Goal: Task Accomplishment & Management: Complete application form

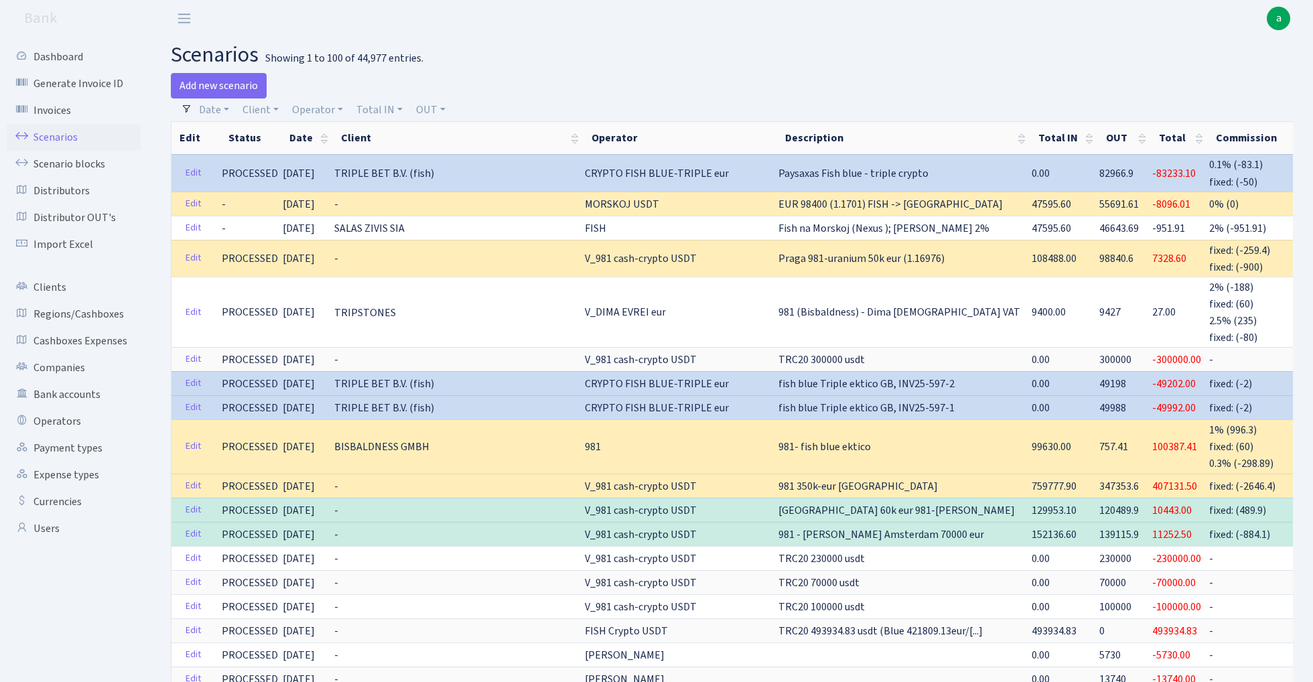
select select "100"
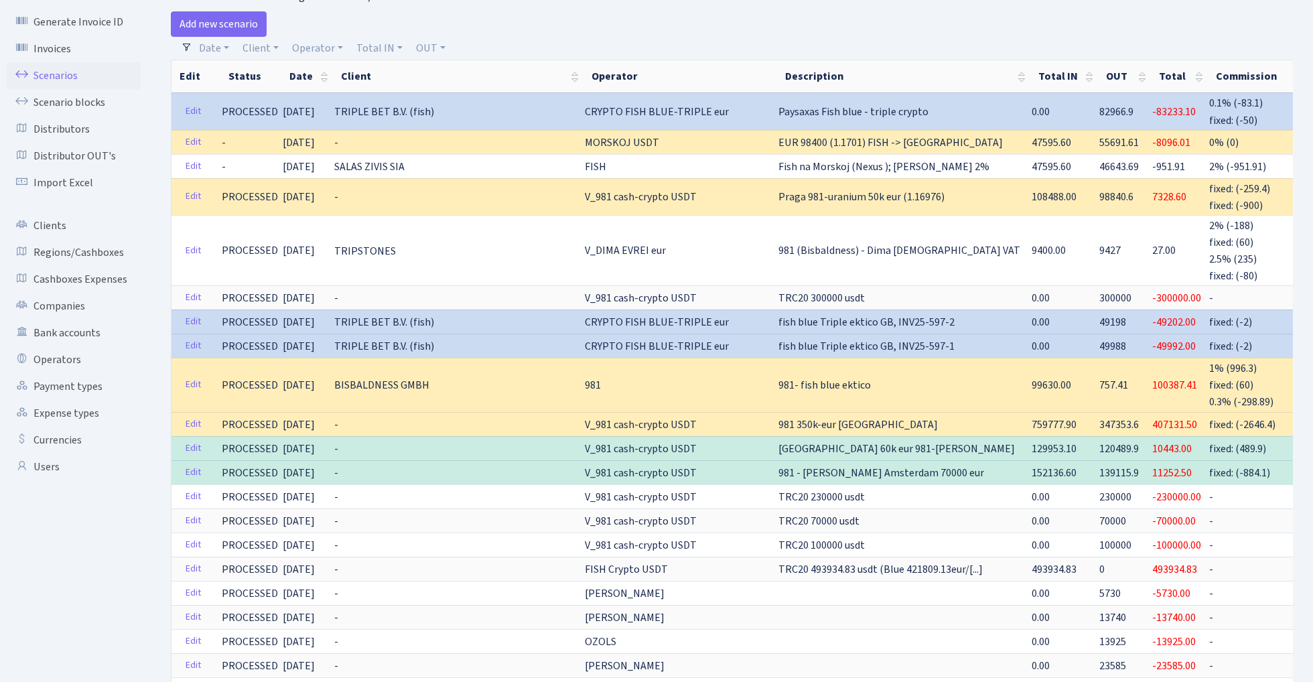
scroll to position [0, 87]
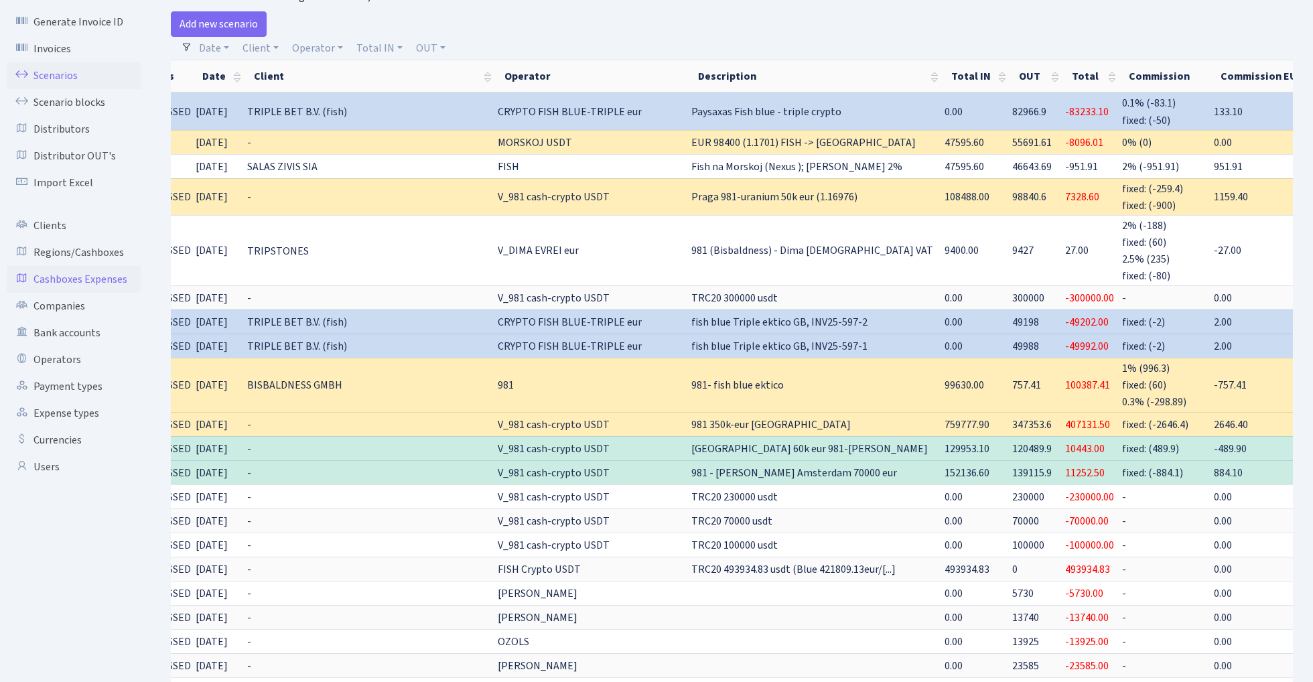
click at [99, 279] on link "Cashboxes Expenses" at bounding box center [74, 279] width 134 height 27
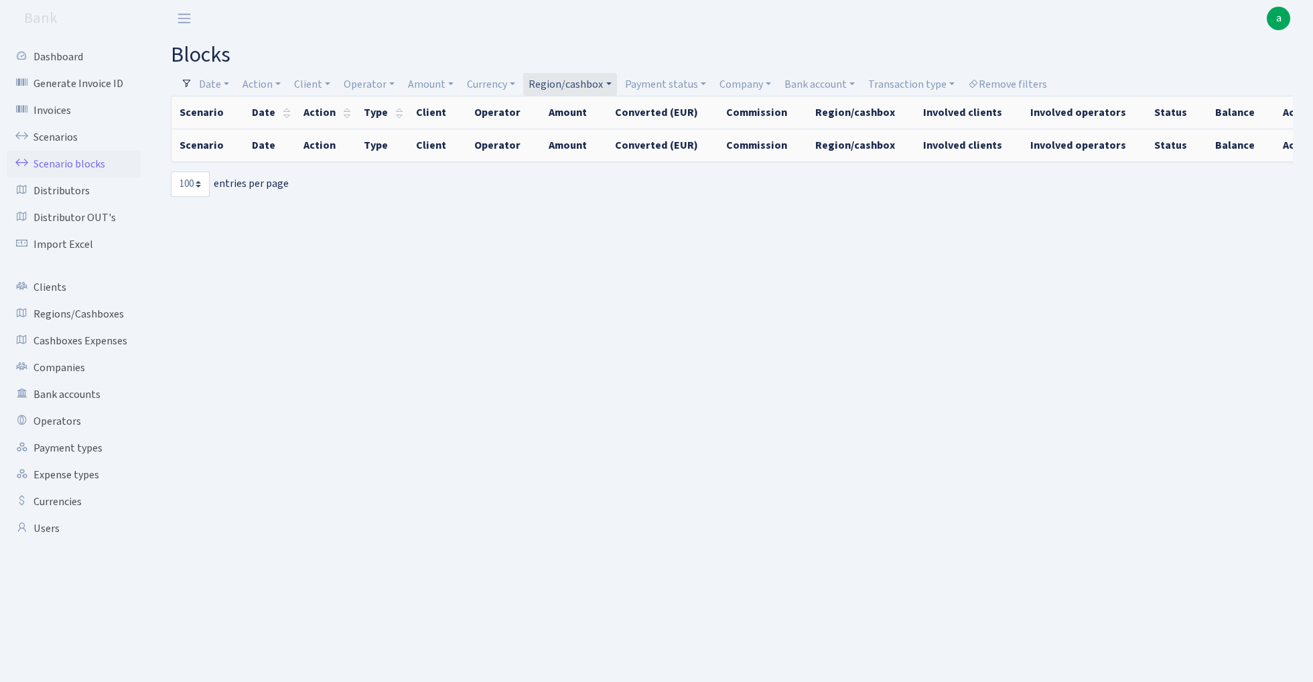
select select "100"
click at [584, 84] on link "Region/cashbox" at bounding box center [569, 84] width 93 height 23
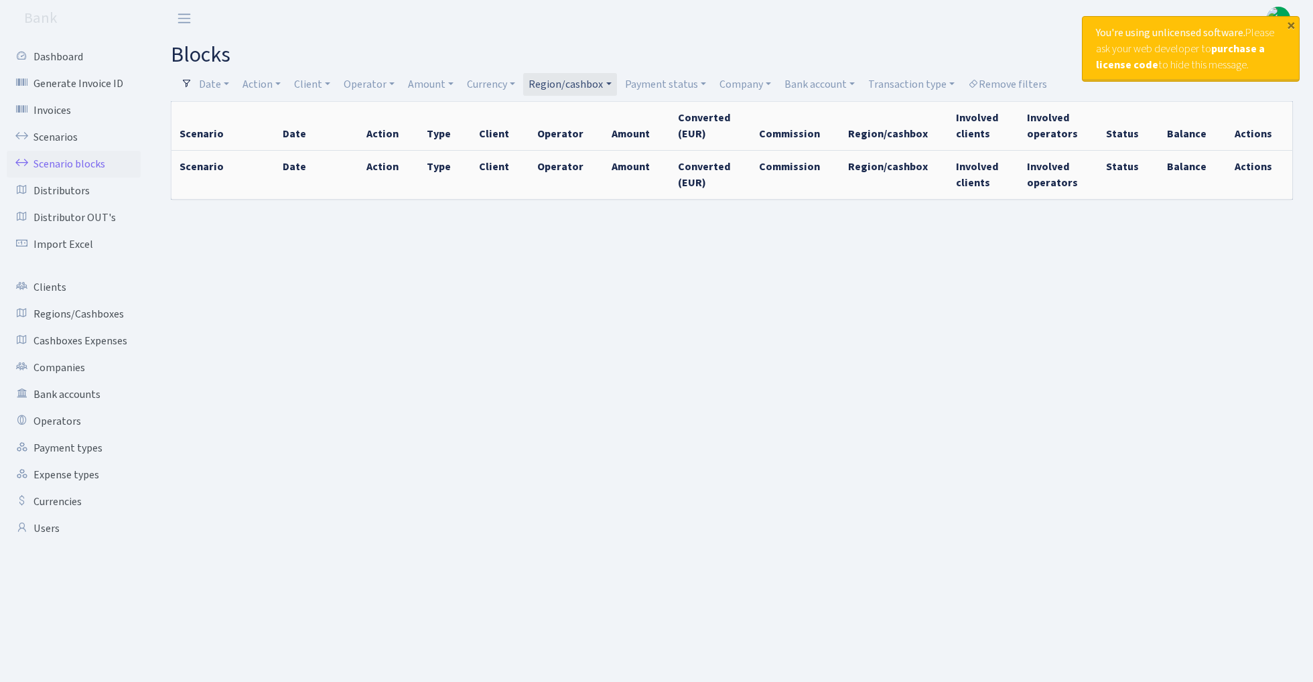
select select "100"
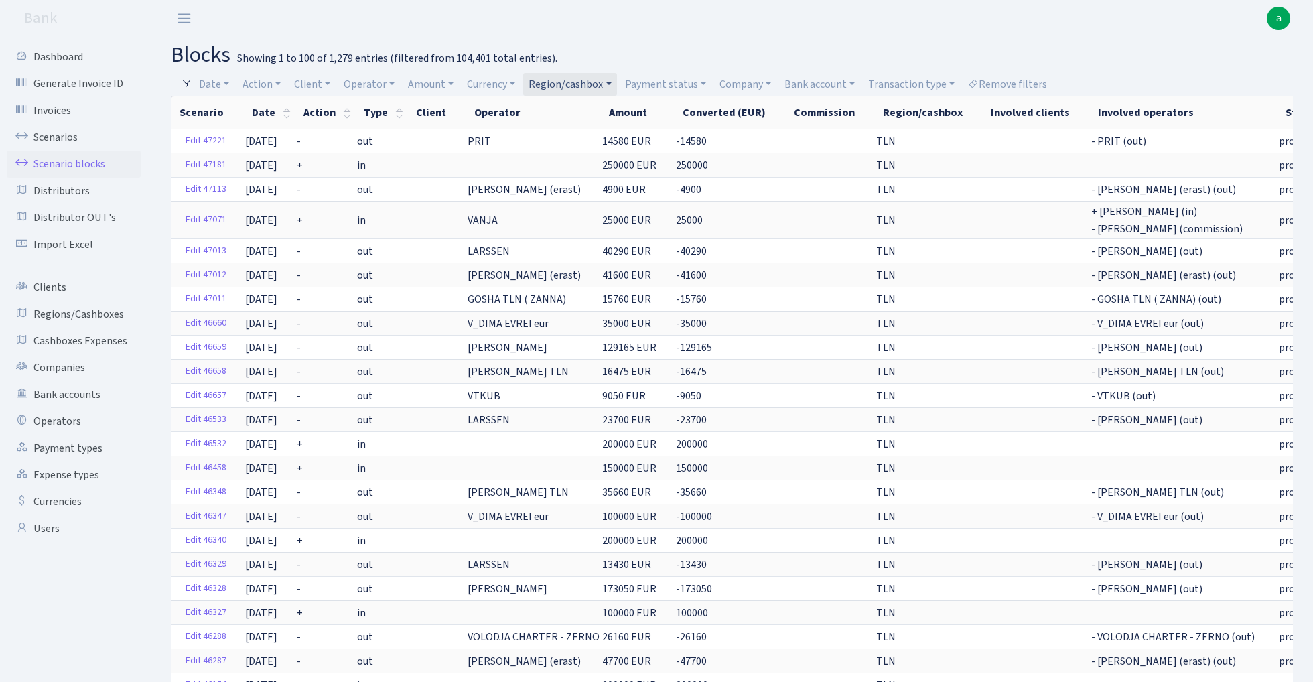
click at [568, 82] on link "Region/cashbox" at bounding box center [569, 84] width 93 height 23
click at [568, 127] on input "search" at bounding box center [577, 132] width 98 height 21
type input "rix"
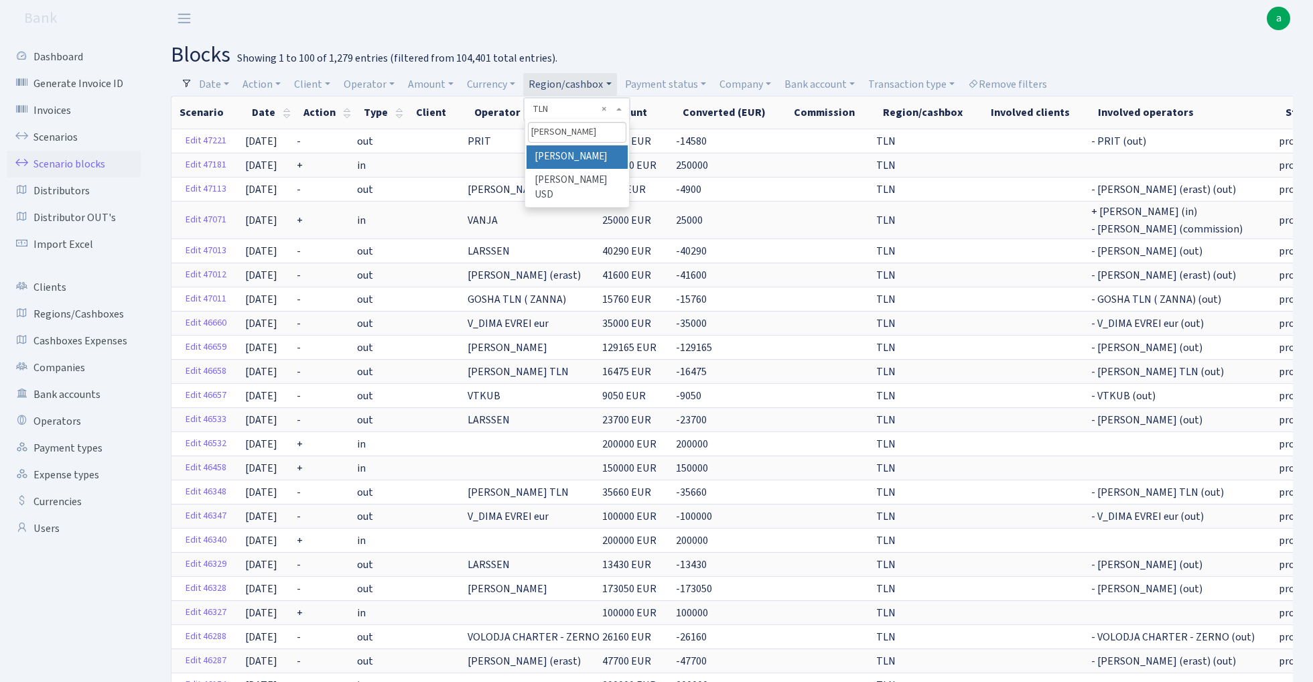
click at [582, 156] on li "RIX" at bounding box center [577, 156] width 101 height 23
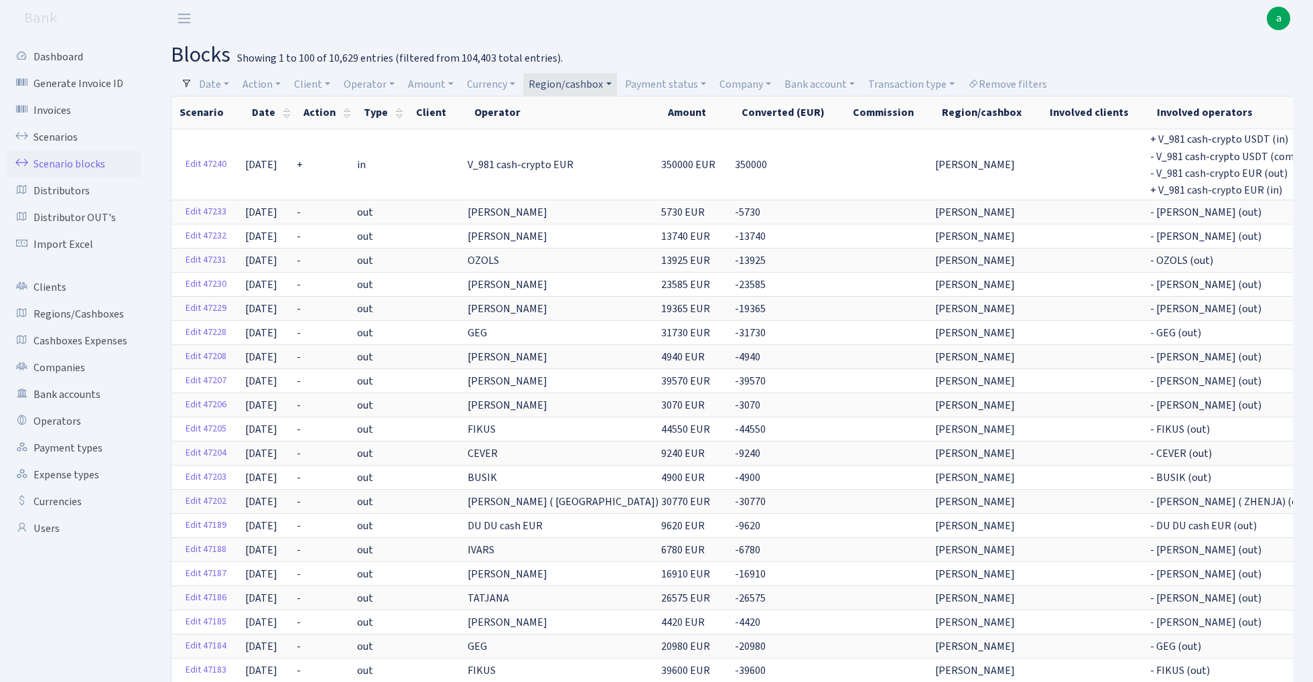
click at [598, 79] on link "Region/cashbox" at bounding box center [569, 84] width 93 height 23
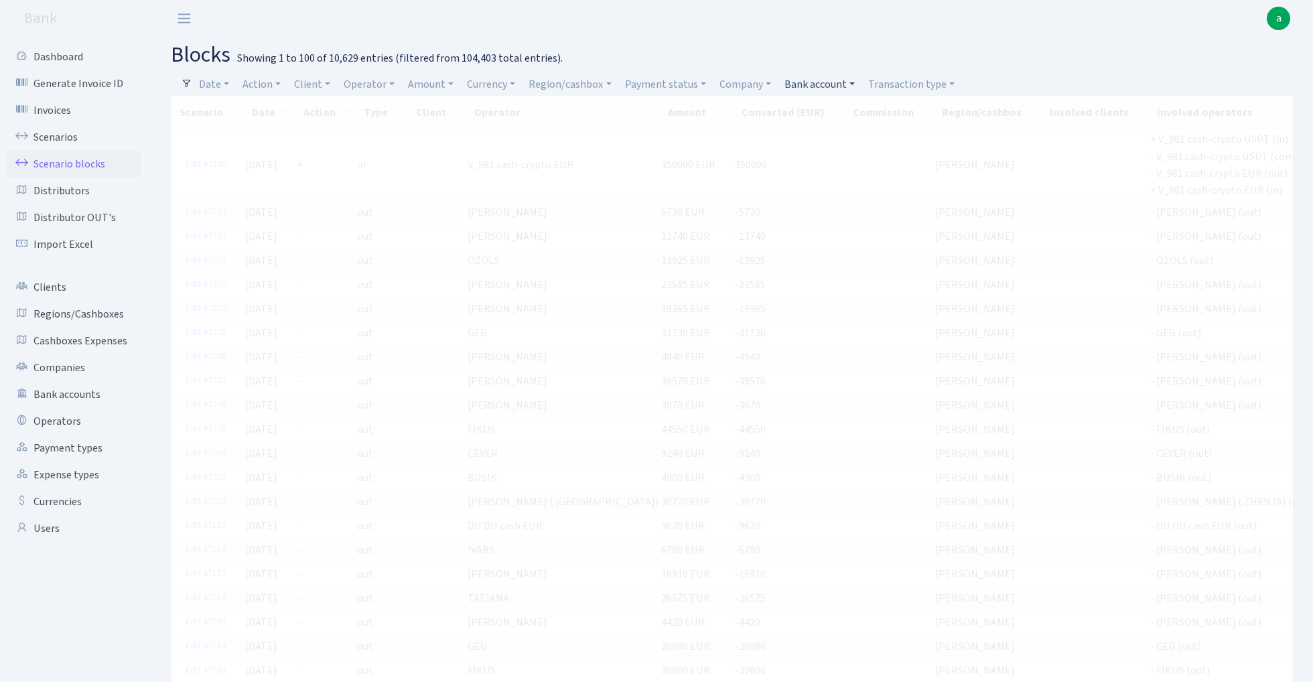
click at [830, 86] on link "Bank account" at bounding box center [819, 84] width 81 height 23
click at [842, 176] on li "ALFASTAR EUR UBB" at bounding box center [832, 180] width 101 height 23
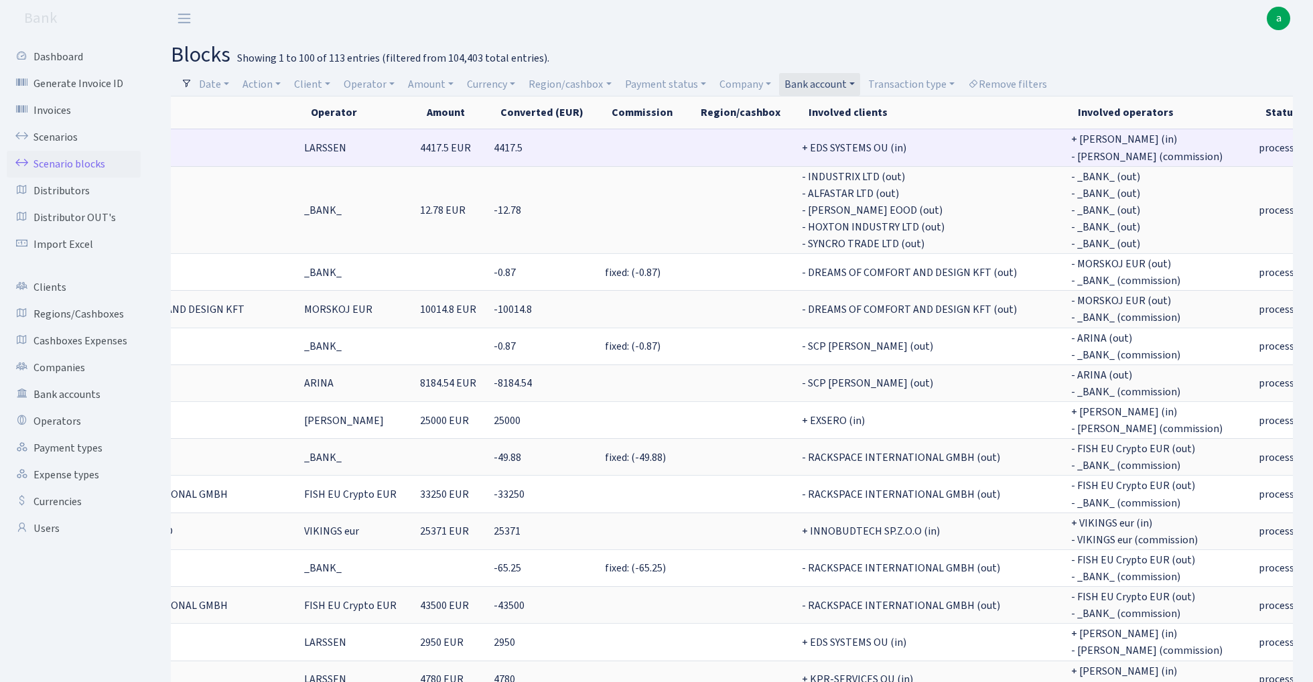
scroll to position [0, 354]
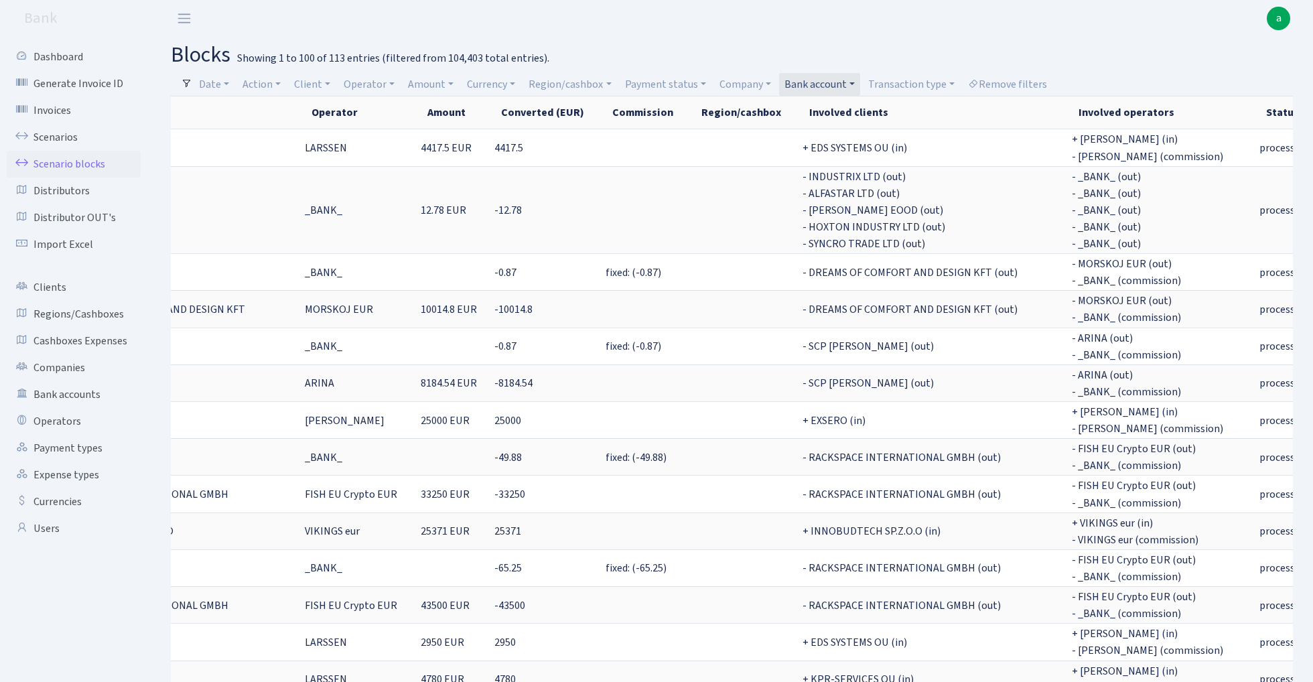
click at [818, 84] on link "Bank account" at bounding box center [819, 84] width 81 height 23
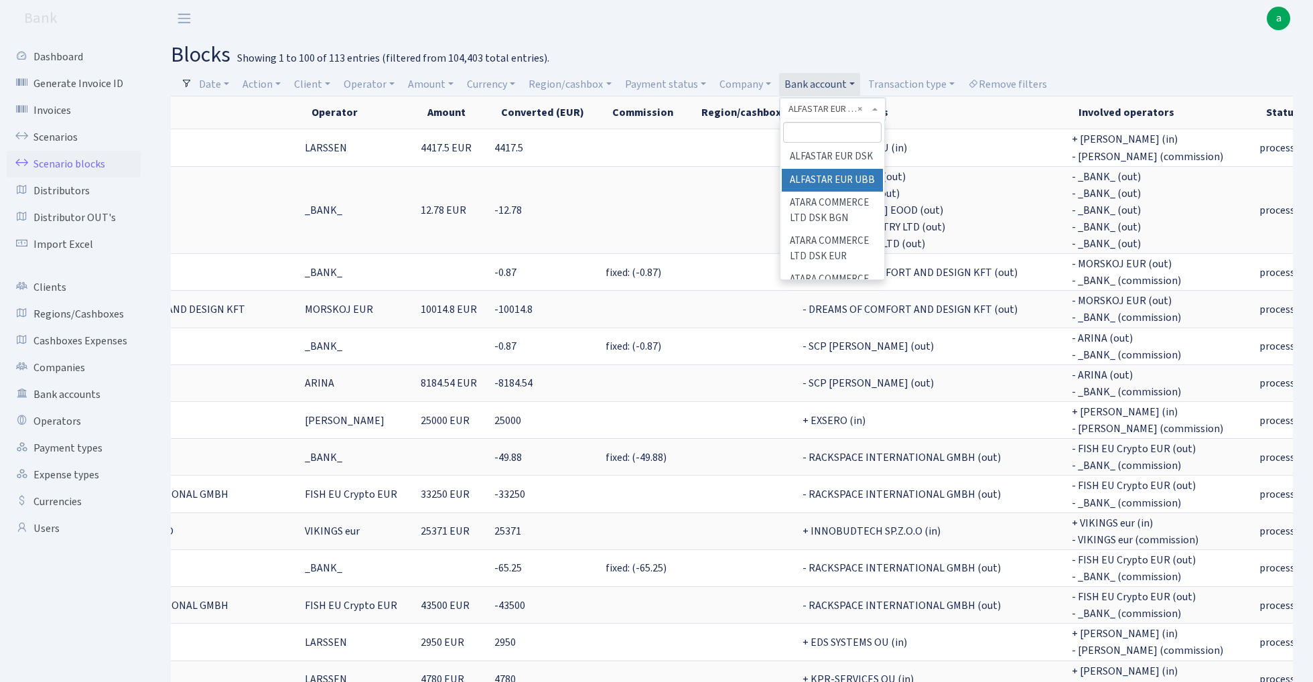
click at [820, 133] on input "search" at bounding box center [832, 132] width 98 height 21
type input "indu"
click at [815, 196] on li "Industrix LTD BACB EUR" at bounding box center [832, 203] width 101 height 38
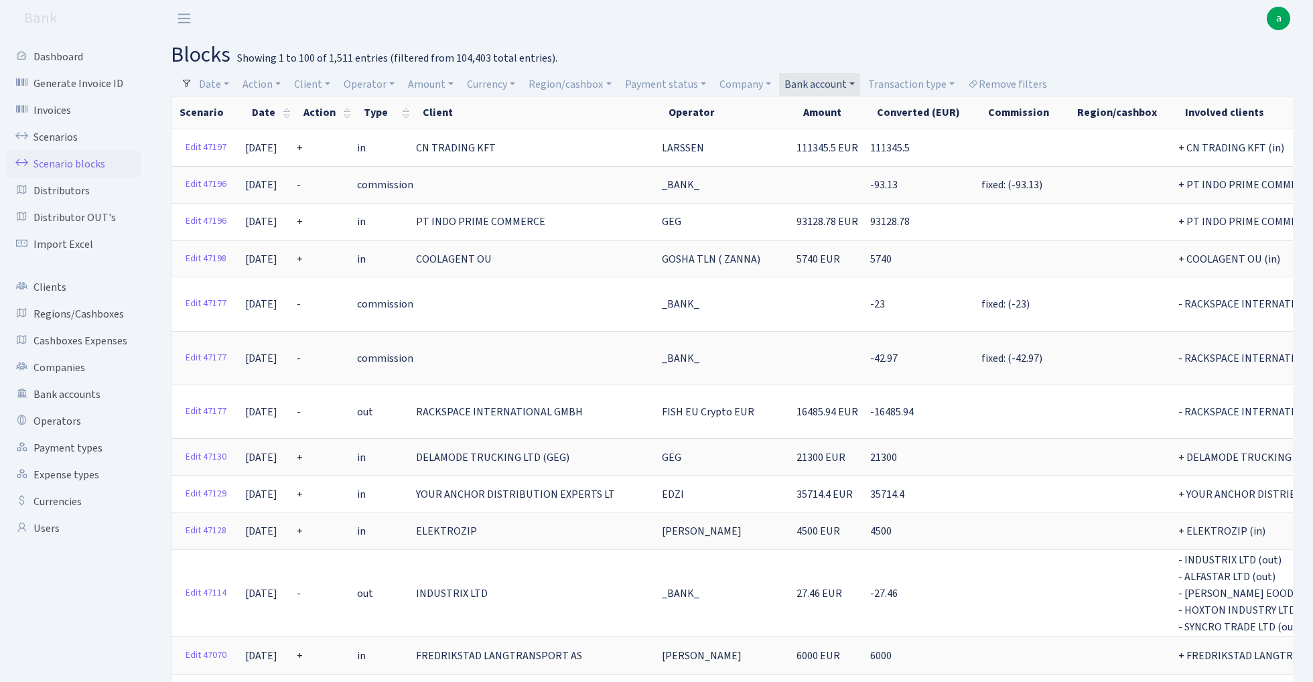
click at [830, 86] on link "Bank account" at bounding box center [819, 84] width 81 height 23
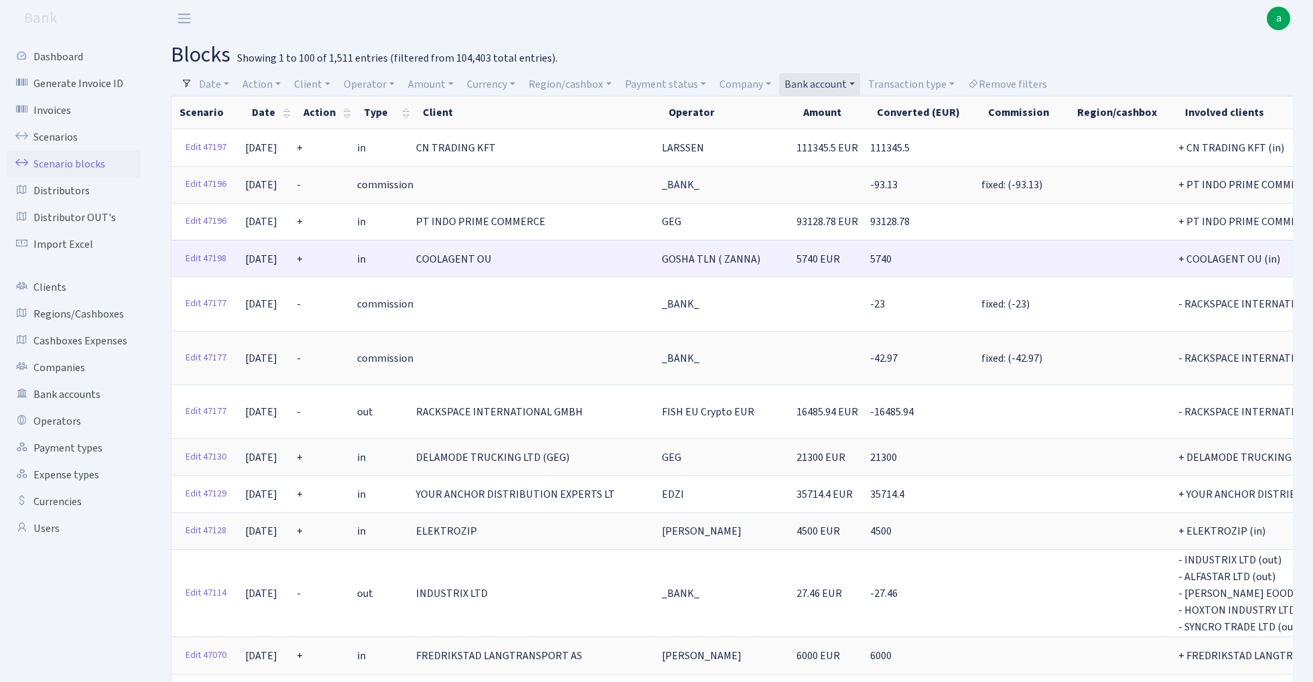
scroll to position [0, 0]
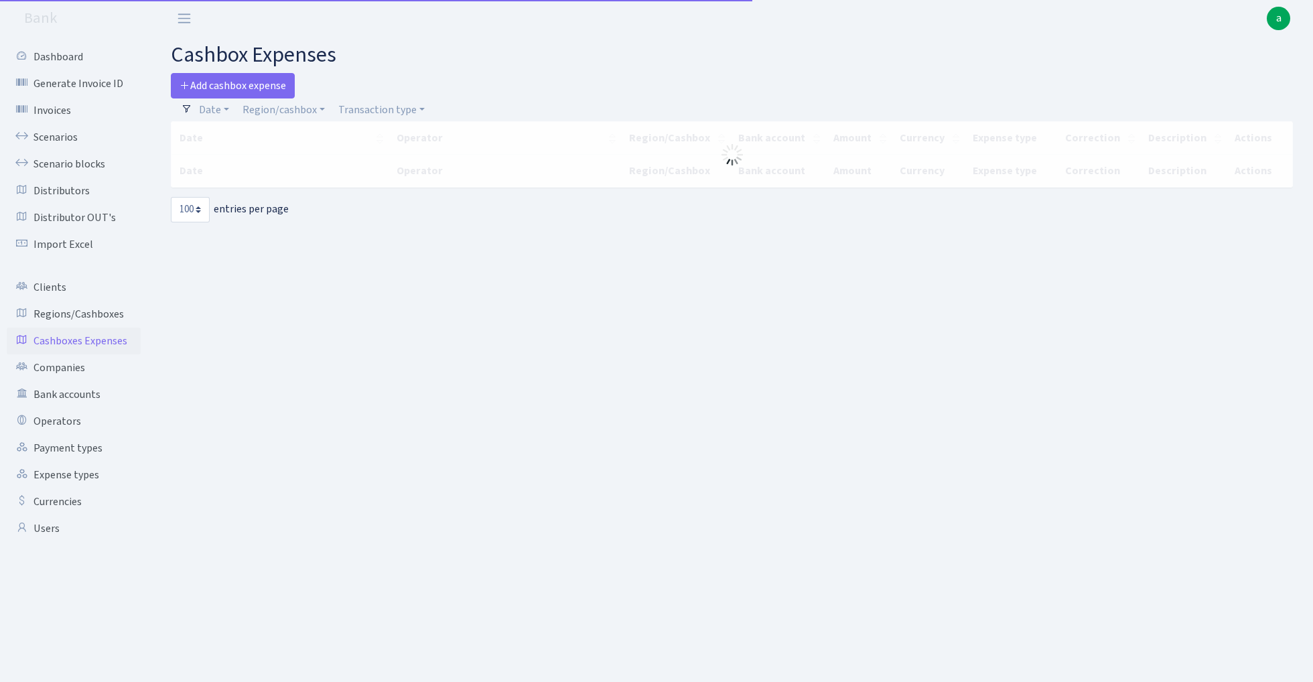
select select "100"
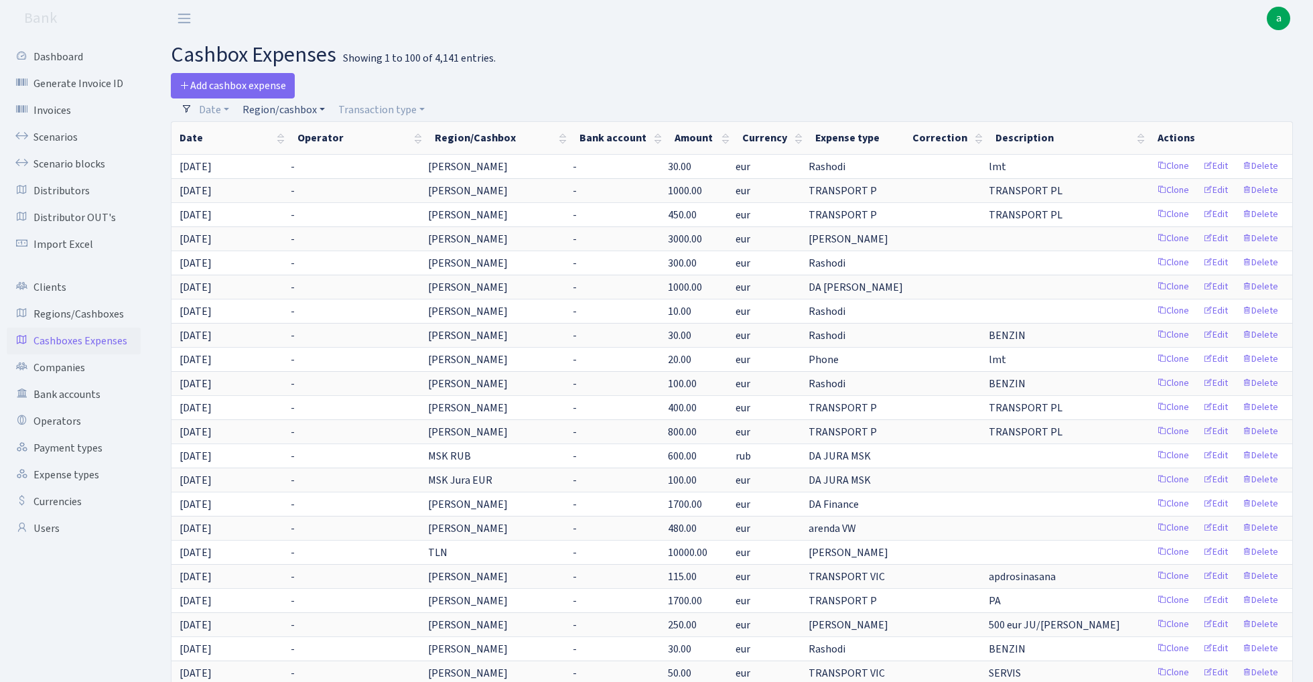
click at [301, 106] on link "Region/cashbox" at bounding box center [283, 109] width 93 height 23
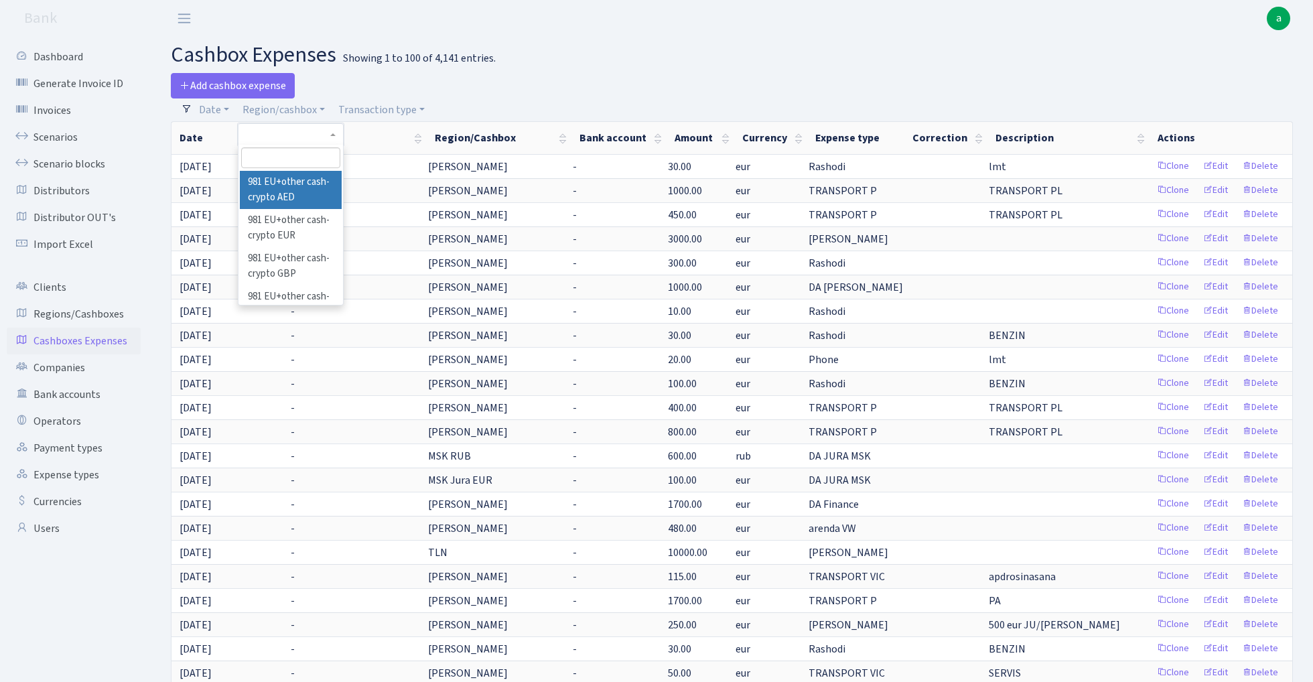
click at [289, 158] on input "search" at bounding box center [290, 157] width 98 height 21
type input "tln"
click at [296, 180] on li "TLN" at bounding box center [290, 182] width 101 height 23
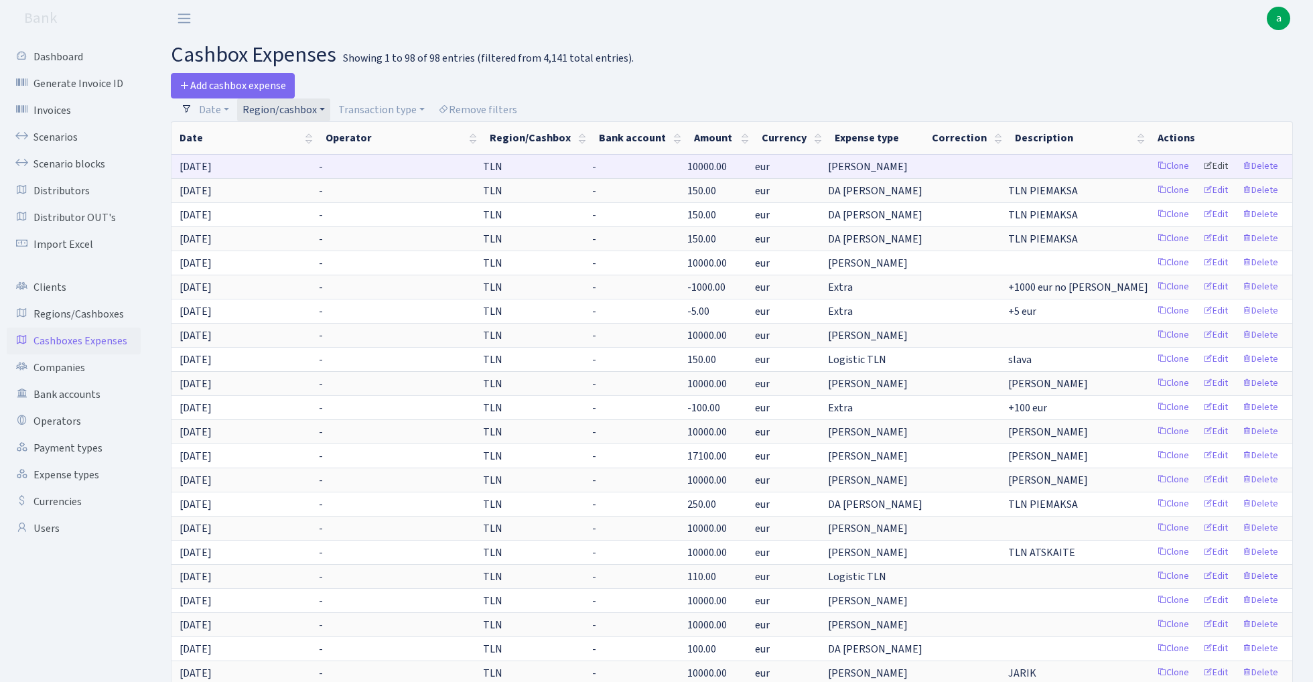
click at [1225, 162] on link "Edit" at bounding box center [1215, 166] width 37 height 21
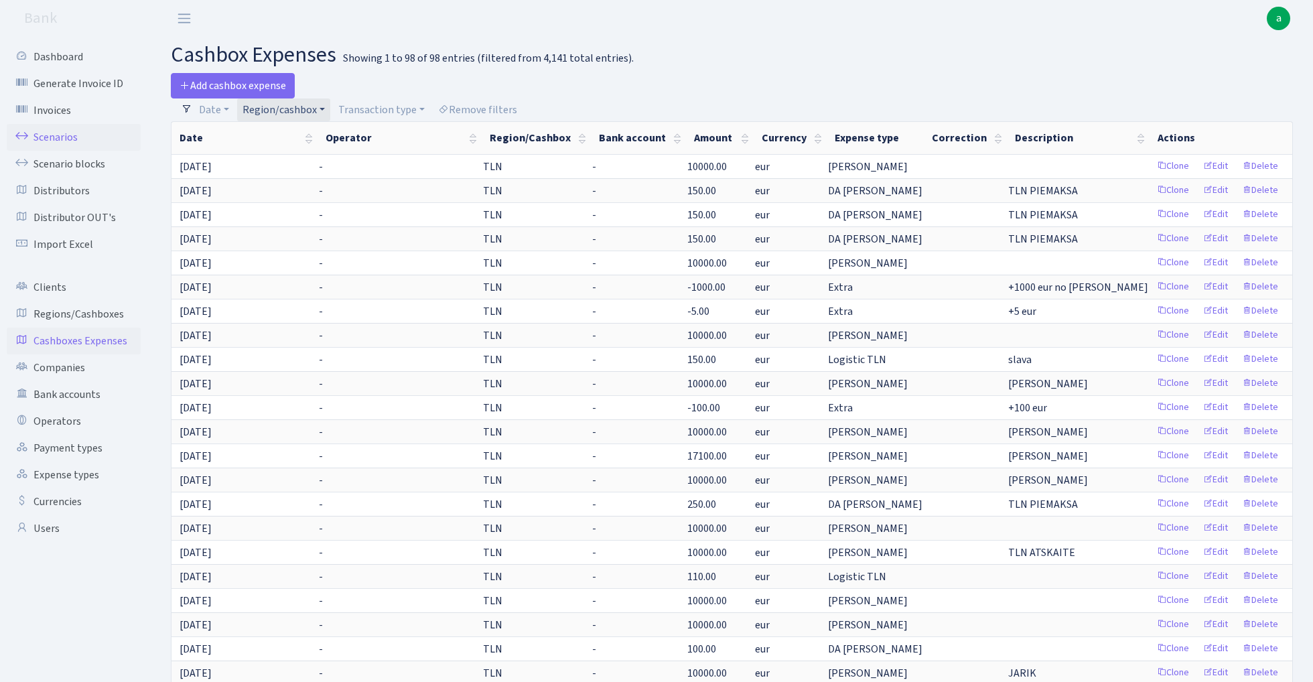
click at [68, 134] on link "Scenarios" at bounding box center [74, 137] width 134 height 27
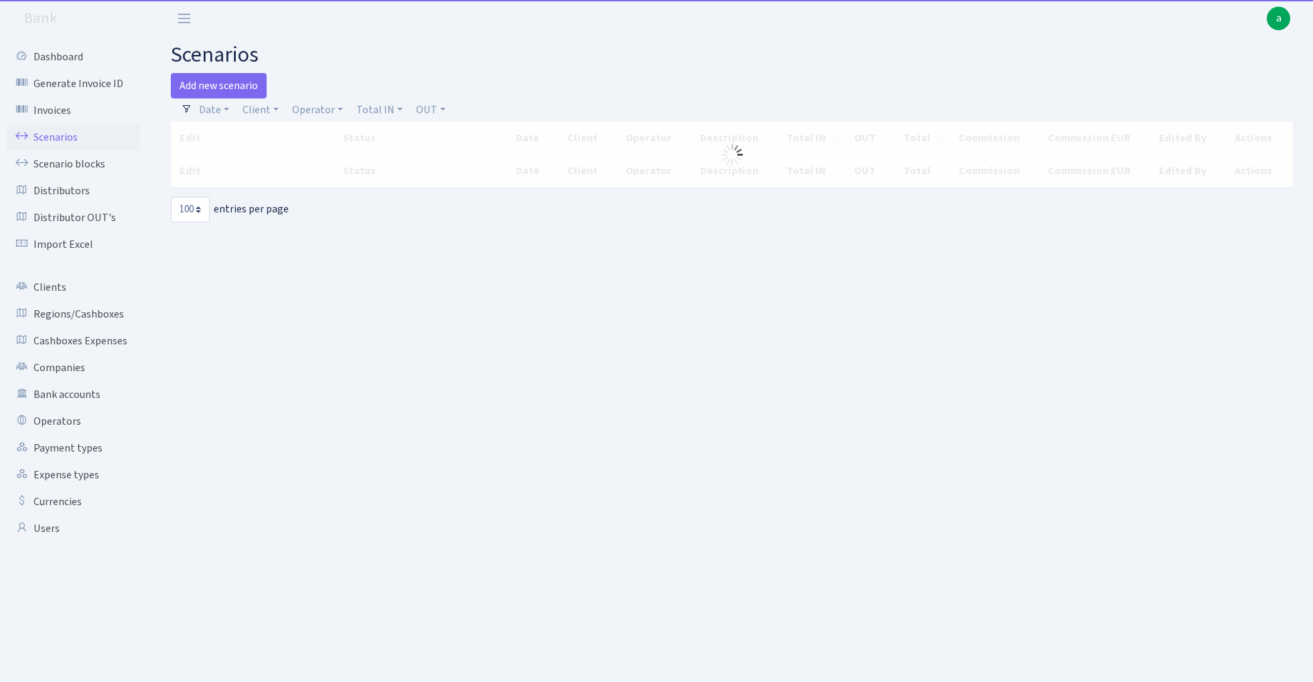
select select "100"
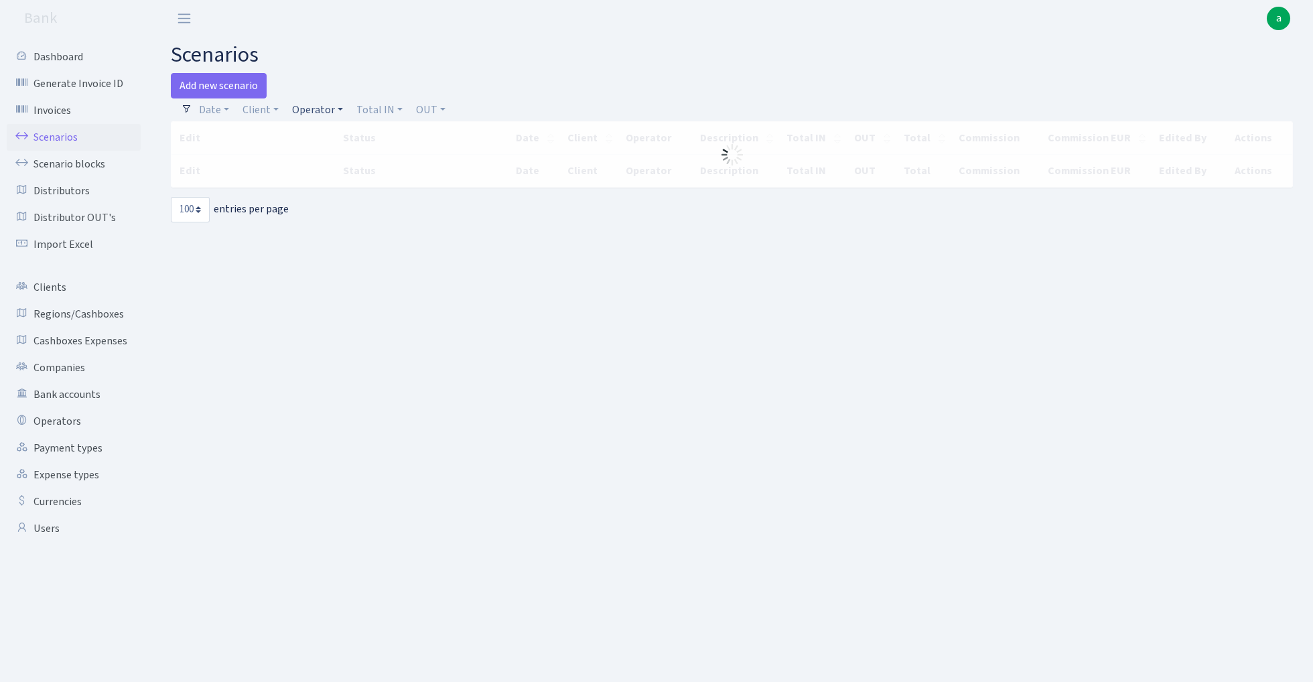
click at [322, 111] on link "Operator" at bounding box center [318, 109] width 62 height 23
click at [330, 161] on input "search" at bounding box center [340, 157] width 98 height 21
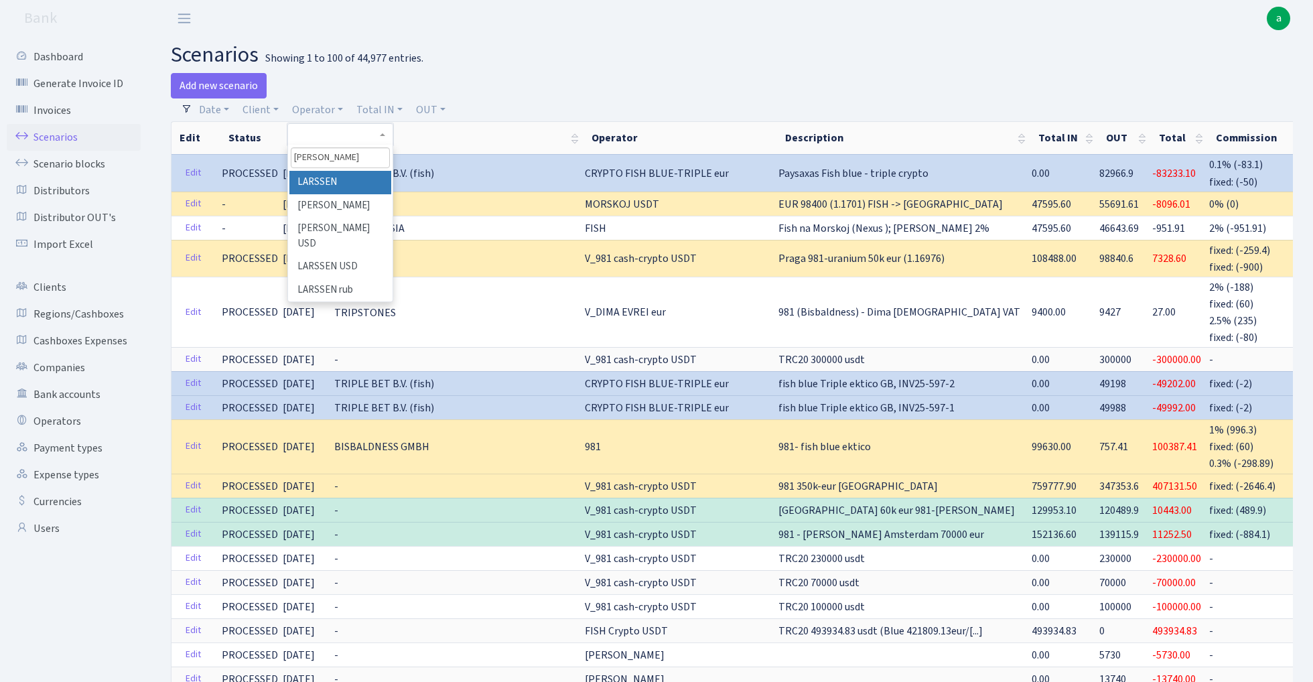
type input "lars"
click at [351, 184] on li "LARSSEN" at bounding box center [339, 182] width 101 height 23
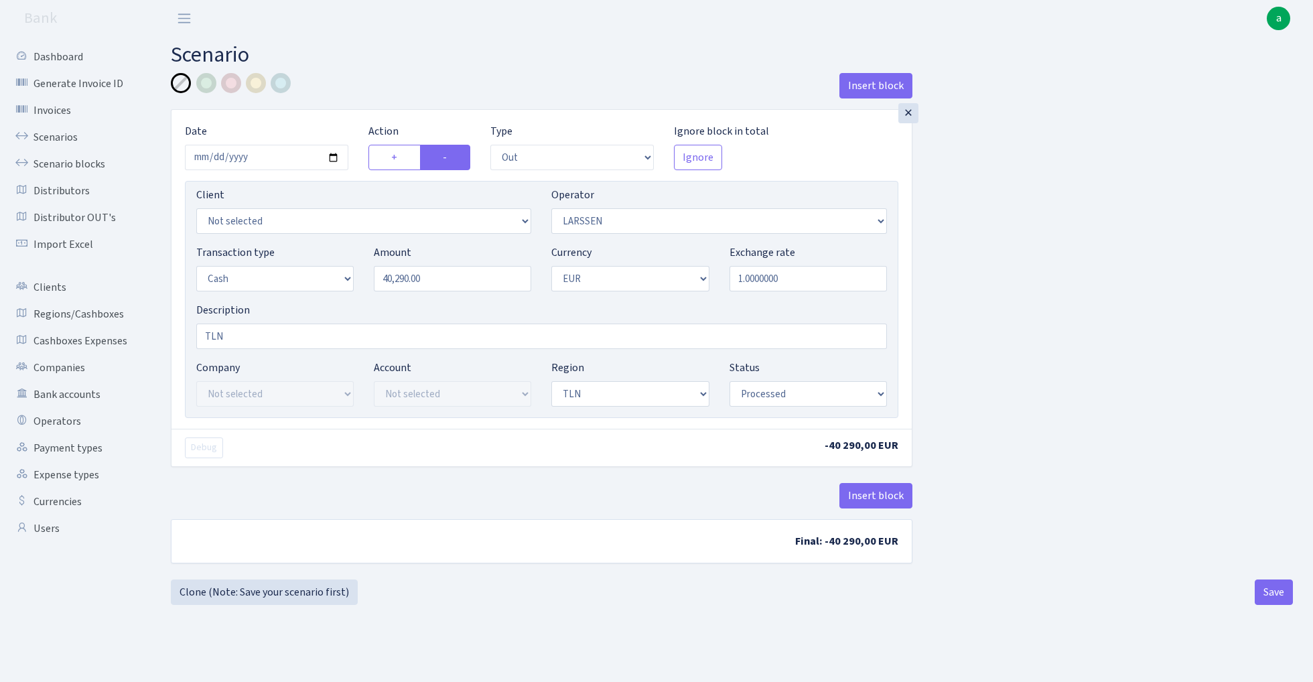
select select "out"
select select "36"
select select "1"
select select "2"
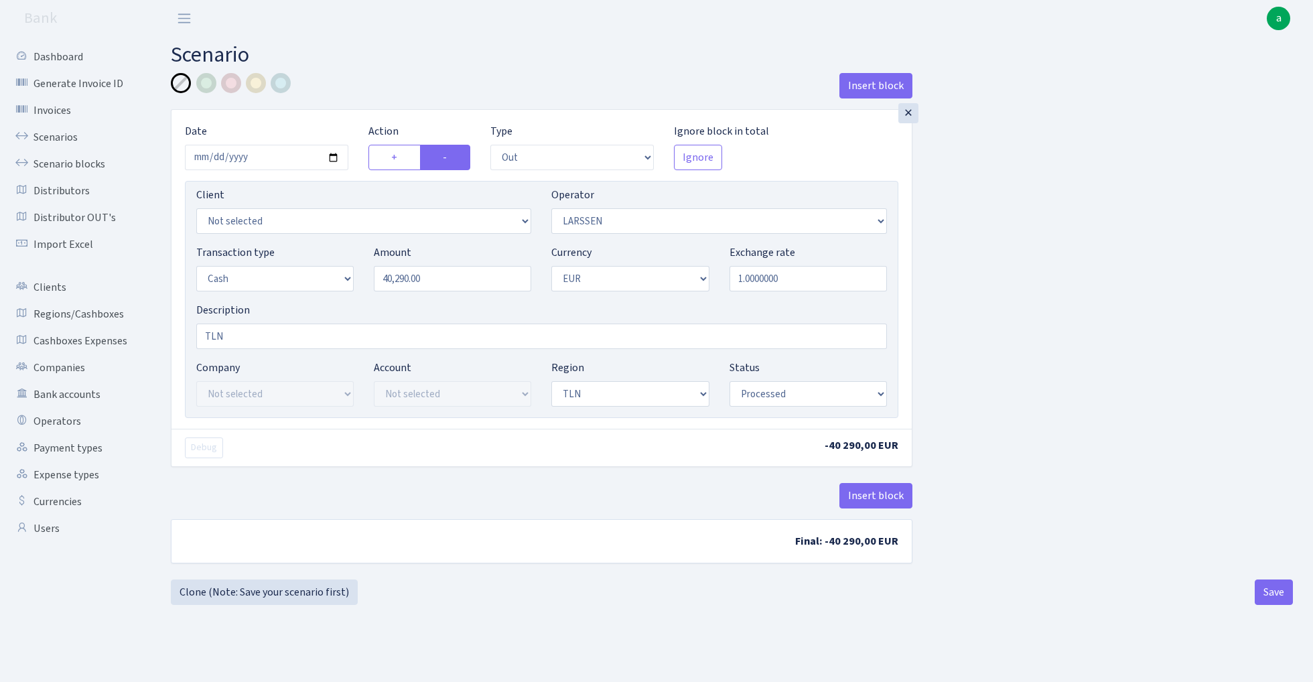
select select "processed"
click at [276, 158] on input "2025-09-27" at bounding box center [266, 157] width 163 height 25
click at [285, 159] on input "2025-09-27" at bounding box center [266, 157] width 163 height 25
type input "2025-10-04"
click at [379, 95] on div "Insert block" at bounding box center [542, 91] width 742 height 36
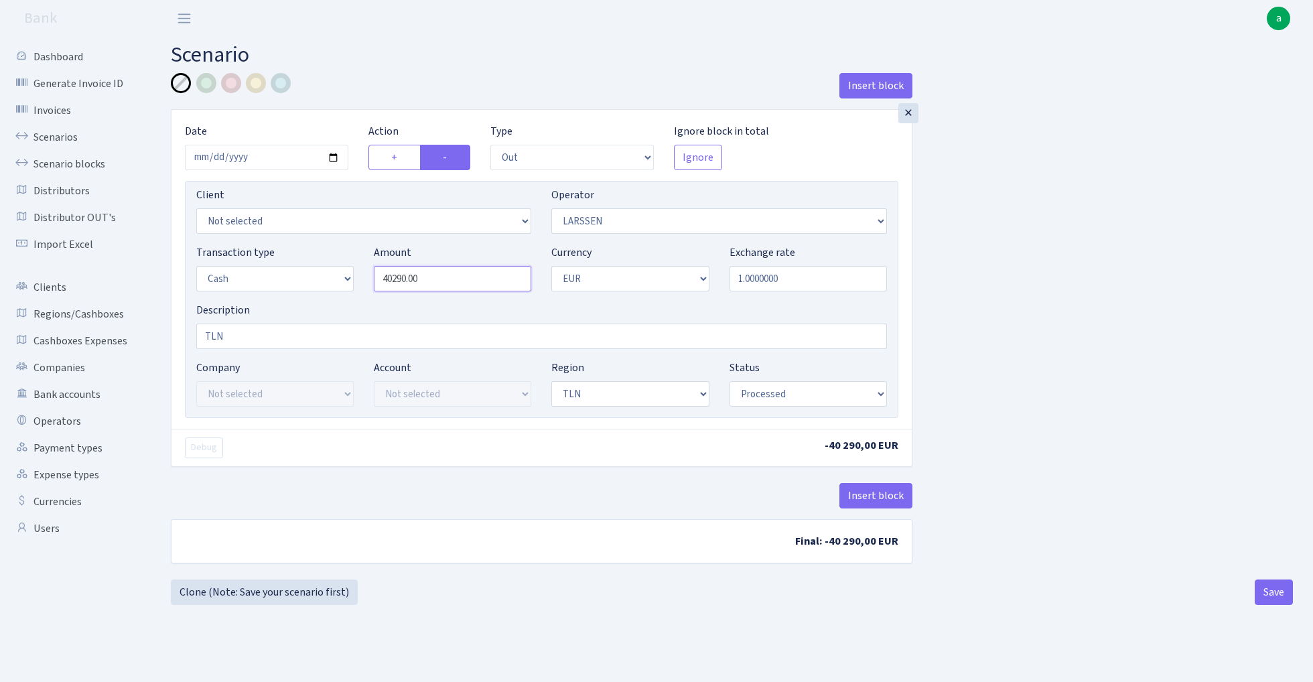
click at [462, 281] on input "40290.00" at bounding box center [452, 278] width 157 height 25
paste input "3741"
type input "37,410.00"
click at [1054, 335] on div "Insert block × Date 2025-10-04 Action + - Type --- In Out Commission Field requ…" at bounding box center [732, 326] width 1142 height 507
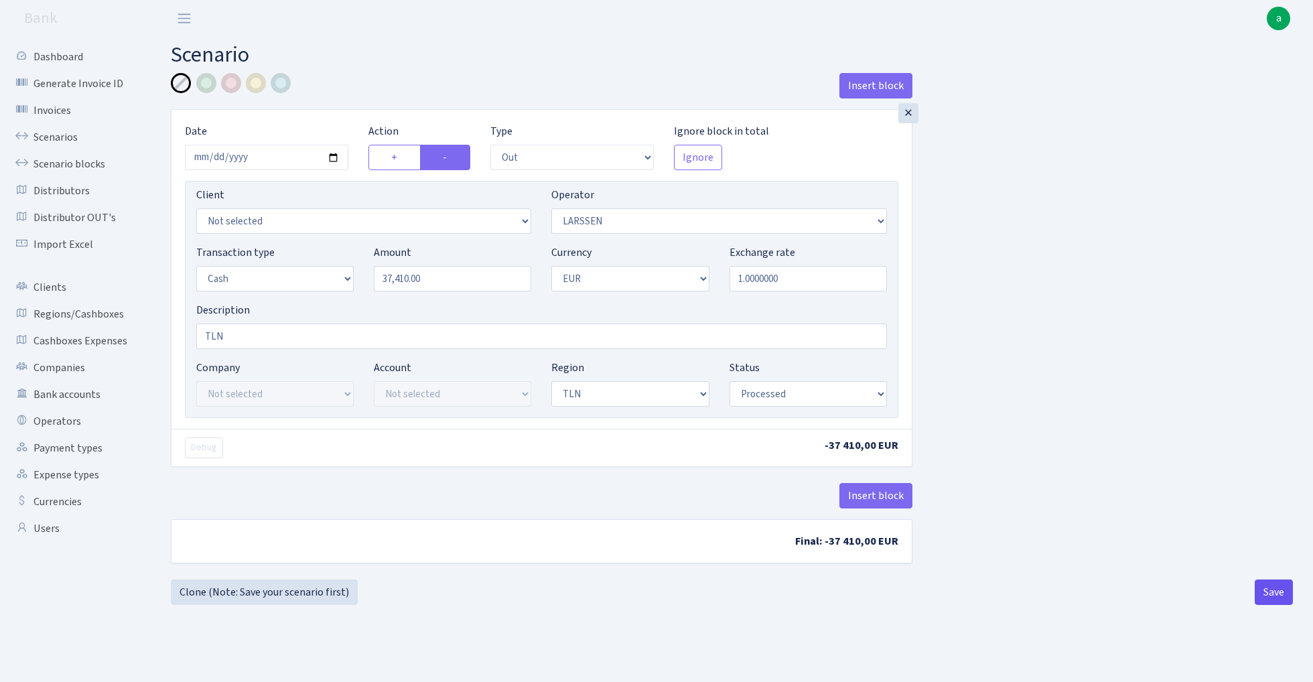
click at [1272, 591] on button "Save" at bounding box center [1274, 592] width 38 height 25
select select "out"
select select "36"
select select "1"
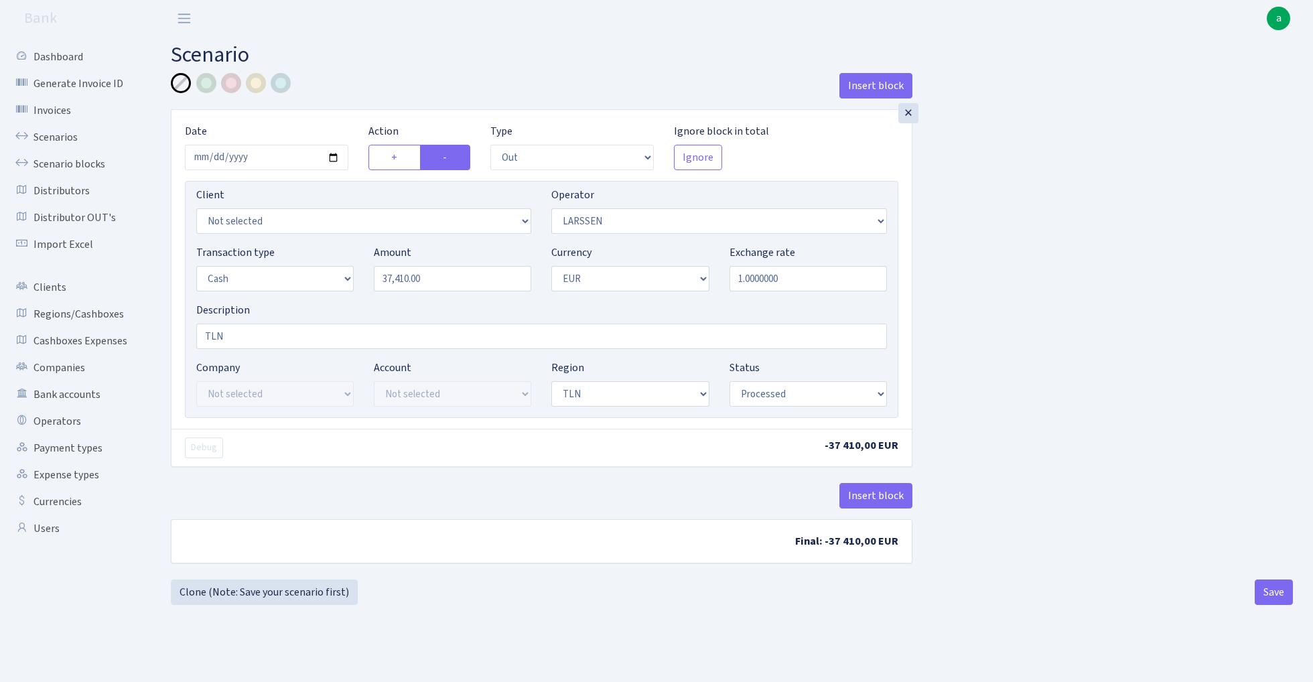
select select "2"
select select "processed"
click at [295, 586] on link "Clone (Note: Save your scenario first)" at bounding box center [264, 592] width 187 height 25
select select "out"
select select "36"
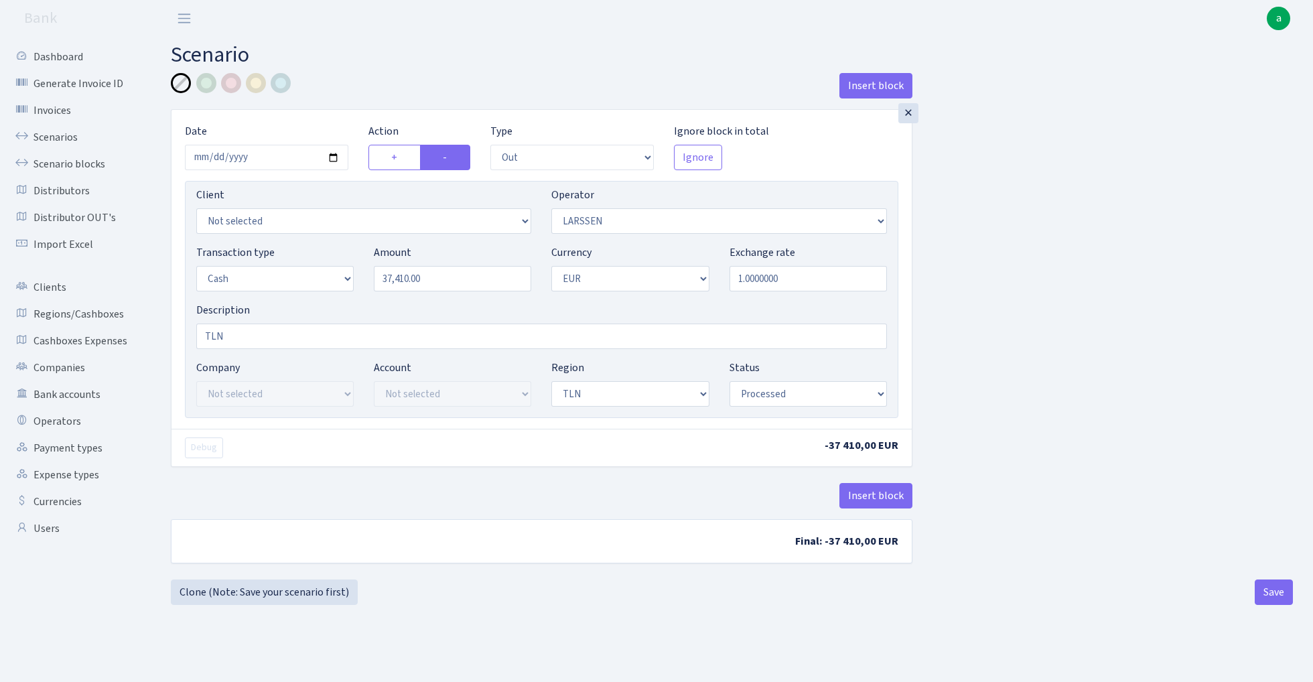
select select "1"
select select "2"
select select "processed"
select select "134"
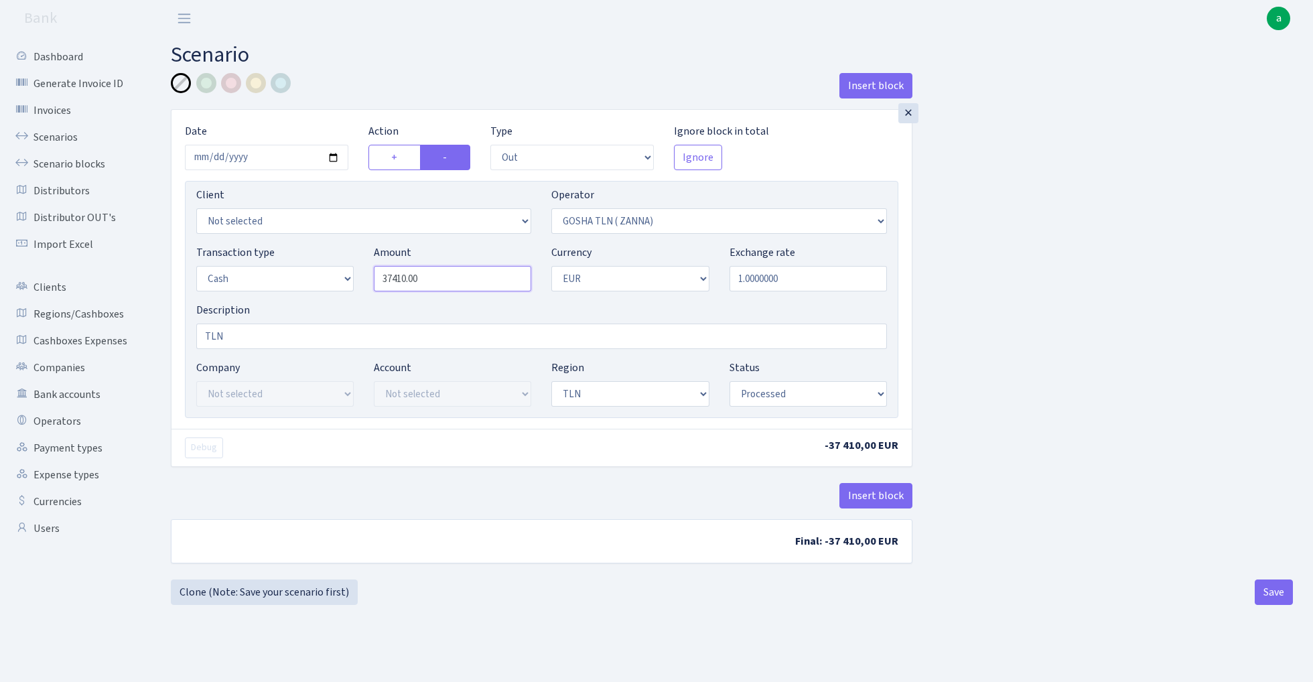
click at [438, 277] on input "37410.00" at bounding box center [452, 278] width 157 height 25
paste input "57"
type input "5,700.00"
click at [266, 157] on input "[DATE]" at bounding box center [266, 157] width 163 height 25
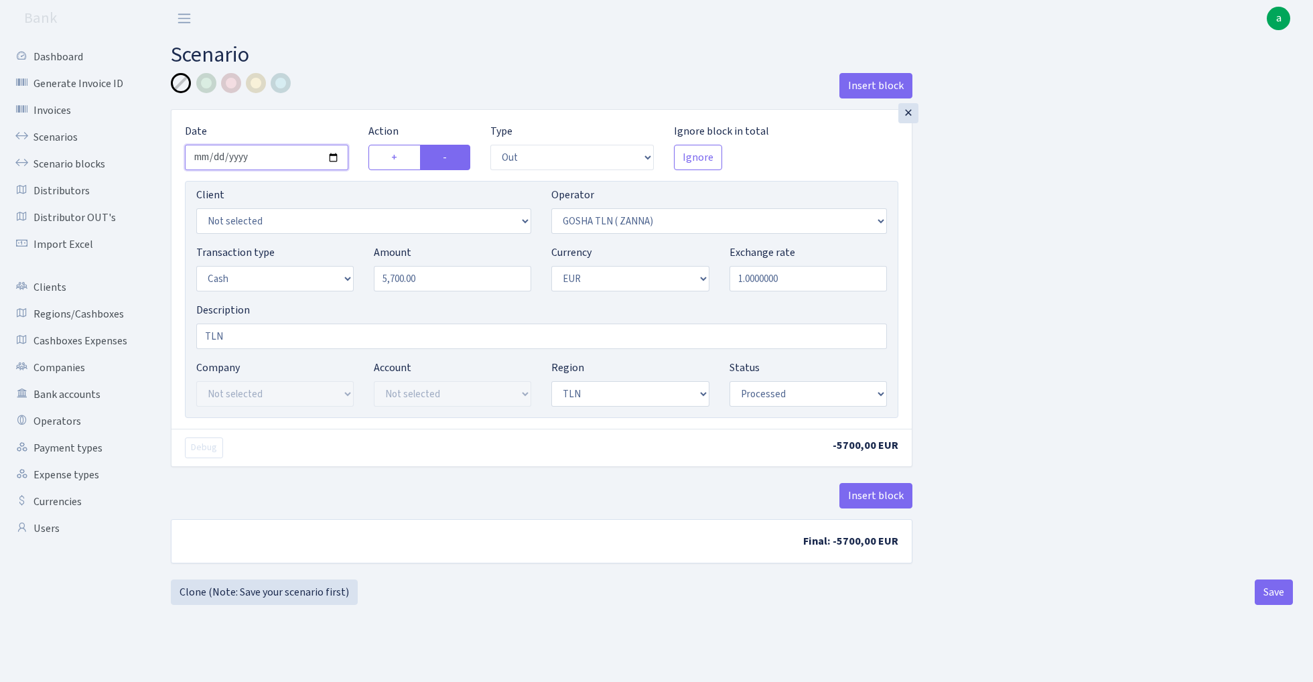
type input "[DATE]"
click at [365, 86] on div "Insert block" at bounding box center [542, 91] width 742 height 36
click at [1280, 590] on button "Save" at bounding box center [1274, 592] width 38 height 25
select select "out"
select select "134"
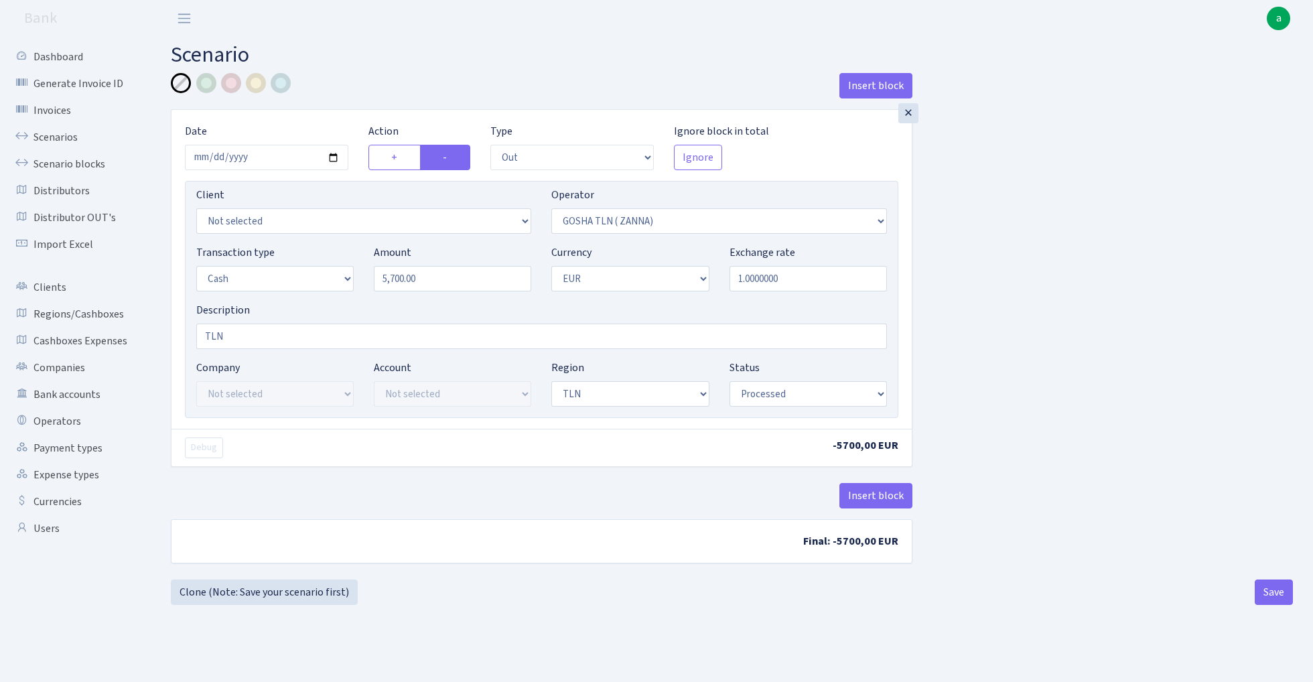
select select "1"
select select "2"
select select "processed"
click at [50, 134] on link "Scenarios" at bounding box center [74, 137] width 134 height 27
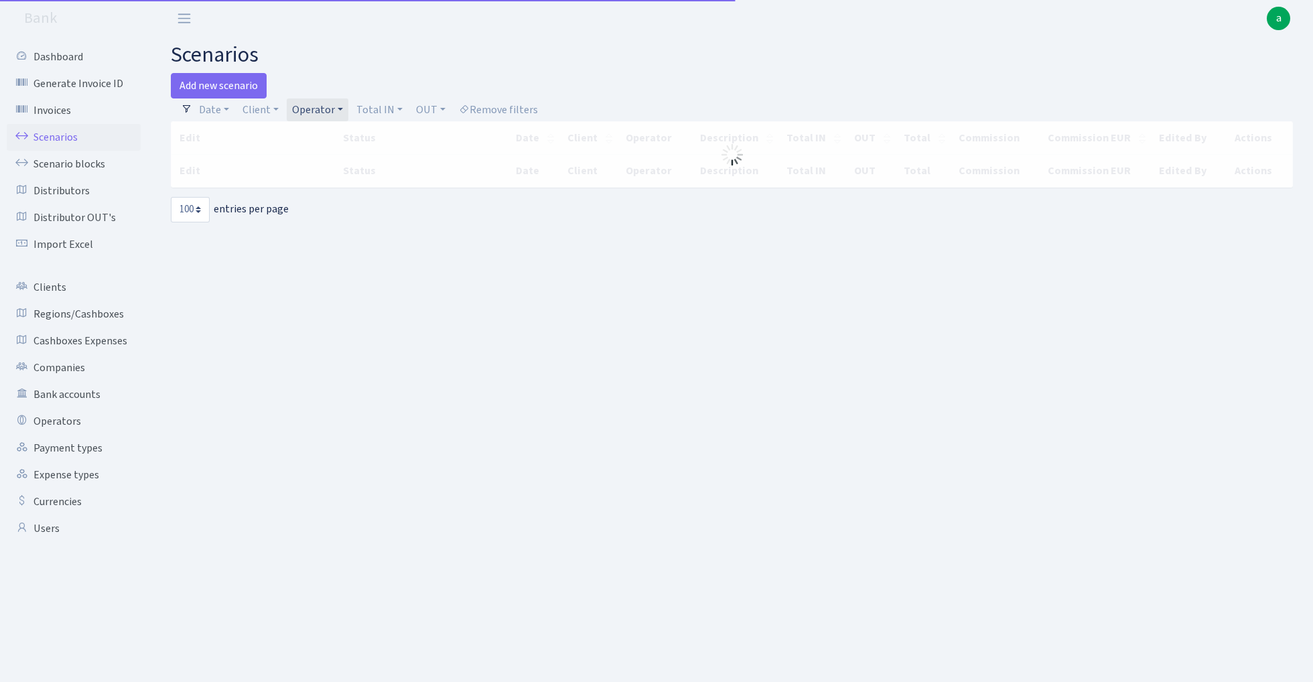
select select "100"
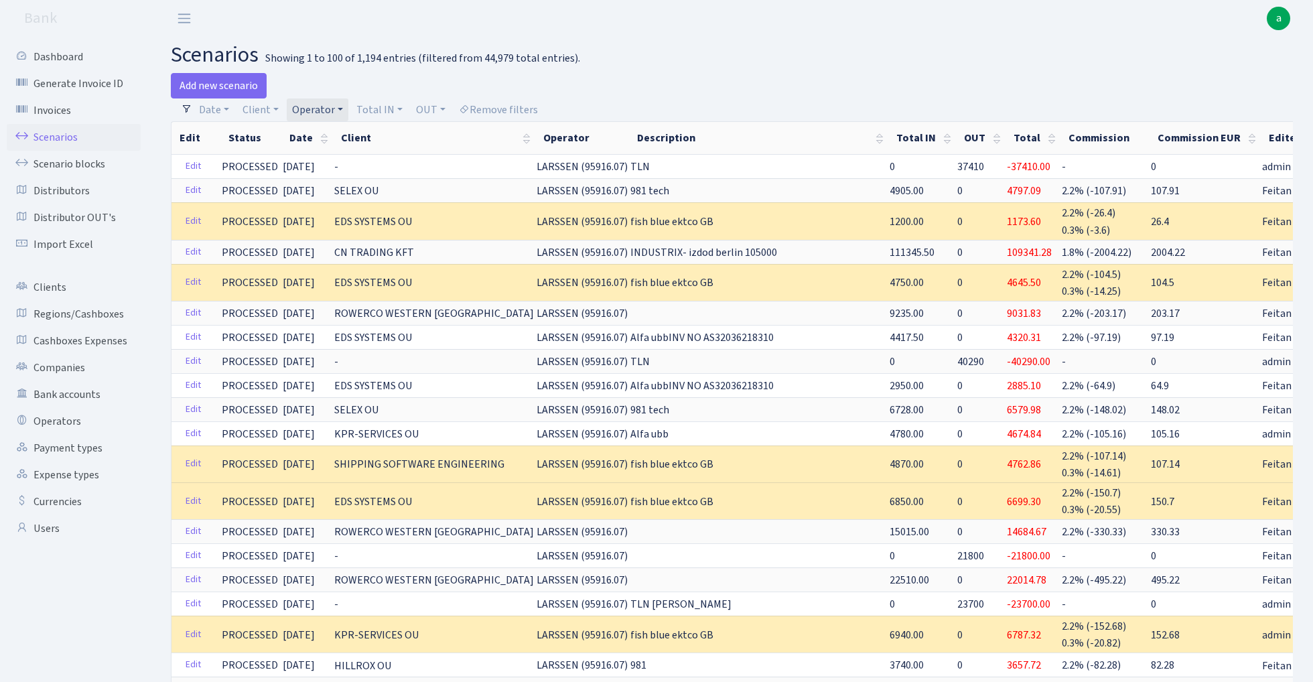
click at [62, 130] on link "Scenarios" at bounding box center [74, 137] width 134 height 27
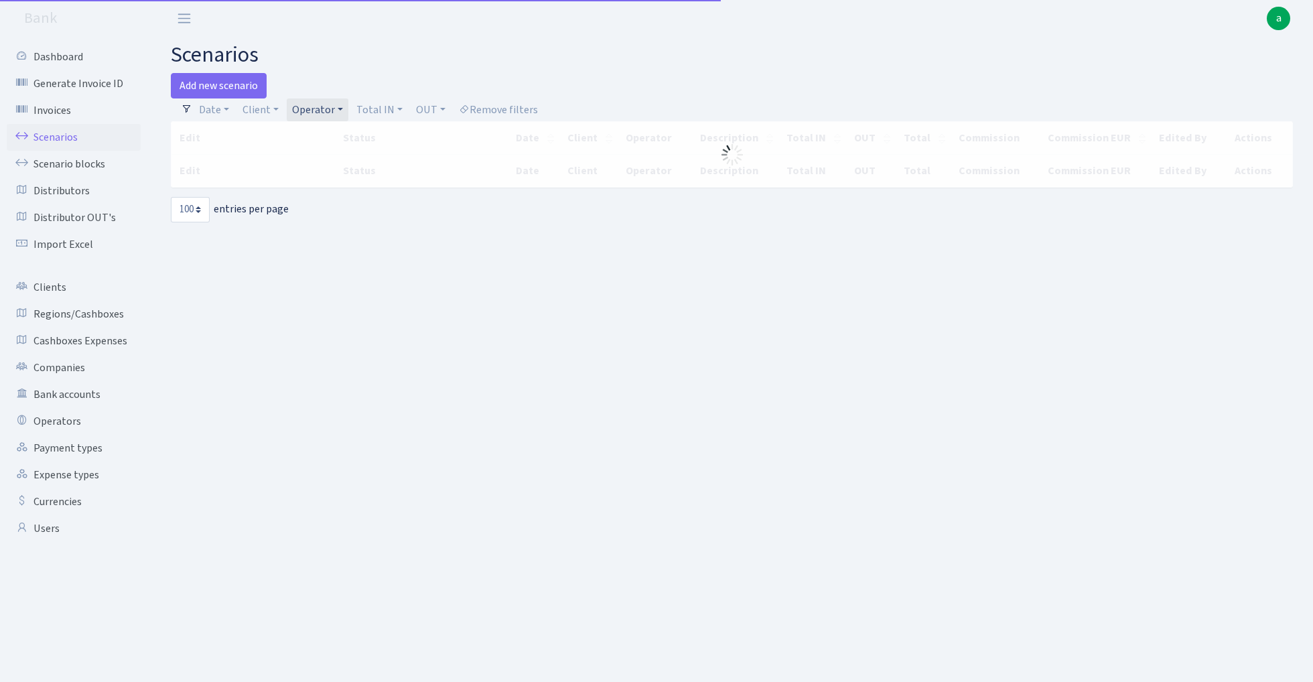
select select "100"
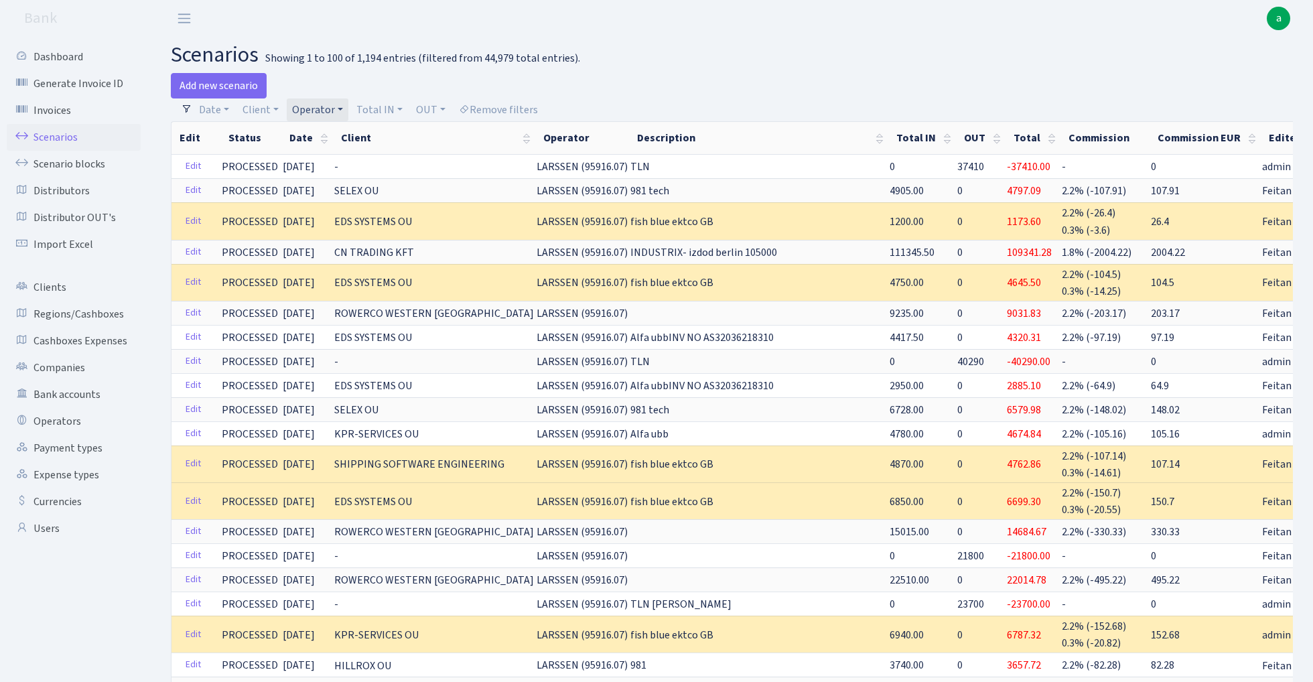
click at [314, 108] on link "Operator" at bounding box center [318, 109] width 62 height 23
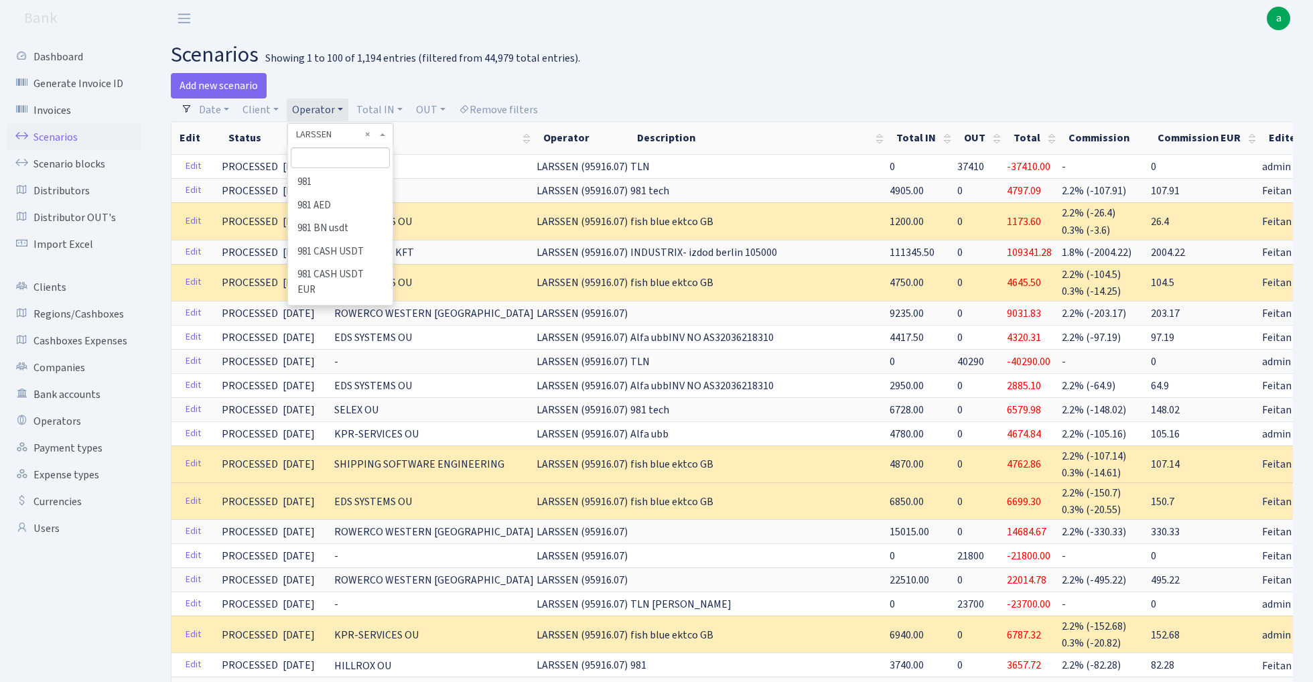
scroll to position [4447, 0]
click at [340, 159] on input "search" at bounding box center [340, 157] width 98 height 21
type input "ivo"
click at [343, 180] on li "[PERSON_NAME]" at bounding box center [339, 182] width 101 height 23
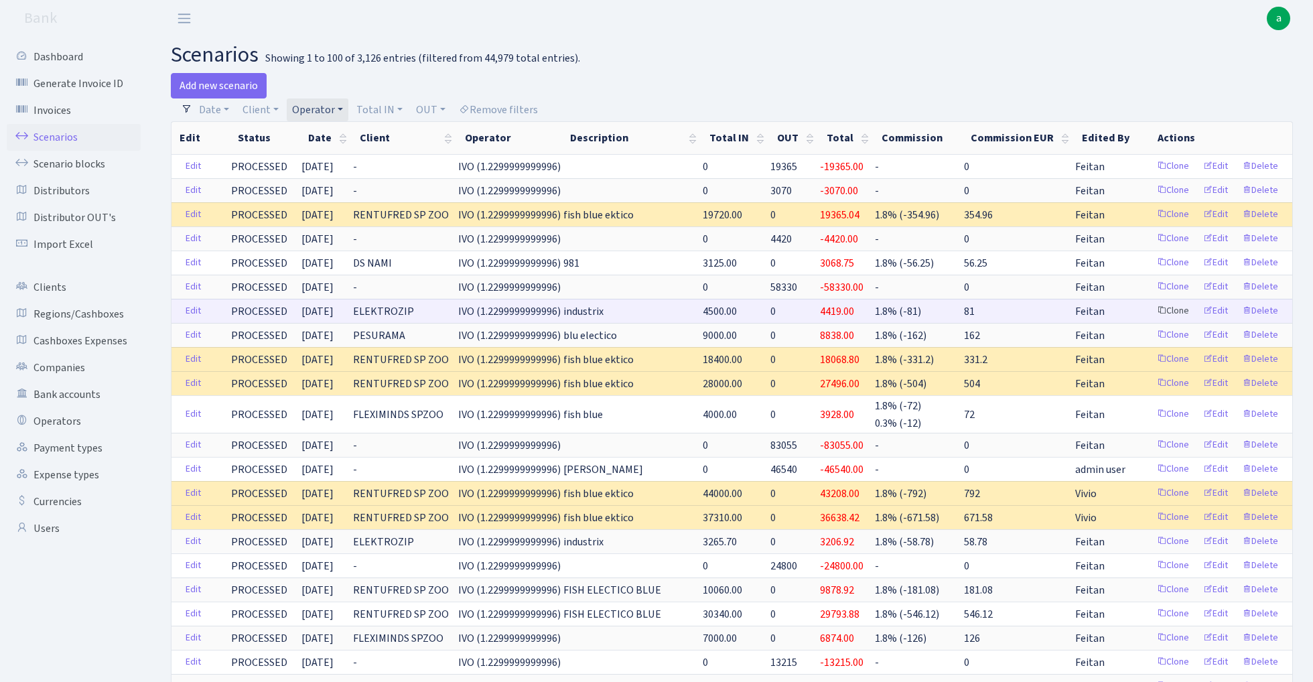
click at [1173, 312] on link "Clone" at bounding box center [1173, 311] width 44 height 21
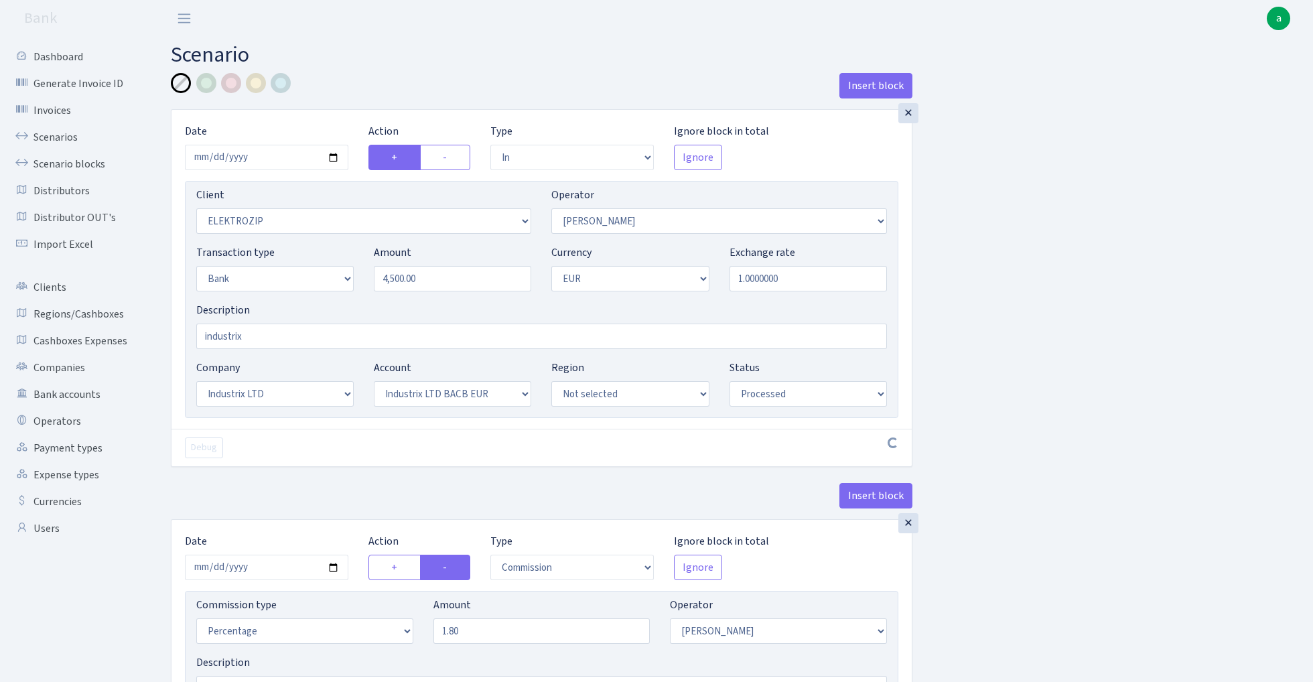
select select "in"
select select "3043"
select select "10"
select select "2"
select select "1"
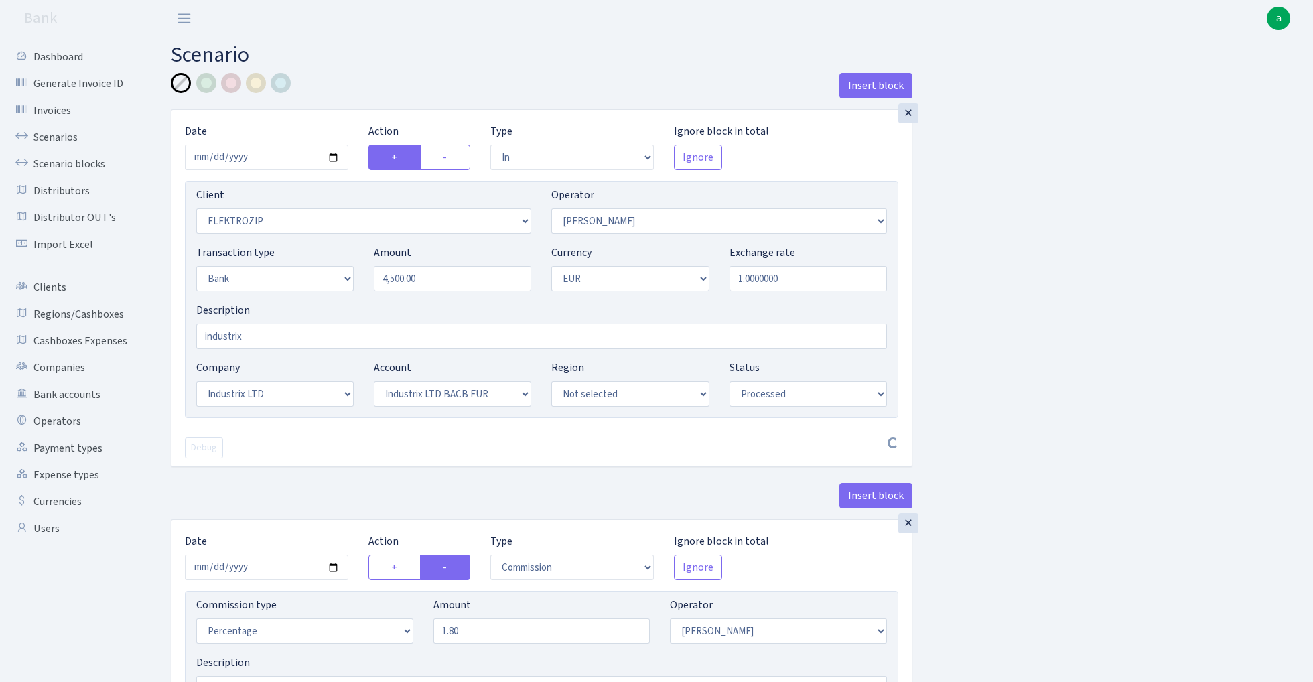
select select "17"
select select "41"
select select "processed"
select select "commission"
select select "10"
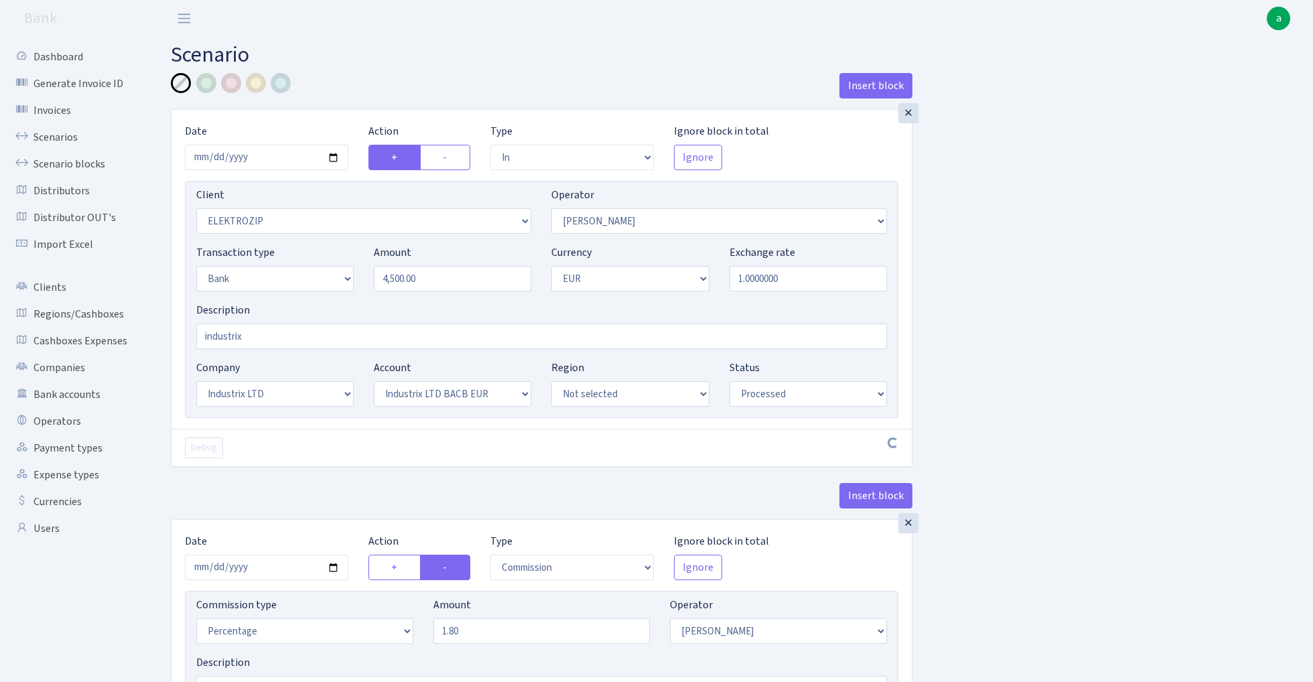
select select "processed"
click at [271, 153] on input "2025-10-01" at bounding box center [266, 157] width 163 height 25
type input "[DATE]"
click at [354, 64] on h2 "Scenario" at bounding box center [732, 54] width 1122 height 25
click at [454, 276] on input "4500.00" at bounding box center [452, 278] width 157 height 25
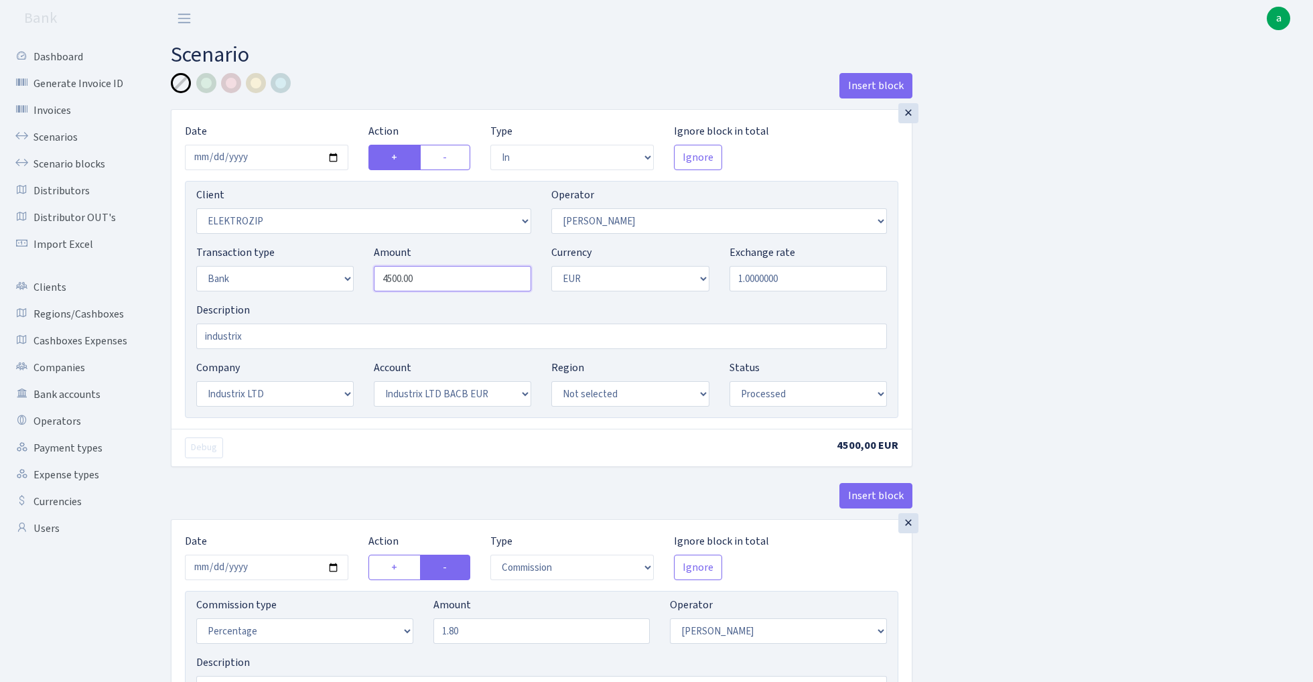
click at [454, 276] on input "4500.00" at bounding box center [452, 278] width 157 height 25
paste input "6940.56"
type input "6,940.56"
click at [917, 240] on div "Insert block × Date 2025-10-03 Action + - Type --- In Out Commission Field requ…" at bounding box center [542, 502] width 762 height 859
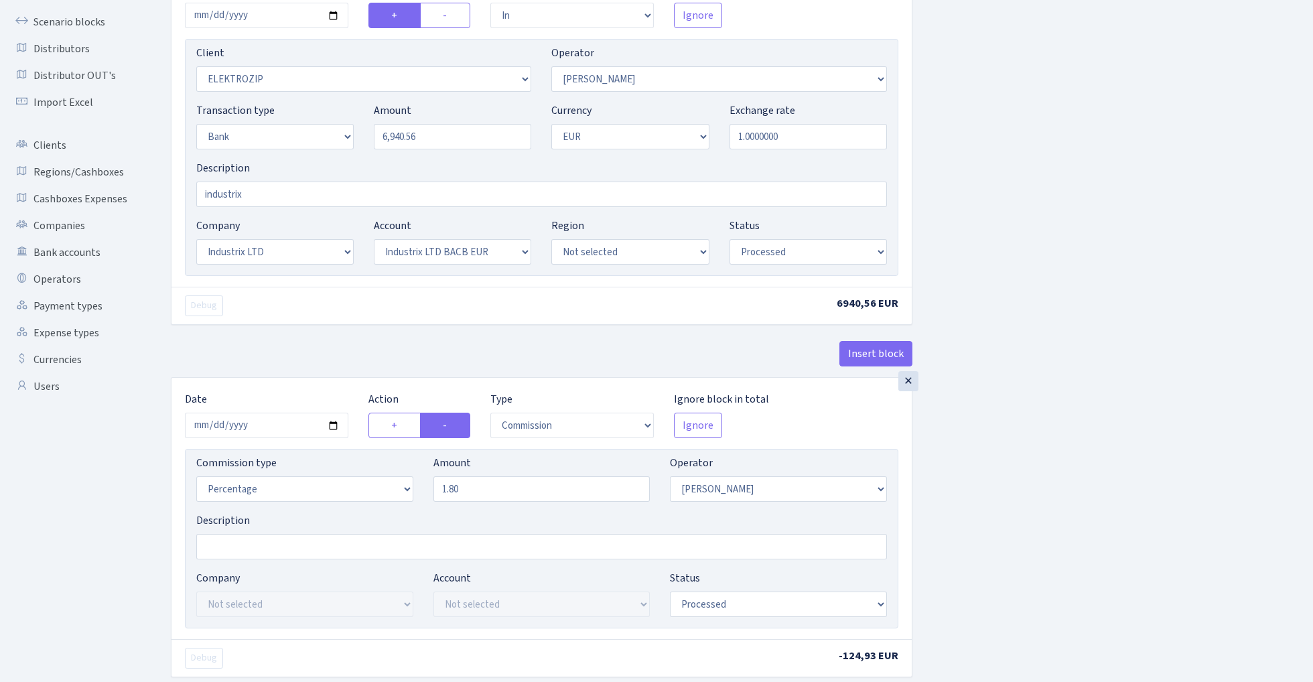
scroll to position [232, 0]
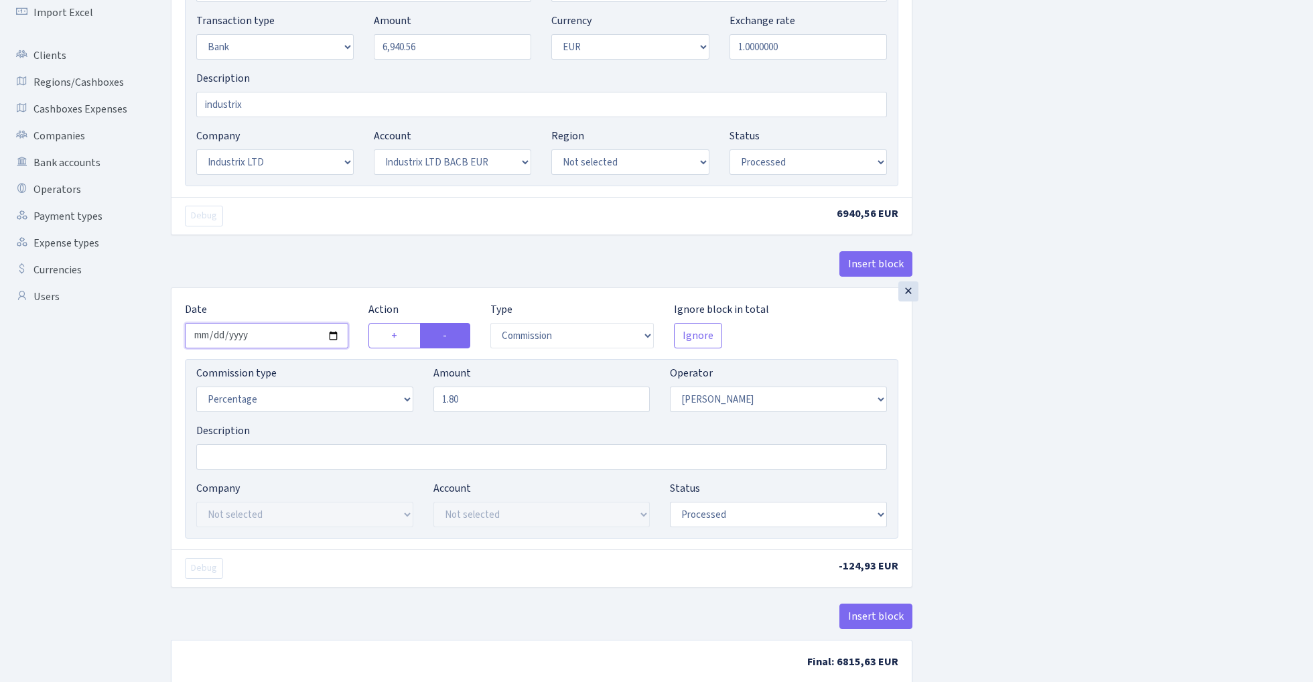
click at [250, 336] on input "2025-10-01" at bounding box center [266, 335] width 163 height 25
type input "2025-10-03"
click at [343, 237] on div "× Date 2025-10-03 Action + - Type --- In Out Commission Field required. Ignore …" at bounding box center [542, 82] width 742 height 410
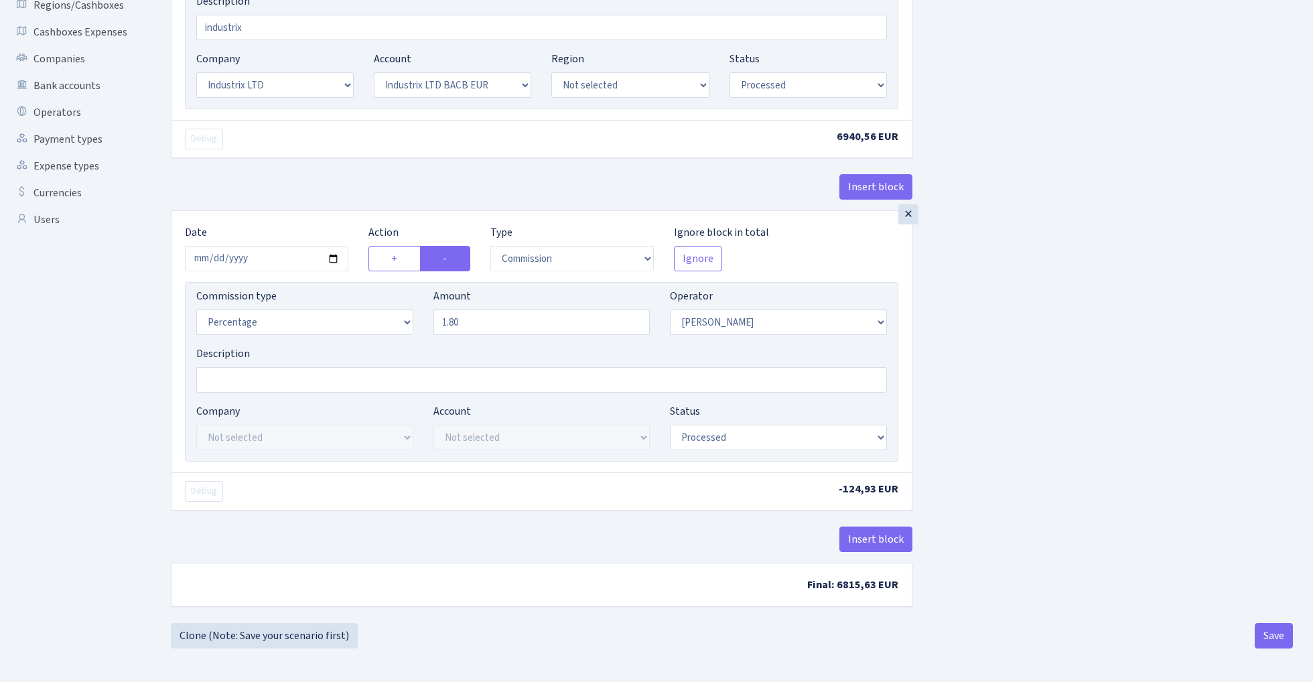
scroll to position [312, 0]
click at [1272, 642] on button "Save" at bounding box center [1274, 635] width 38 height 25
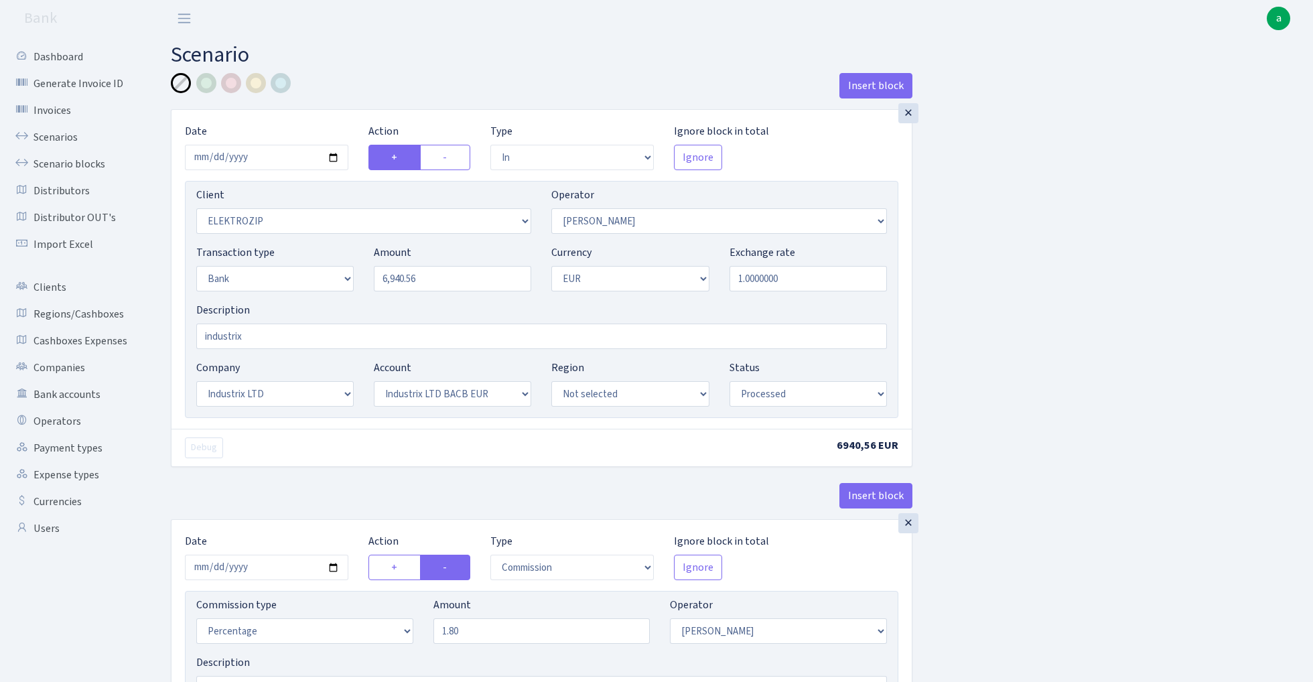
select select "in"
select select "3043"
select select "10"
select select "2"
select select "1"
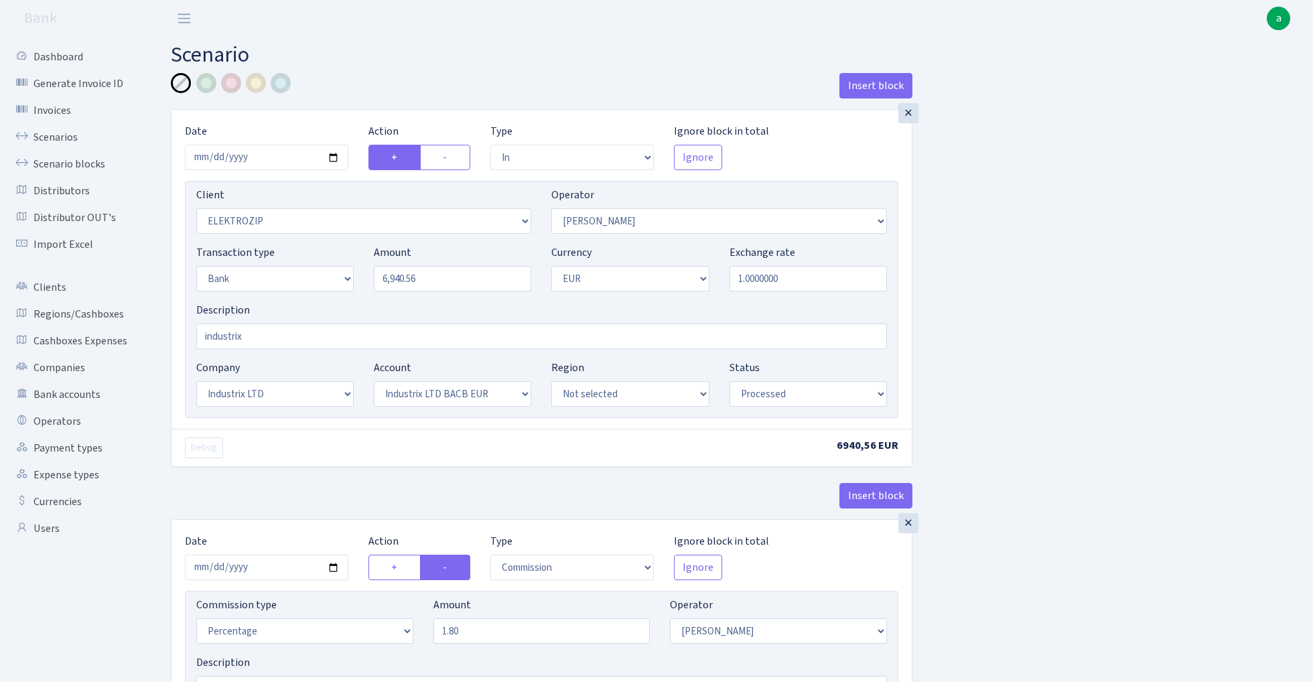
select select "17"
select select "41"
select select "processed"
select select "commission"
select select "10"
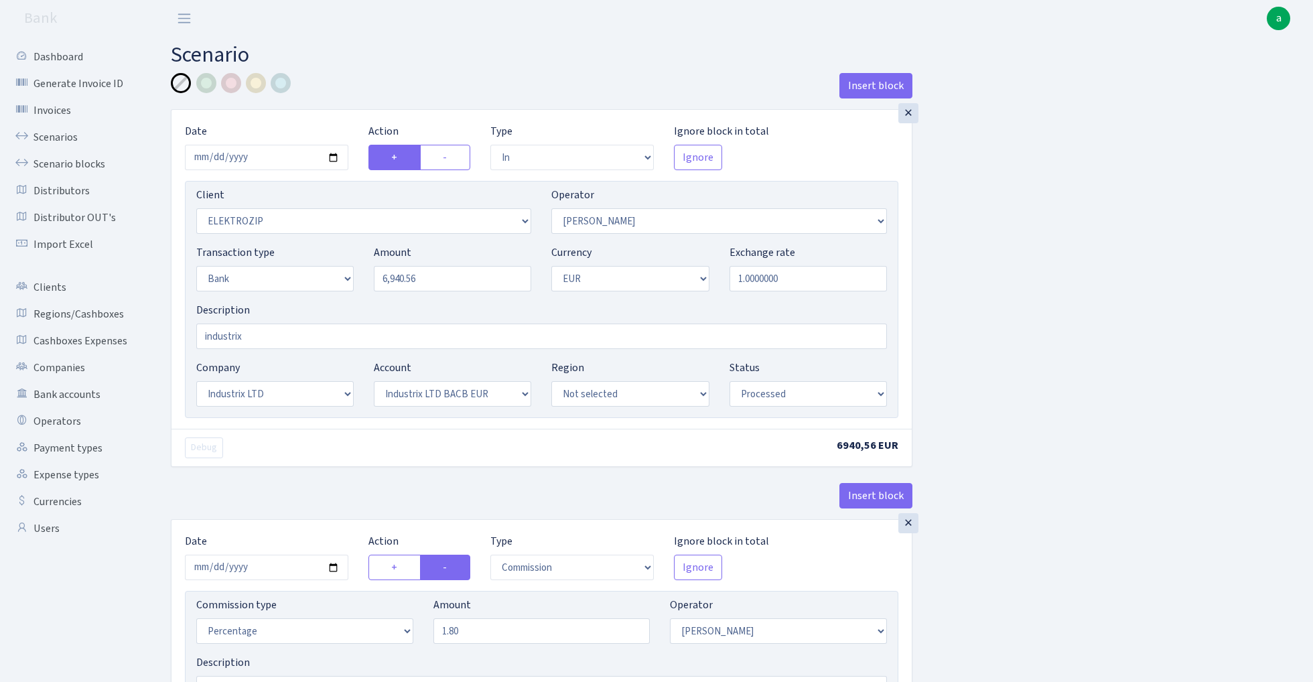
select select "processed"
click at [56, 133] on link "Scenarios" at bounding box center [74, 137] width 134 height 27
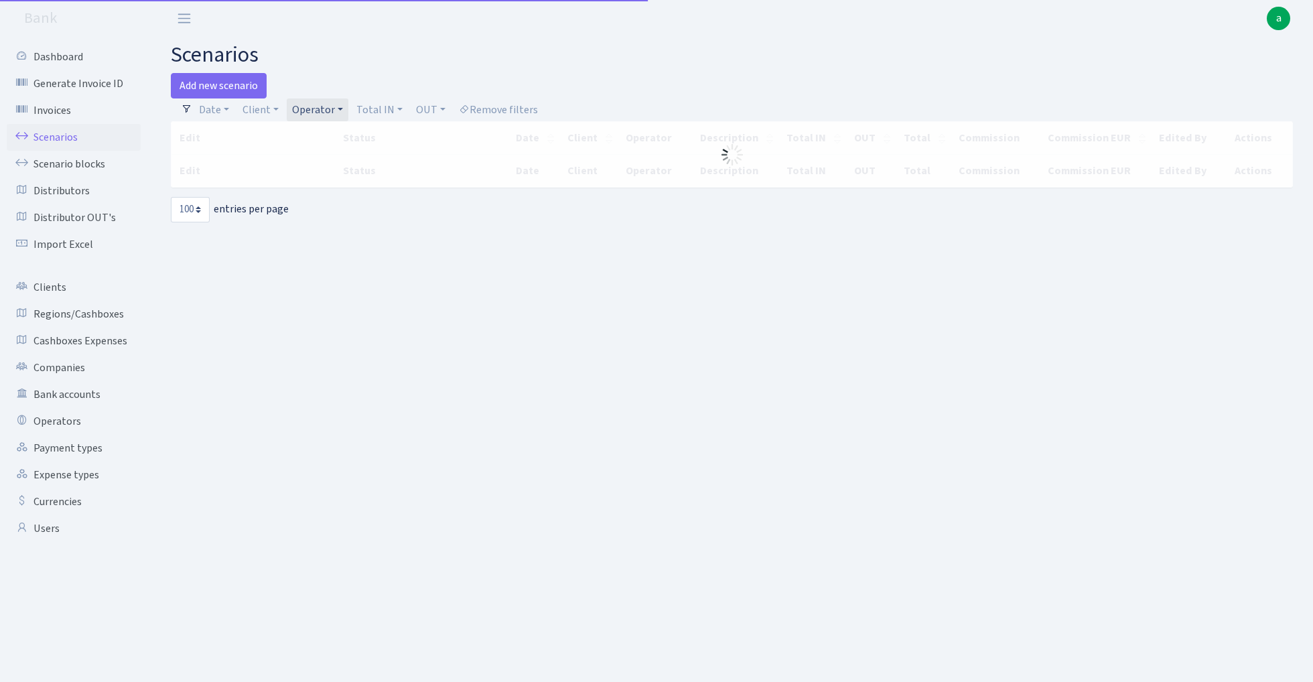
select select "100"
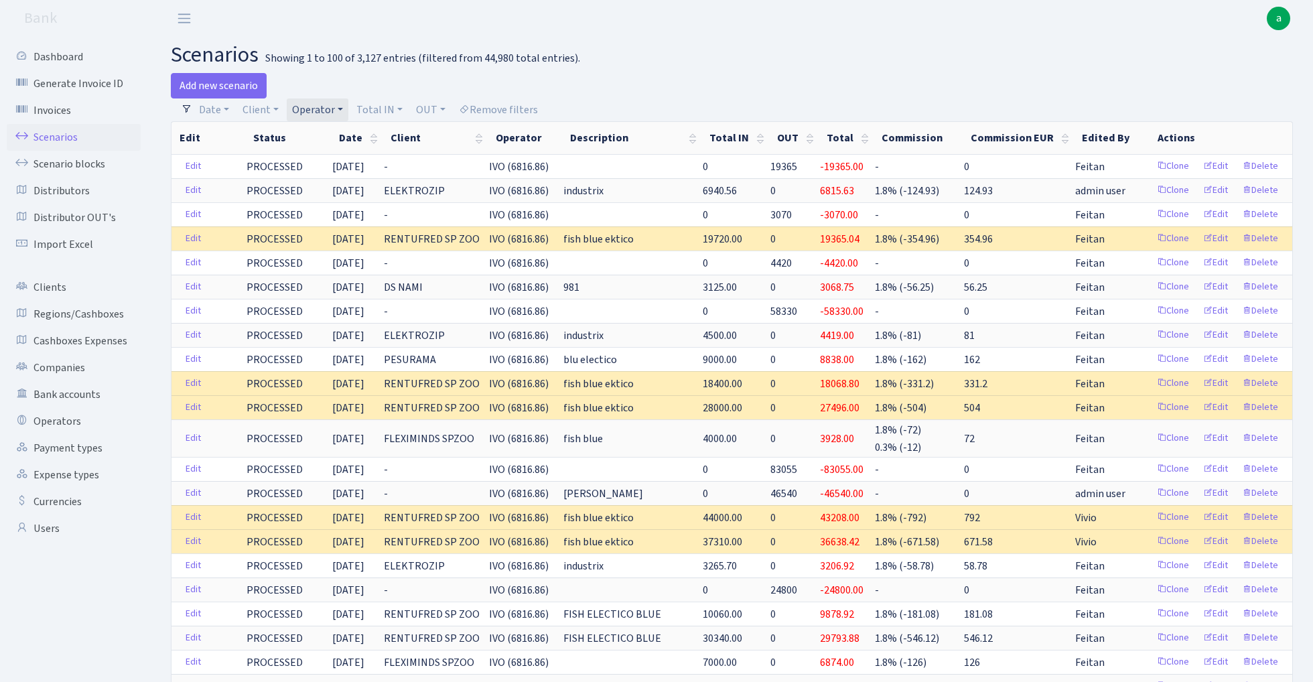
click at [322, 110] on link "Operator" at bounding box center [318, 109] width 62 height 23
click at [322, 154] on input "search" at bounding box center [340, 157] width 98 height 21
type input "volo"
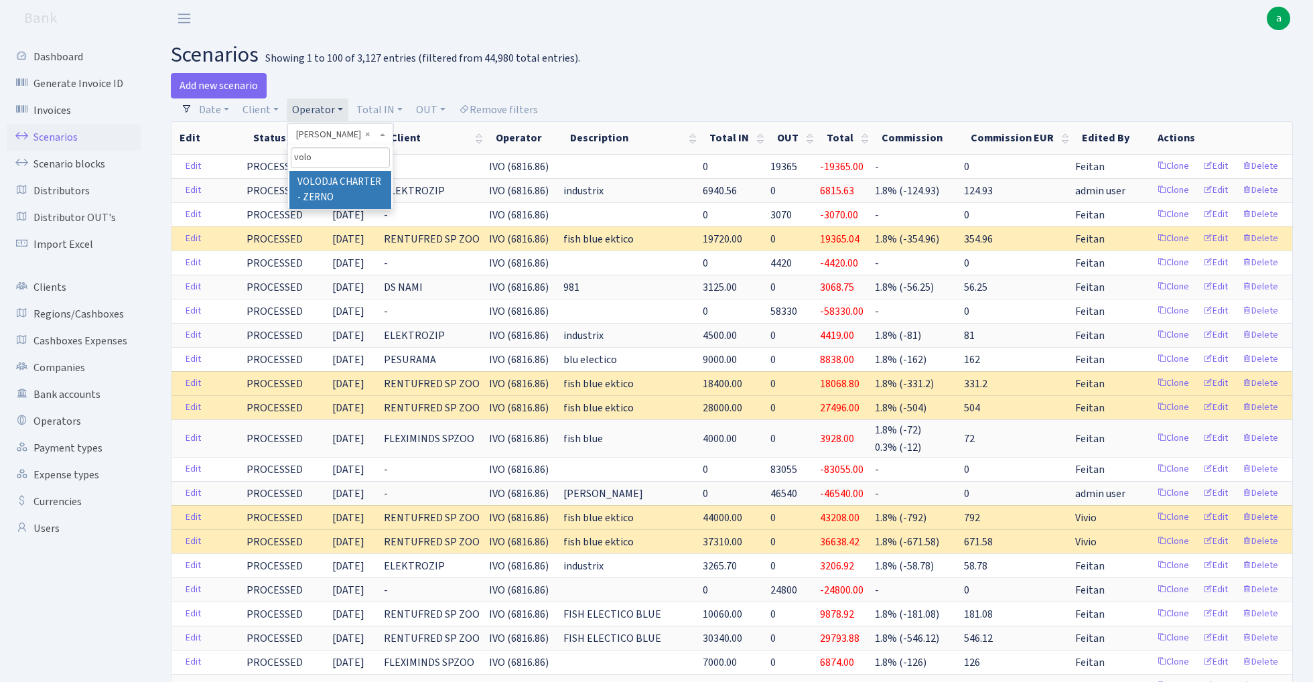
click at [331, 185] on li "VOLODJA CHARTER - ZERNO" at bounding box center [339, 190] width 101 height 38
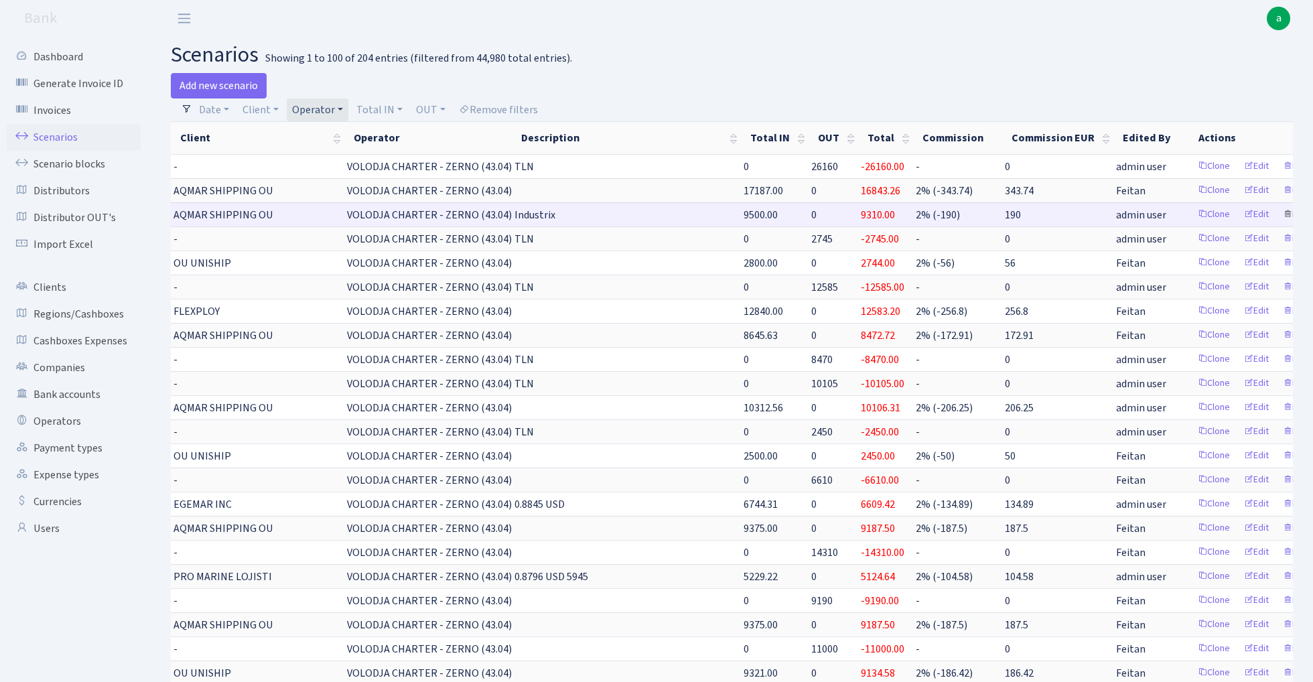
scroll to position [0, 159]
click at [1194, 212] on link "Clone" at bounding box center [1216, 214] width 44 height 21
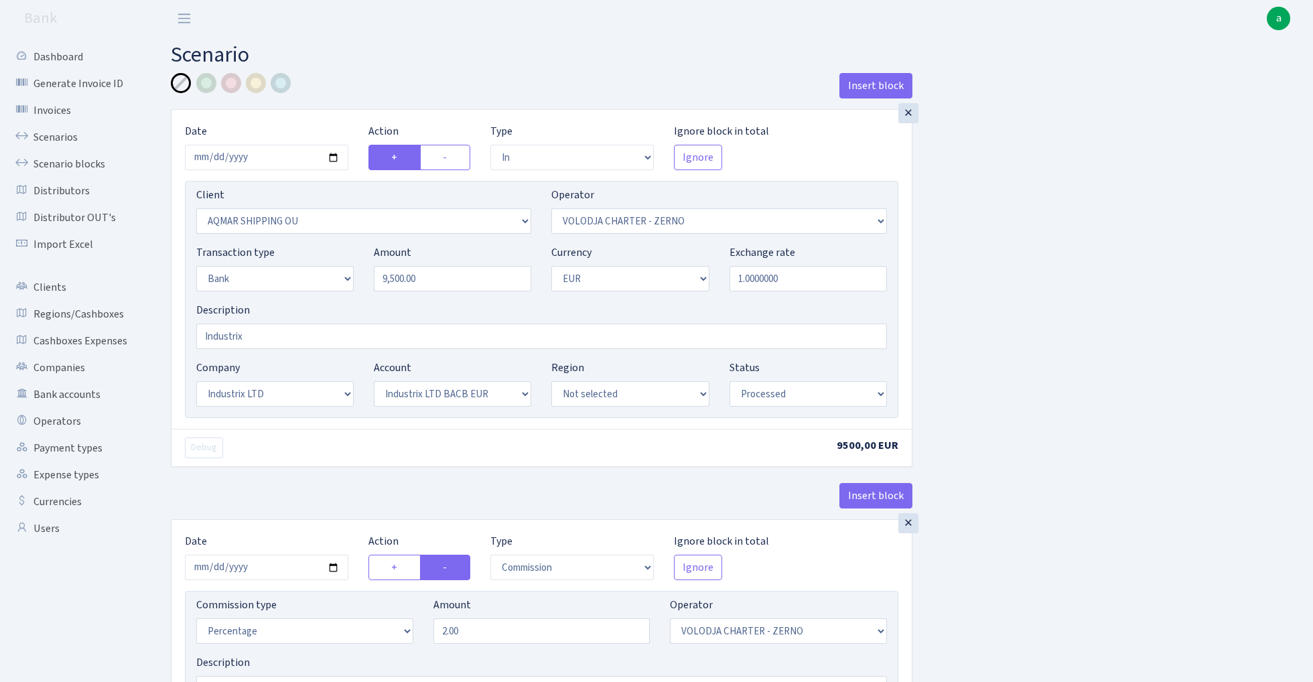
select select "in"
select select "3092"
select select "136"
select select "2"
select select "1"
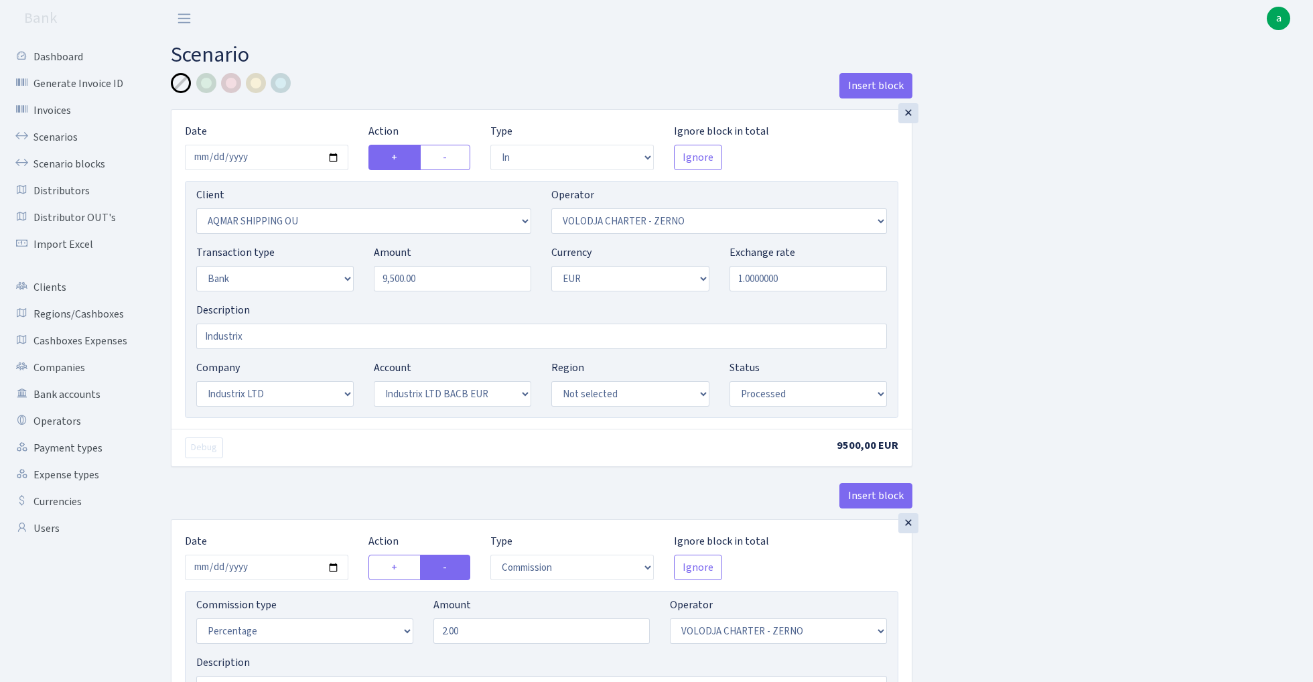
select select "17"
select select "41"
select select "processed"
select select "commission"
select select "136"
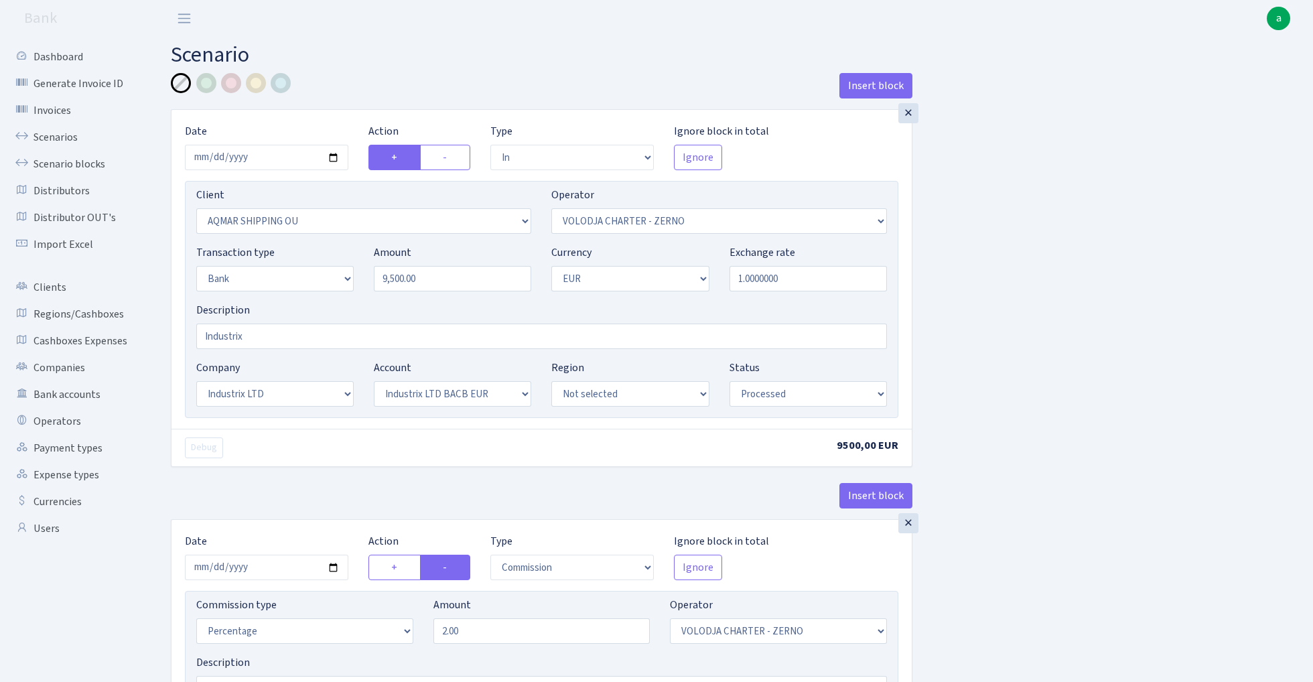
select select "processed"
click at [251, 155] on input "2025-09-09" at bounding box center [266, 157] width 163 height 25
type input "[DATE]"
click at [360, 94] on div "Insert block" at bounding box center [542, 91] width 742 height 36
click at [442, 280] on input "9500.00" at bounding box center [452, 278] width 157 height 25
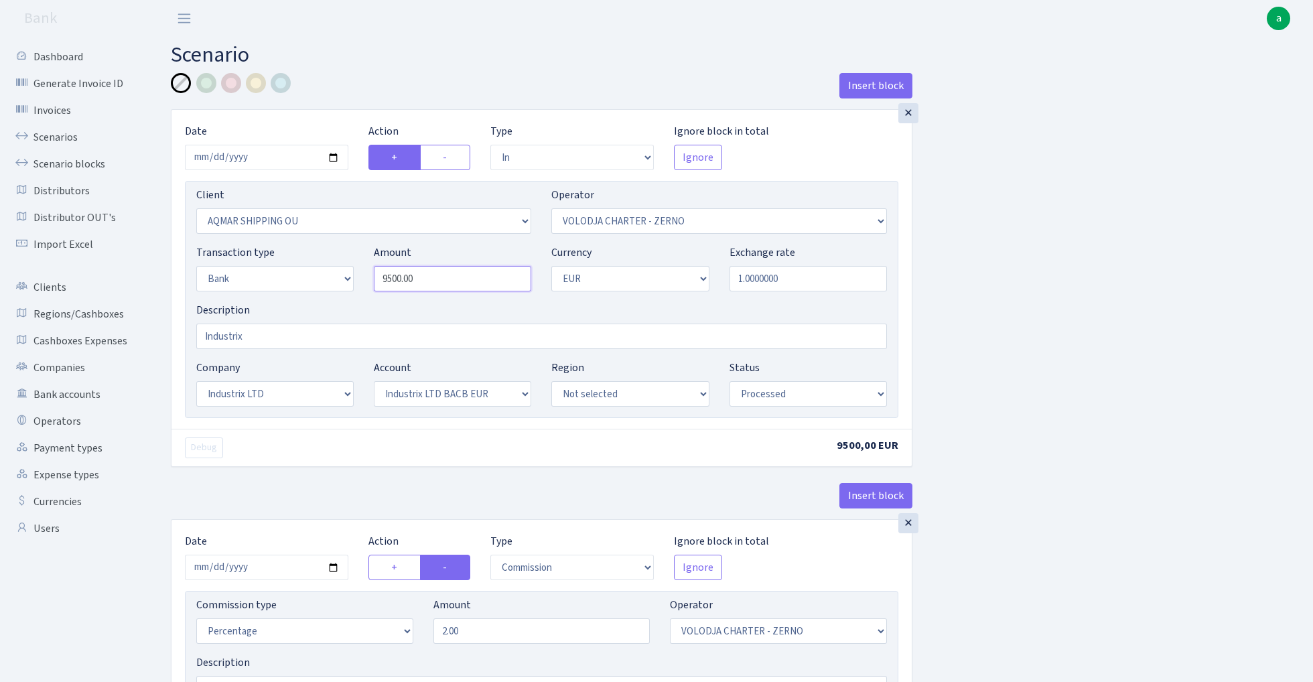
click at [442, 280] on input "9500.00" at bounding box center [452, 278] width 157 height 25
paste input "15104.17"
type input "15,104.17"
click at [1055, 213] on div "Insert block × Date 2025-10-06 Action + - Type --- In Out Commission Field requ…" at bounding box center [732, 500] width 1142 height 854
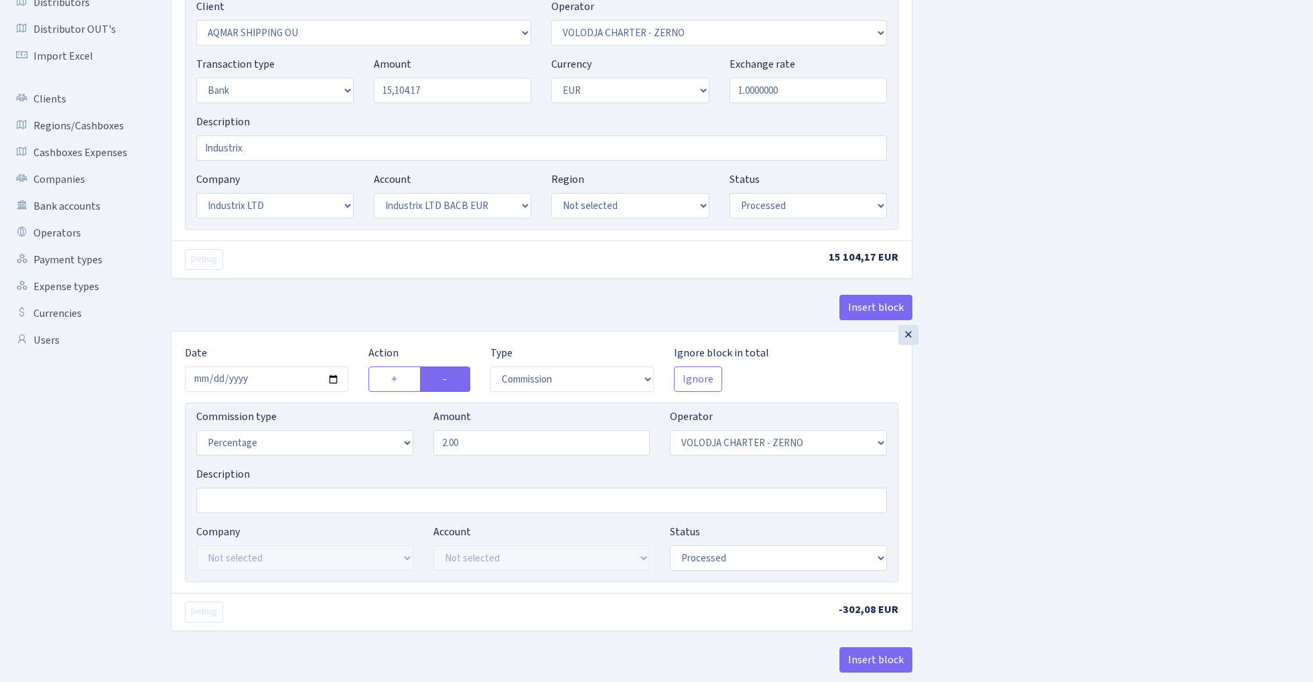
scroll to position [250, 0]
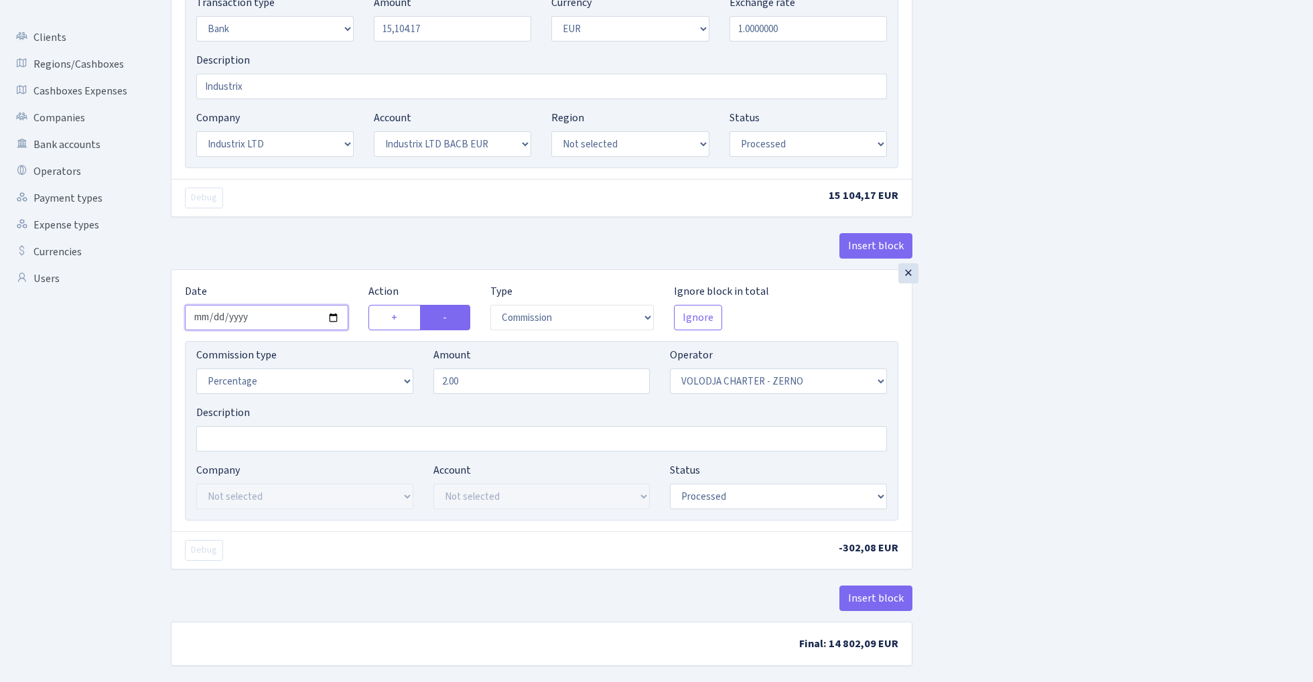
click at [266, 318] on input "2025-09-09" at bounding box center [266, 317] width 163 height 25
type input "[DATE]"
click at [312, 240] on div "Insert block" at bounding box center [542, 251] width 742 height 36
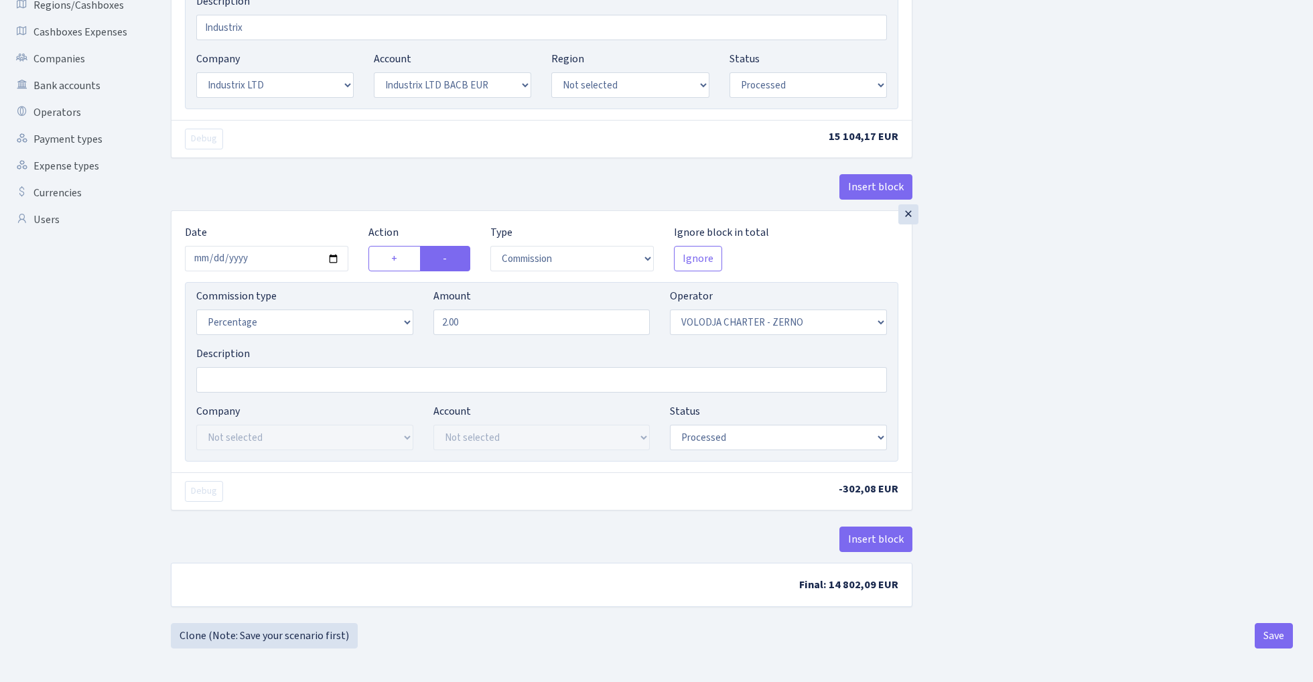
scroll to position [312, 0]
click at [1273, 636] on button "Save" at bounding box center [1274, 635] width 38 height 25
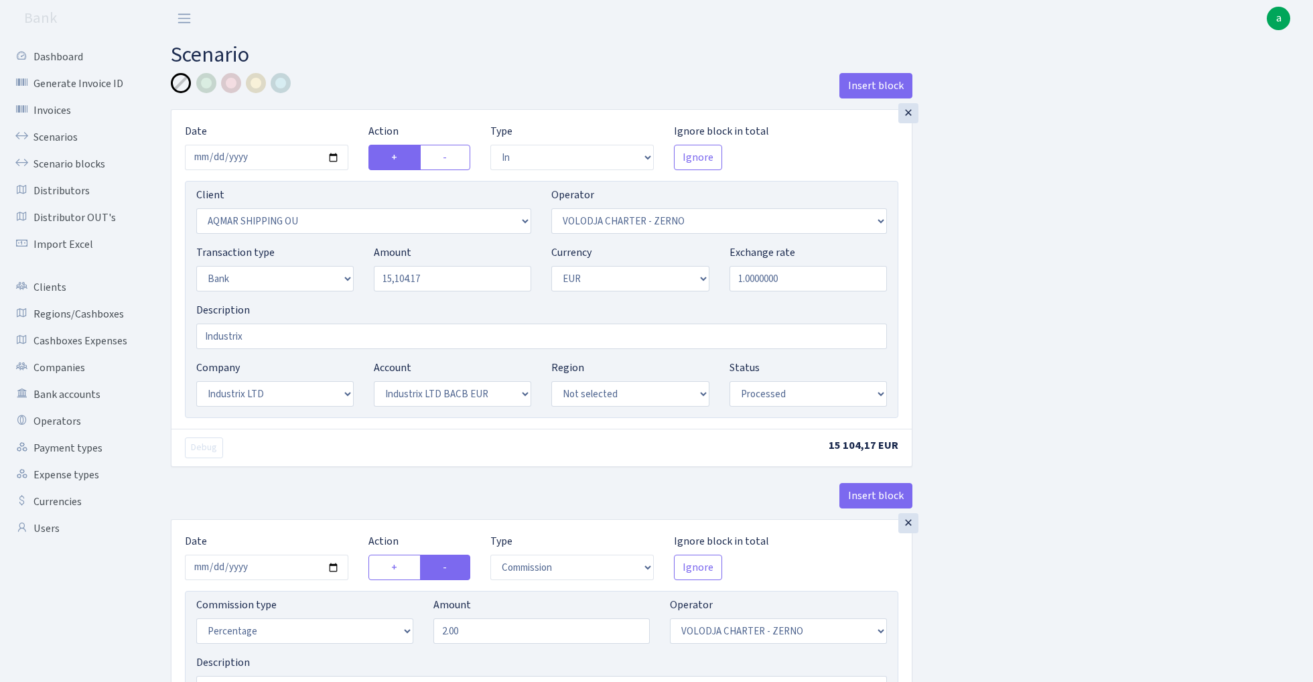
select select "in"
select select "3092"
select select "136"
select select "2"
select select "1"
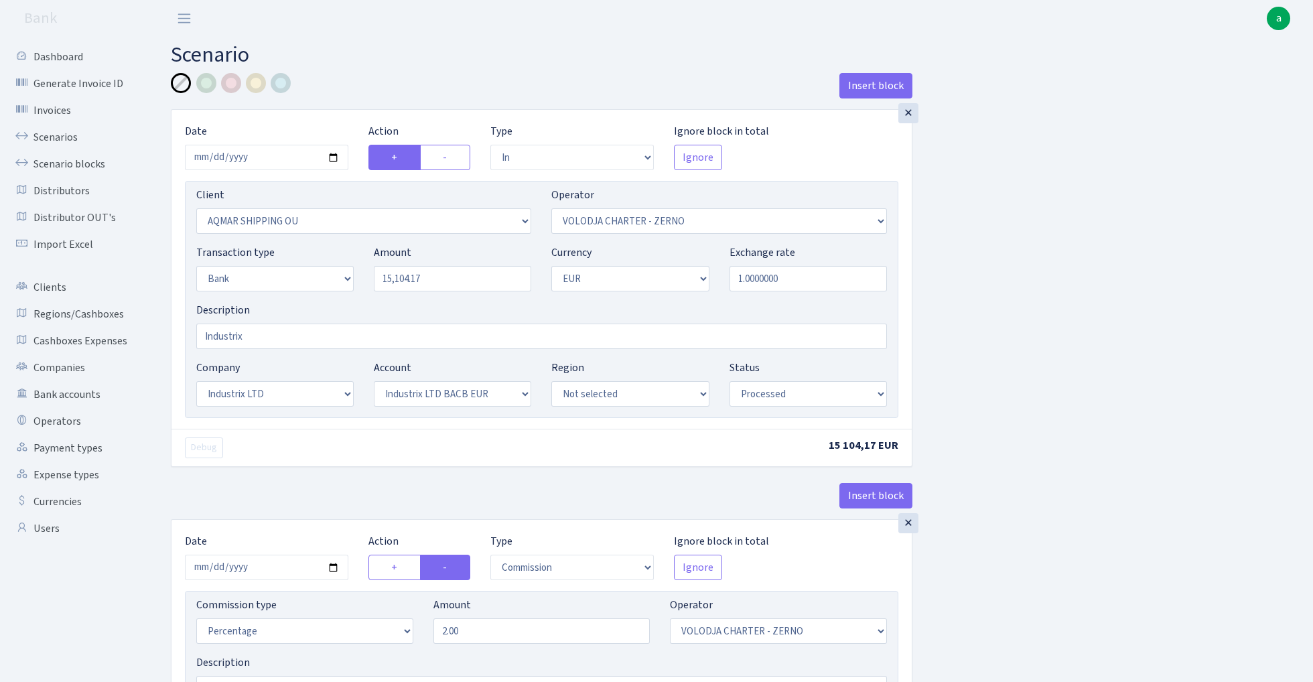
select select "17"
select select "41"
select select "processed"
select select "commission"
select select "136"
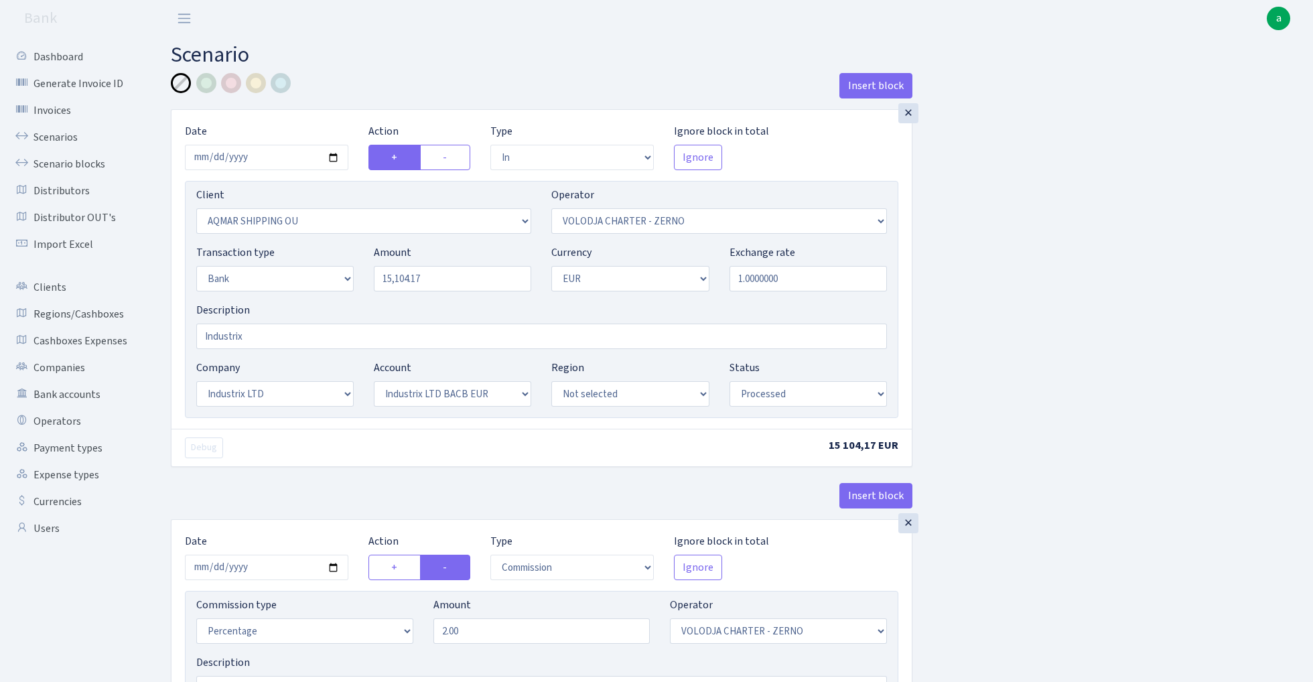
select select "processed"
click at [60, 139] on link "Scenarios" at bounding box center [74, 137] width 134 height 27
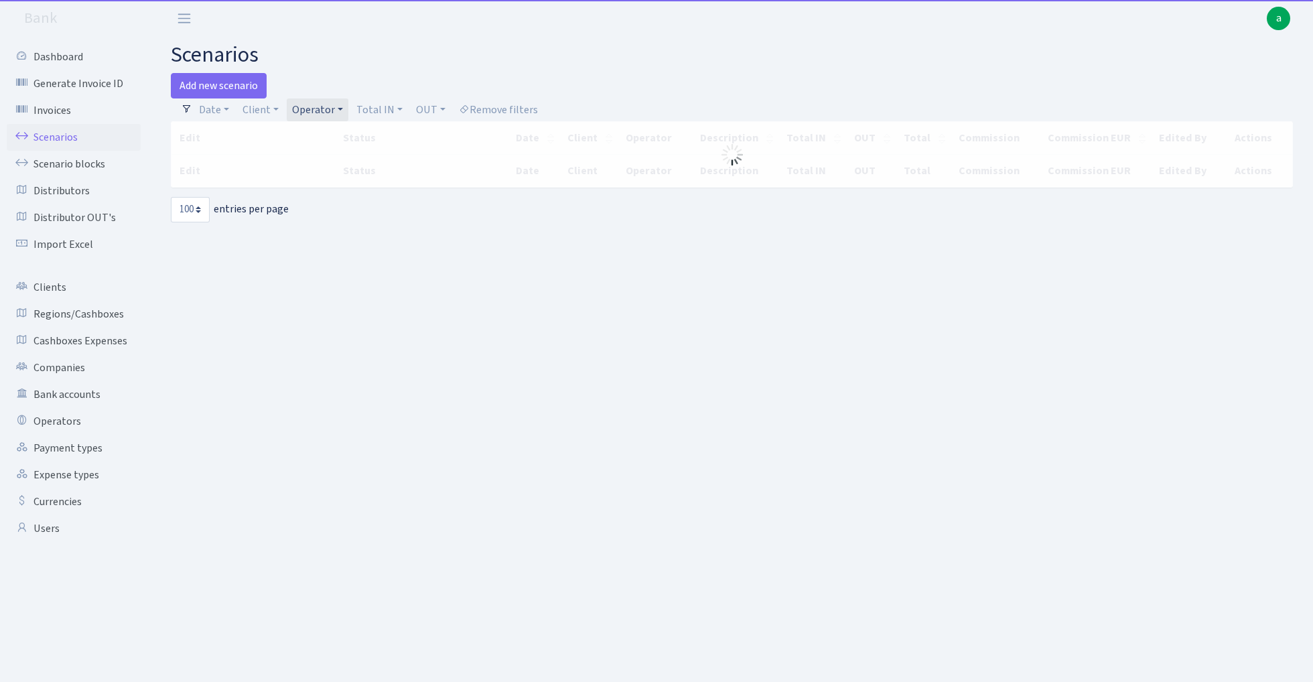
select select "100"
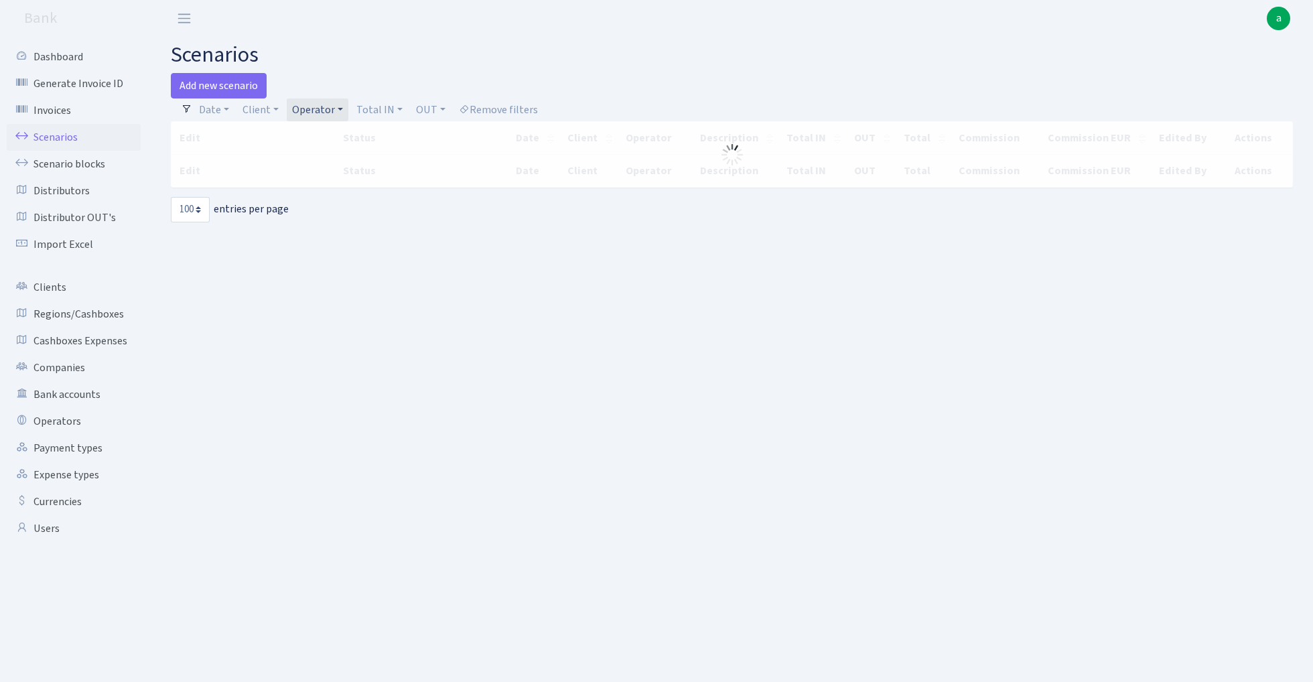
click at [318, 110] on link "Operator" at bounding box center [318, 109] width 62 height 23
click at [328, 155] on input "search" at bounding box center [356, 157] width 131 height 21
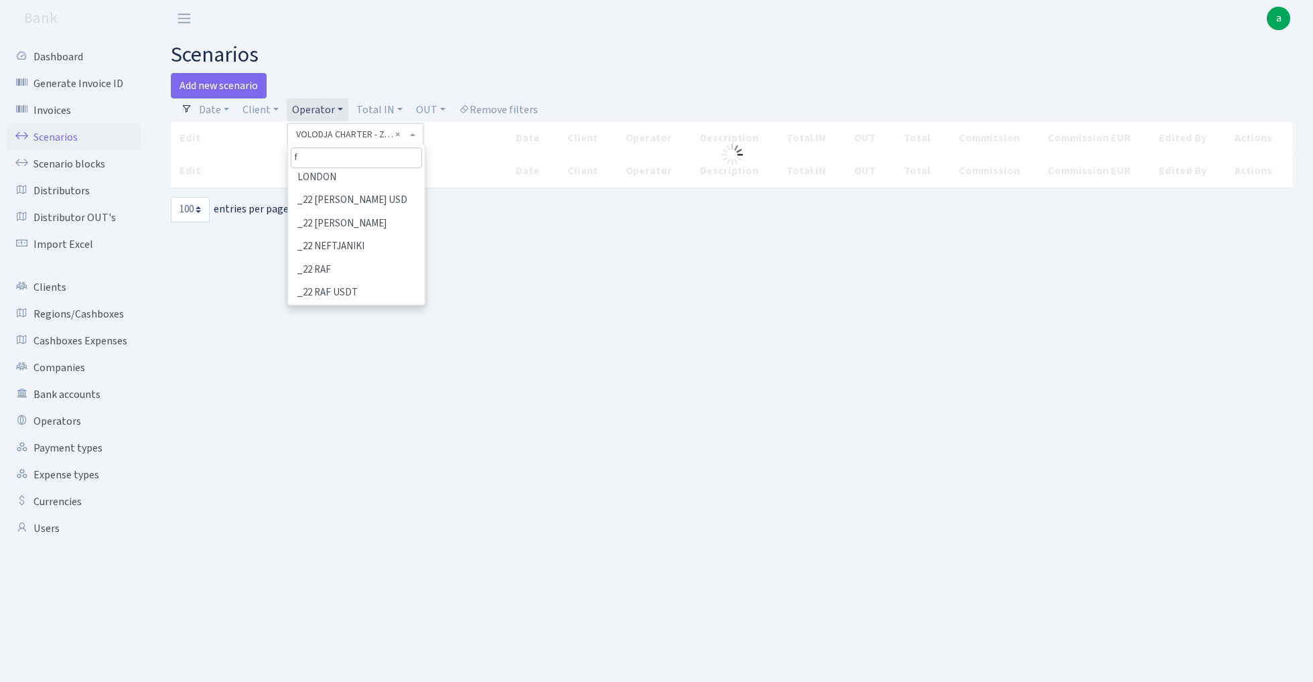
scroll to position [0, 0]
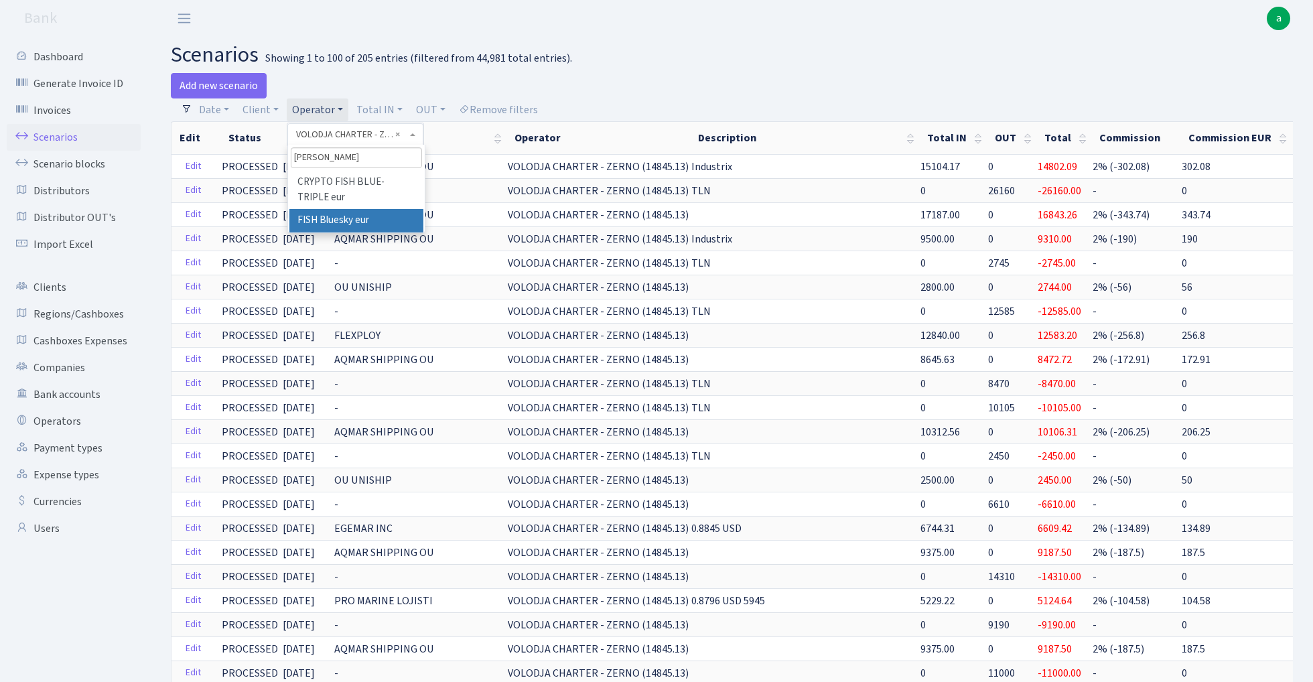
type input "fish bl"
click at [355, 222] on li "FISH Bluesky eur" at bounding box center [355, 220] width 133 height 23
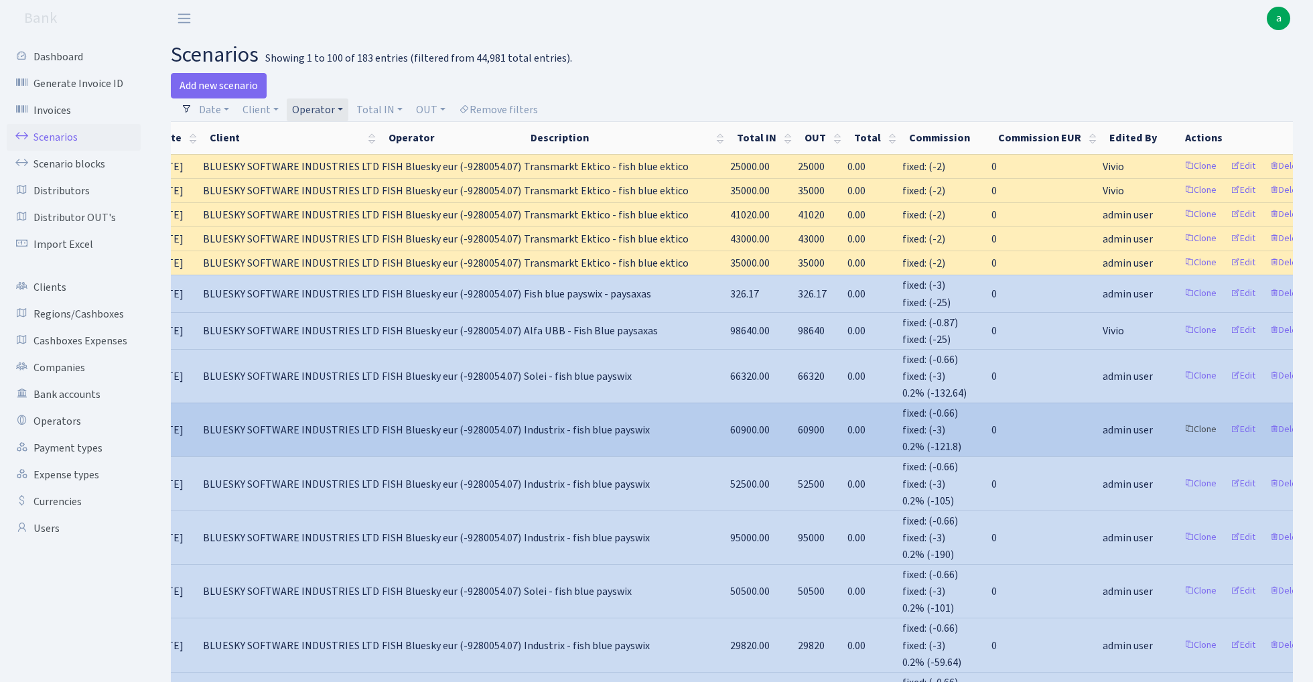
scroll to position [0, 130]
click at [1180, 419] on link "Clone" at bounding box center [1202, 429] width 44 height 21
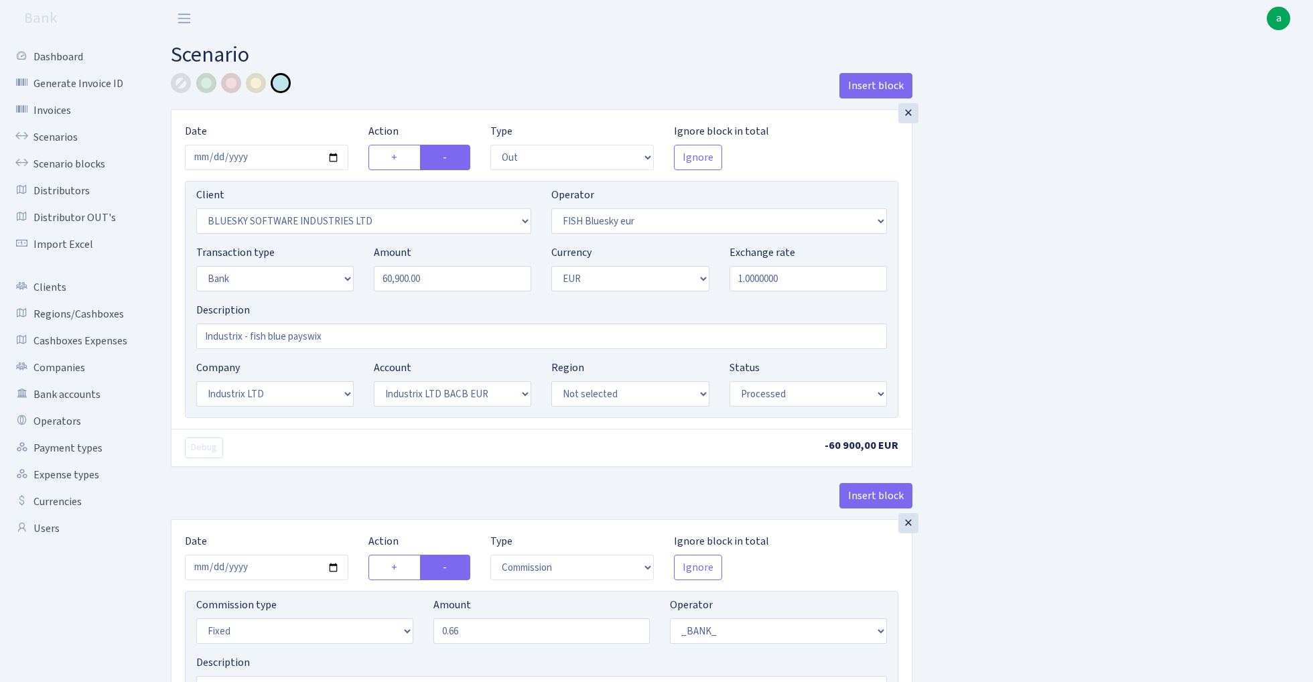
select select "out"
select select "2867"
select select "460"
select select "2"
select select "1"
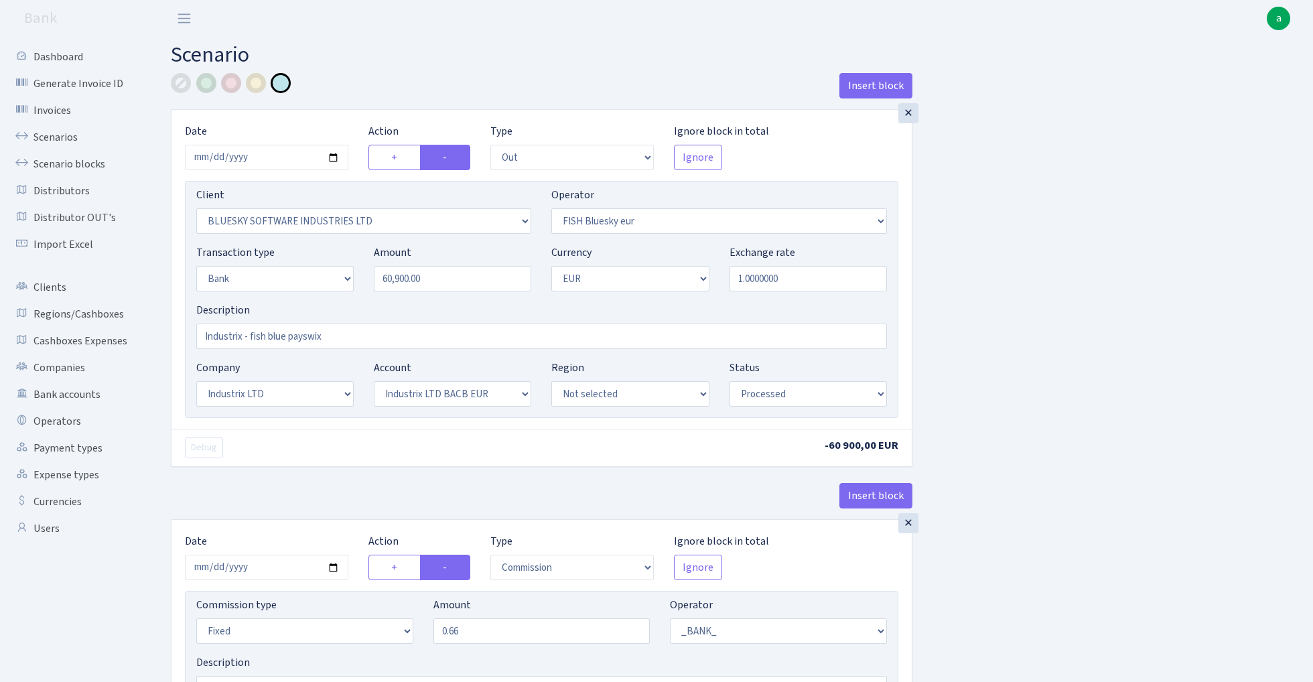
select select "17"
select select "41"
select select "processed"
select select "commission"
select select "fixed"
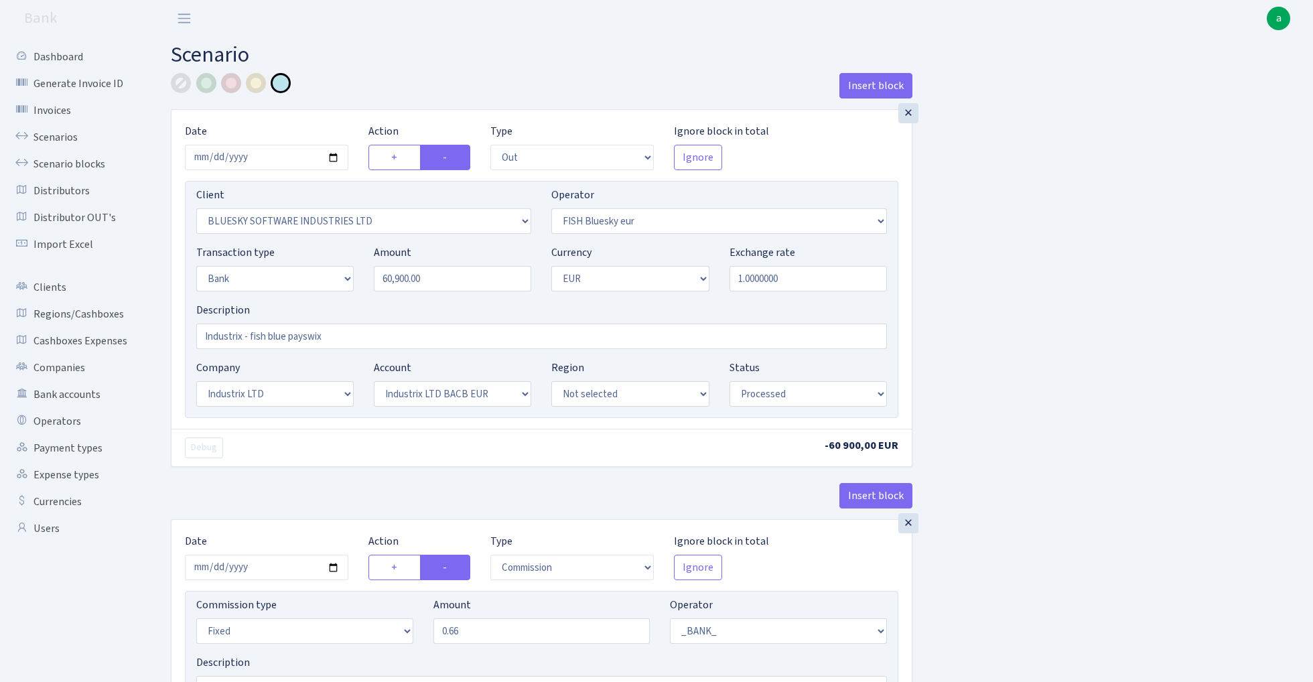
select select "1"
select select "17"
select select "41"
select select "processed"
select select "commission"
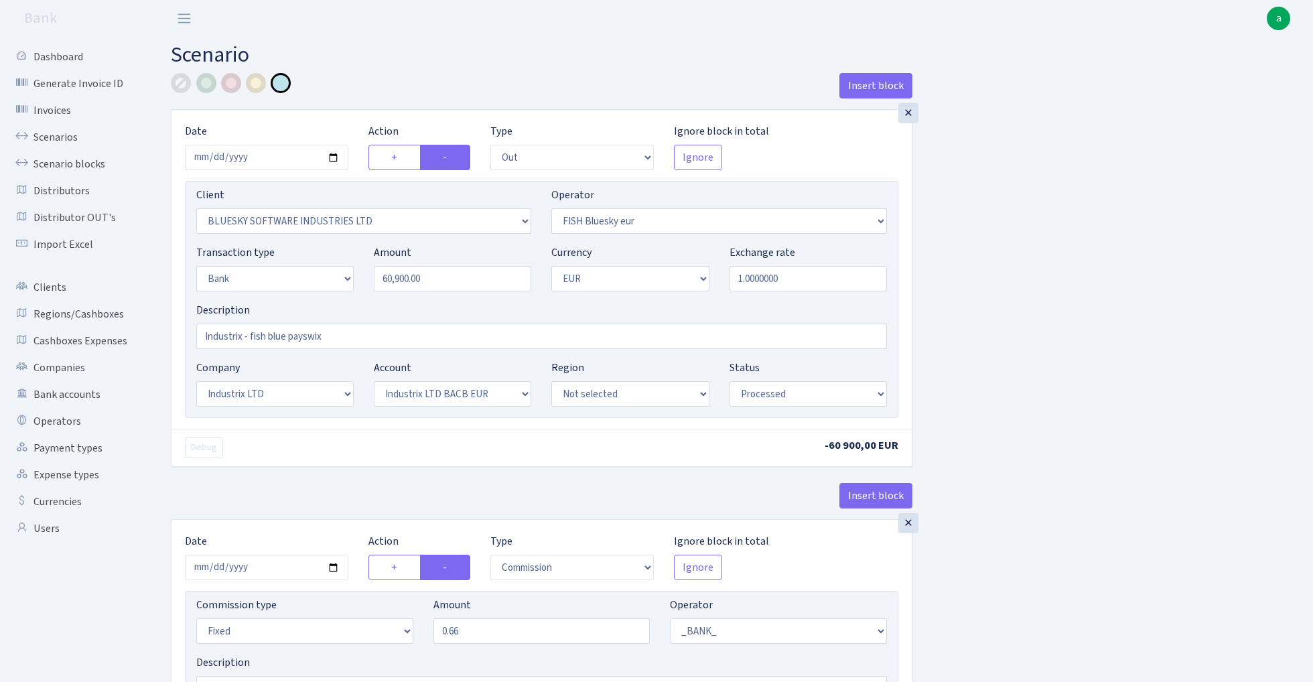
select select "fixed"
select select "1"
select select "23"
select select "69"
select select "processed"
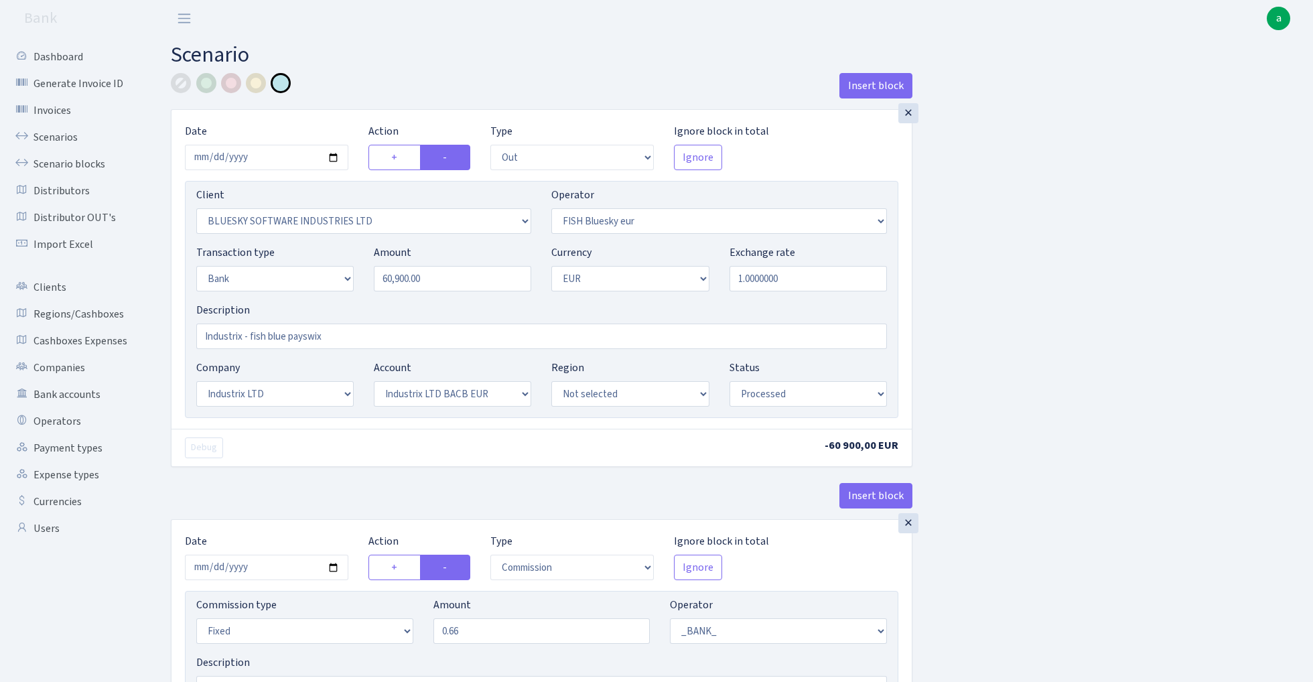
select select "commission"
select select "1"
select select "23"
select select "69"
select select "processed"
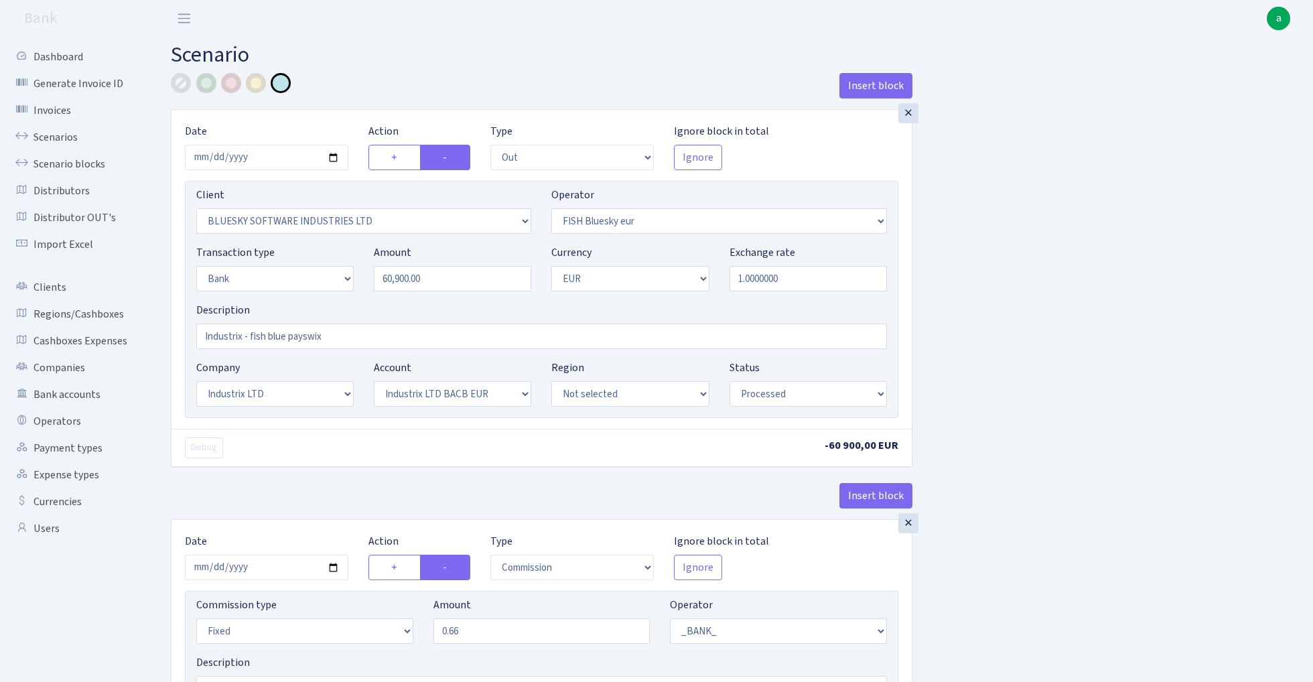
select select "in"
select select "3231"
select select "460"
select select "2"
select select "1"
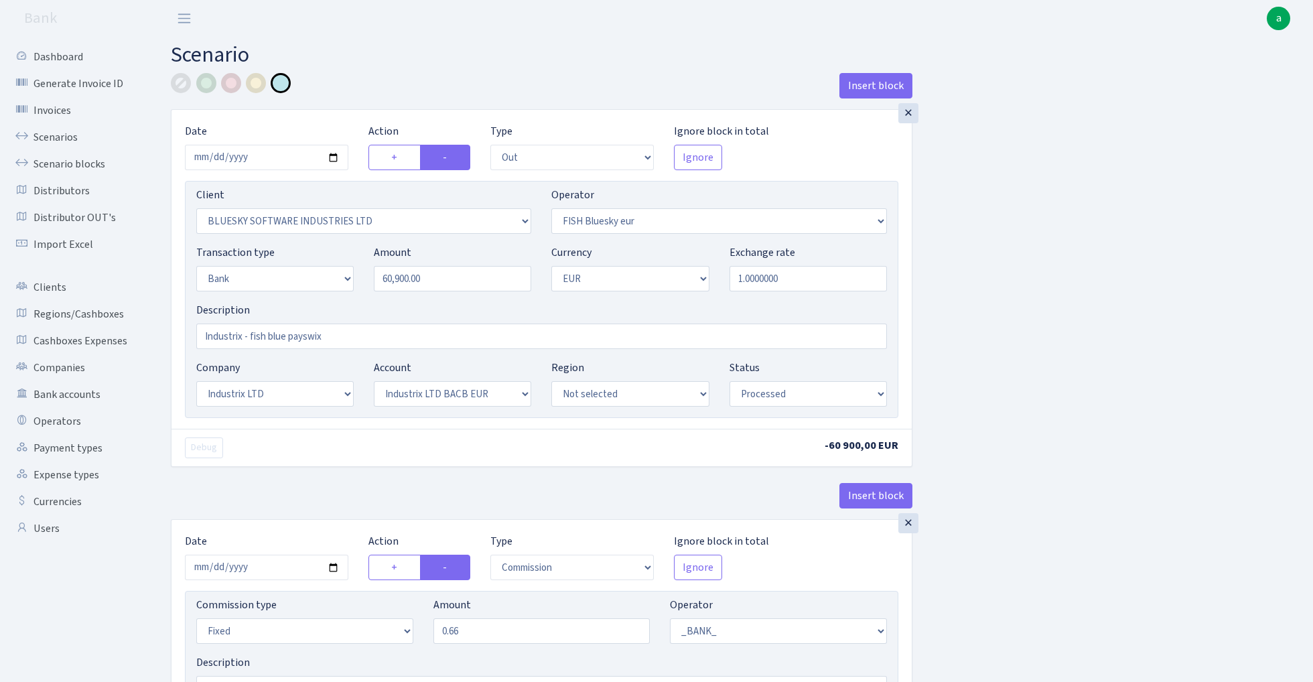
select select "23"
select select "69"
select select "processed"
click at [267, 158] on input "[DATE]" at bounding box center [266, 157] width 163 height 25
type input "[DATE]"
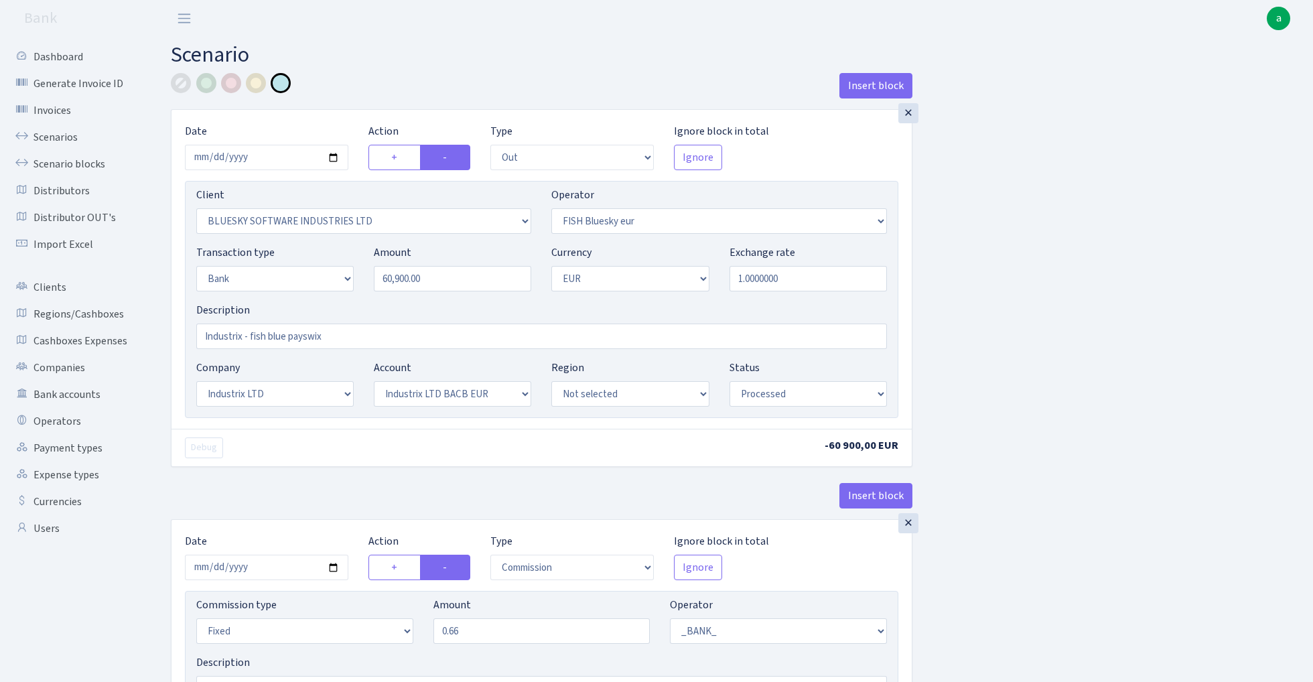
click at [391, 73] on div "Insert block" at bounding box center [542, 91] width 742 height 36
click at [440, 280] on input "60900.00" at bounding box center [452, 278] width 157 height 25
paste input "8292"
type input "82,920.00"
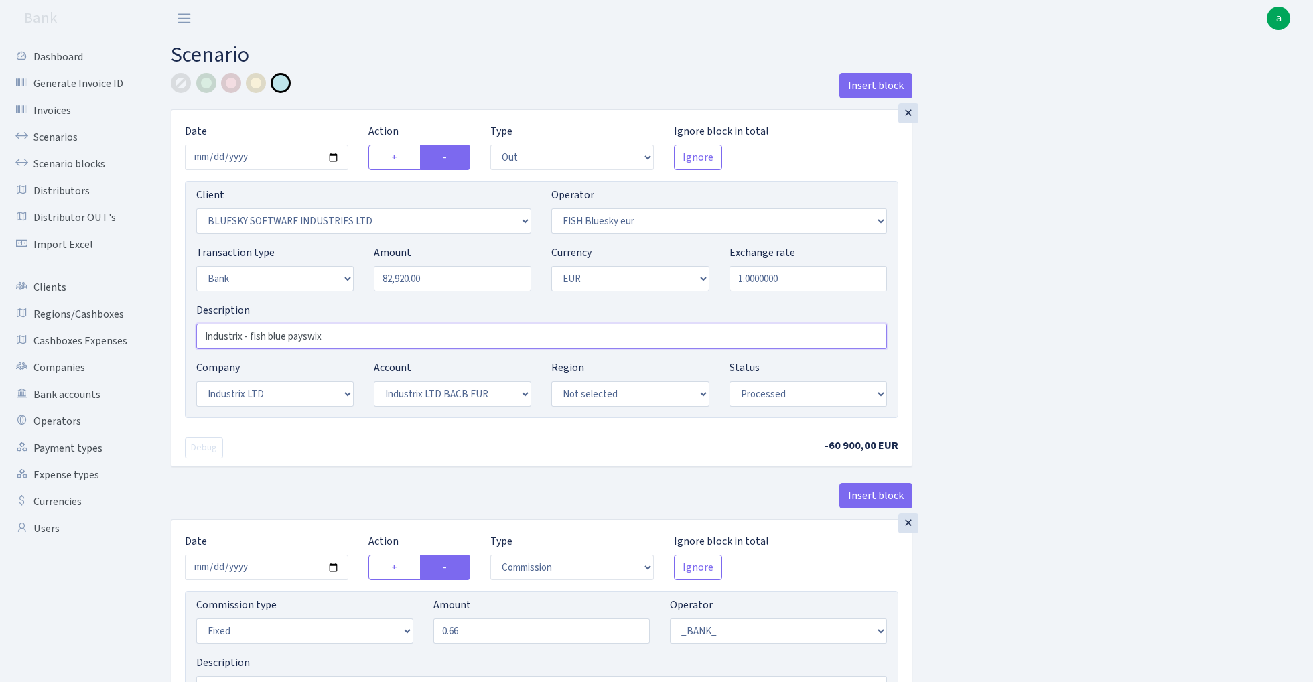
click at [310, 343] on input "Industrix - fish blue payswix" at bounding box center [541, 336] width 691 height 25
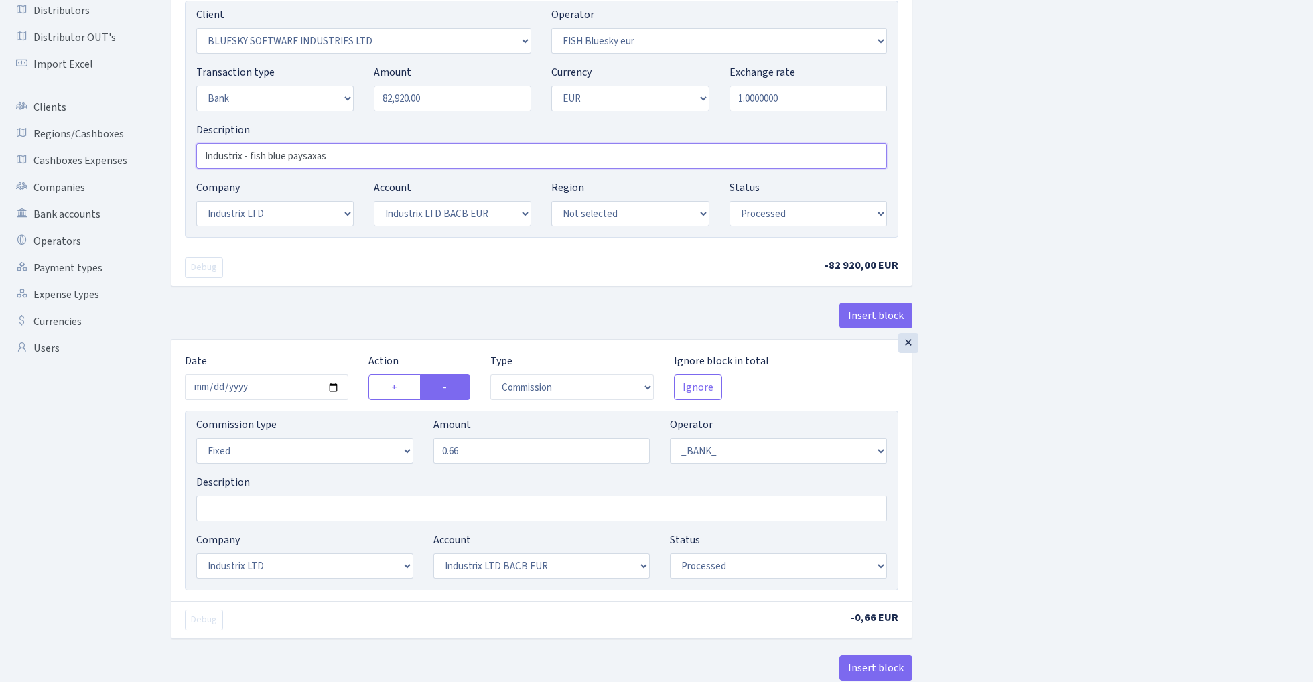
scroll to position [200, 0]
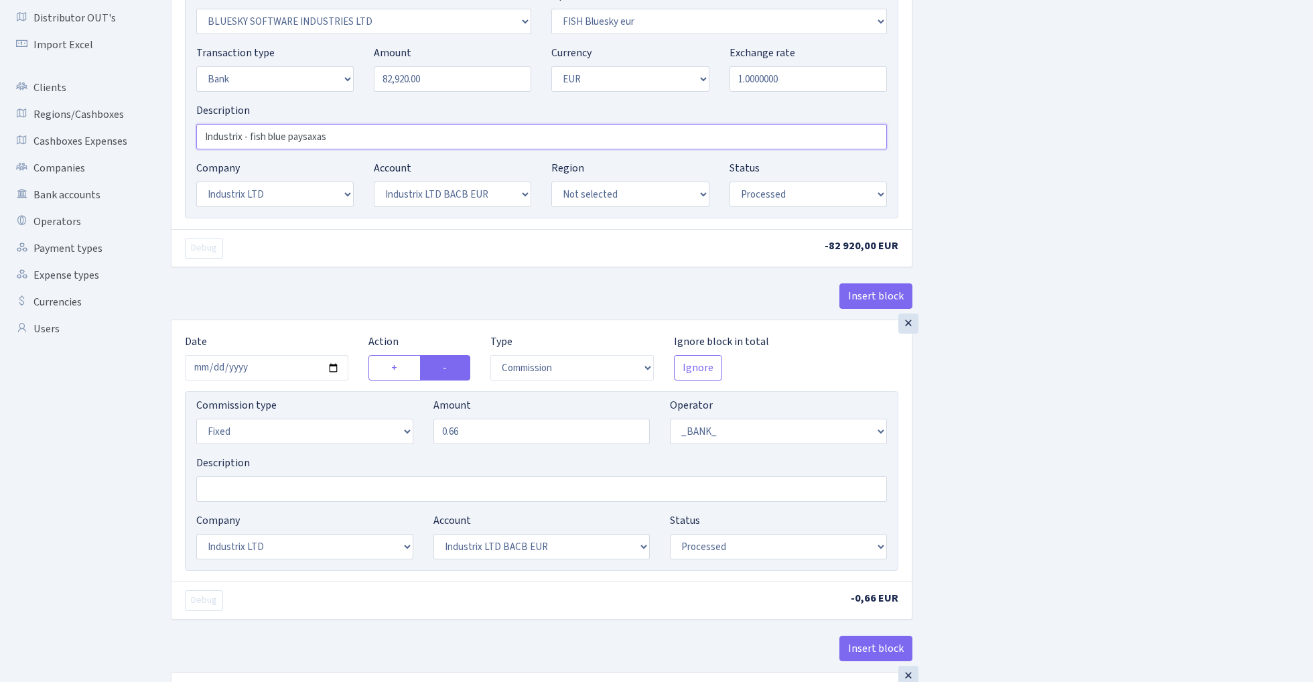
type input "Industrix - fish blue paysaxas"
click at [263, 369] on input "2025-08-06" at bounding box center [266, 367] width 163 height 25
type input "[DATE]"
click at [320, 270] on div "× Date 2025-10-06 Action + - Type --- In Out Commission Field required. Ignore …" at bounding box center [542, 115] width 742 height 410
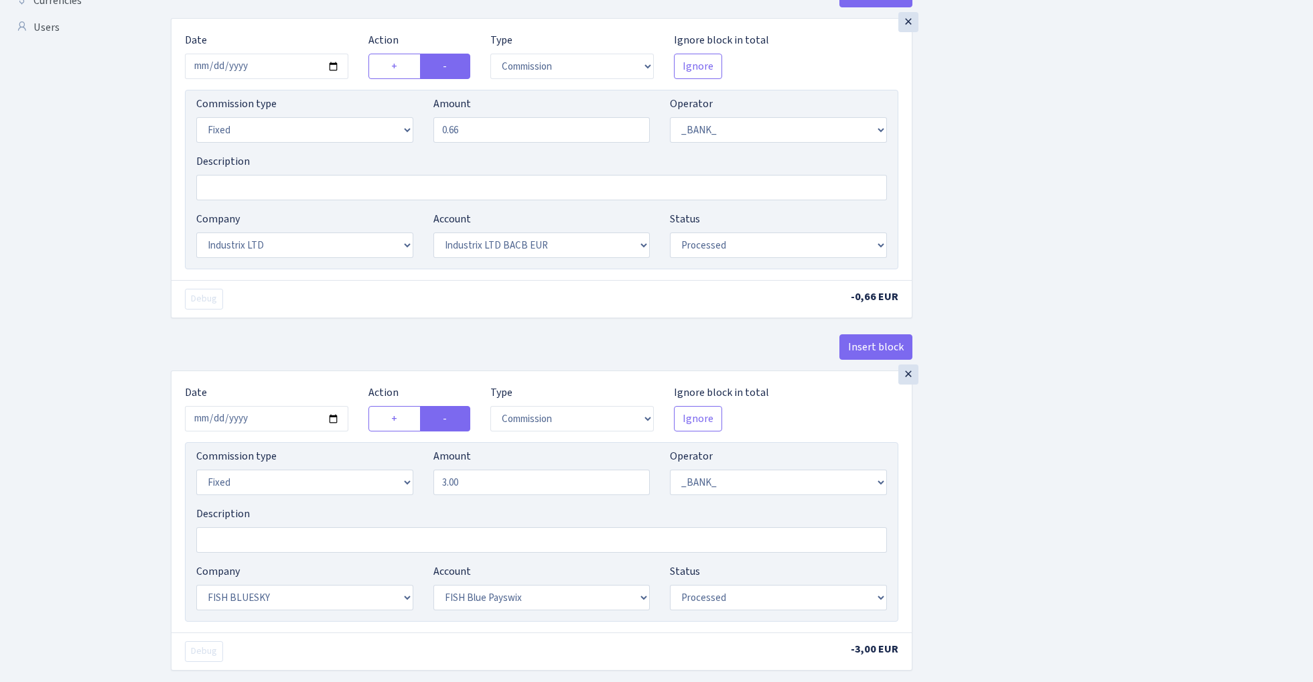
scroll to position [511, 0]
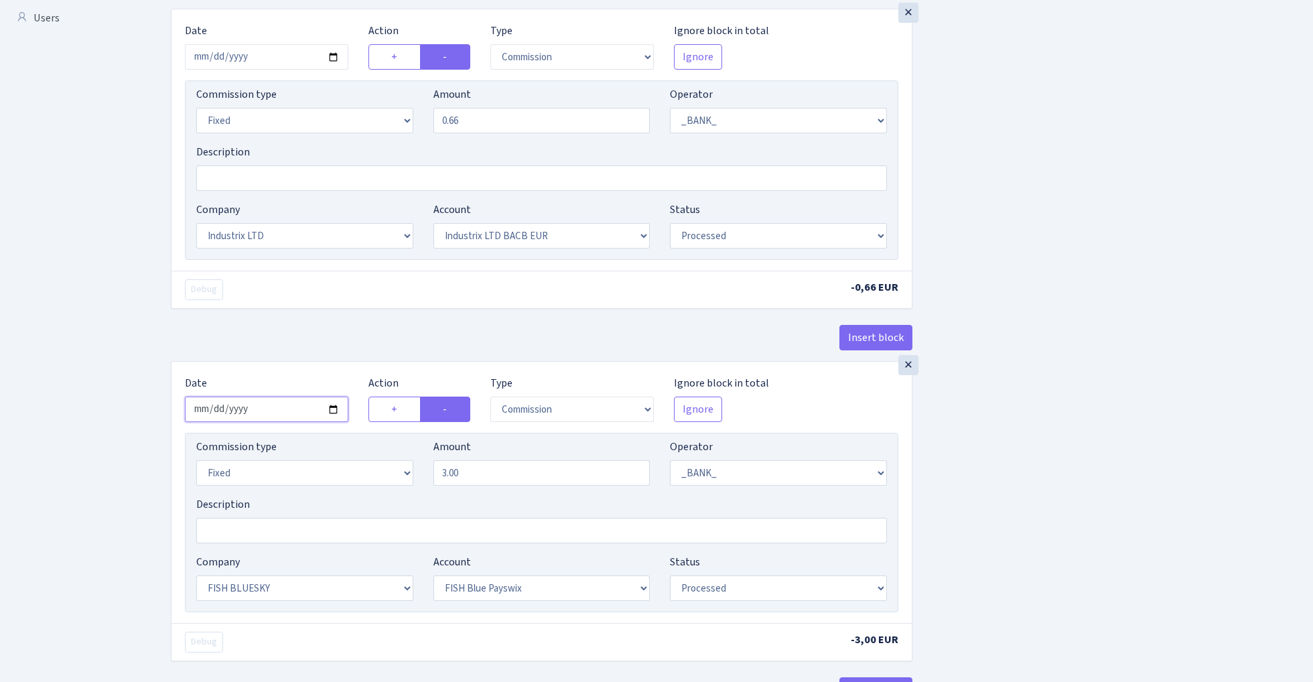
click at [260, 415] on input "2025-08-06" at bounding box center [266, 409] width 163 height 25
type input "[DATE]"
click at [306, 344] on div "Insert block" at bounding box center [542, 343] width 742 height 36
select select "68"
click at [502, 482] on input "3.00" at bounding box center [542, 472] width 217 height 25
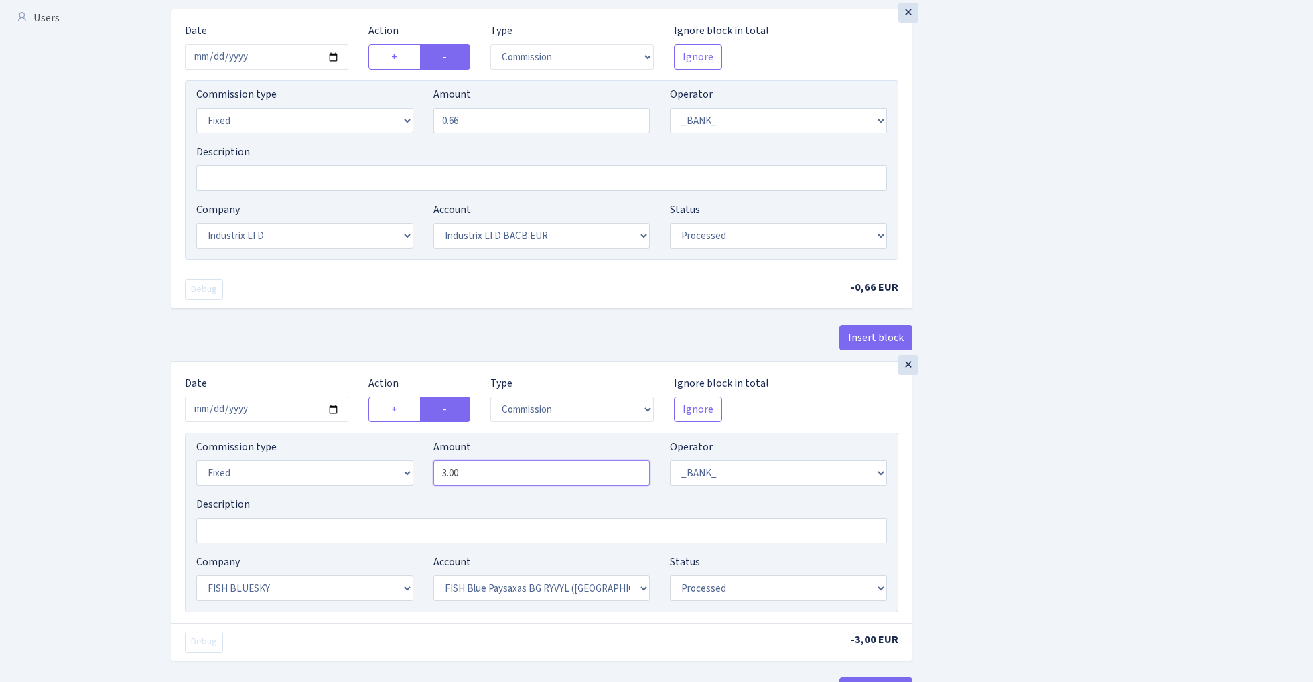
click at [502, 482] on input "3.00" at bounding box center [542, 472] width 217 height 25
type input "25.00"
click at [1073, 392] on div "Insert block × Date 2025-10-06 Action + - Type --- In Out Commission Field requ…" at bounding box center [732, 549] width 1142 height 1974
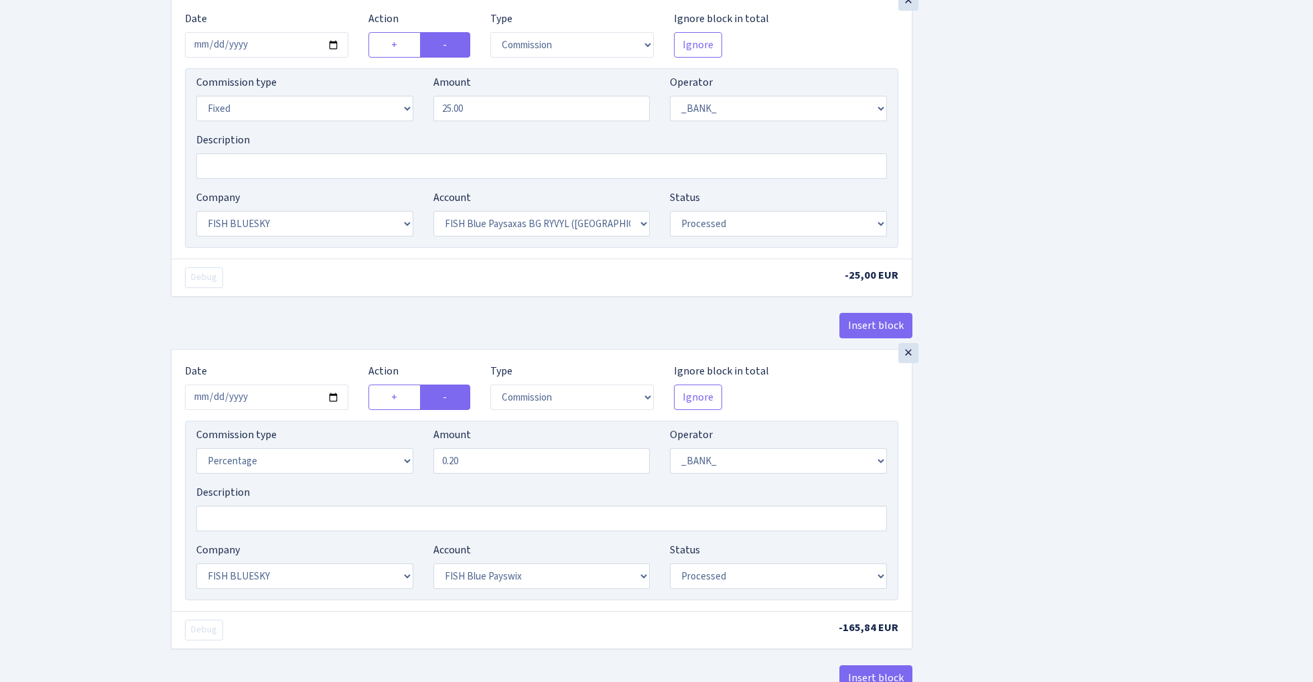
scroll to position [882, 0]
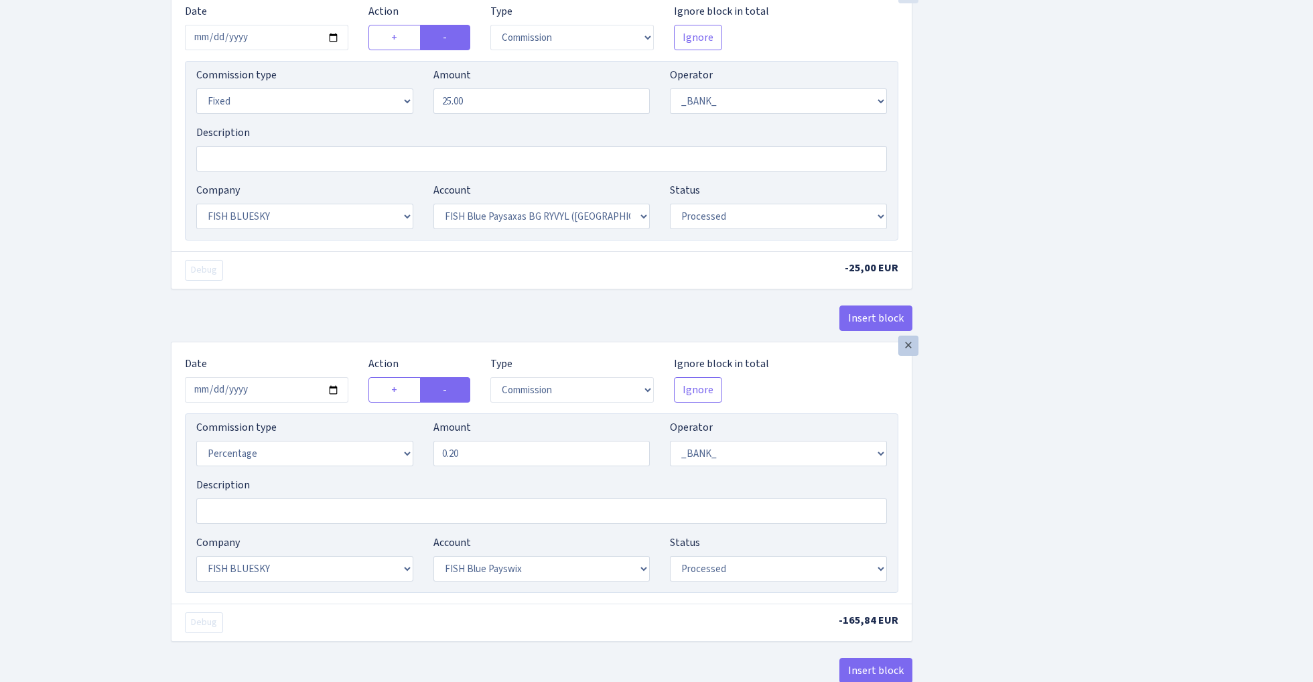
click at [910, 353] on div "×" at bounding box center [909, 346] width 20 height 20
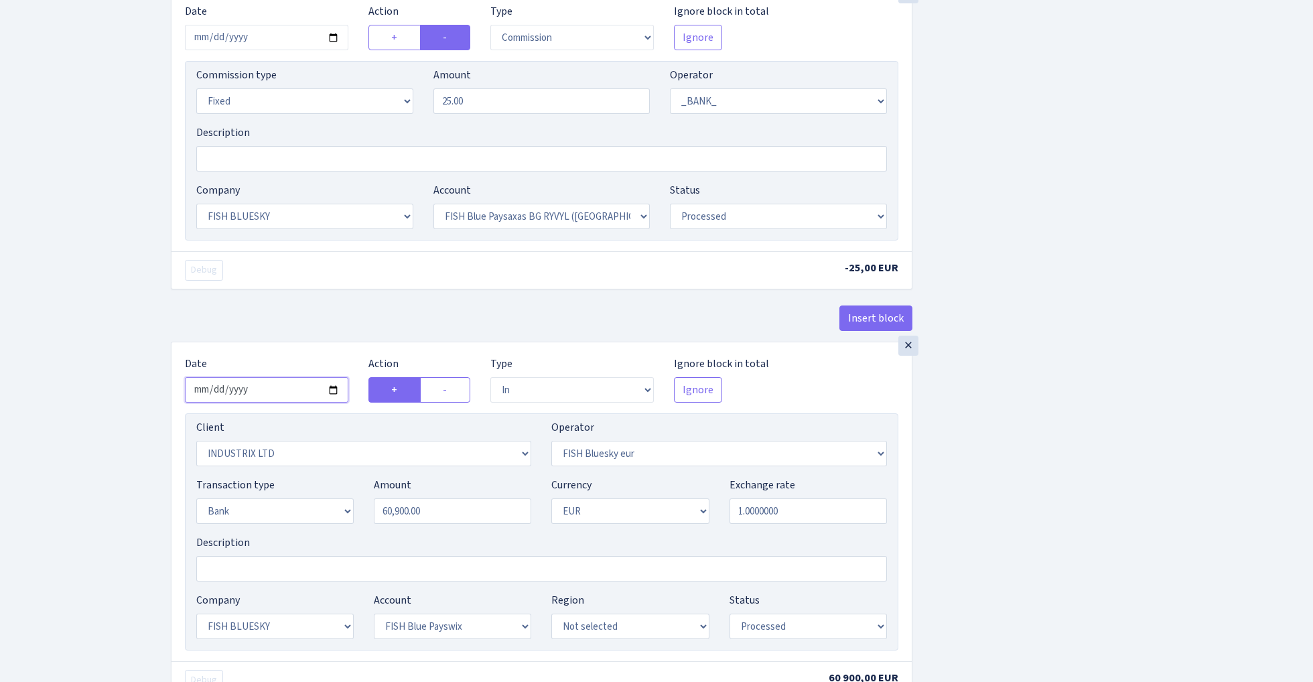
click at [277, 391] on input "2025-08-06" at bounding box center [266, 389] width 163 height 25
type input "[DATE]"
click at [304, 315] on div "Insert block" at bounding box center [542, 324] width 742 height 36
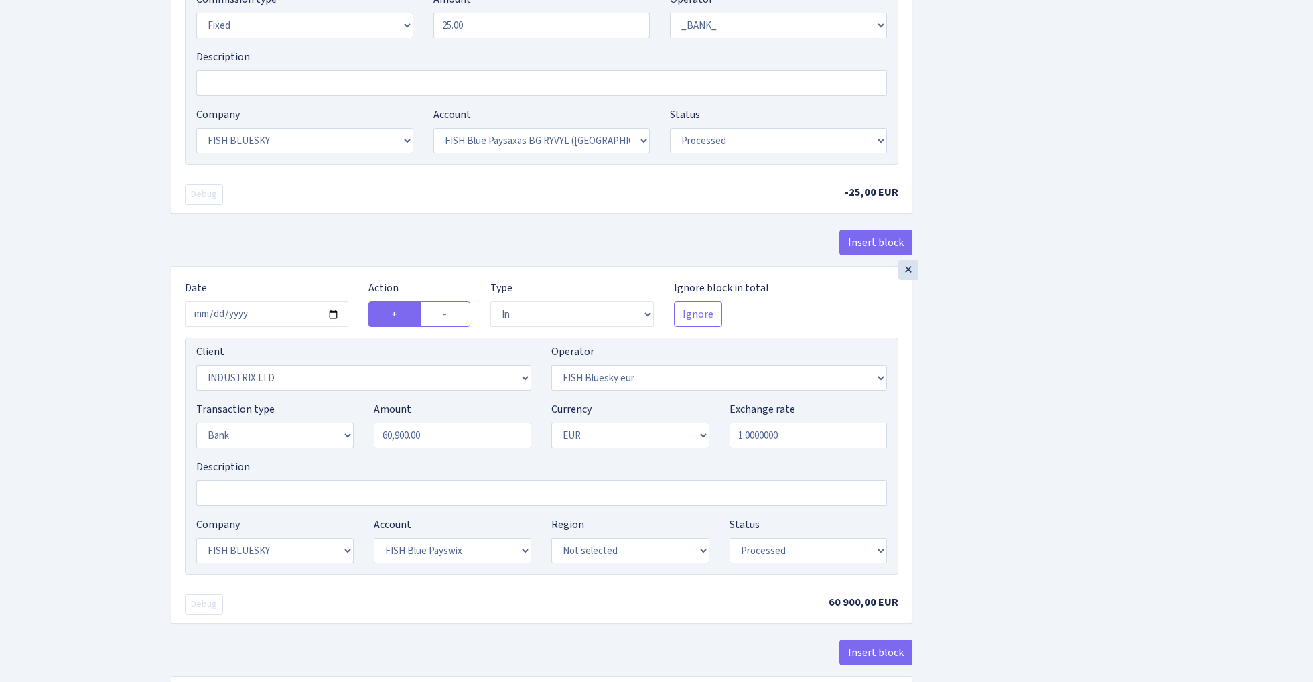
scroll to position [961, 0]
click at [451, 442] on input "60900.00" at bounding box center [452, 432] width 157 height 25
paste input "8292"
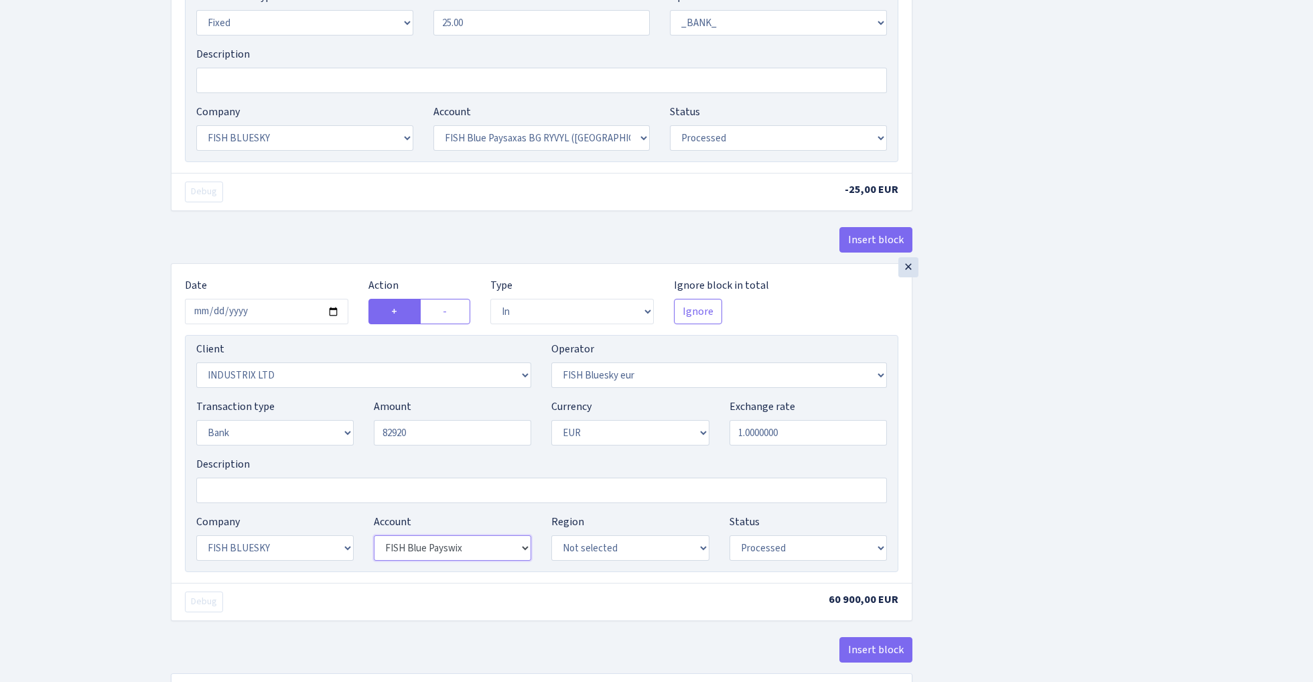
type input "82,920.00"
select select "68"
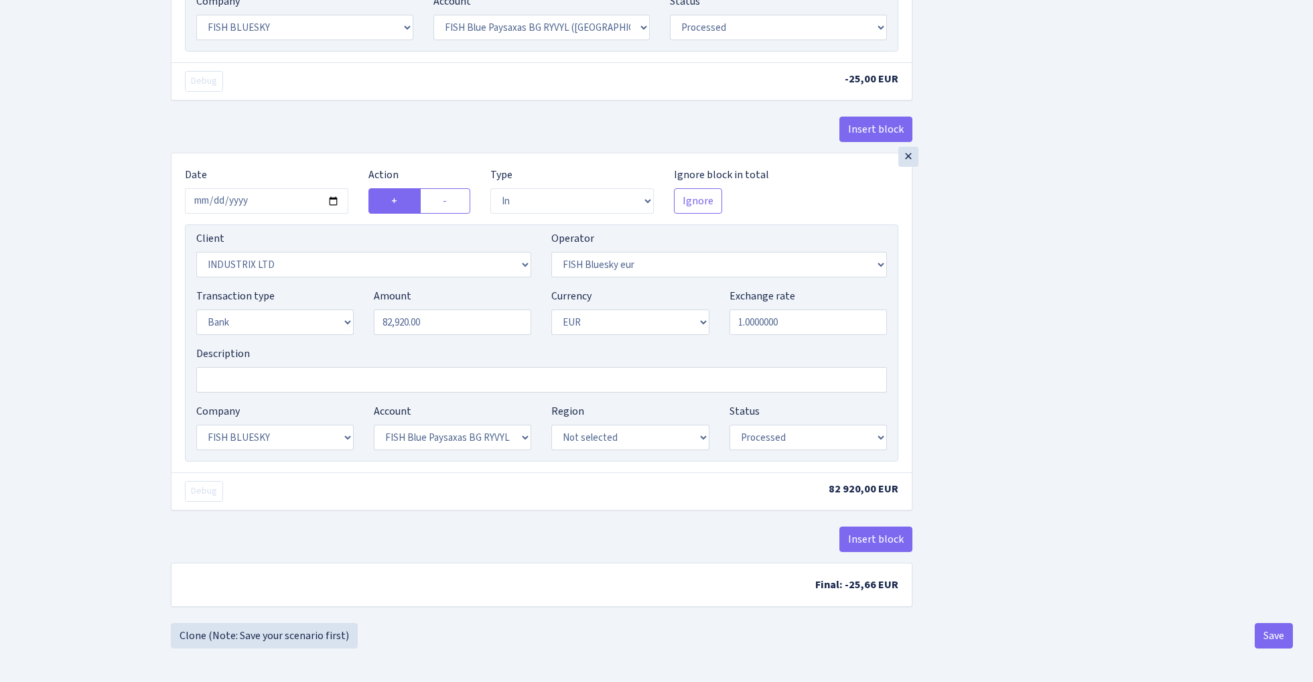
scroll to position [1079, 0]
click at [1263, 637] on button "Save" at bounding box center [1274, 635] width 38 height 25
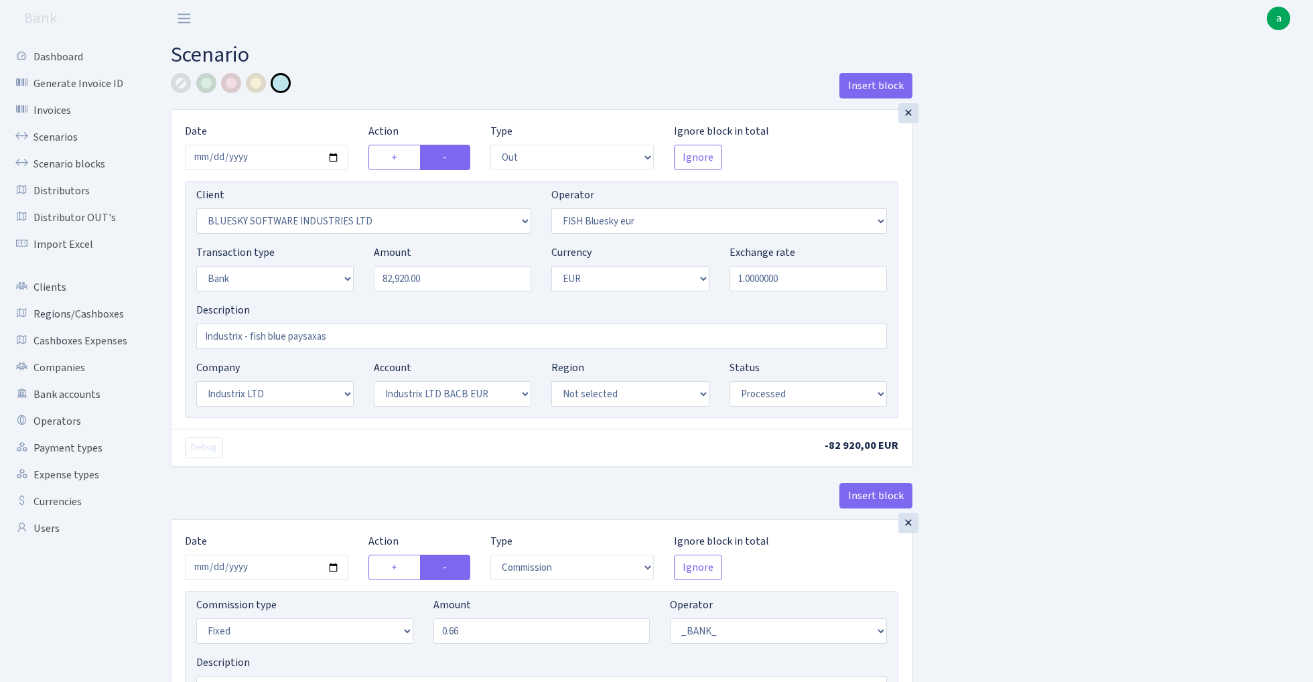
select select "out"
select select "2867"
select select "460"
select select "2"
select select "1"
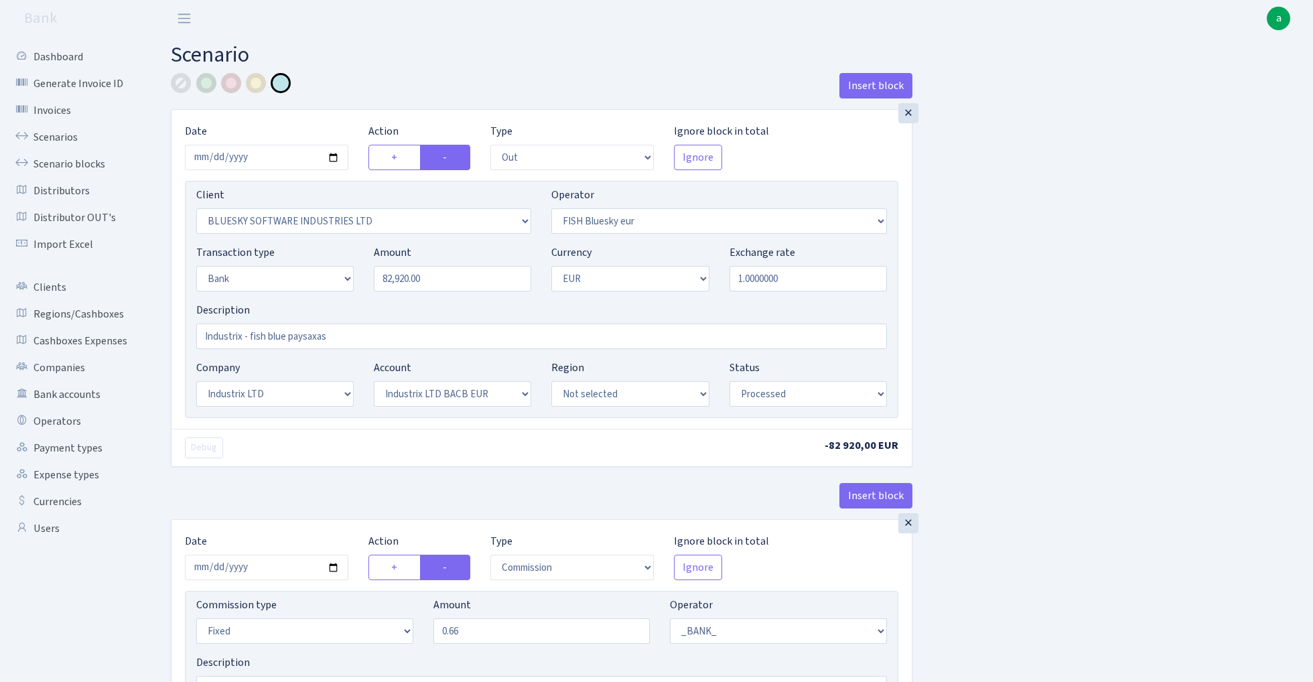
select select "17"
select select "41"
select select "processed"
select select "commission"
select select "fixed"
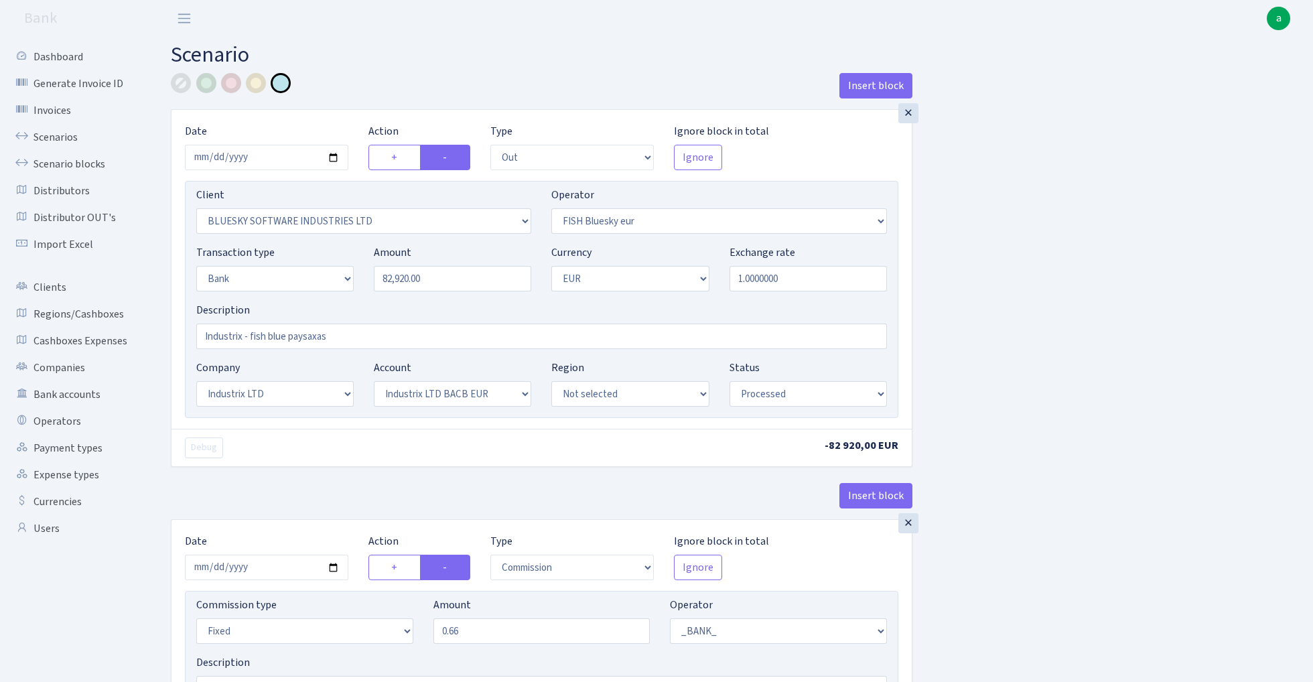
select select "1"
select select "17"
select select "41"
select select "processed"
select select "commission"
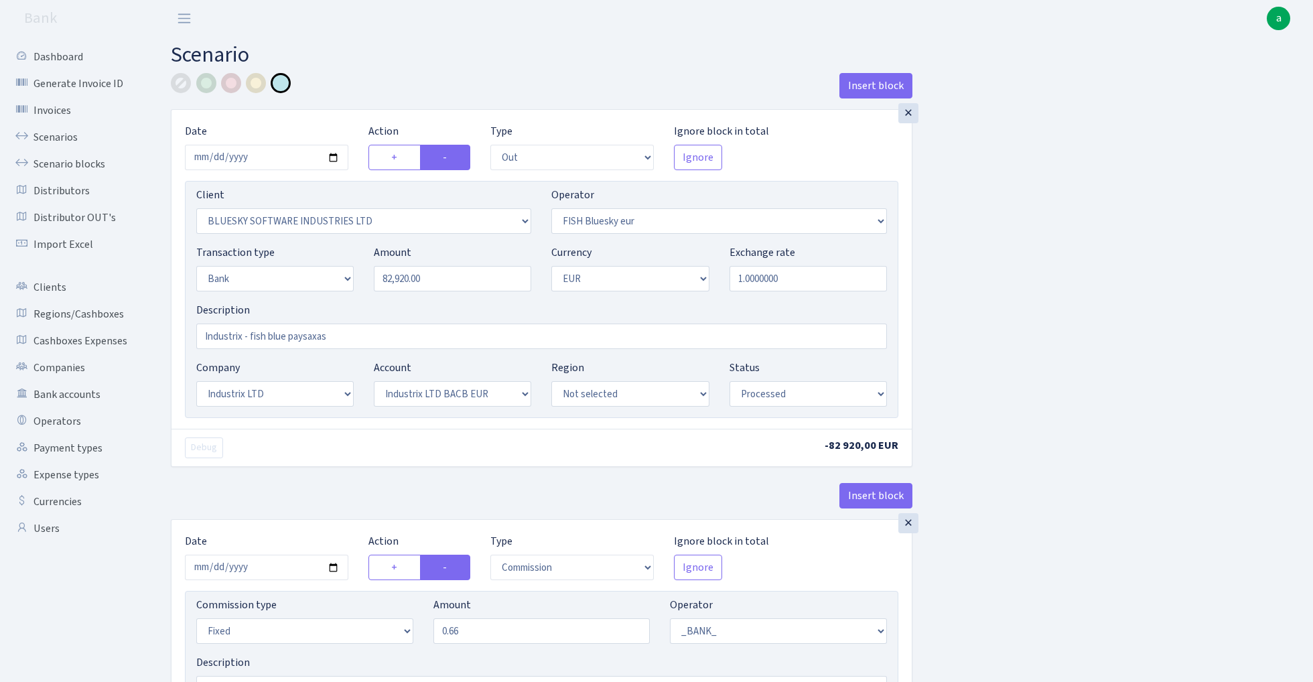
select select "fixed"
select select "1"
select select "23"
select select "68"
select select "processed"
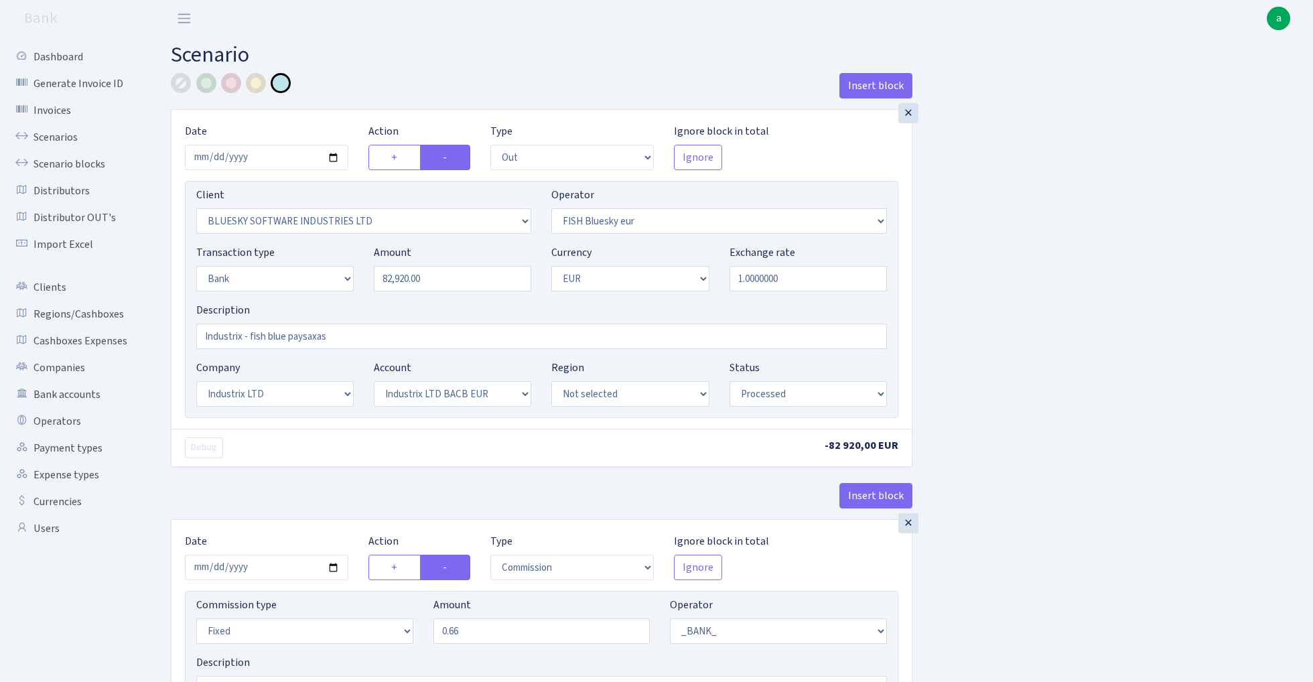
select select "in"
select select "3231"
select select "460"
select select "2"
select select "1"
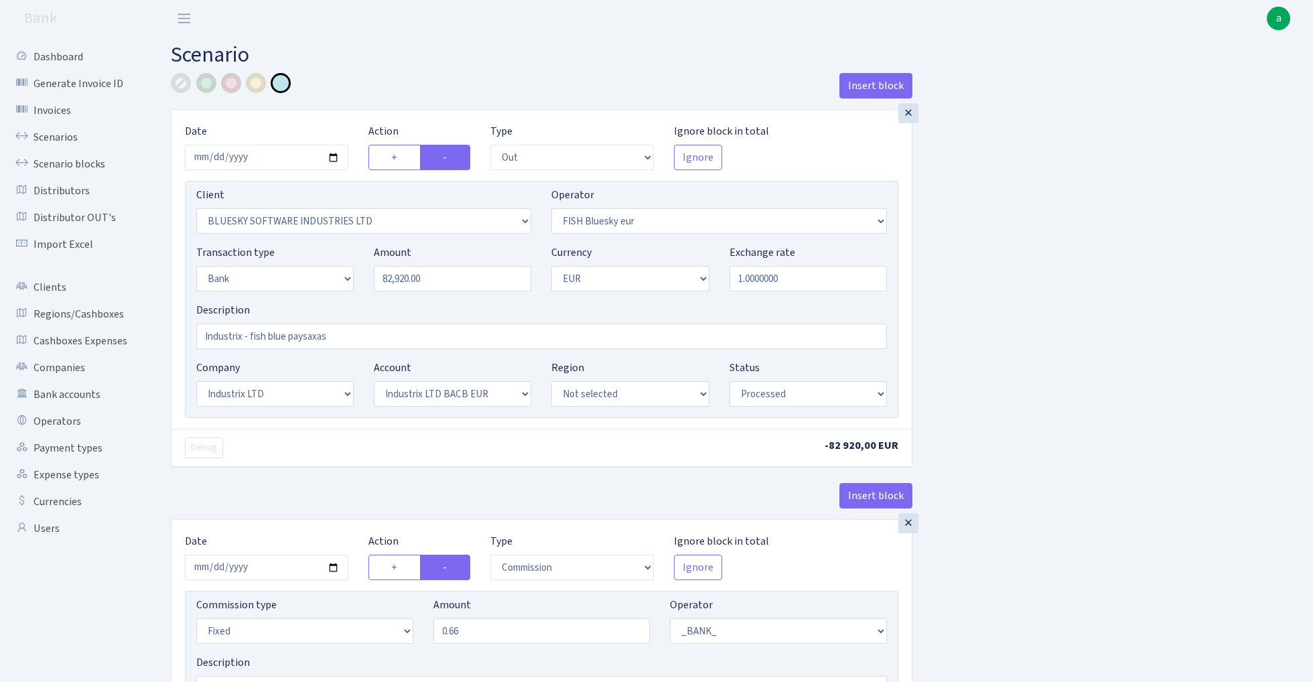
select select "23"
select select "68"
select select "processed"
click at [80, 393] on link "Bank accounts" at bounding box center [74, 394] width 134 height 27
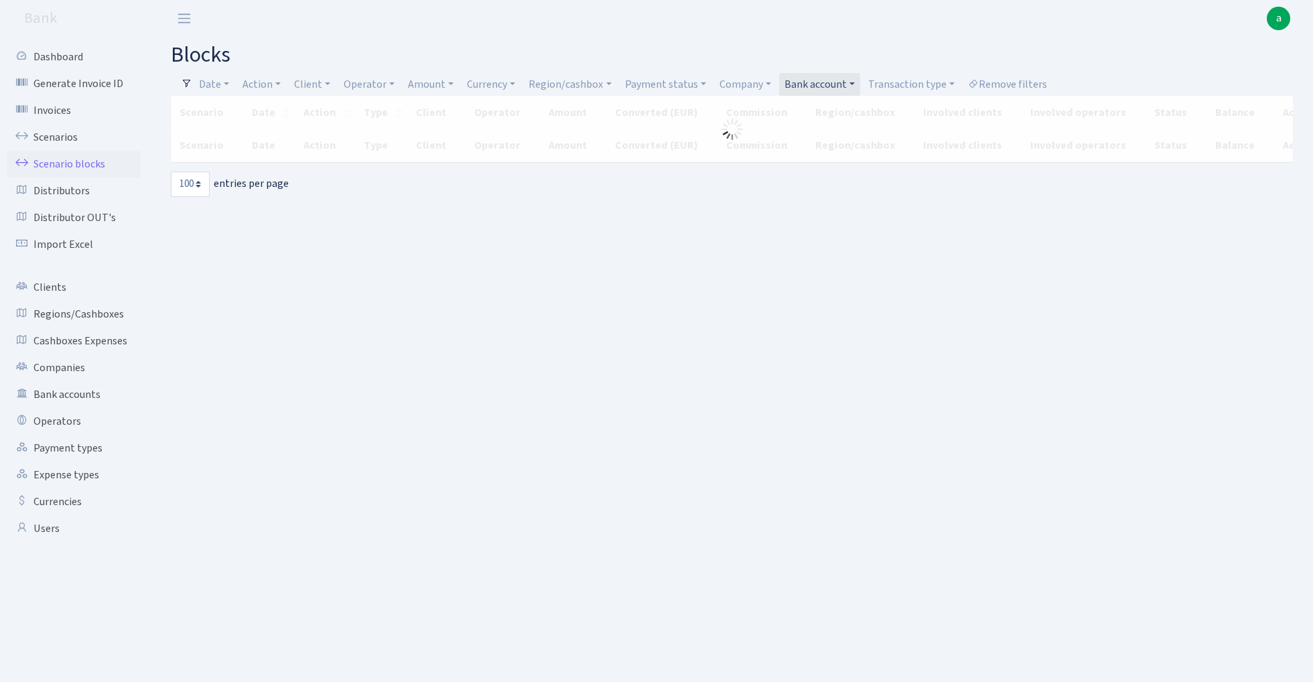
select select "100"
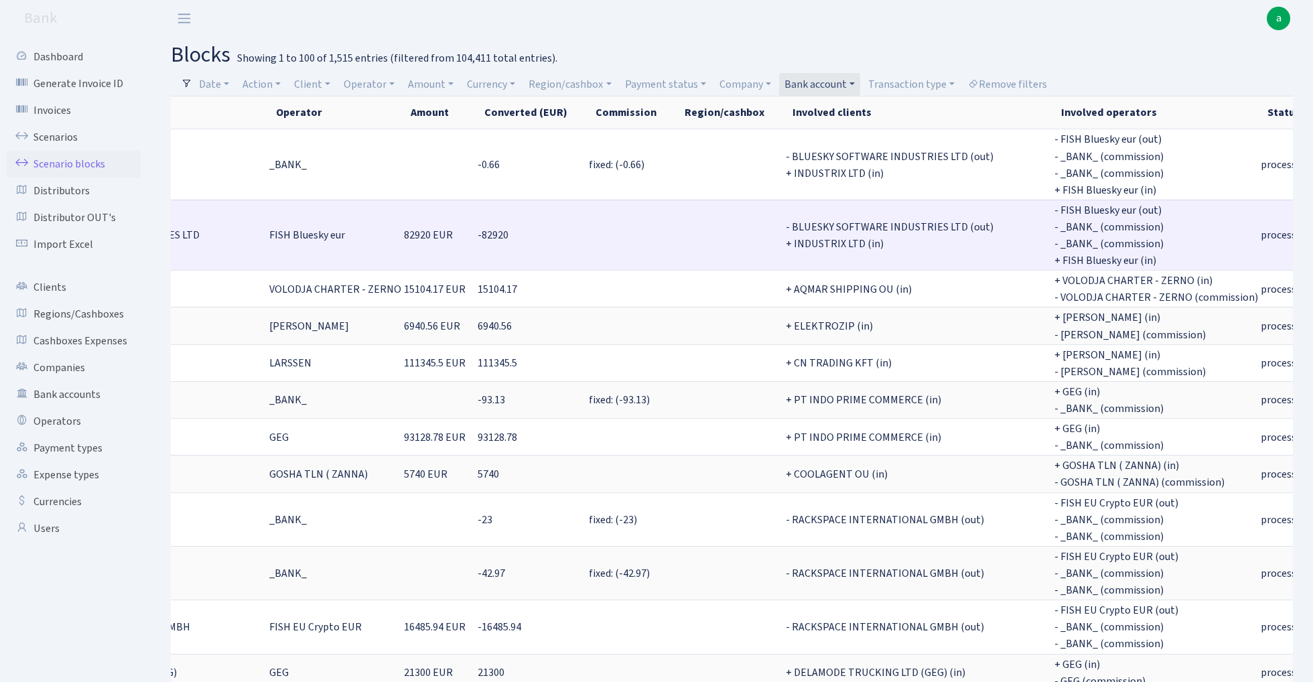
scroll to position [0, 647]
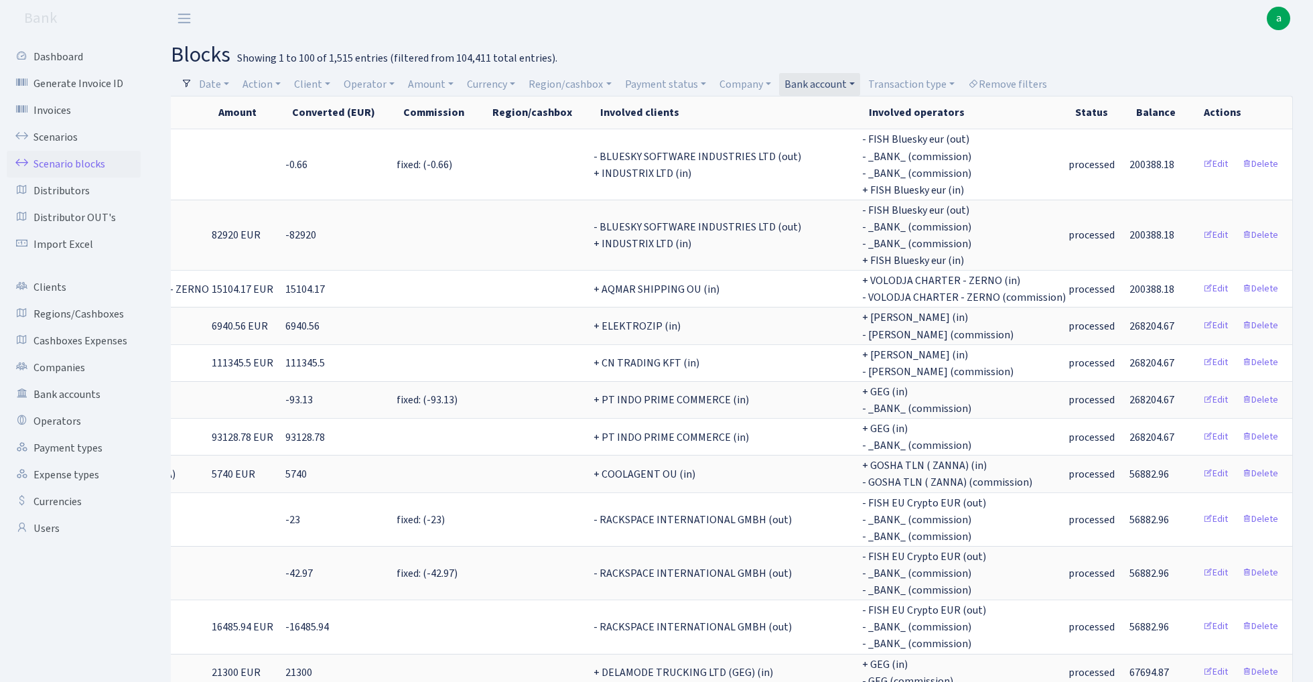
click at [815, 84] on link "Bank account" at bounding box center [819, 84] width 81 height 23
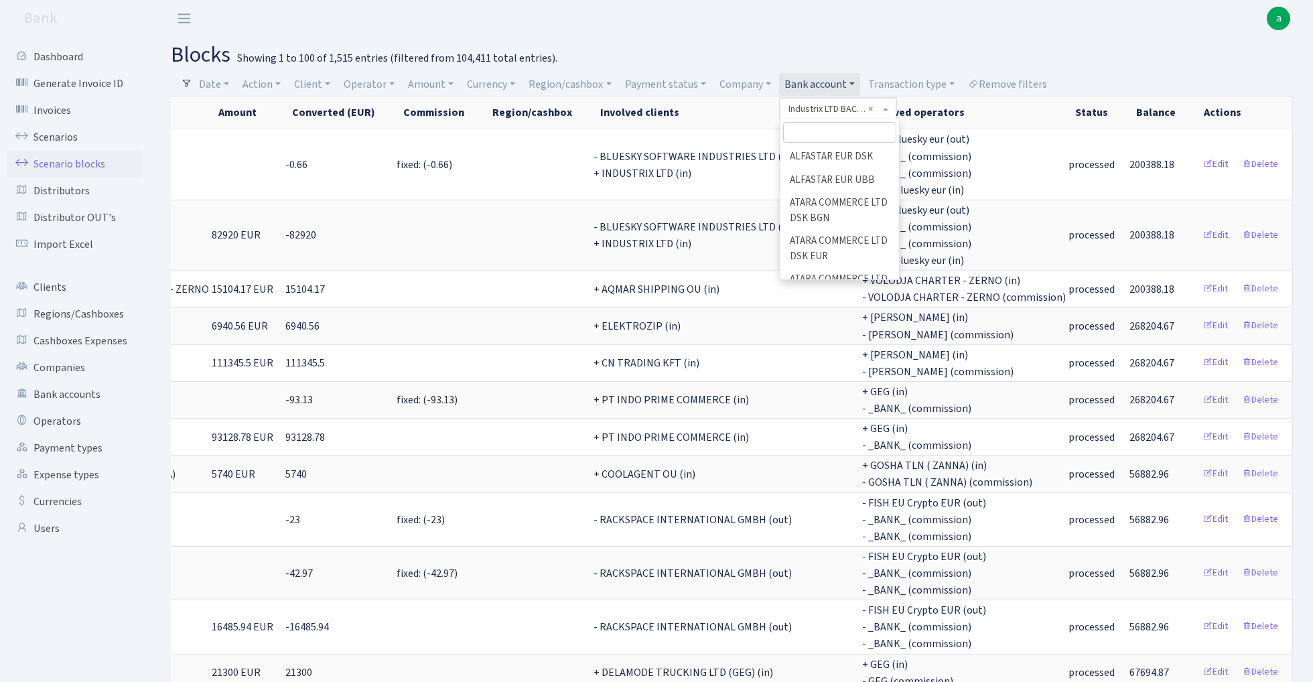
scroll to position [792, 0]
click at [821, 135] on input "search" at bounding box center [839, 132] width 113 height 21
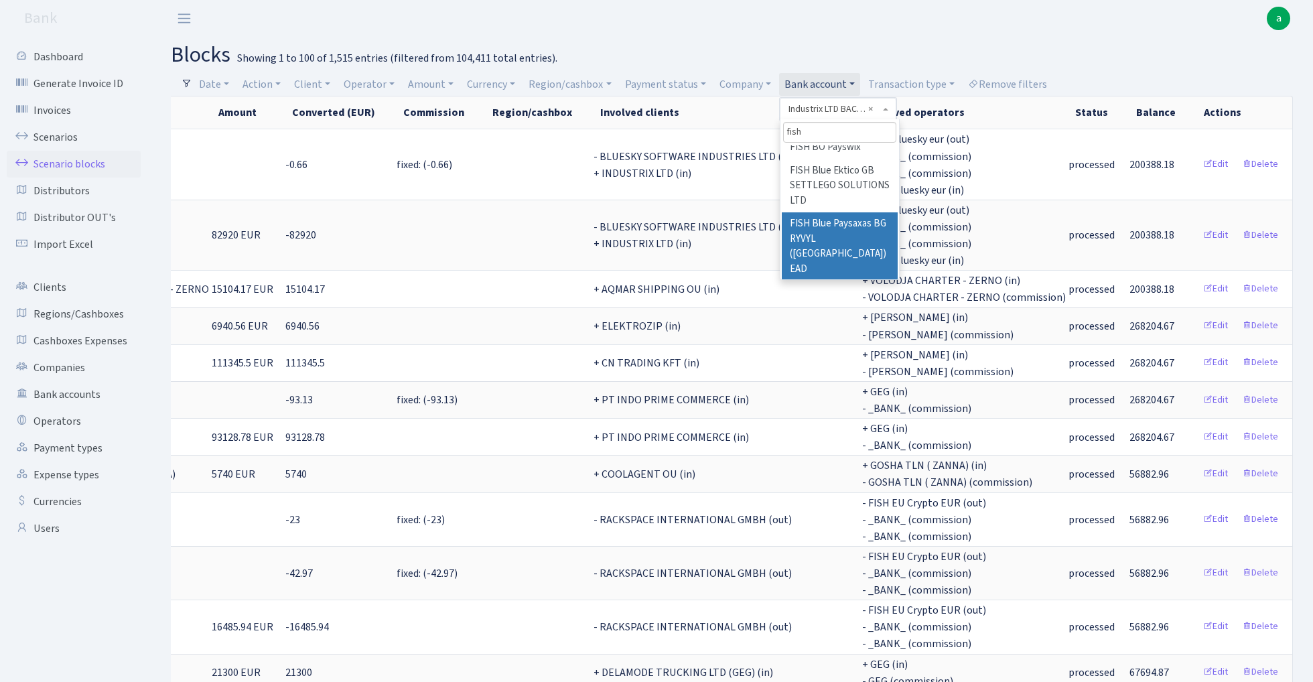
type input "fish"
click at [867, 218] on li "FISH Blue Paysaxas BG RYVYL ([GEOGRAPHIC_DATA]) EAD" at bounding box center [840, 246] width 116 height 68
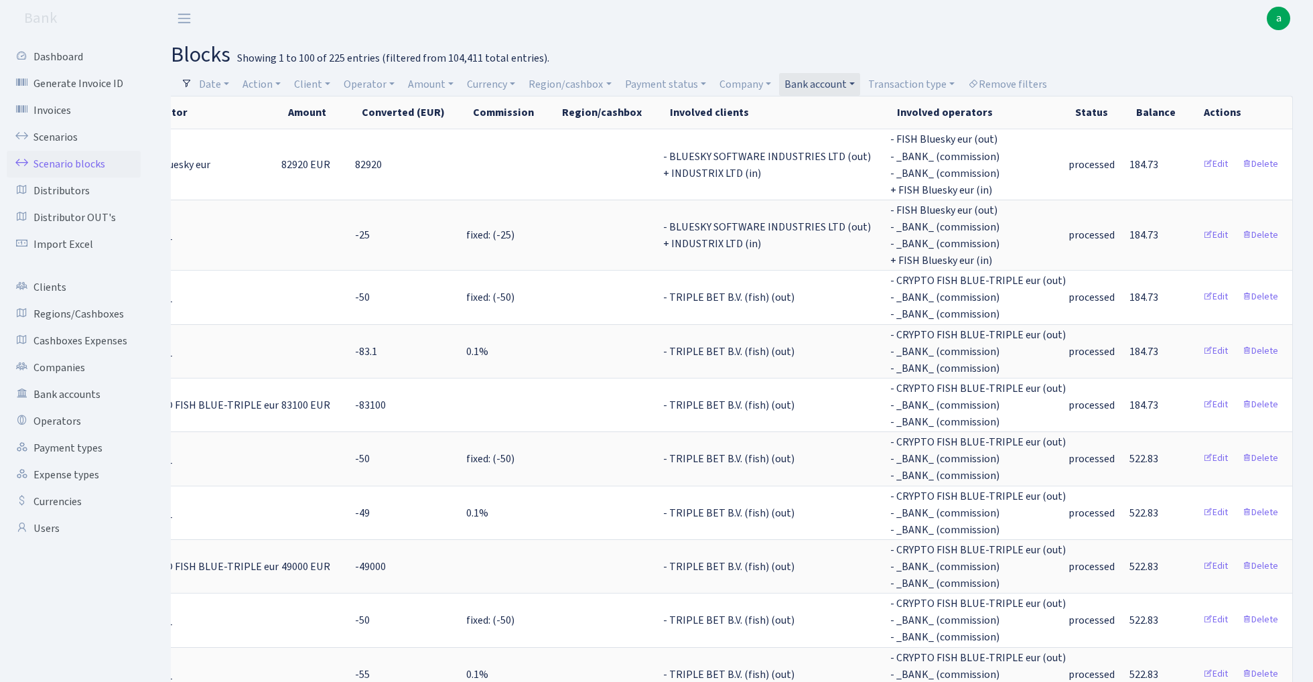
scroll to position [0, 417]
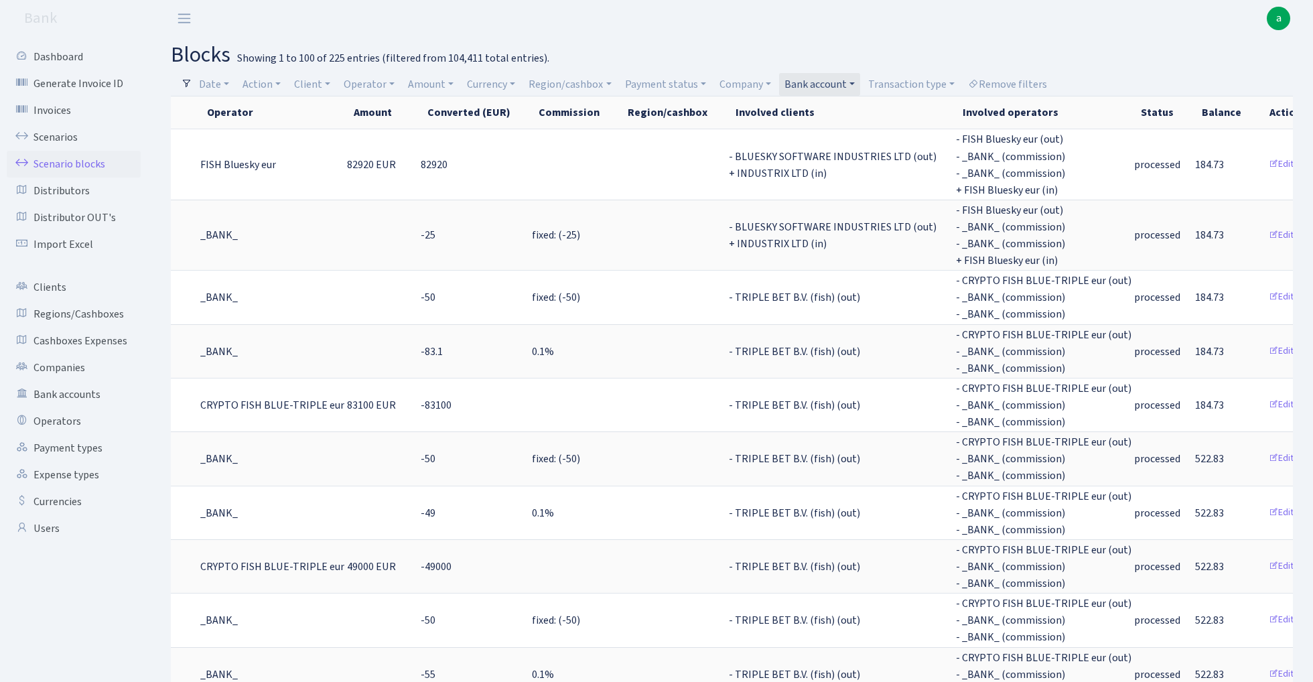
click at [842, 79] on link "Bank account" at bounding box center [819, 84] width 81 height 23
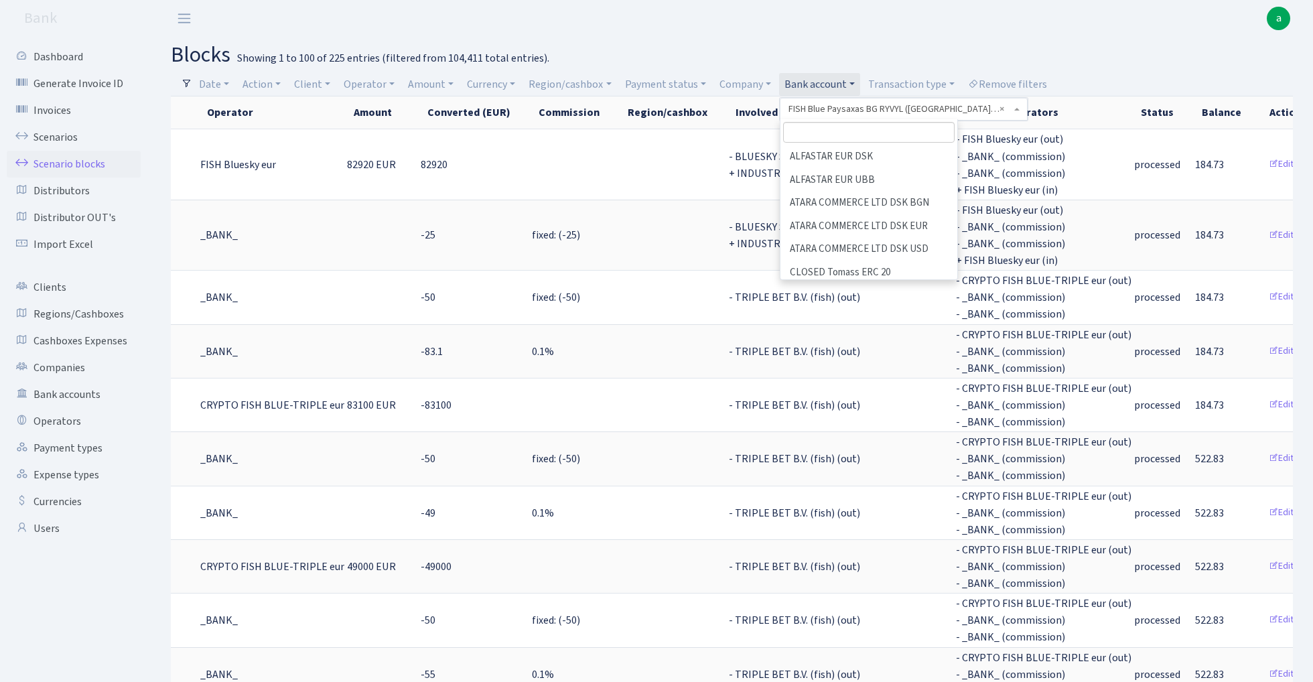
scroll to position [356, 0]
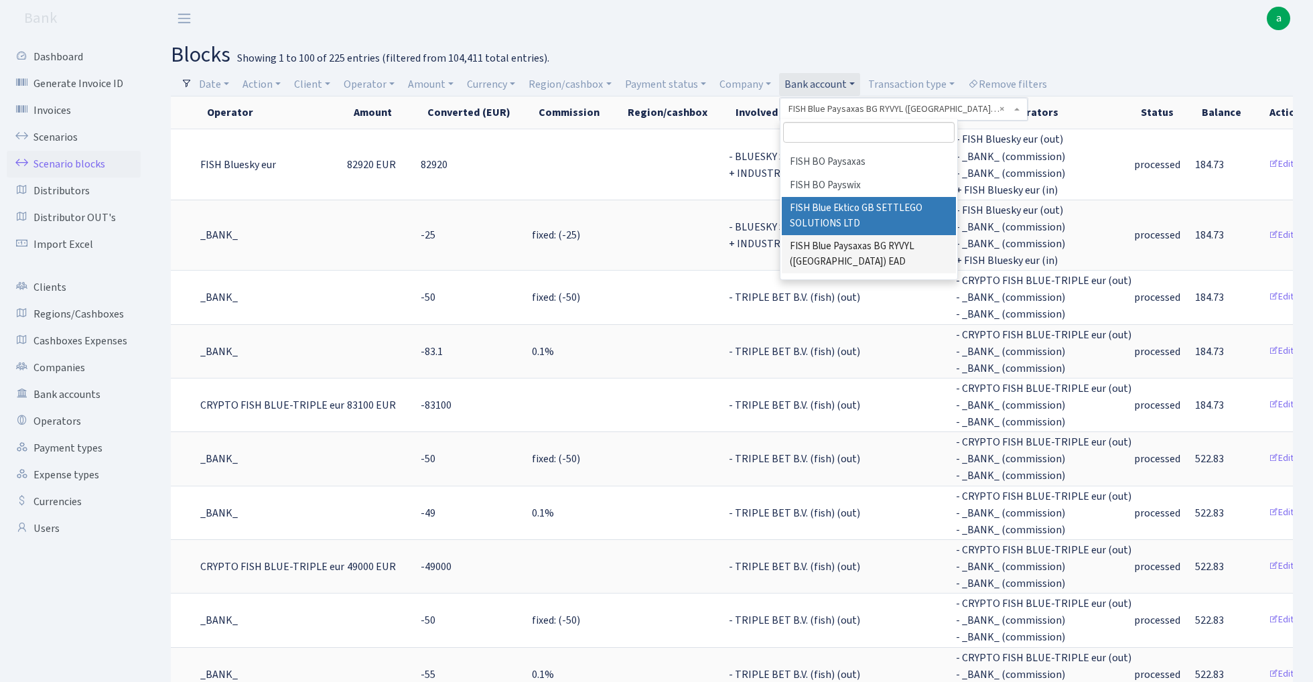
click at [877, 197] on li "FISH Blue Ektico GB SETTLEGO SOLUTIONS LTD" at bounding box center [869, 216] width 174 height 38
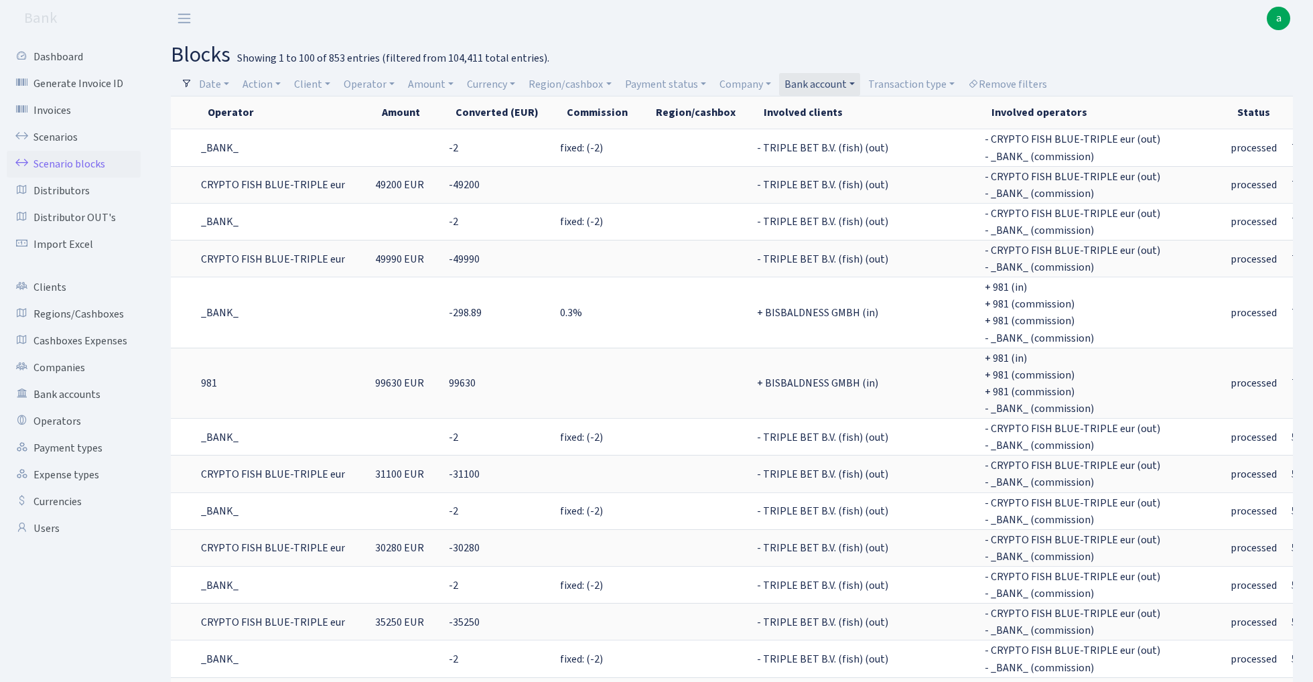
click at [803, 81] on link "Bank account" at bounding box center [819, 84] width 81 height 23
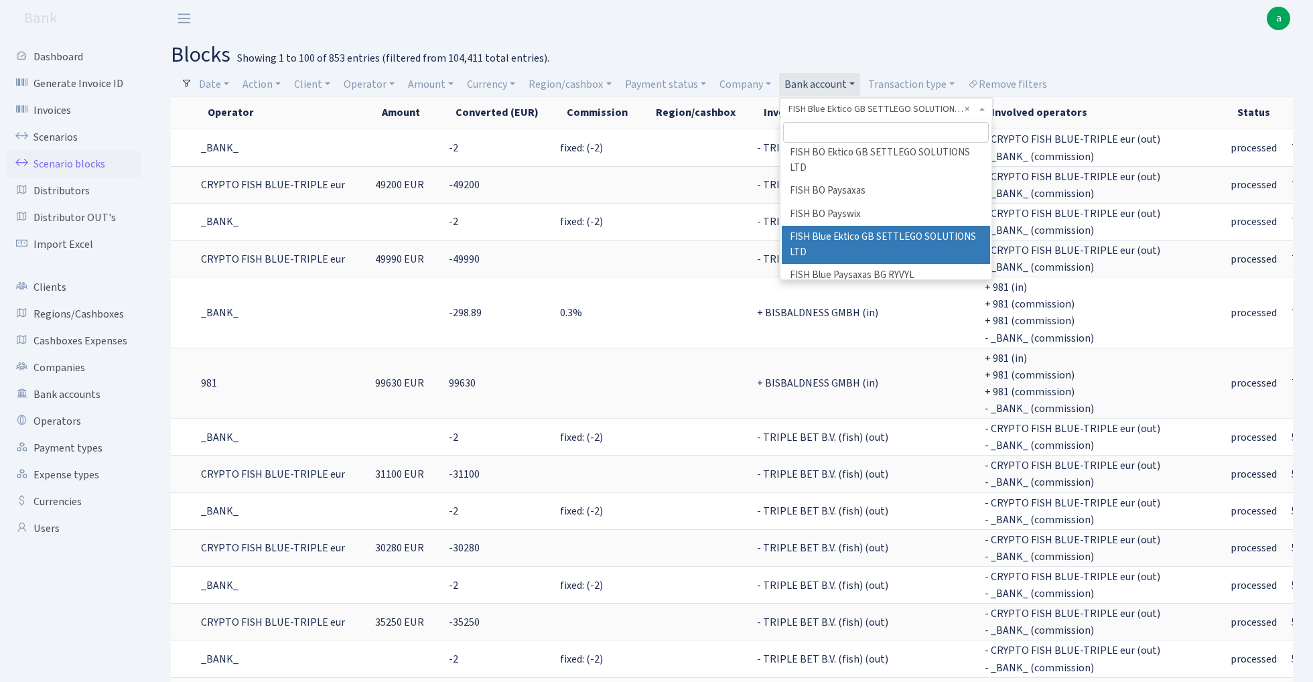
click at [832, 133] on input "search" at bounding box center [886, 132] width 206 height 21
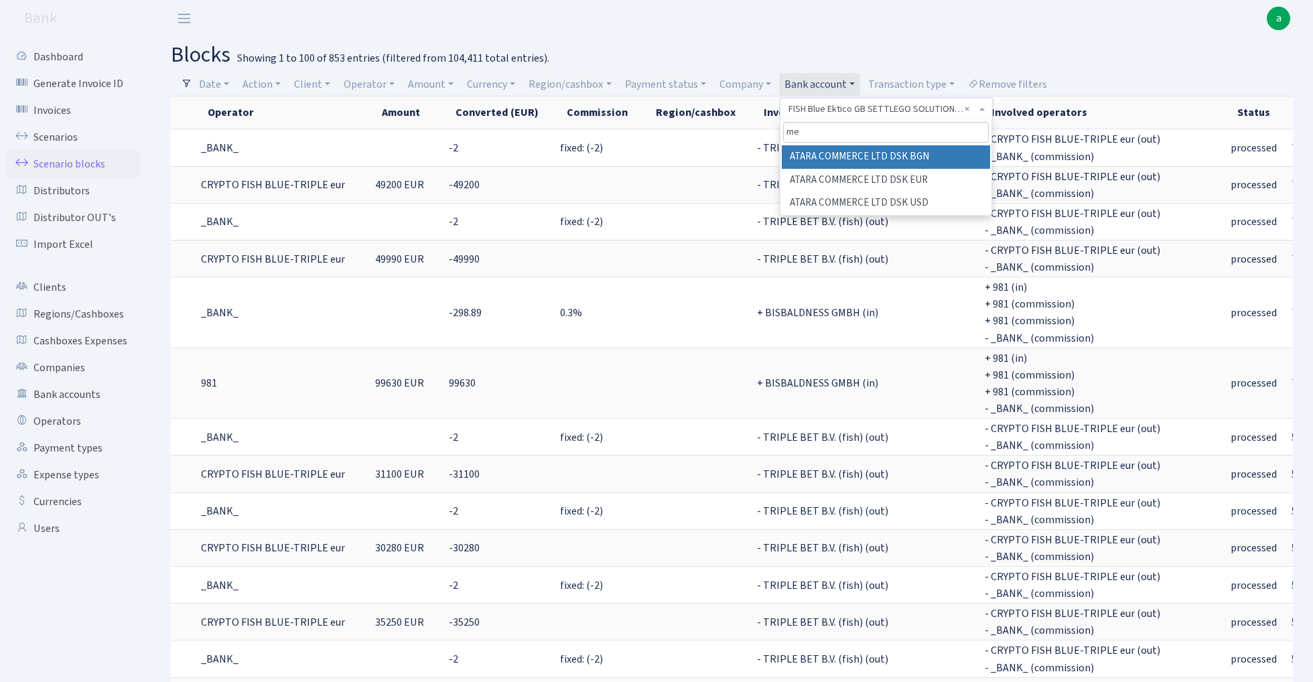
type input "m"
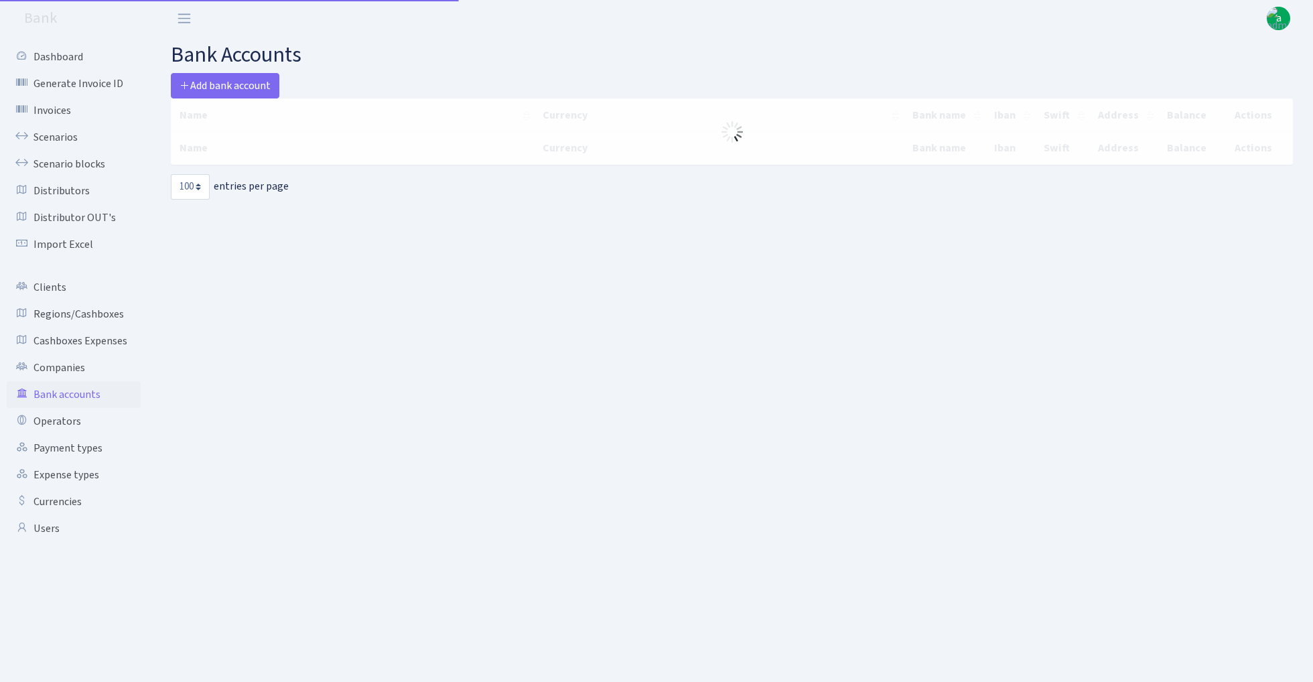
select select "100"
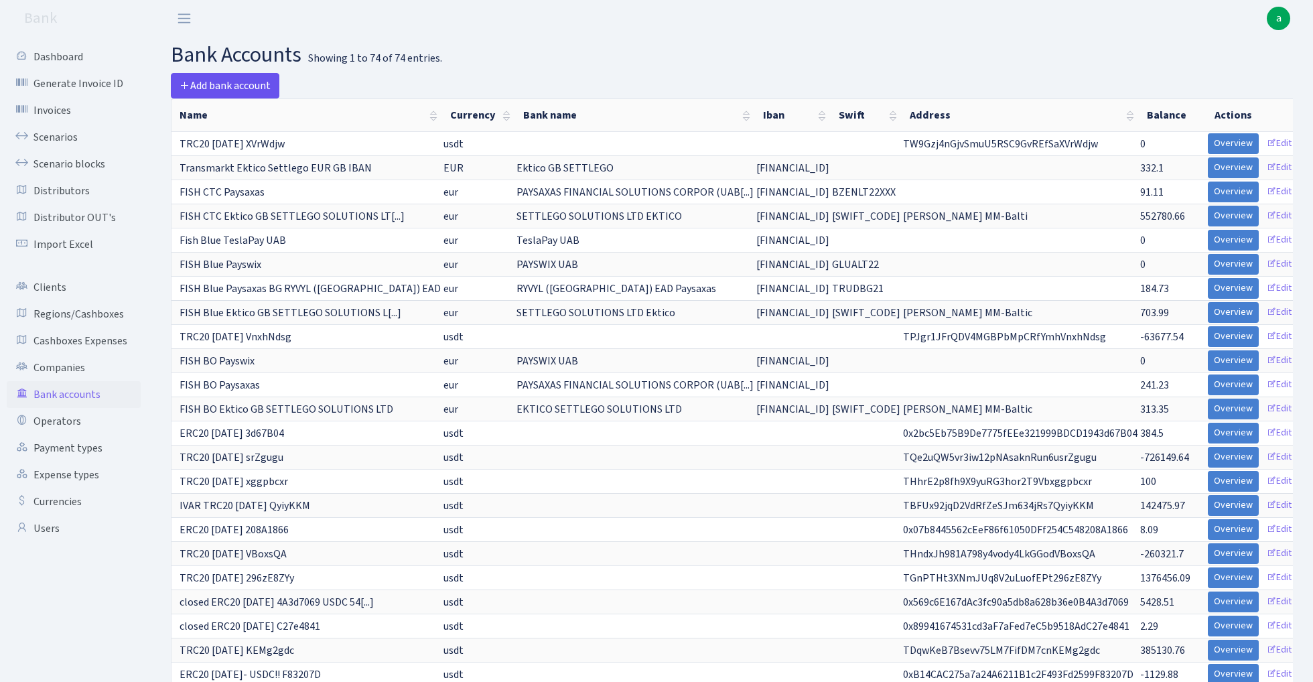
click at [245, 82] on span "Add bank account" at bounding box center [225, 85] width 91 height 15
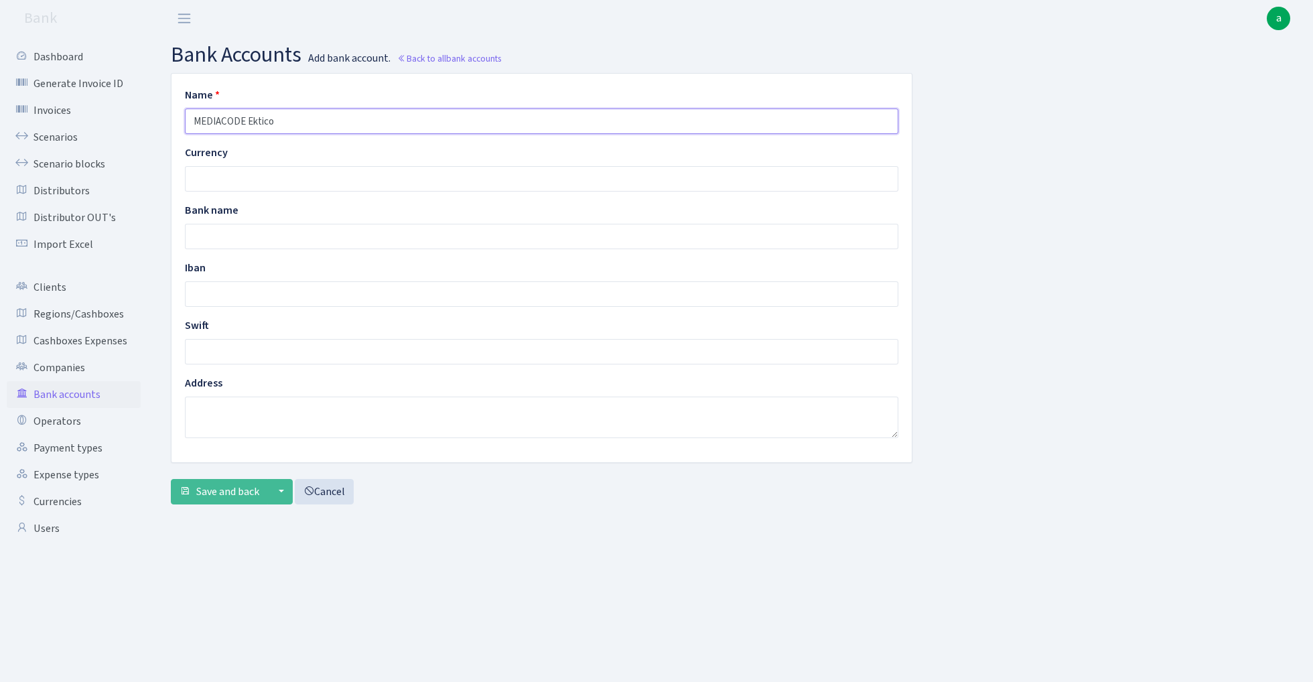
type input "MEDIACODE Ektico"
click at [239, 180] on input "text" at bounding box center [542, 178] width 714 height 25
type input "eur"
click at [312, 242] on input "text" at bounding box center [542, 236] width 714 height 25
click at [252, 293] on input "text" at bounding box center [542, 293] width 714 height 25
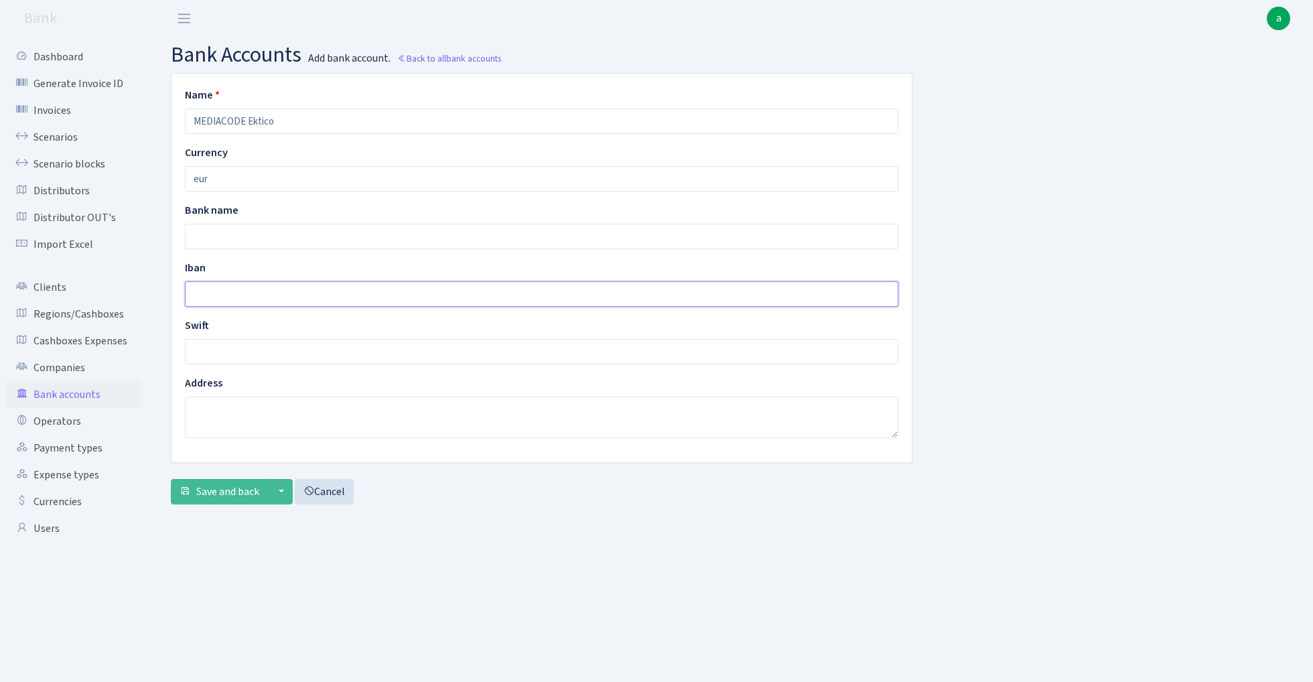
paste input "GB50SEOU00994400465567"
type input "GB50SEOU00994400465567"
click at [228, 352] on input "text" at bounding box center [542, 351] width 714 height 25
paste input "SEOUGB21"
type input "SEOUGB21"
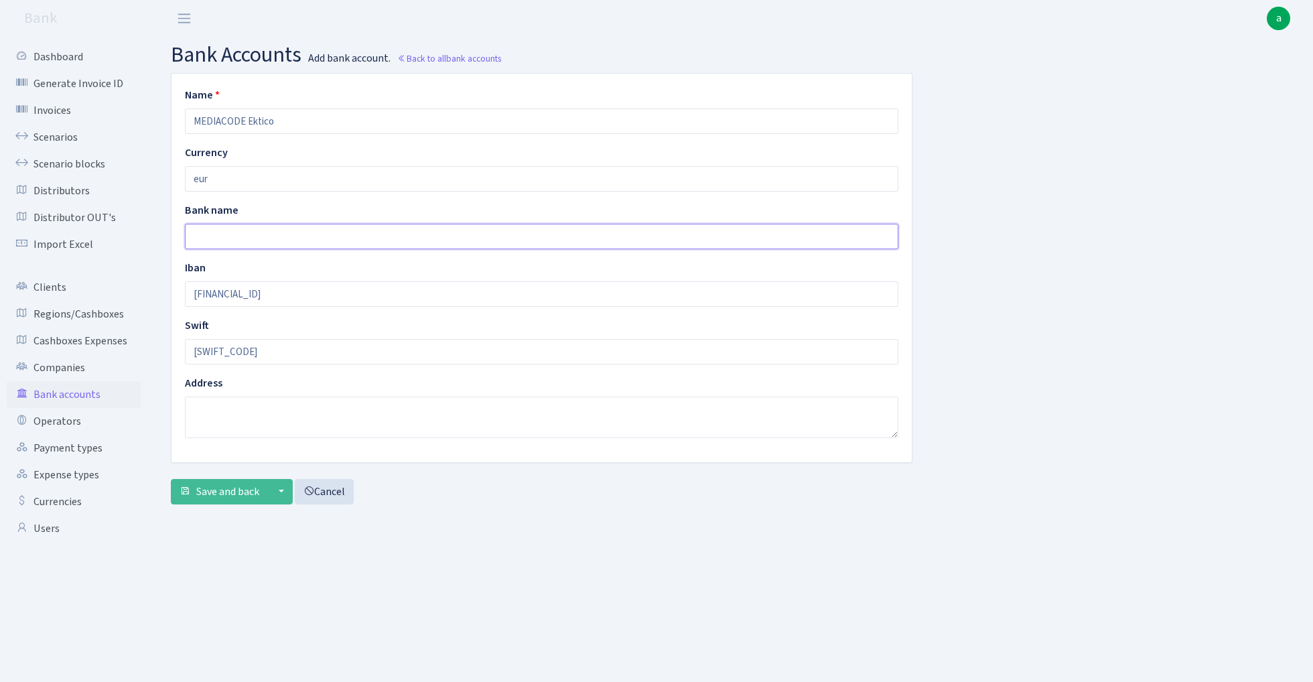
click at [228, 235] on input "text" at bounding box center [542, 236] width 714 height 25
type input "EKTICO SETTLEGO SOLUTIONS LTD"
click at [316, 122] on input "MEDIACODE Ektico" at bounding box center [542, 121] width 714 height 25
type input "MEDIACODE Ektico GB"
click at [212, 499] on span "Save and back" at bounding box center [227, 491] width 63 height 15
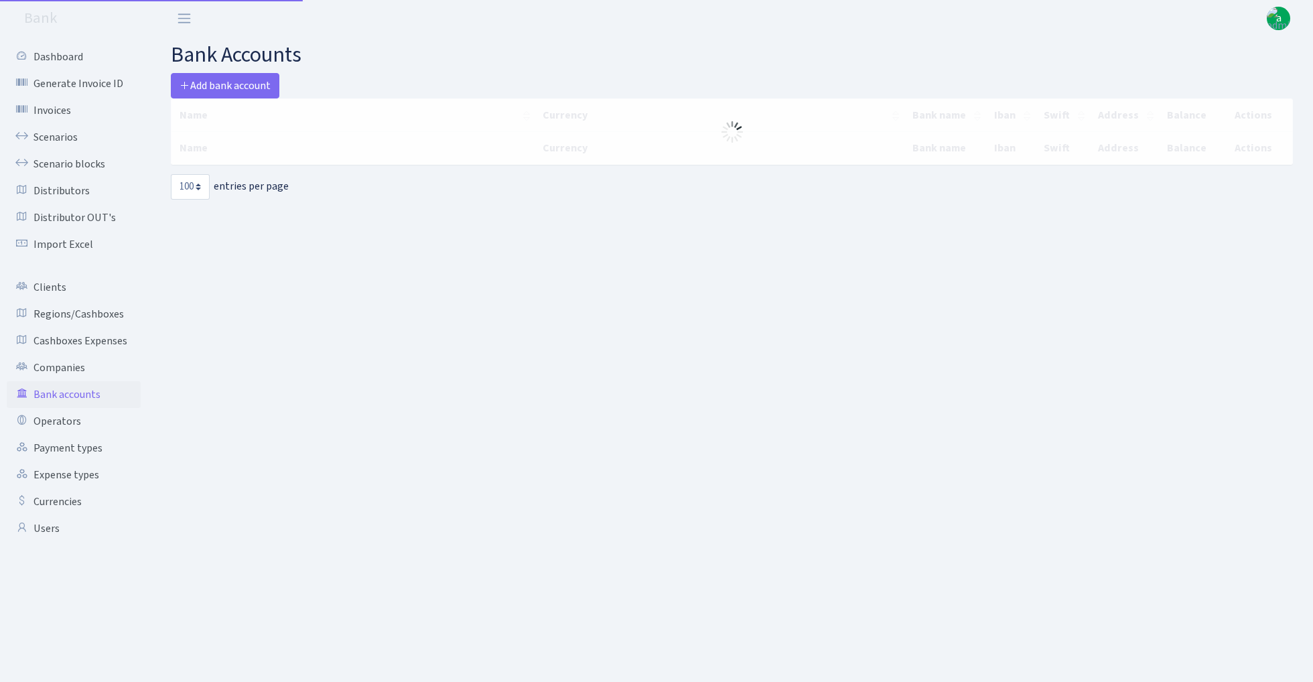
select select "100"
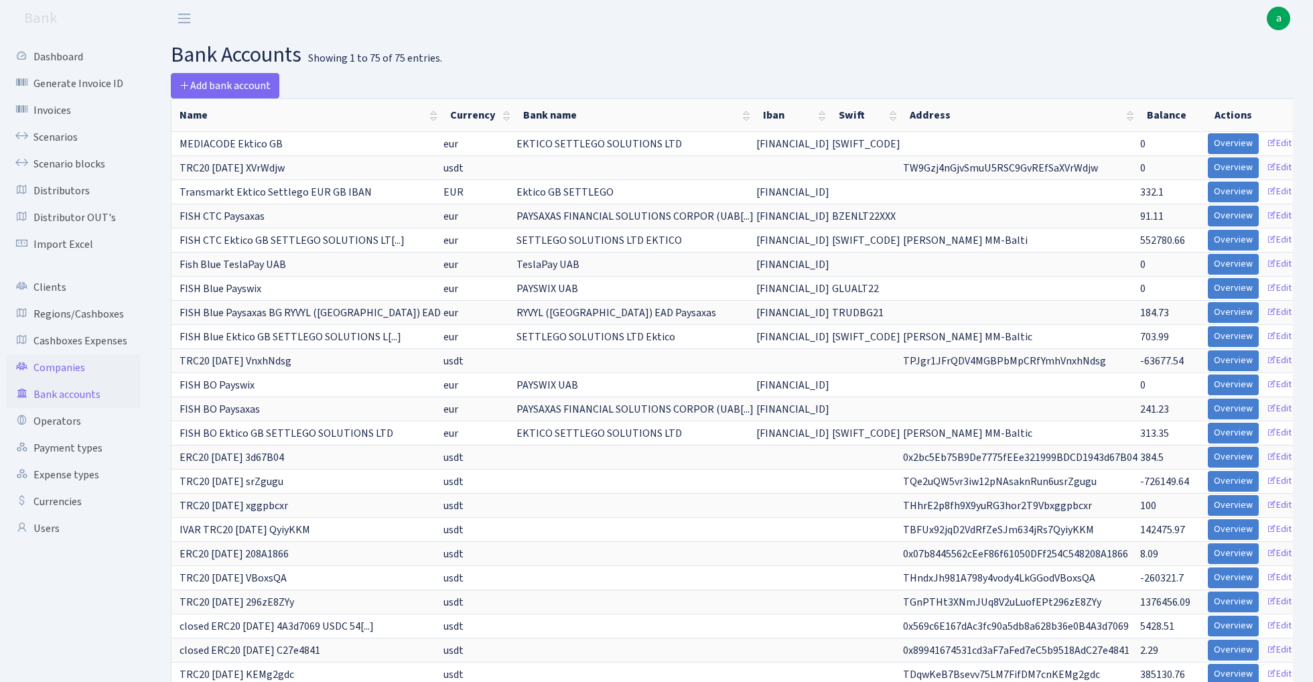
click at [70, 373] on link "Companies" at bounding box center [74, 367] width 134 height 27
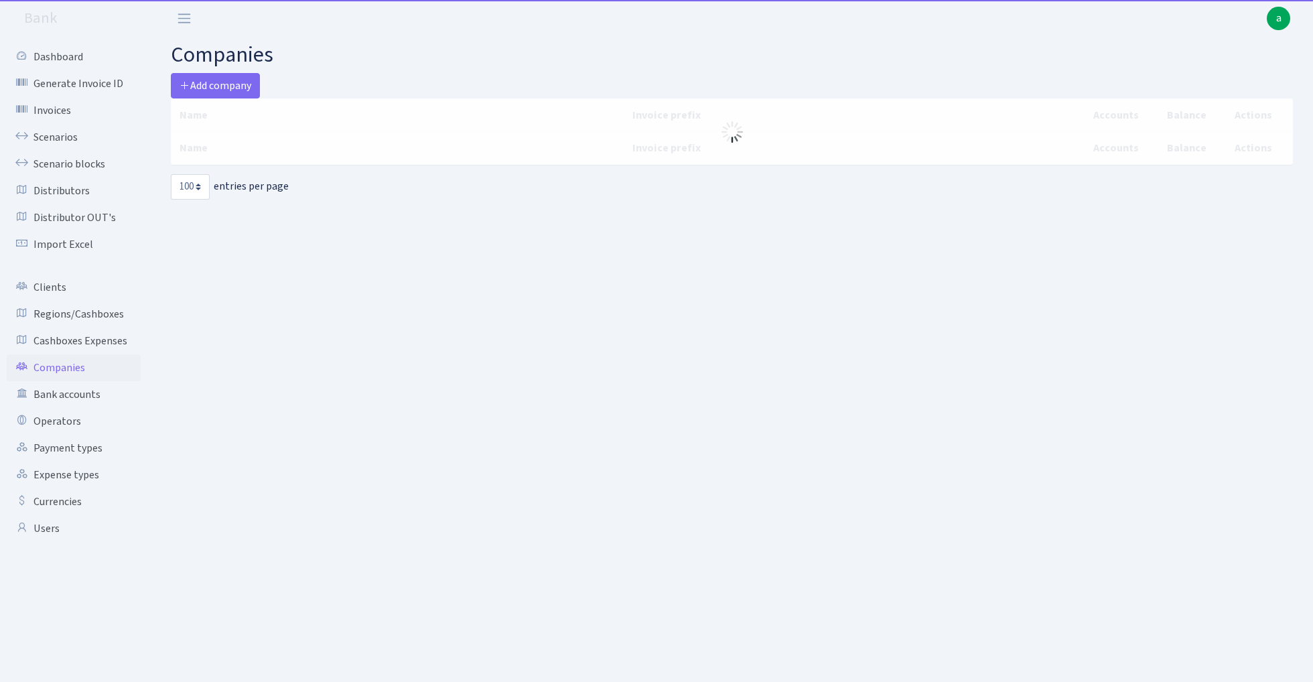
select select "100"
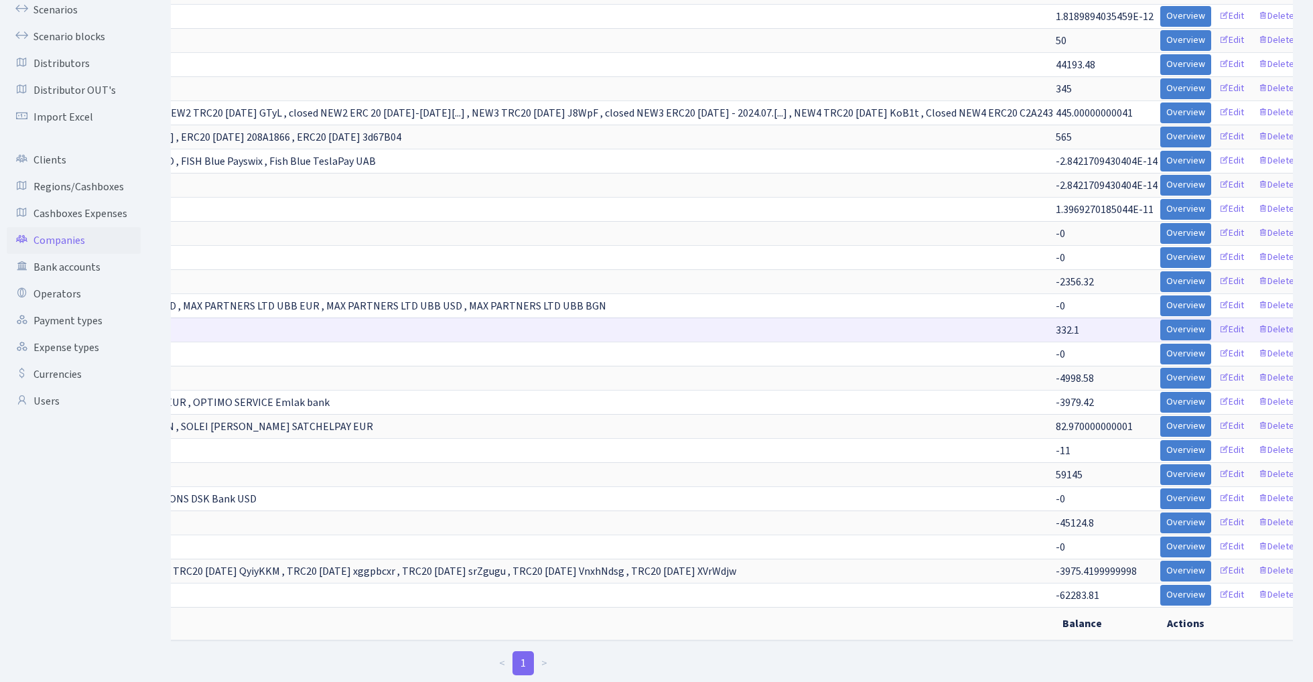
scroll to position [0, 808]
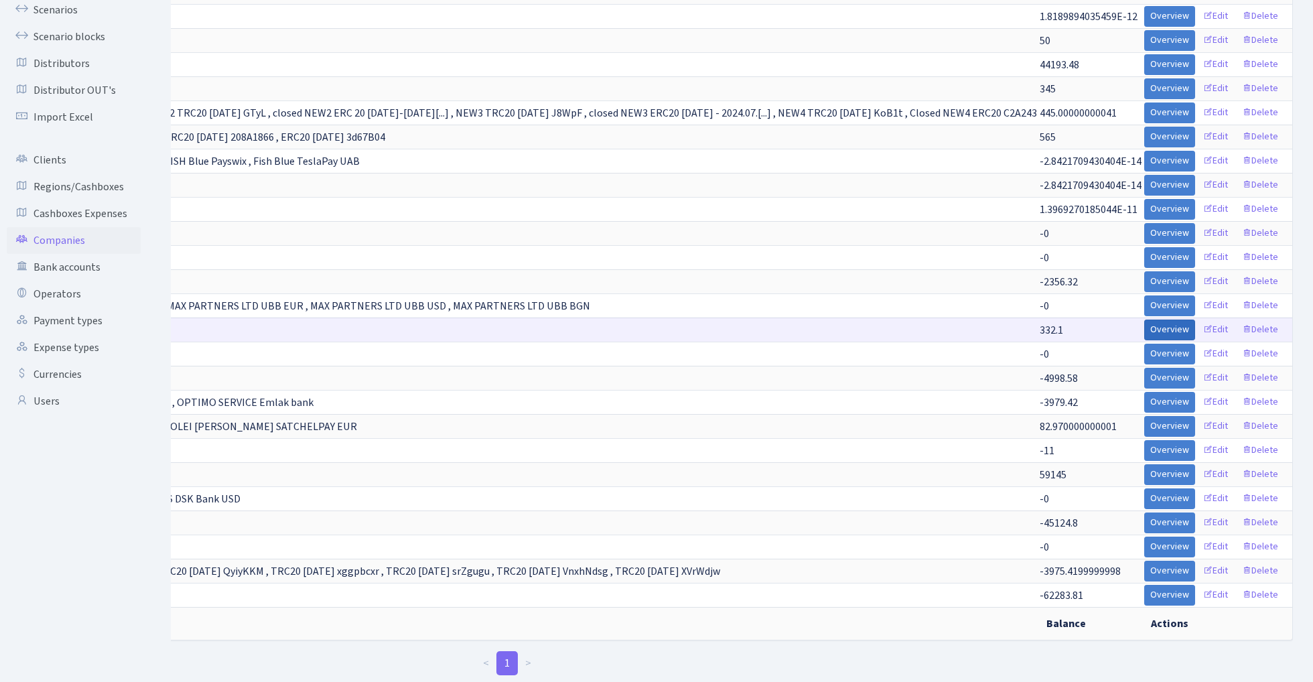
click at [1195, 330] on link "Overview" at bounding box center [1169, 330] width 51 height 21
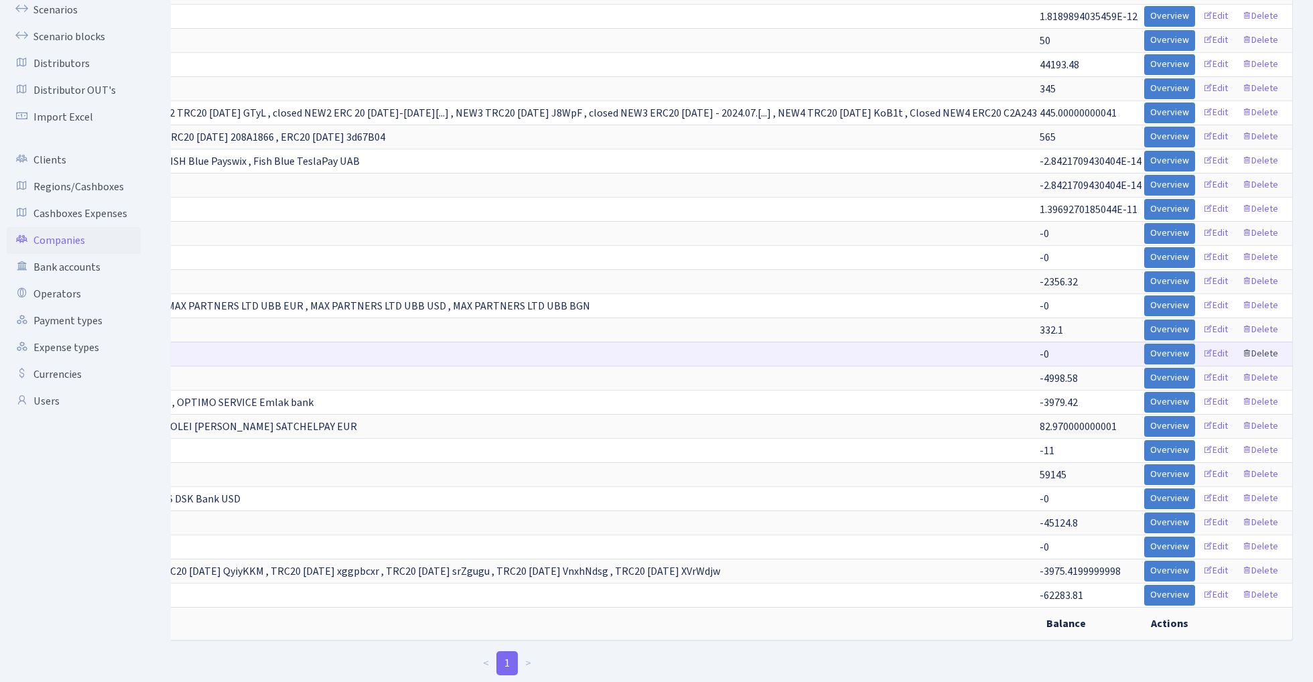
scroll to position [0, 845]
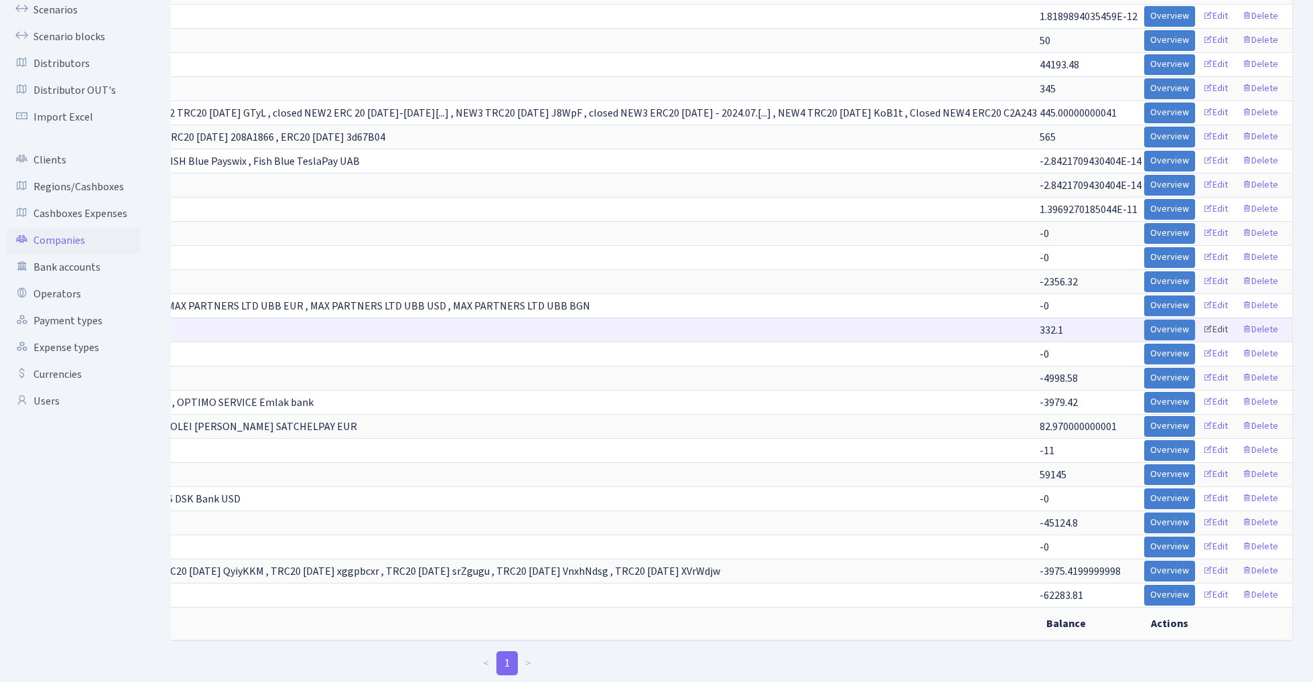
click at [1211, 330] on link "Edit" at bounding box center [1215, 330] width 37 height 21
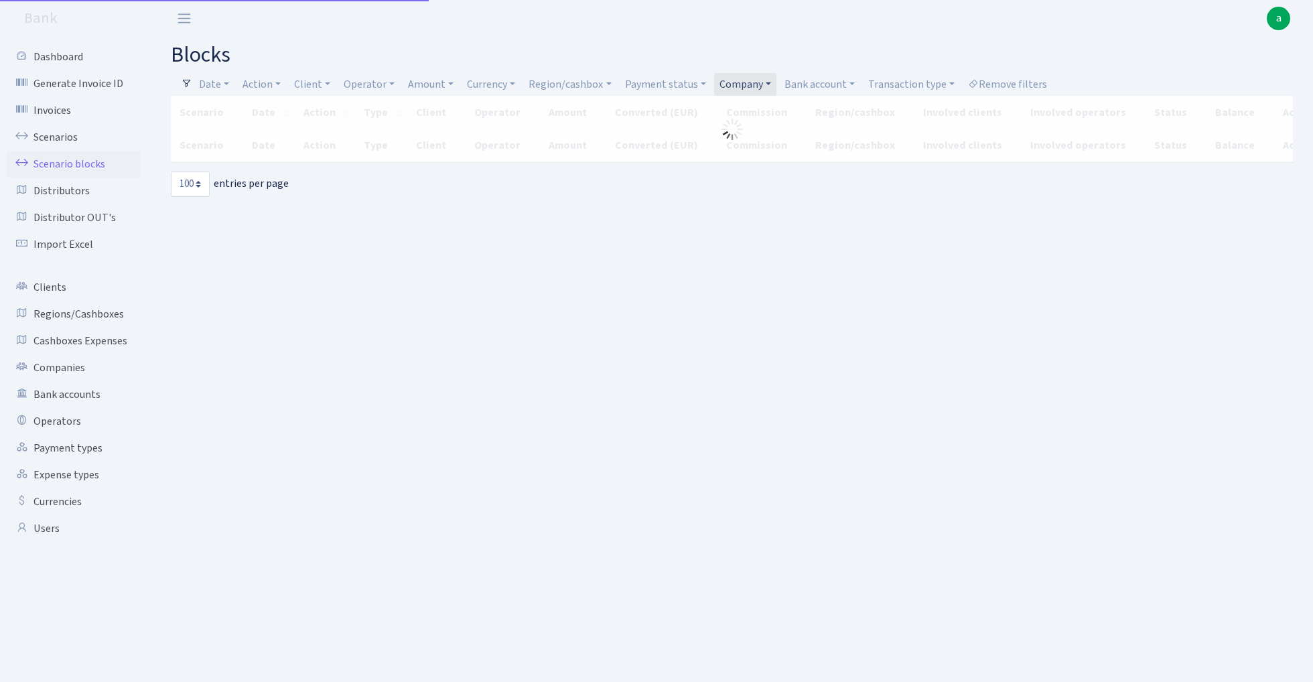
select select "100"
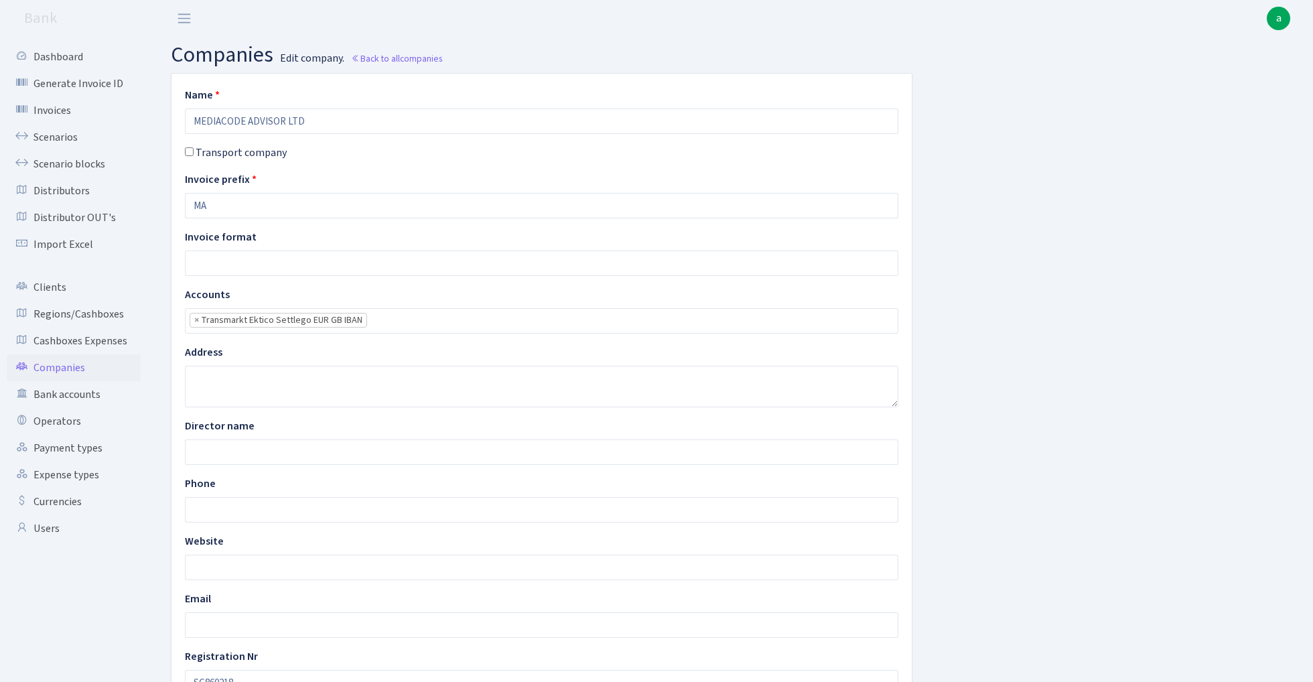
click at [194, 320] on li "× Transmarkt Ektico Settlego EUR GB IBAN" at bounding box center [279, 320] width 178 height 15
click at [196, 322] on span "×" at bounding box center [196, 320] width 5 height 13
select select "75"
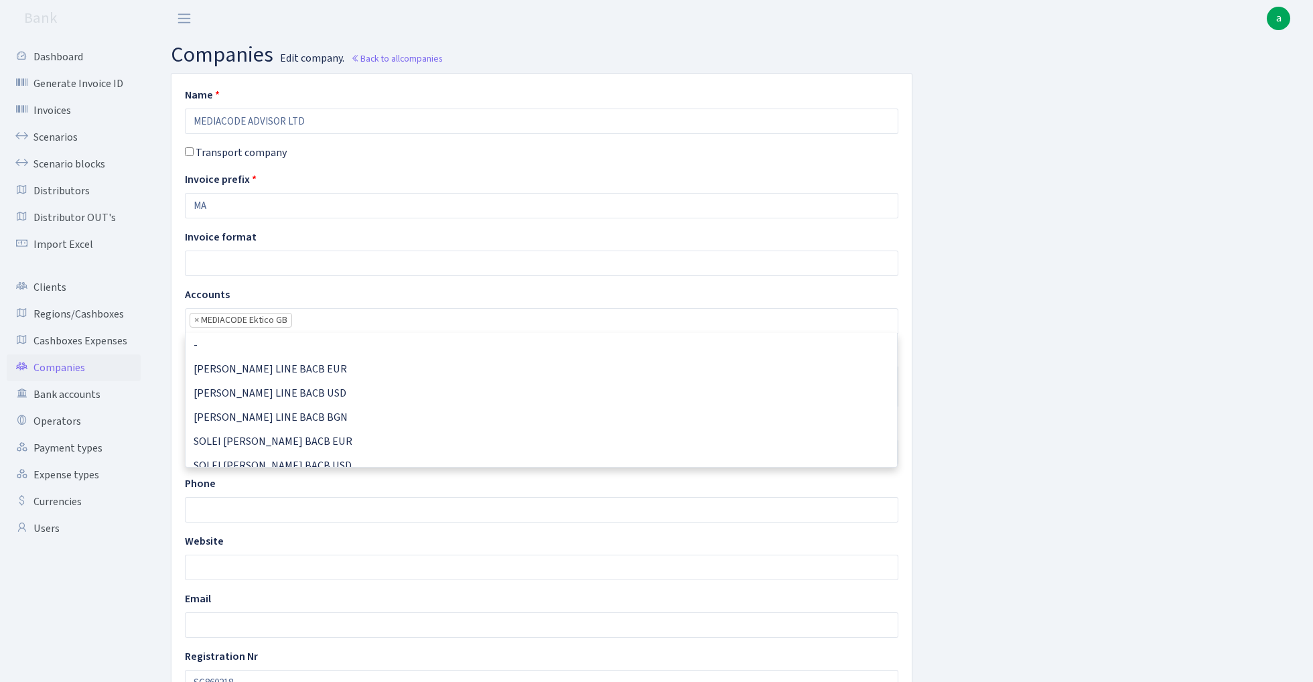
scroll to position [1699, 0]
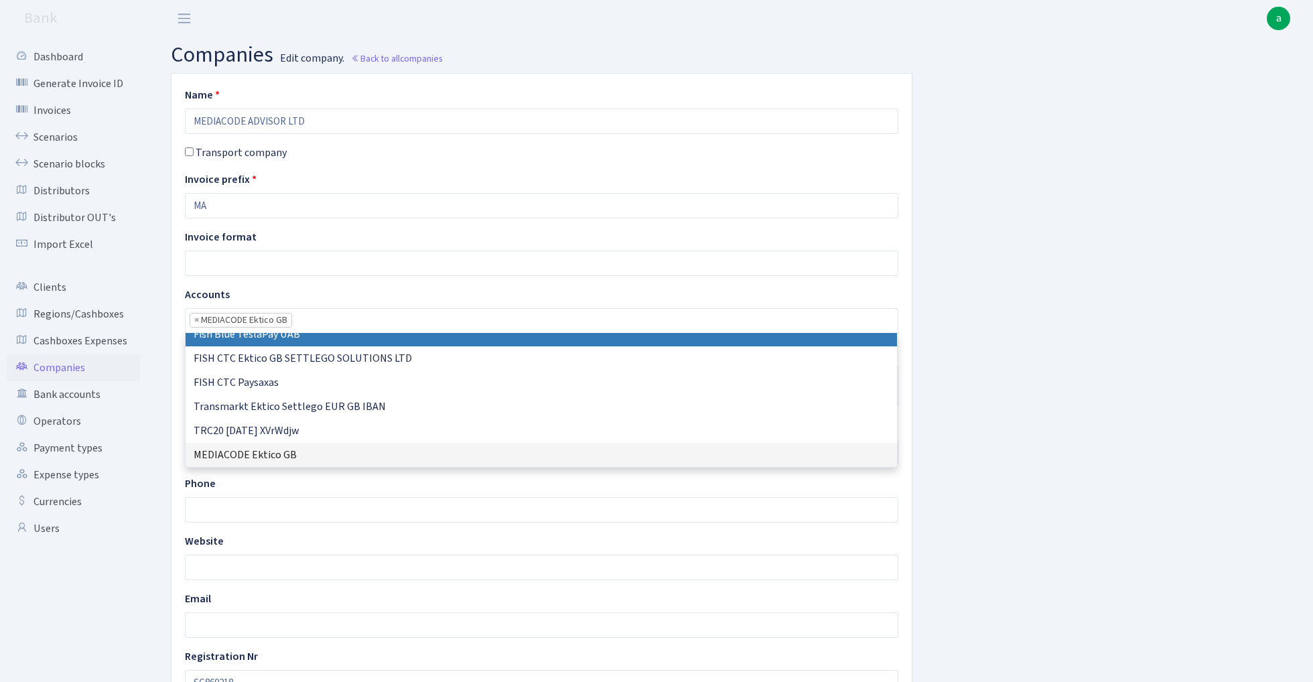
click at [1060, 194] on div "Name MEDIACODE ADVISOR LTD Transport company Invoice prefix MA Invoice format A…" at bounding box center [732, 480] width 1142 height 815
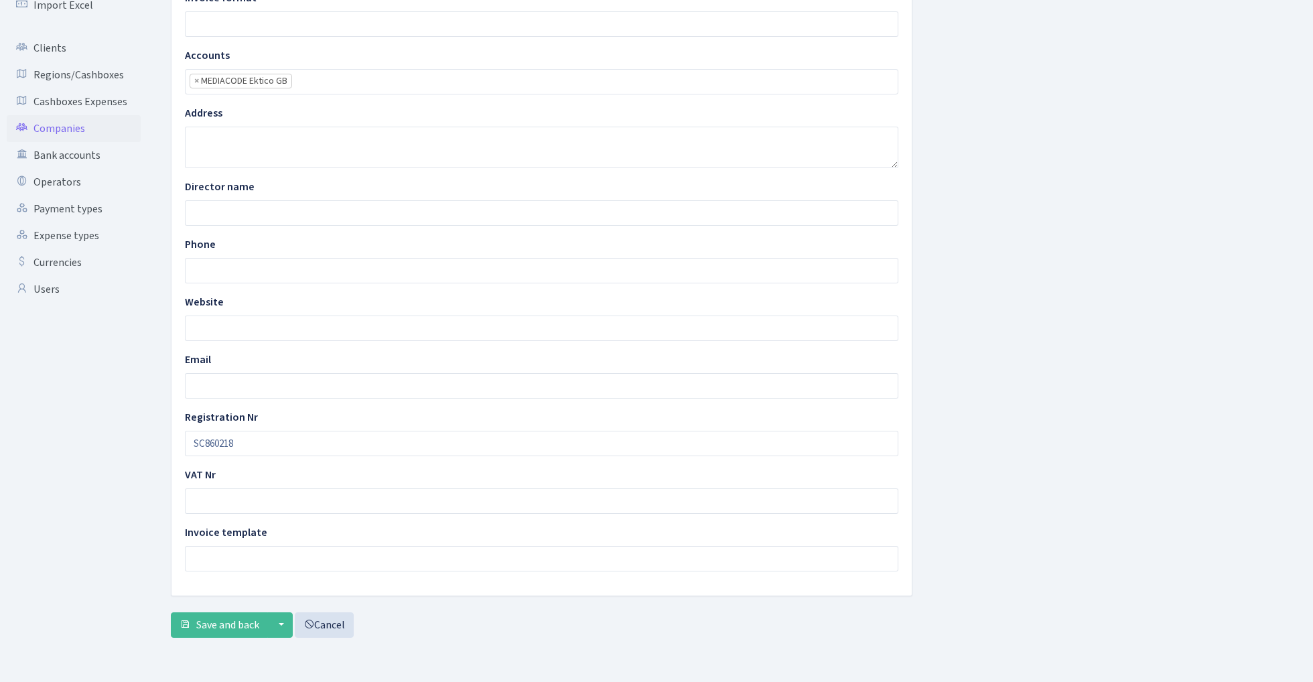
scroll to position [240, 0]
click at [234, 615] on button "Save and back" at bounding box center [219, 624] width 97 height 25
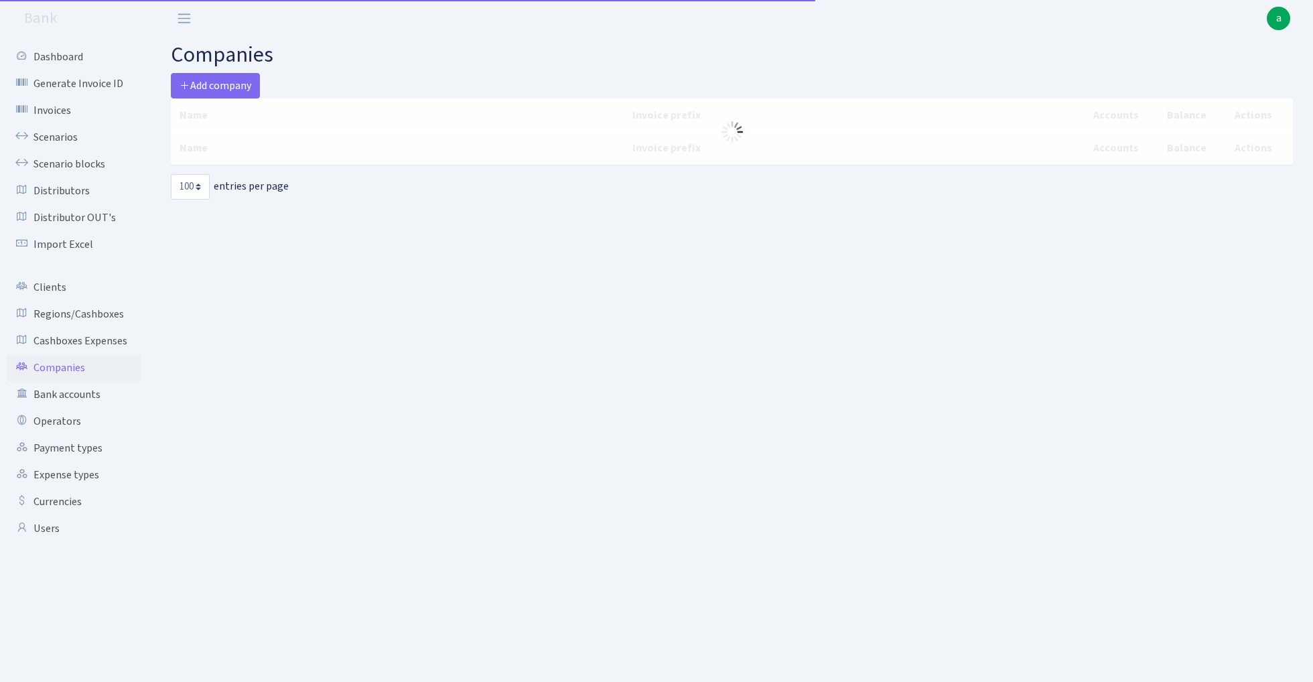
select select "100"
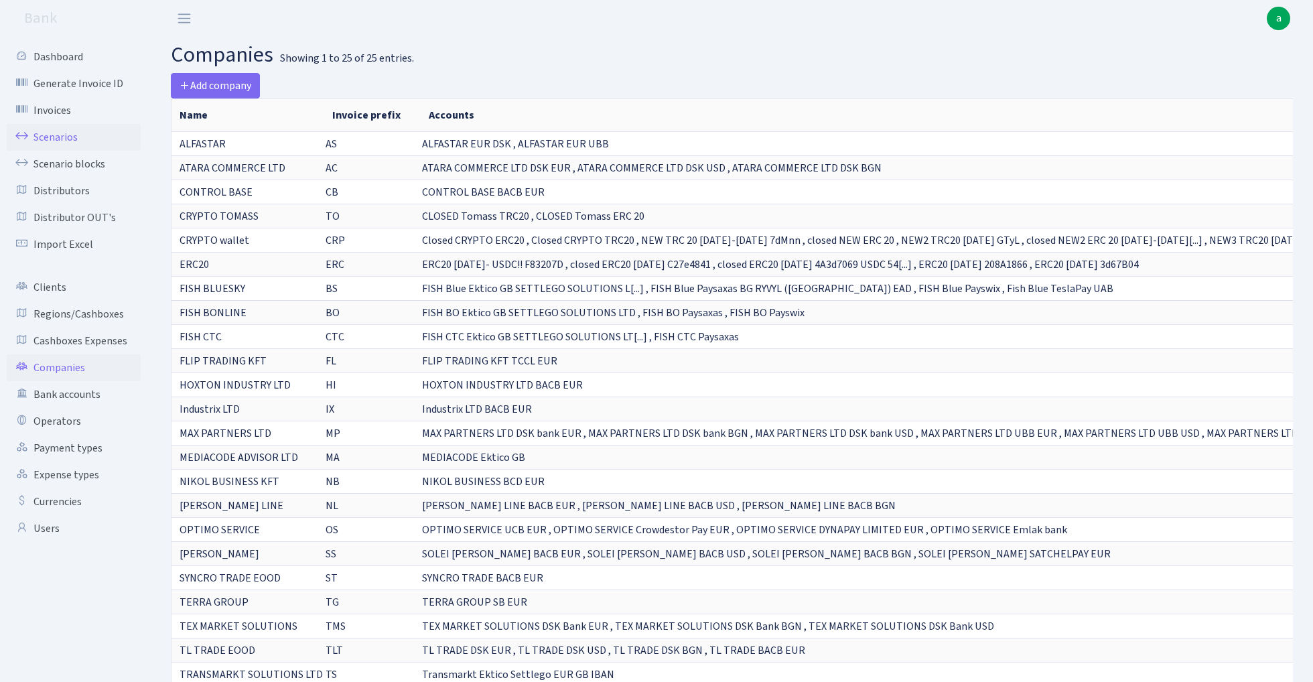
click at [51, 137] on link "Scenarios" at bounding box center [74, 137] width 134 height 27
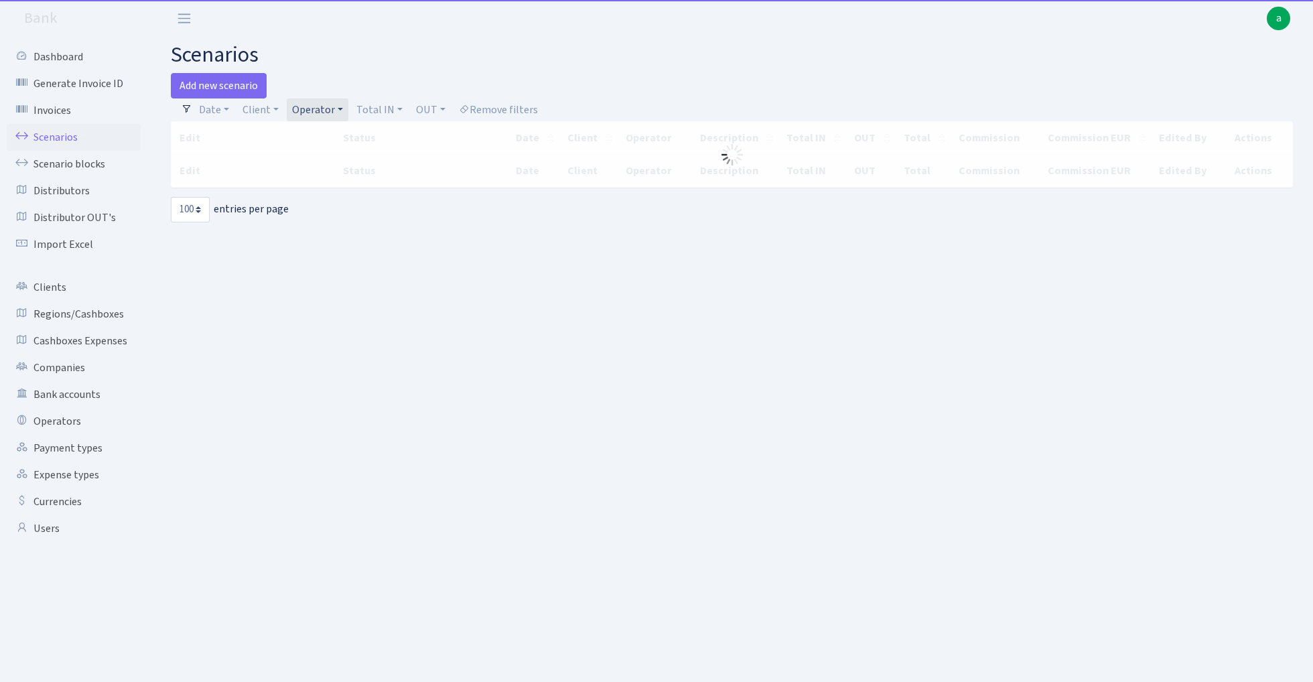
select select "100"
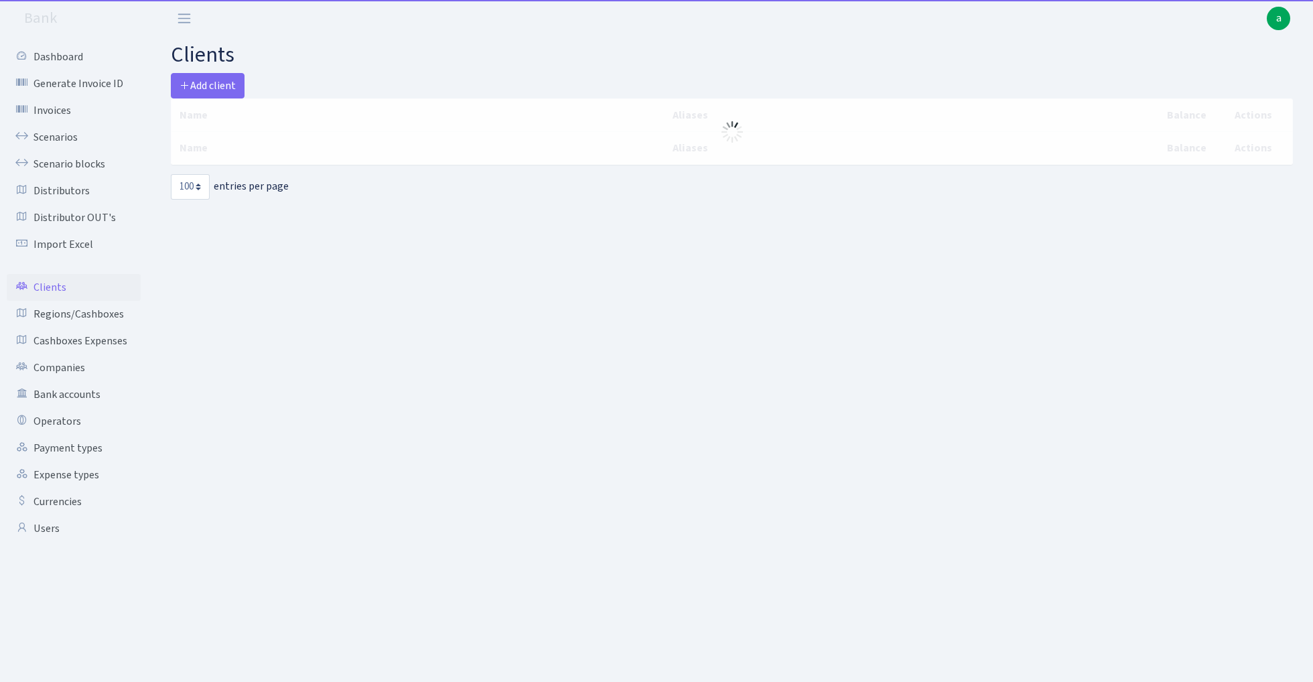
select select "100"
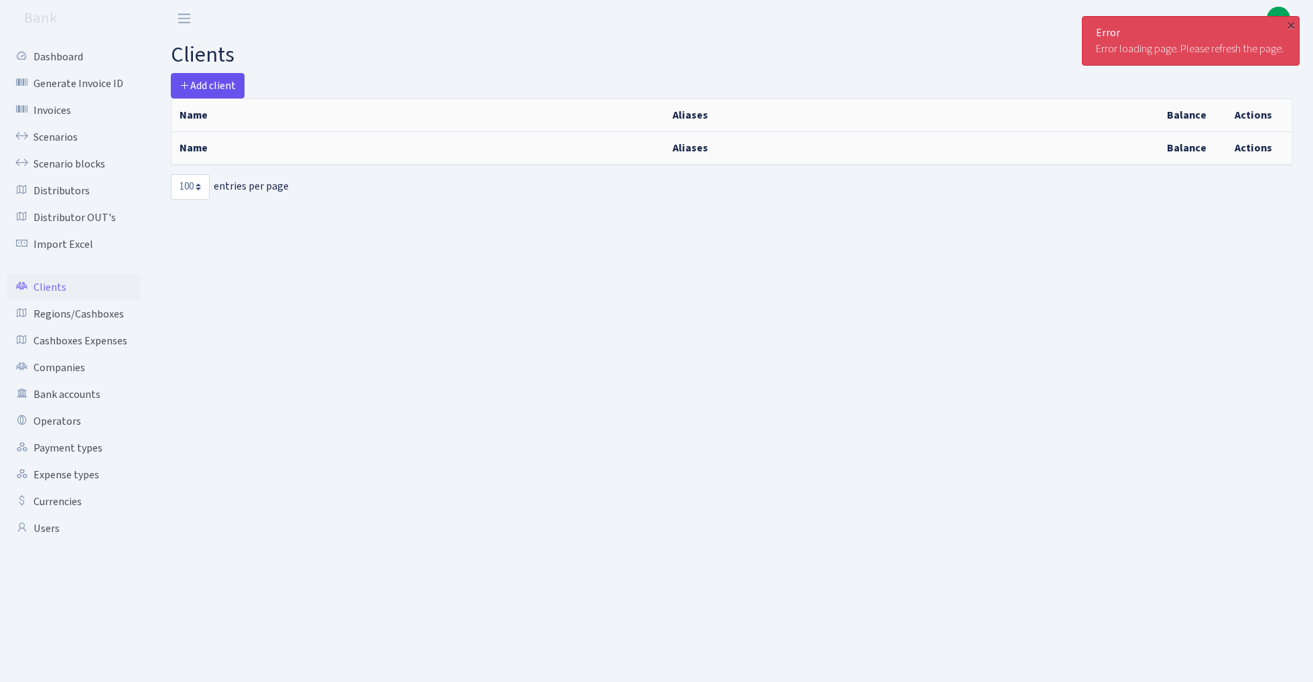
click at [218, 80] on span "Add client" at bounding box center [208, 85] width 56 height 15
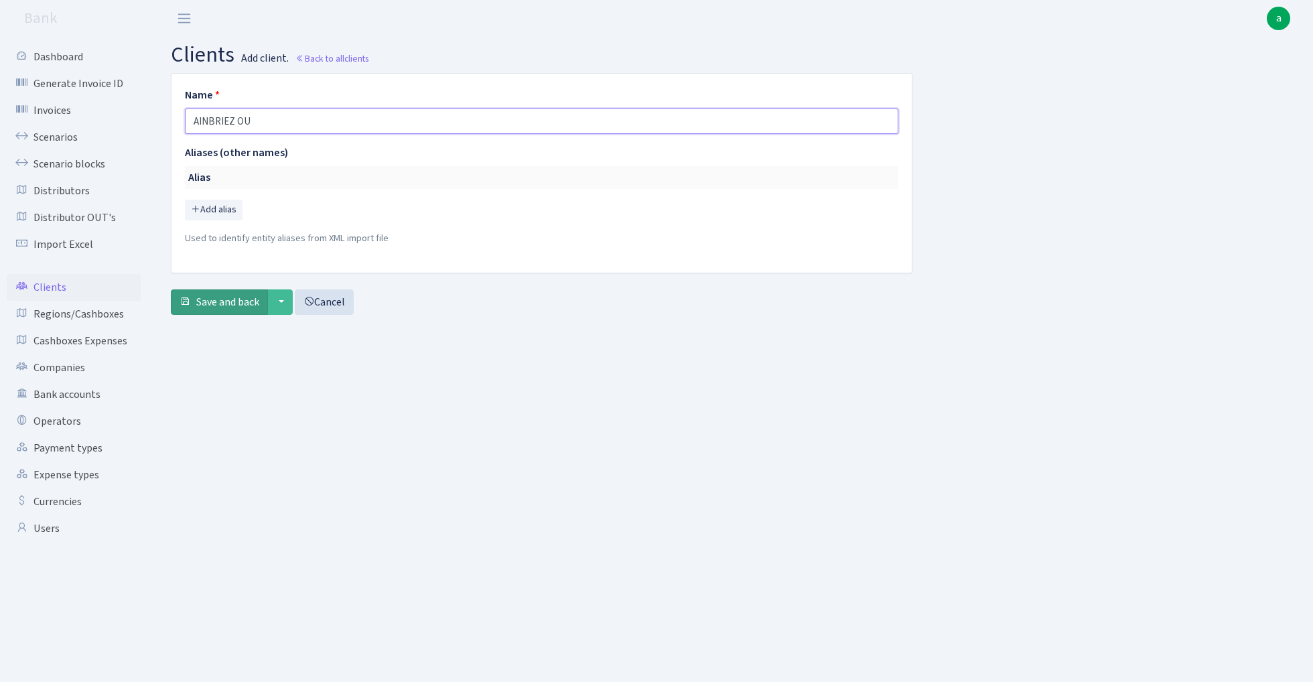
type input "AINBRIEZ OU"
click at [217, 296] on span "Save and back" at bounding box center [227, 302] width 63 height 15
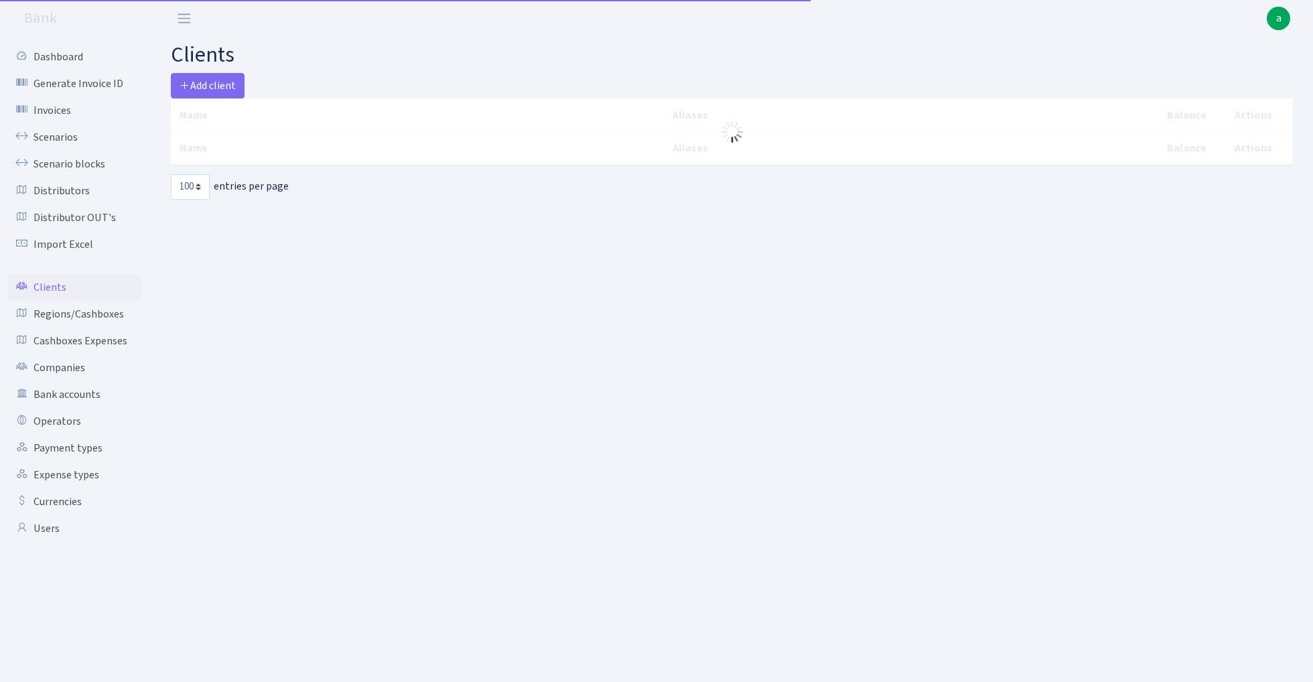
select select "100"
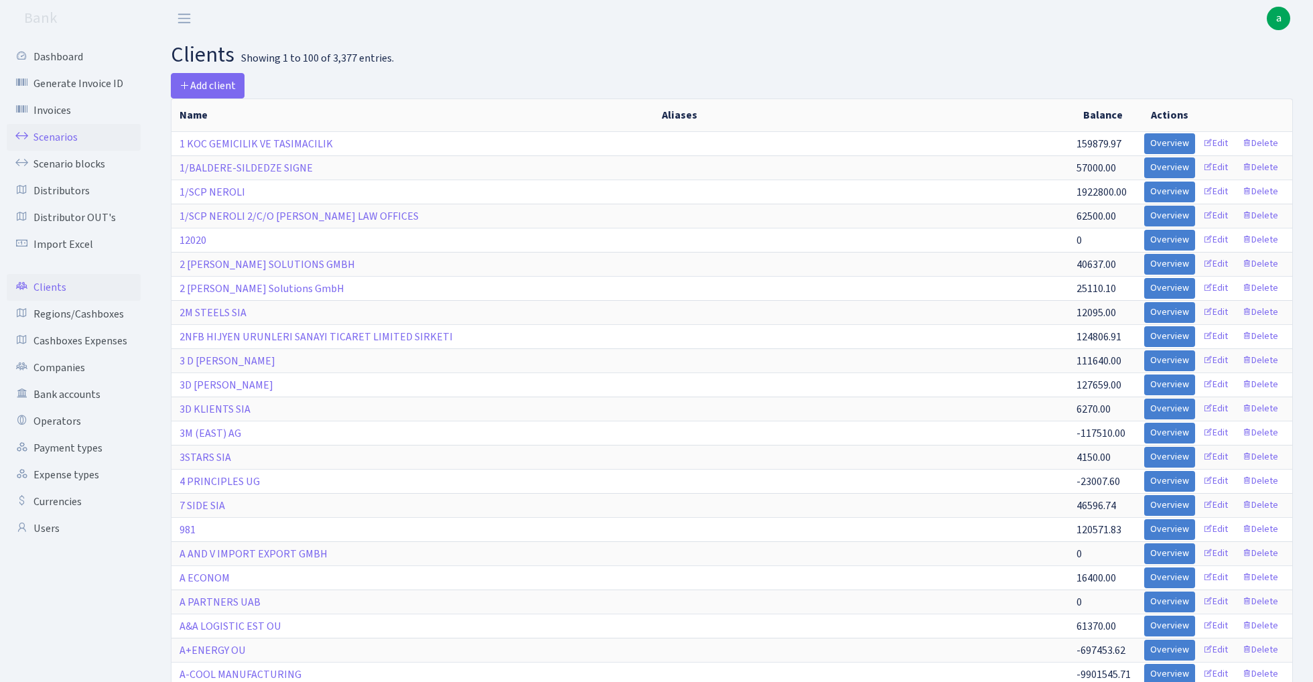
click at [57, 138] on link "Scenarios" at bounding box center [74, 137] width 134 height 27
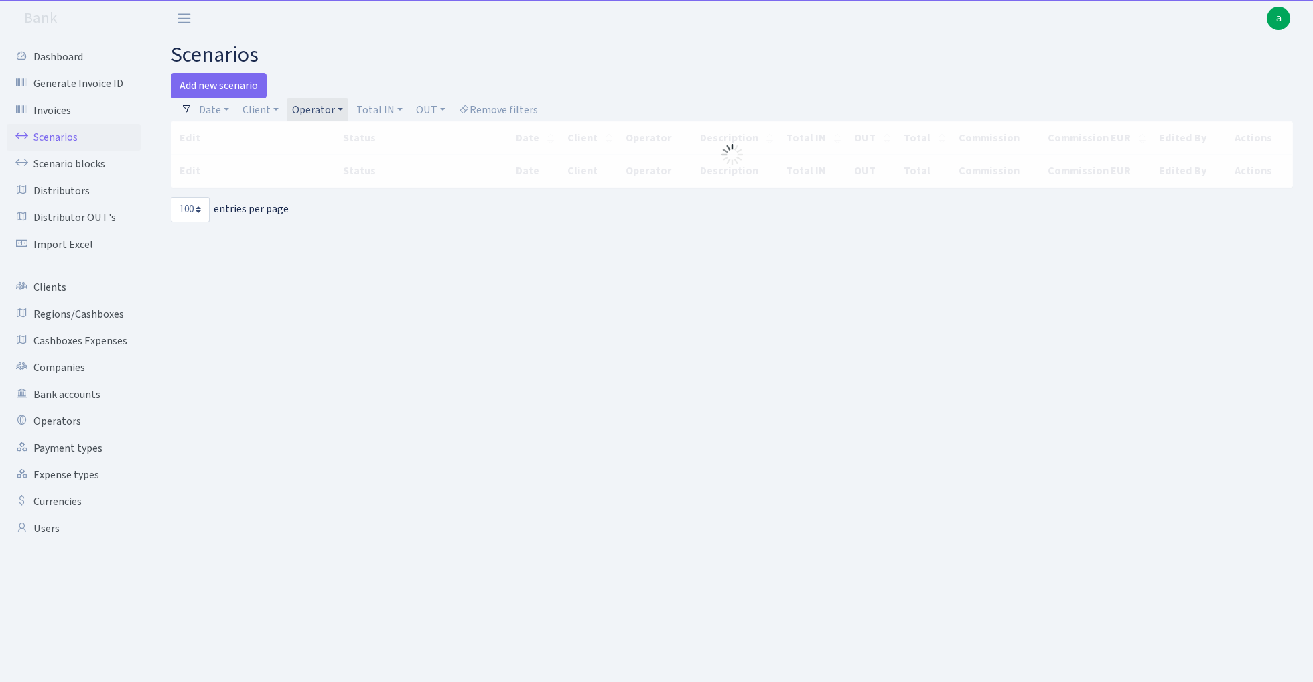
select select "100"
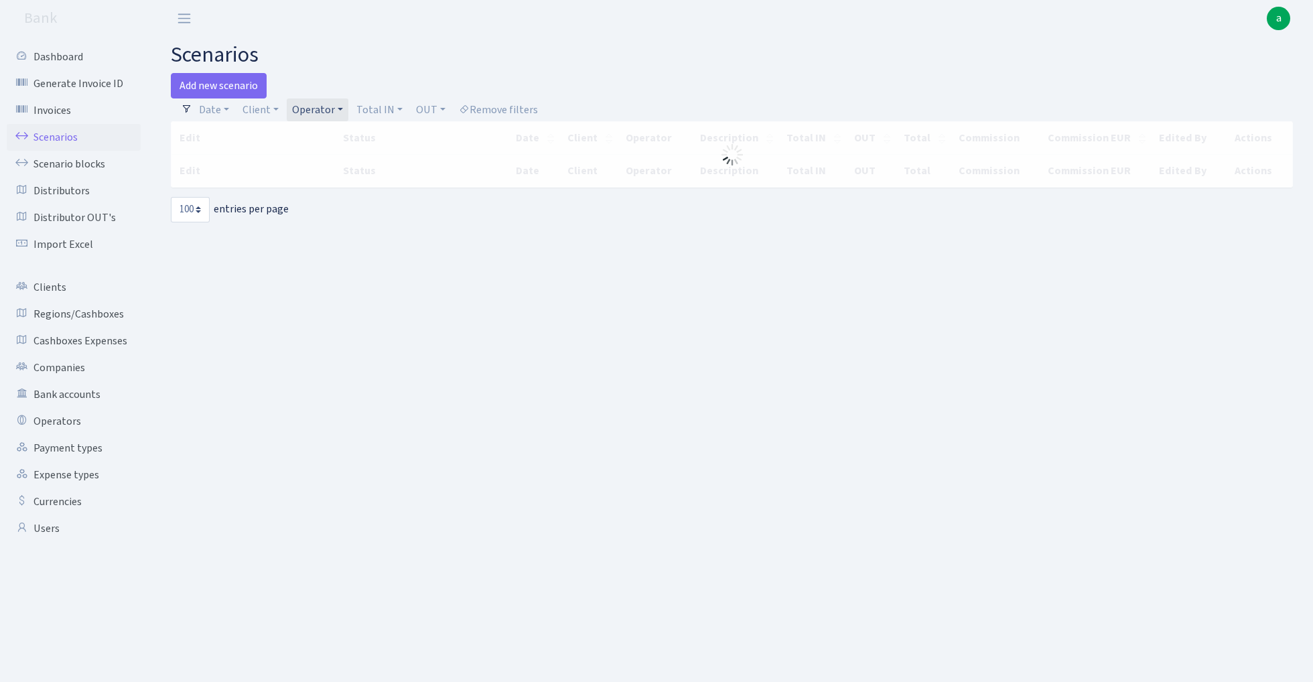
click at [316, 109] on link "Operator" at bounding box center [318, 109] width 62 height 23
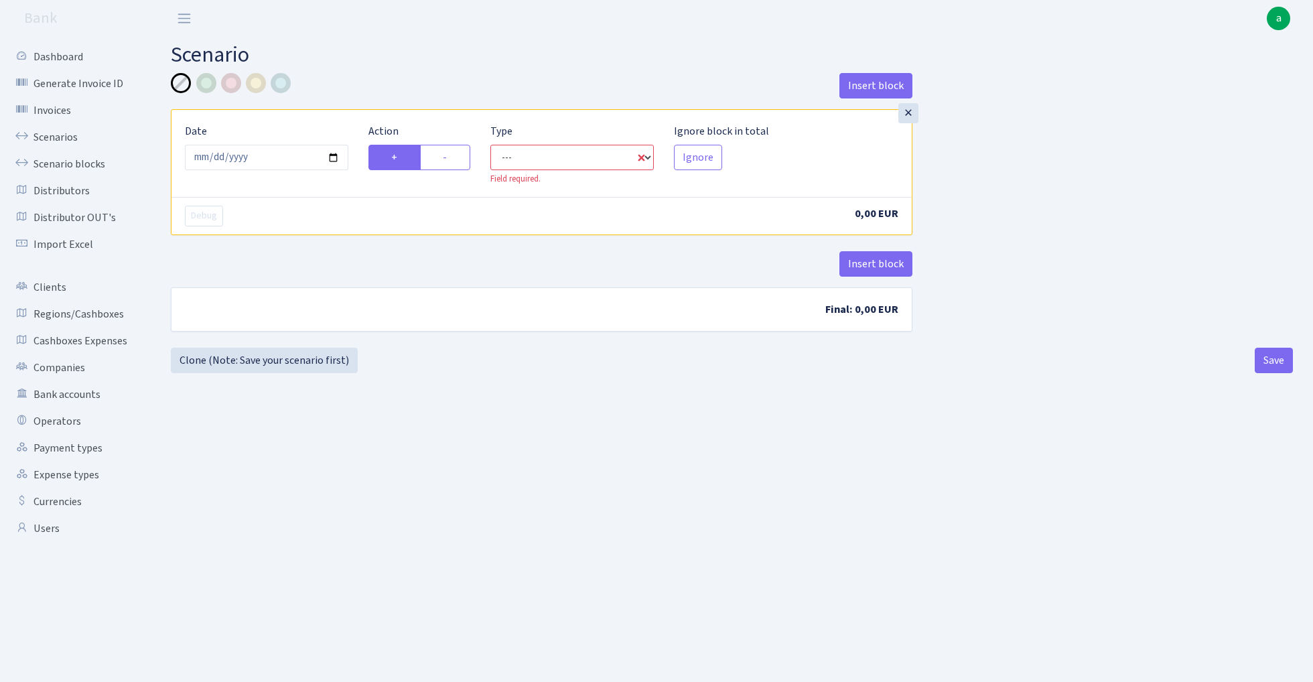
select select "in"
select select "1"
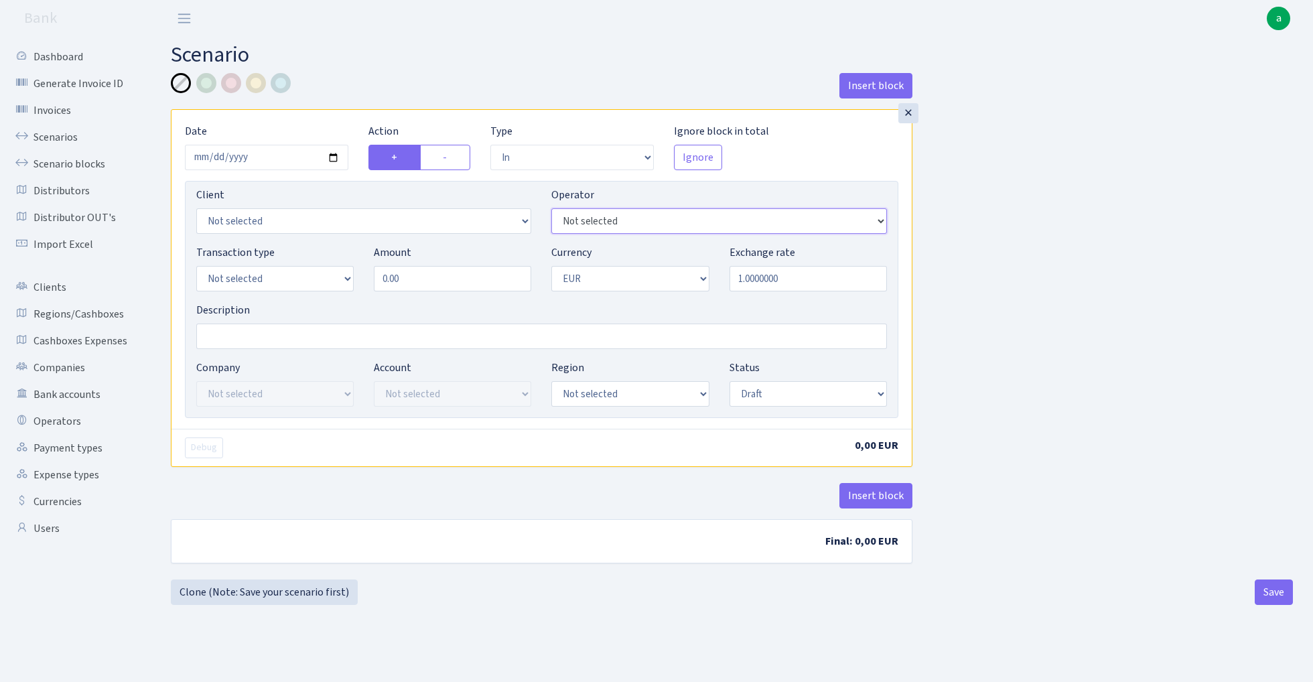
select select "44"
select select "3402"
select select "2"
click at [277, 338] on input "Description" at bounding box center [541, 336] width 691 height 25
type input "MEDIACODE"
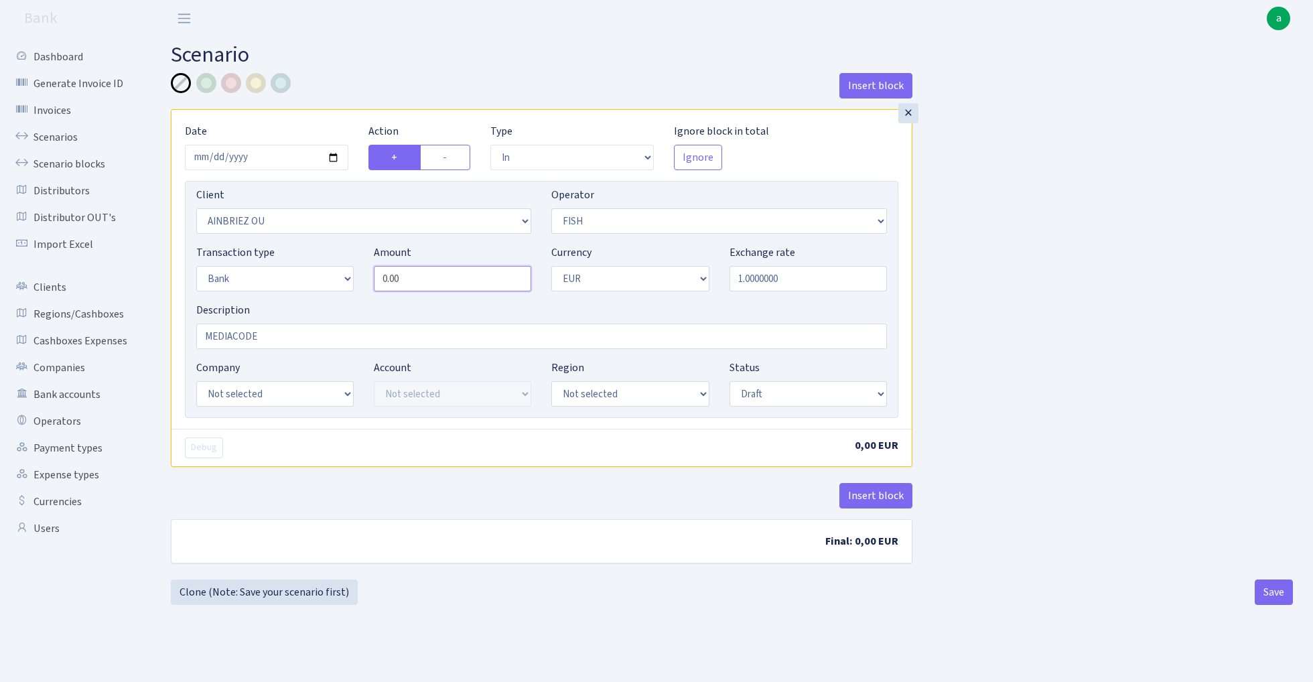
click at [436, 274] on input "0.00" at bounding box center [452, 278] width 157 height 25
type input "20,750.00"
select select "26"
select select "75"
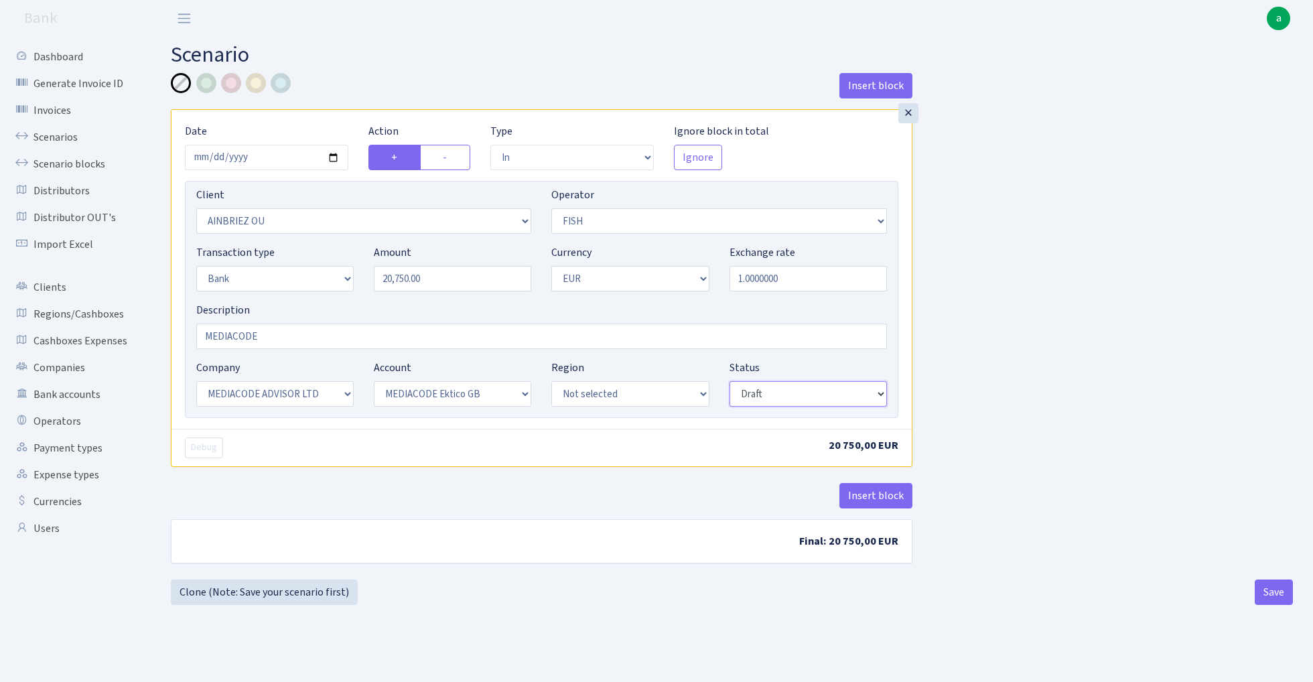
select select "processed"
click at [875, 499] on button "Insert block" at bounding box center [876, 495] width 73 height 25
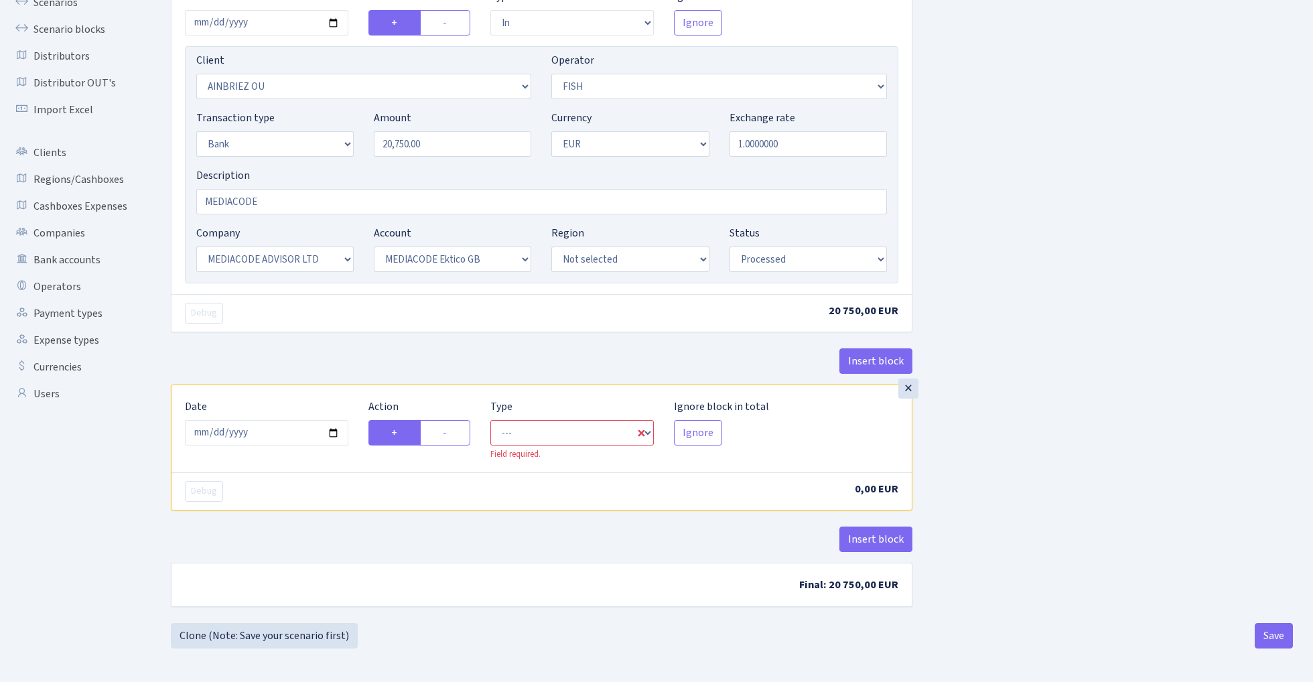
scroll to position [137, 0]
click at [451, 437] on label "-" at bounding box center [445, 432] width 50 height 25
click at [451, 434] on input "-" at bounding box center [447, 429] width 9 height 9
radio input "true"
radio input "false"
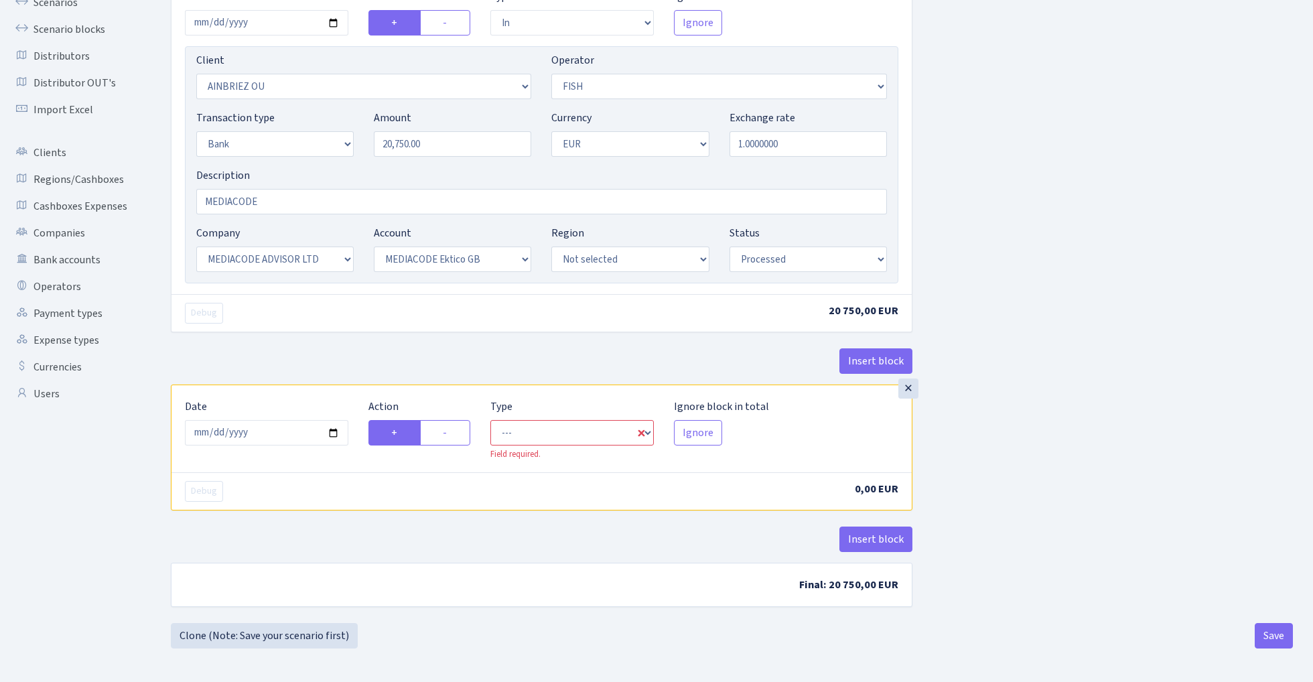
scroll to position [131, 0]
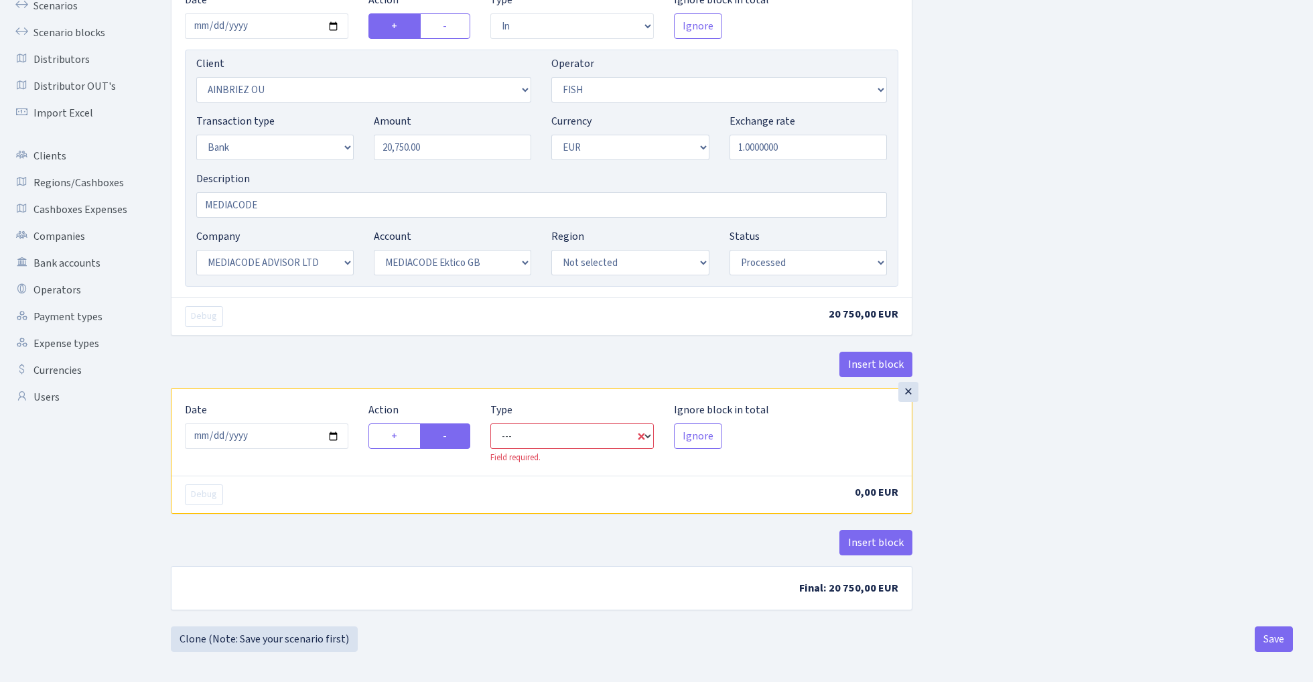
select select "commission"
select select "44"
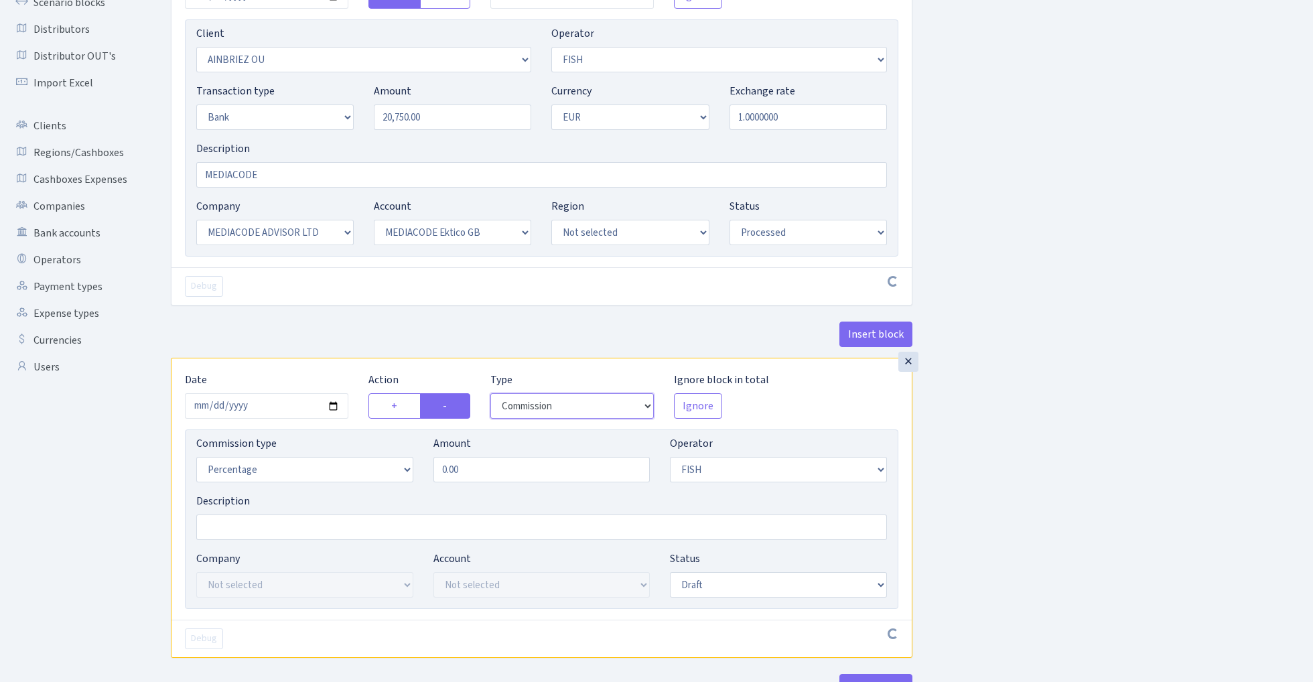
scroll to position [184, 0]
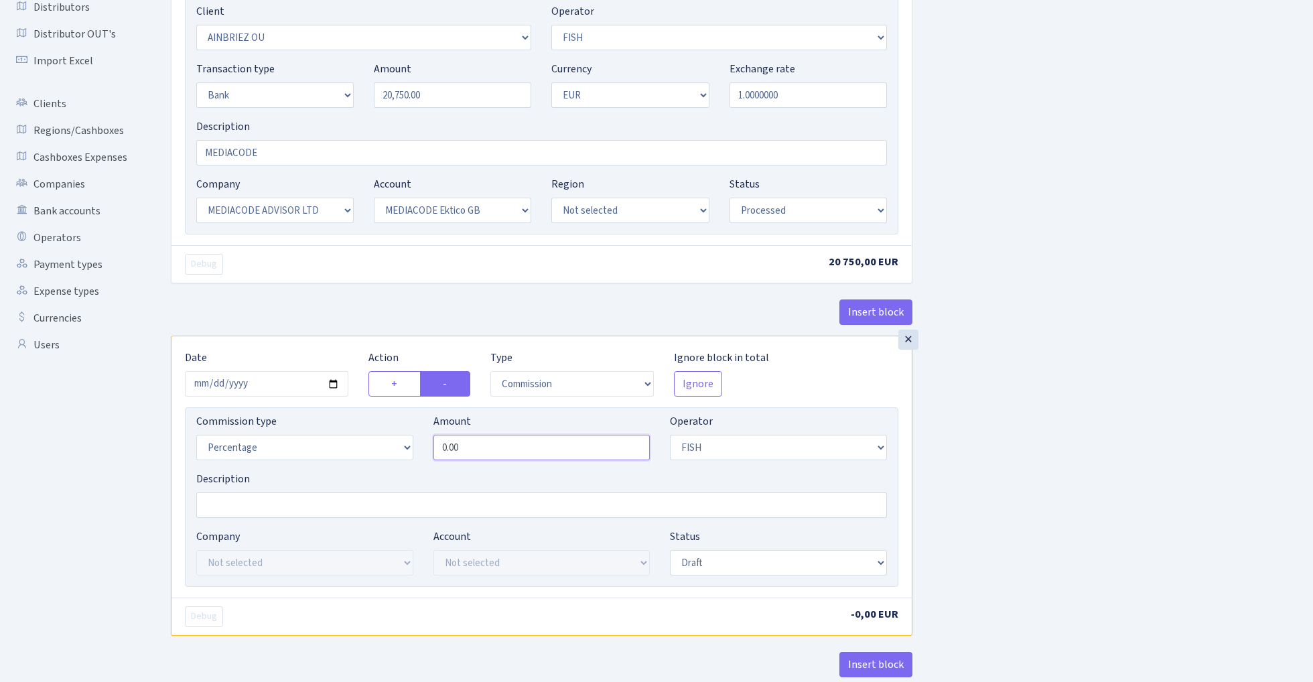
click at [524, 447] on input "0.00" at bounding box center [542, 447] width 217 height 25
type input "2.00"
click at [1037, 446] on div "Insert block × Date 2025-10-06 Action + - Type --- In Out Commission Field requ…" at bounding box center [732, 318] width 1142 height 859
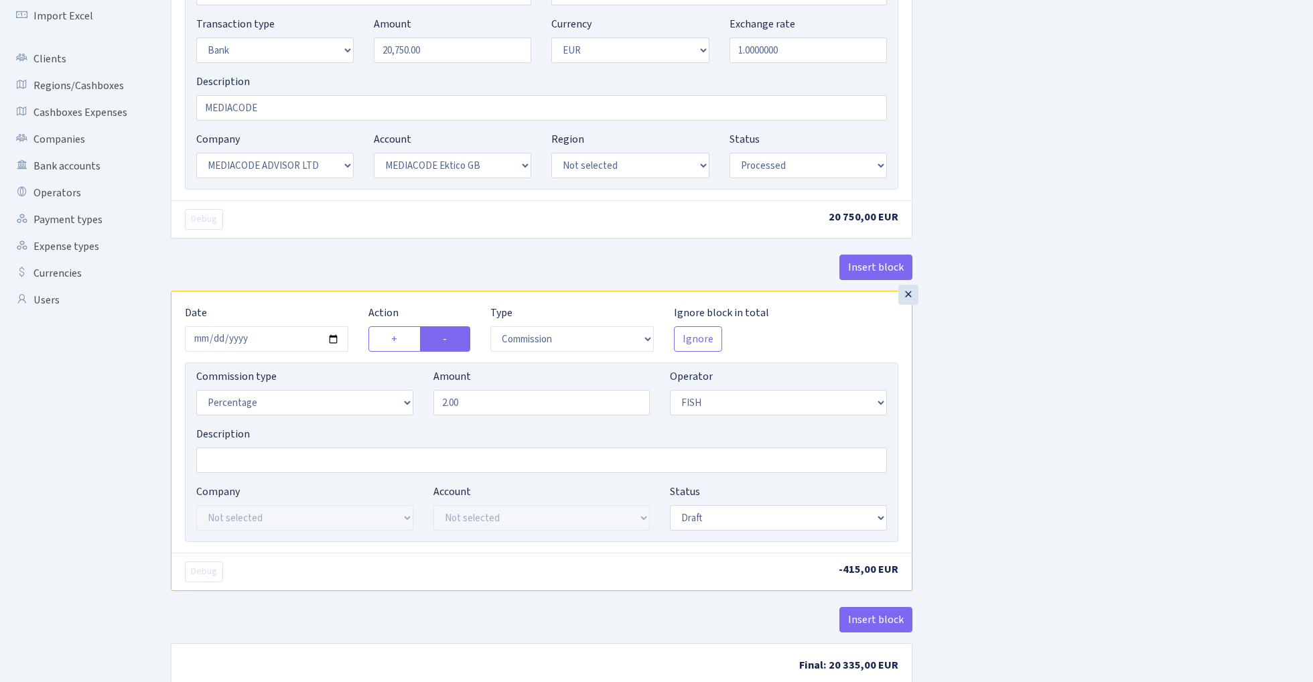
scroll to position [312, 0]
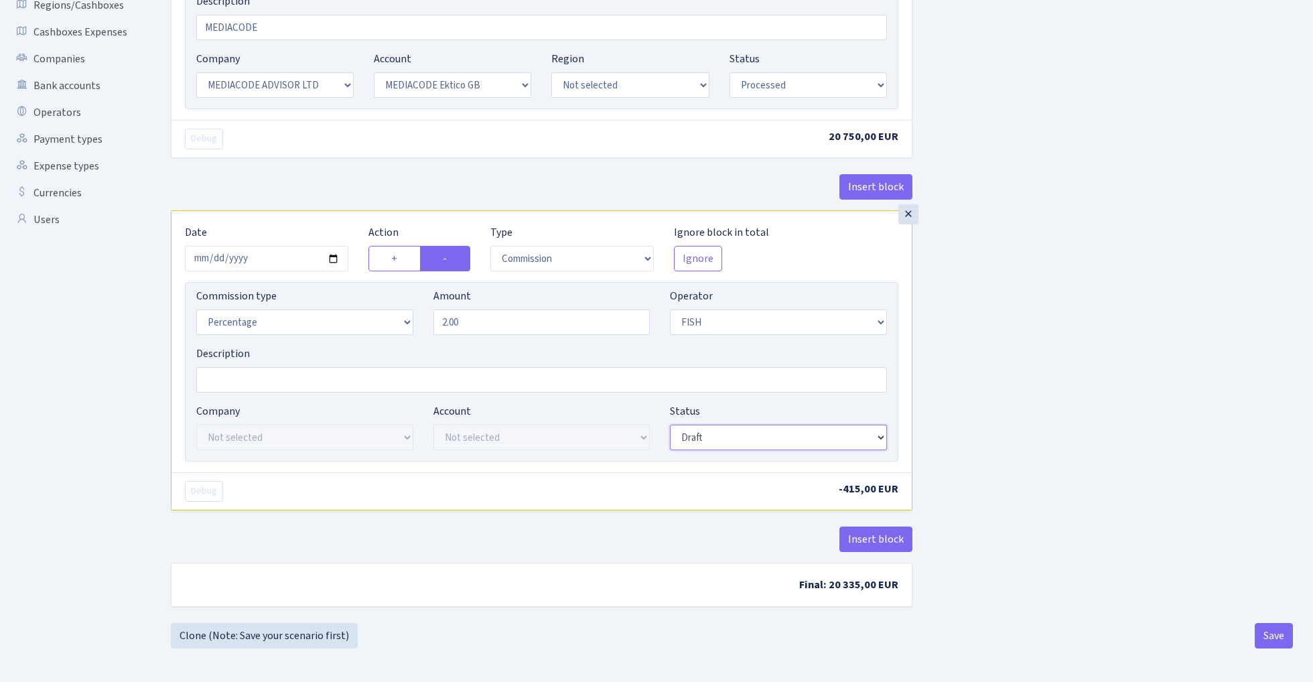
select select "processed"
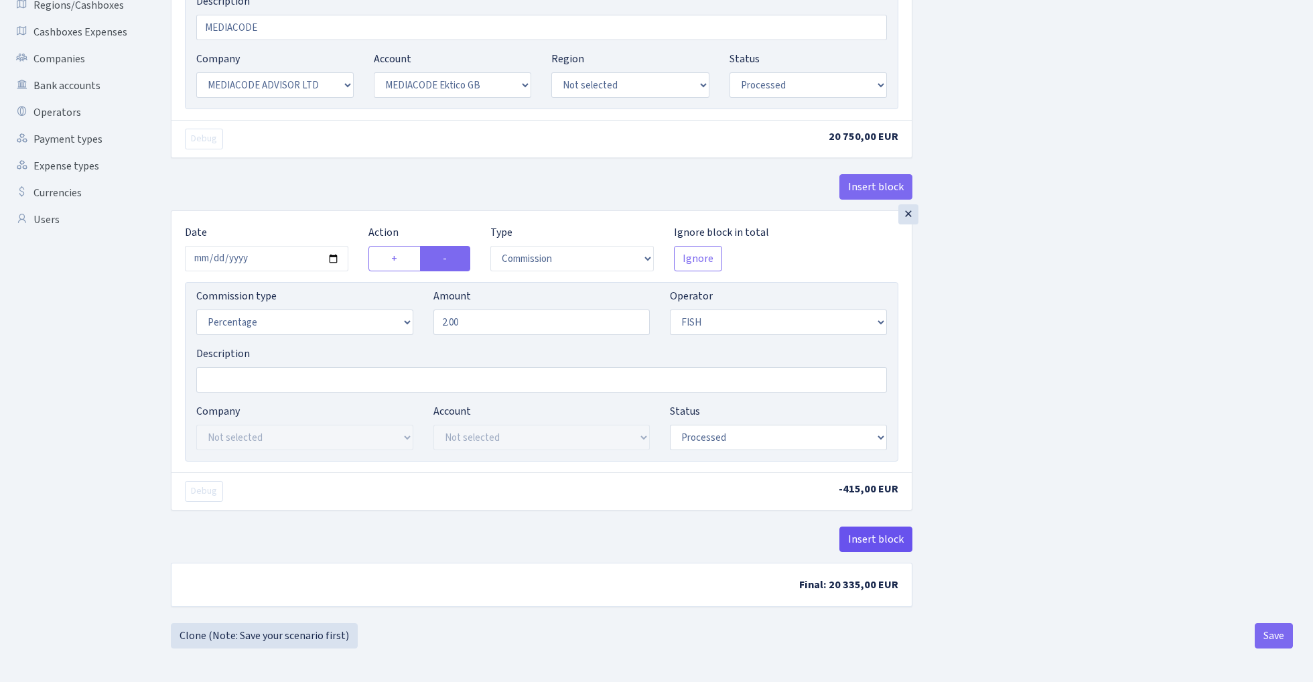
click at [867, 535] on button "Insert block" at bounding box center [876, 539] width 73 height 25
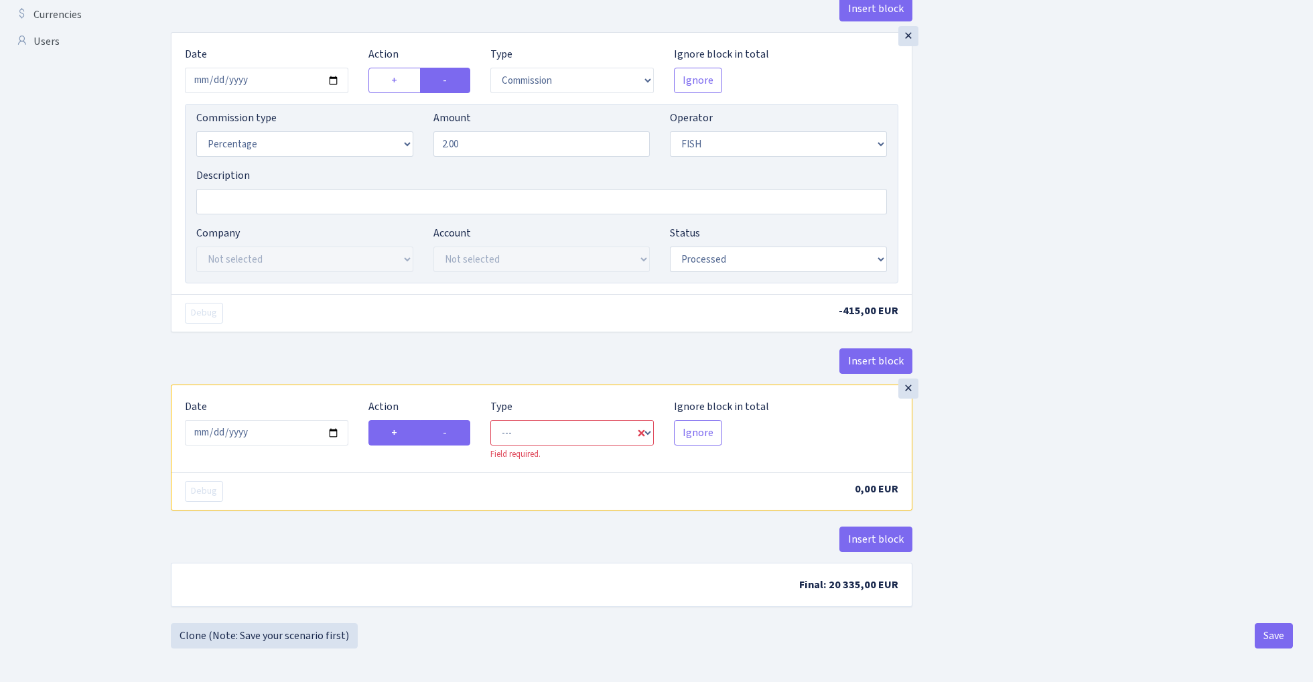
click at [464, 438] on label "-" at bounding box center [445, 432] width 50 height 25
click at [452, 434] on input "-" at bounding box center [447, 429] width 9 height 9
radio input "true"
radio input "false"
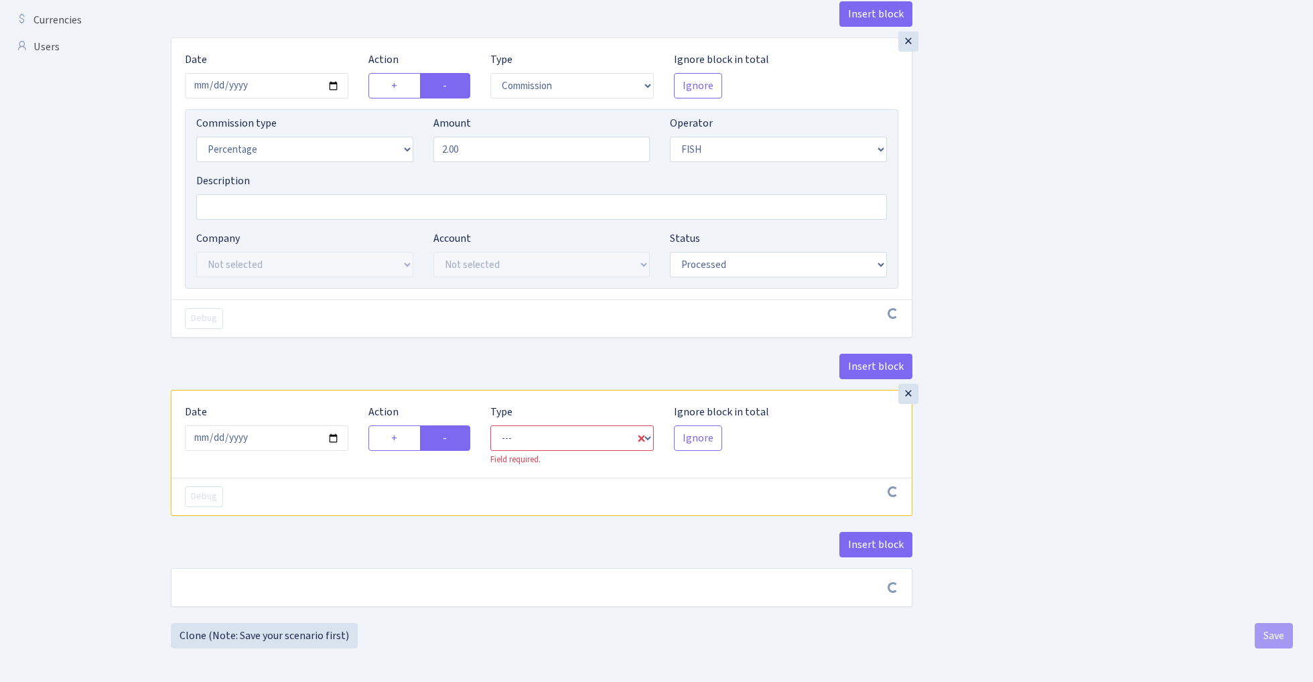
scroll to position [486, 0]
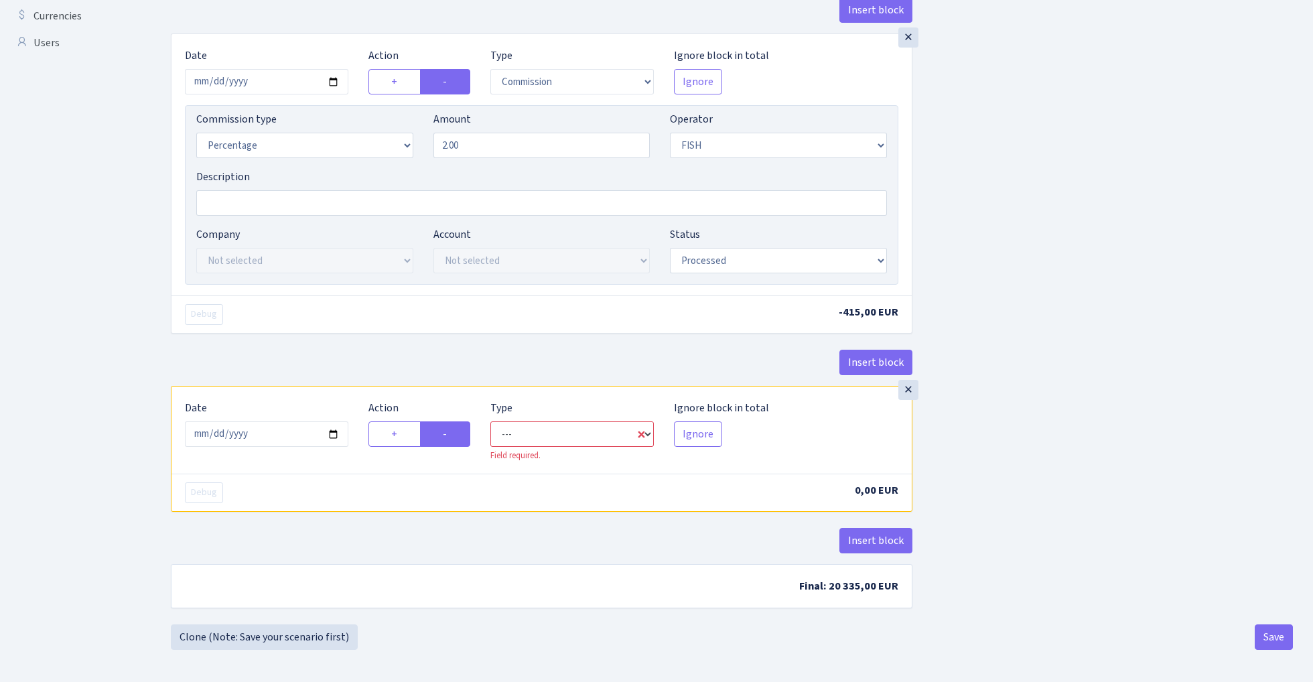
select select "commission"
select select "44"
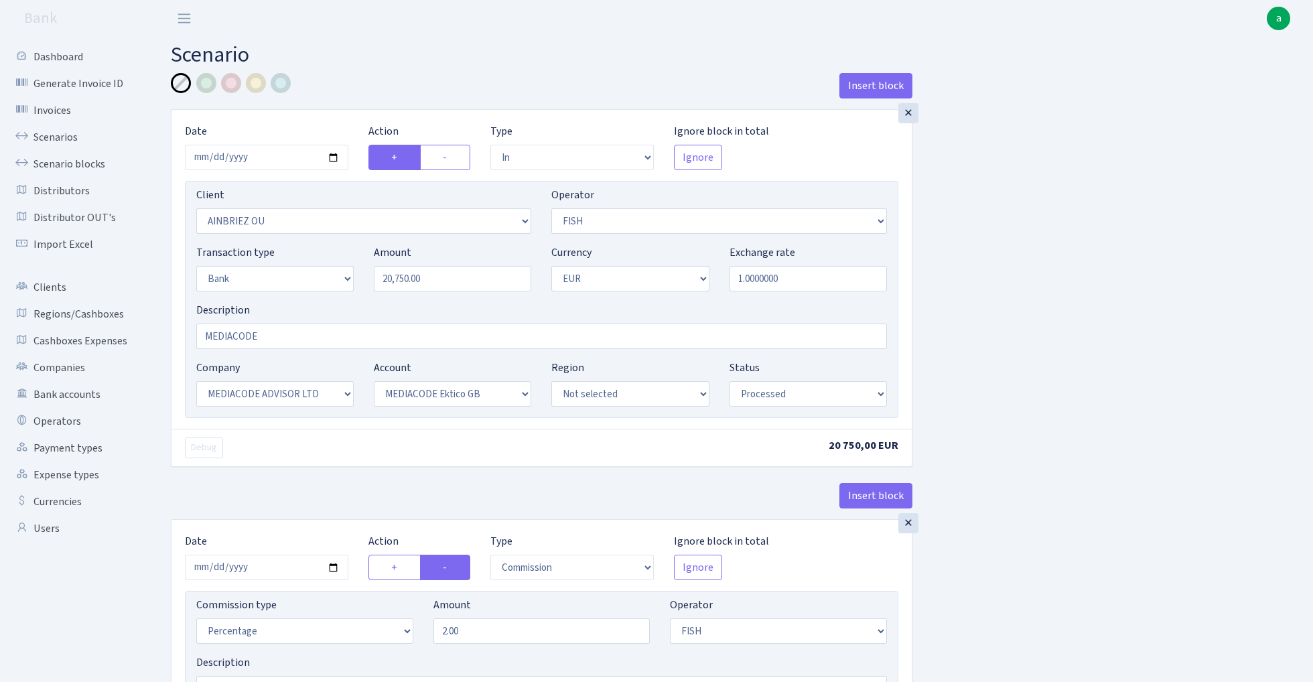
scroll to position [0, 0]
click at [306, 342] on input "MEDIACODE" at bounding box center [541, 336] width 691 height 25
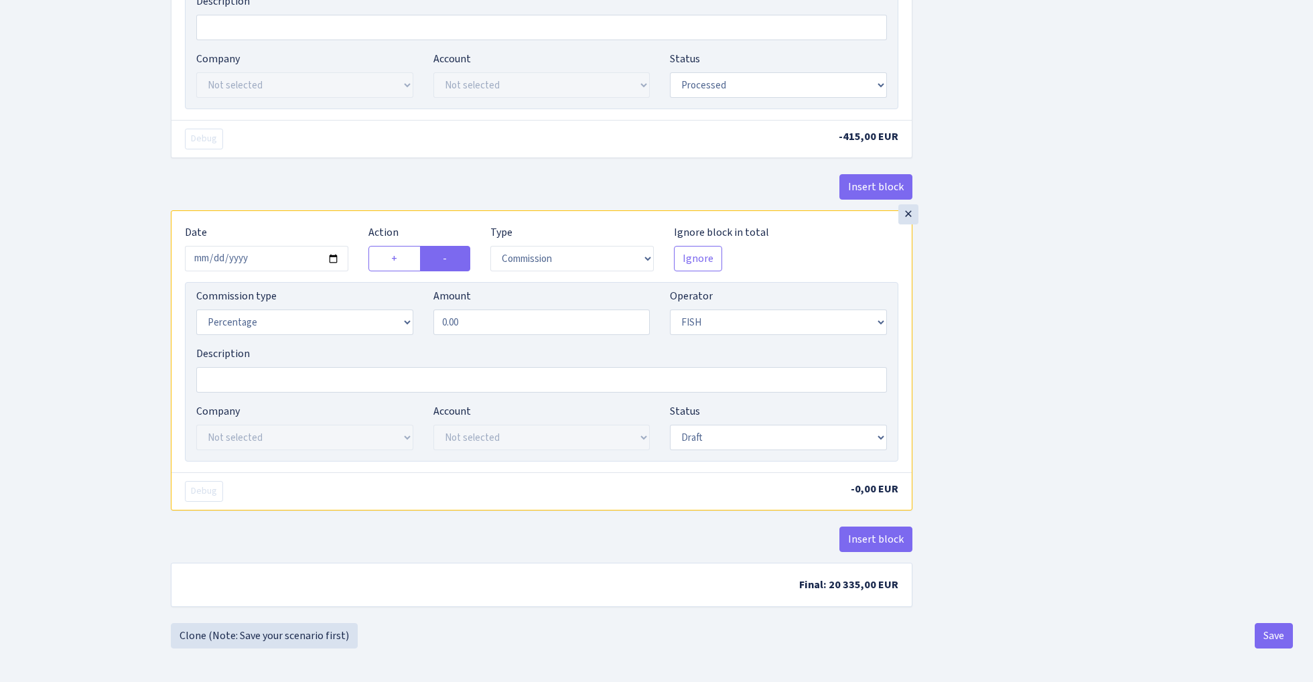
scroll to position [667, 0]
type input "MEDIACODE Ektico GB (fee"
click at [480, 323] on input "0.00" at bounding box center [542, 322] width 217 height 25
type input "0.30"
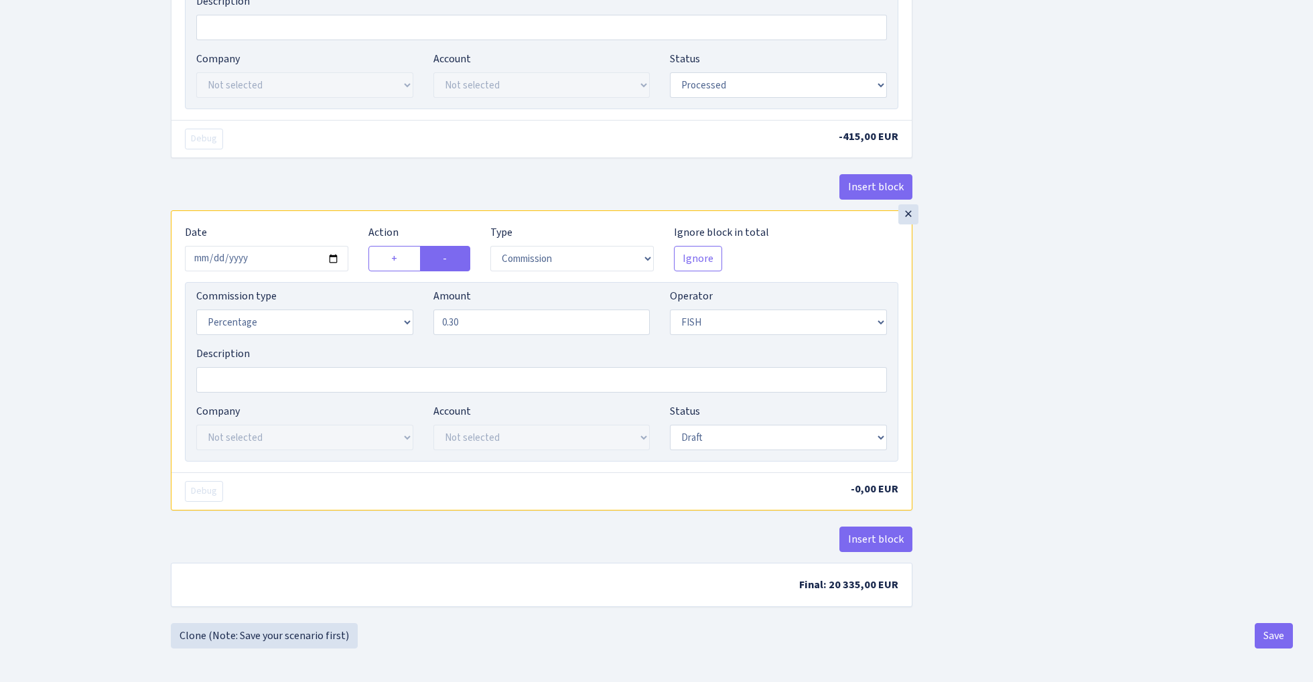
click at [1049, 311] on div "Insert block × Date 2025-10-06 Action + - Type --- In Out Commission Field requ…" at bounding box center [732, 17] width 1142 height 1211
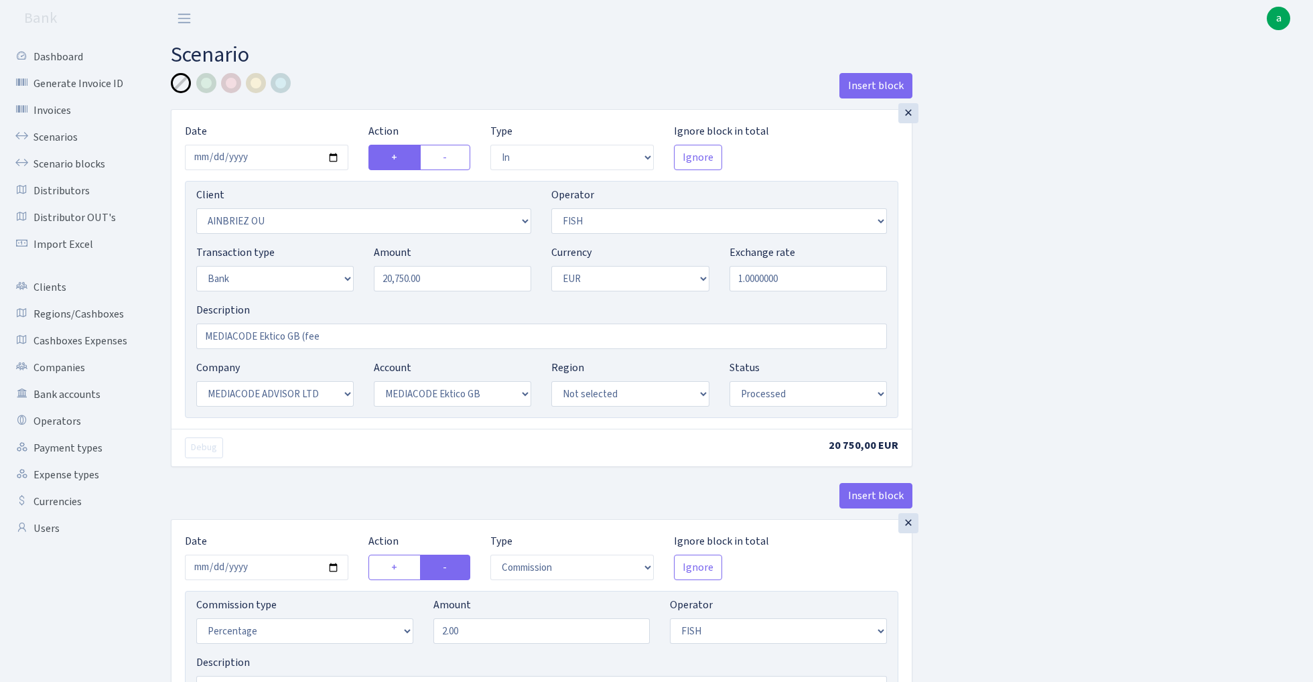
scroll to position [0, 0]
click at [352, 335] on input "MEDIACODE Ektico GB (fee" at bounding box center [541, 336] width 691 height 25
click at [376, 338] on input "MEDIACODE Ektico GB ( bank fee 0.3%" at bounding box center [541, 336] width 691 height 25
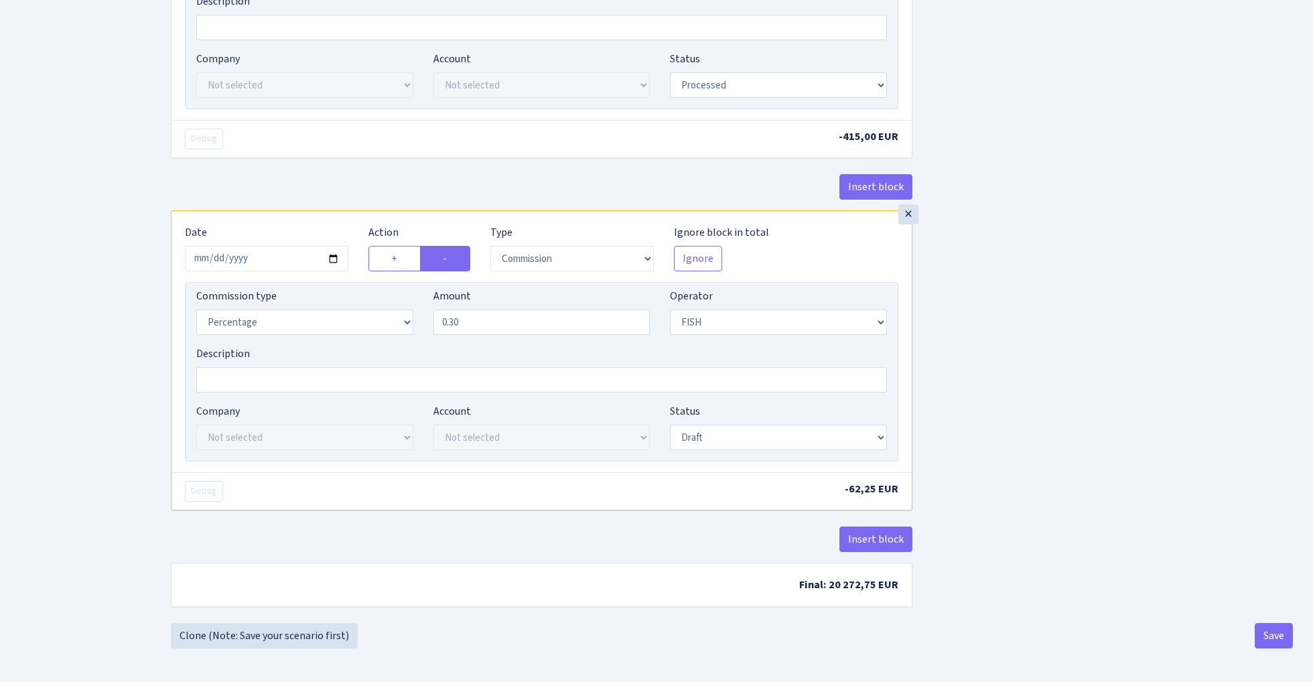
scroll to position [667, 0]
type input "MEDIACODE Ektico GB ( bank fee 0.3%)"
select select "1"
select select "26"
select select "75"
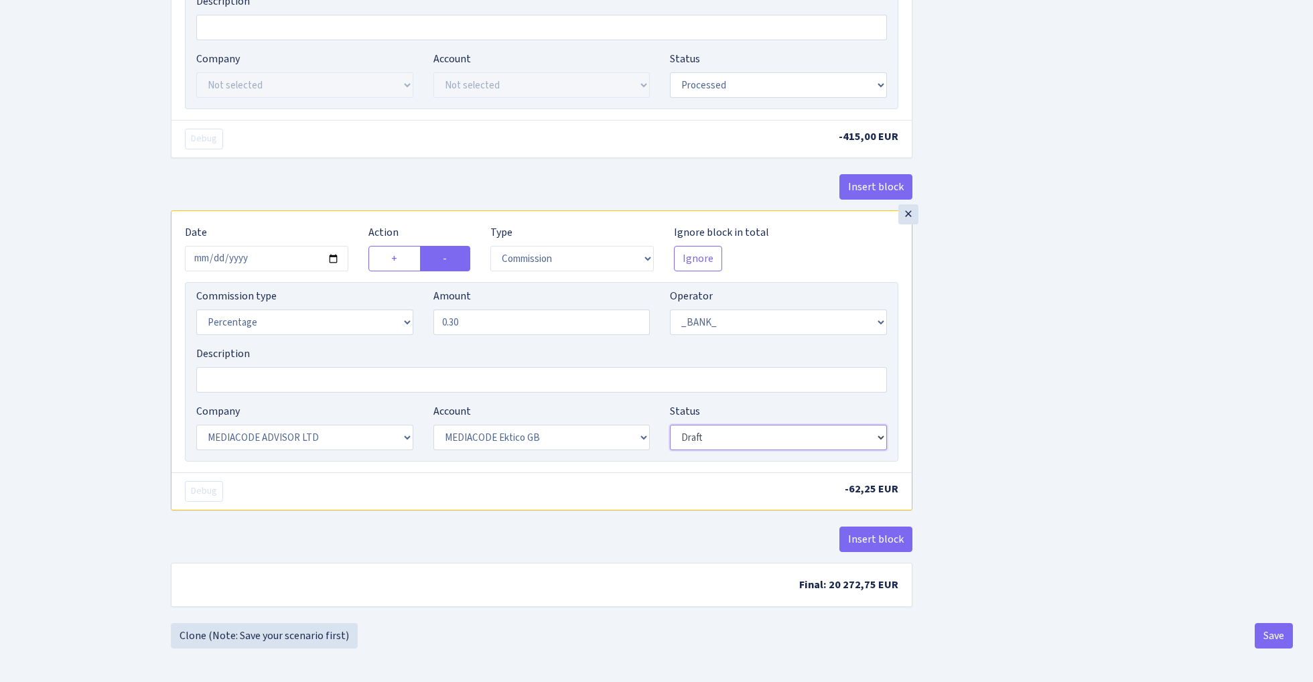
select select "processed"
click at [984, 375] on div "Insert block × Date 2025-10-06 Action + - Type --- In Out Commission Field requ…" at bounding box center [732, 17] width 1142 height 1211
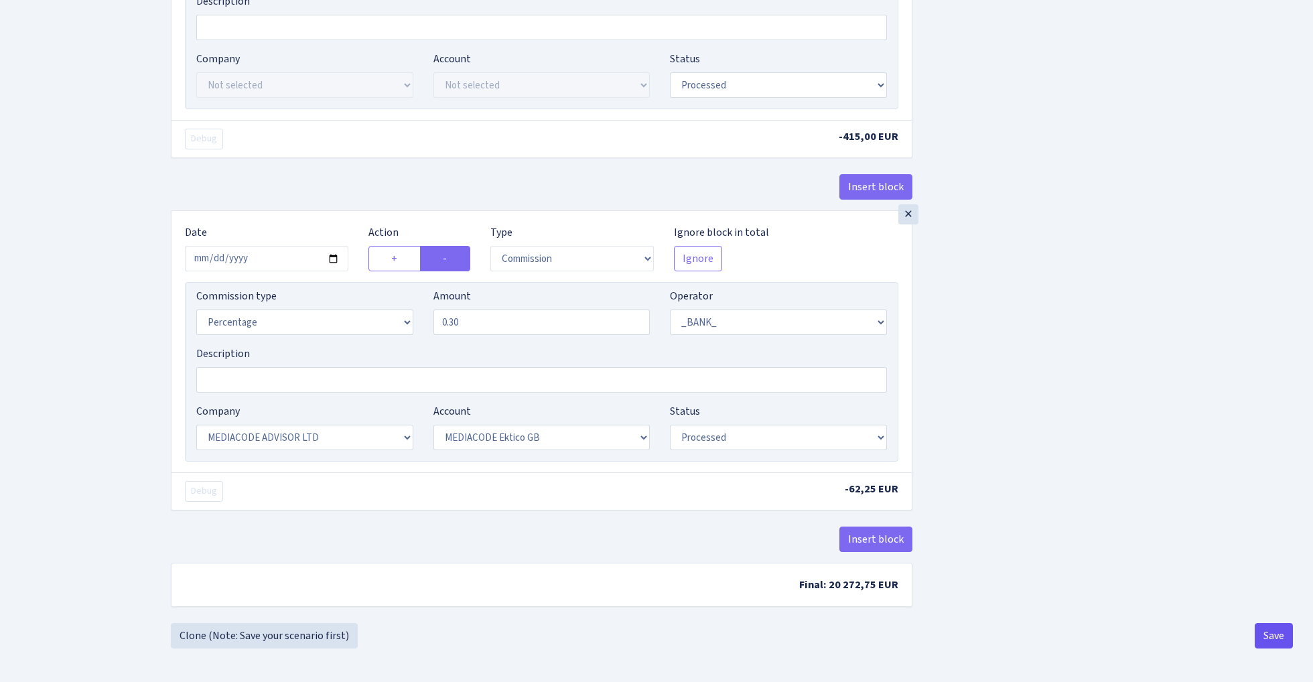
click at [1280, 639] on button "Save" at bounding box center [1274, 635] width 38 height 25
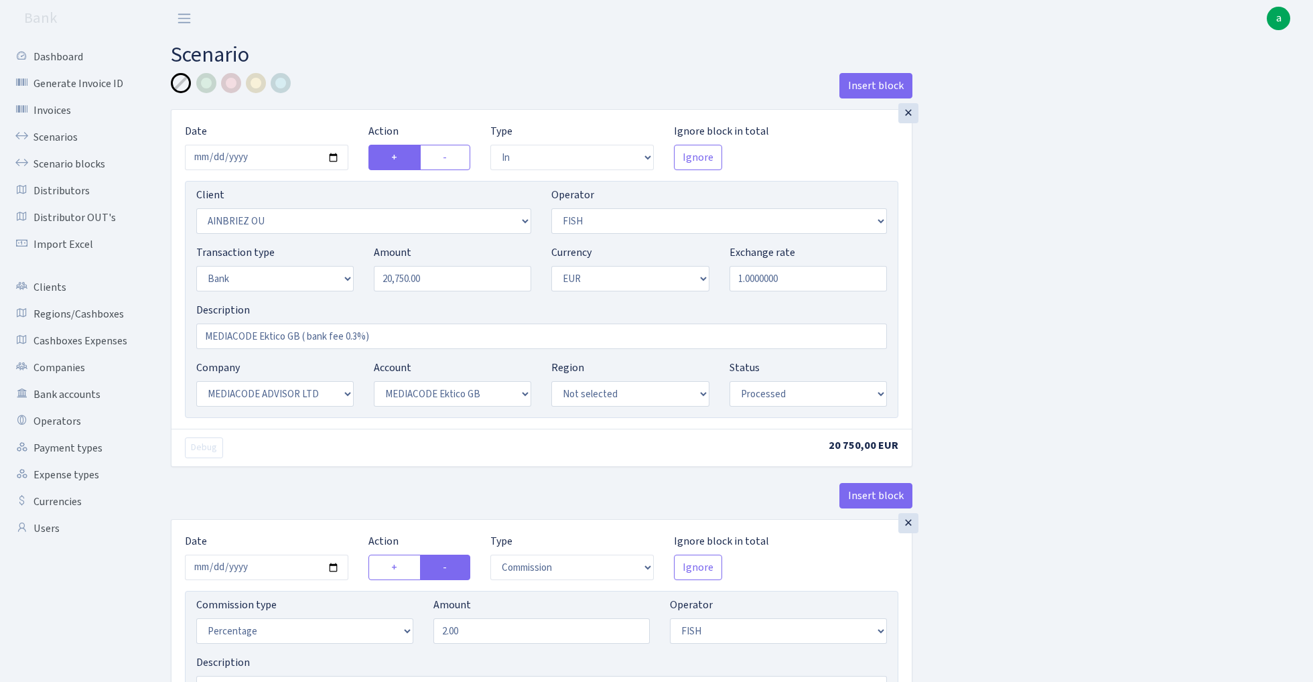
select select "in"
select select "3402"
select select "44"
select select "2"
select select "1"
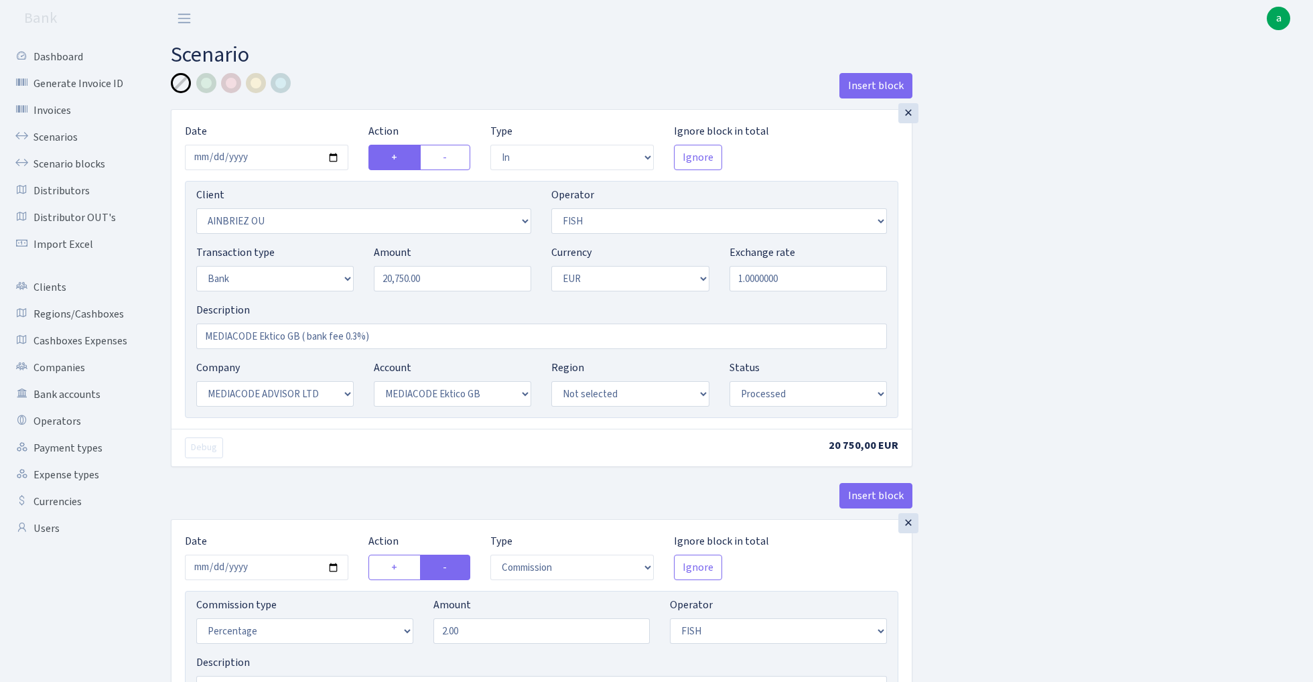
select select "26"
select select "75"
select select "processed"
select select "commission"
select select "44"
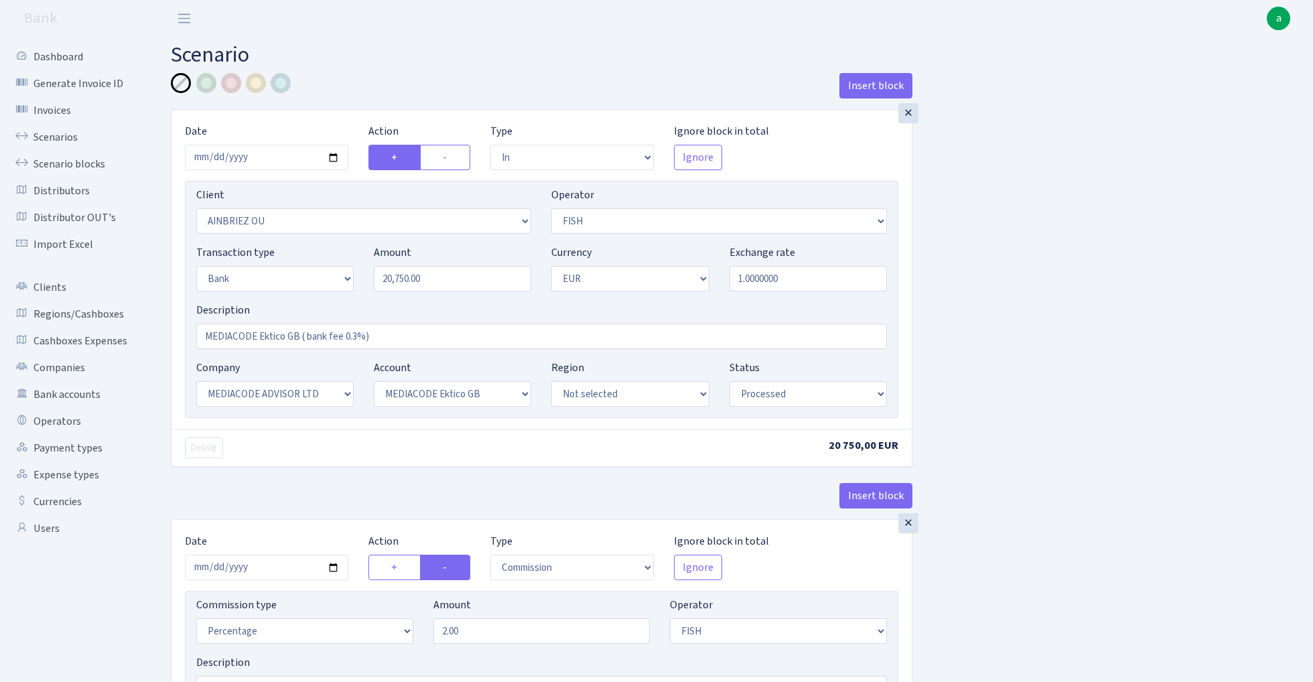
select select "processed"
select select "commission"
select select "1"
select select "26"
select select "75"
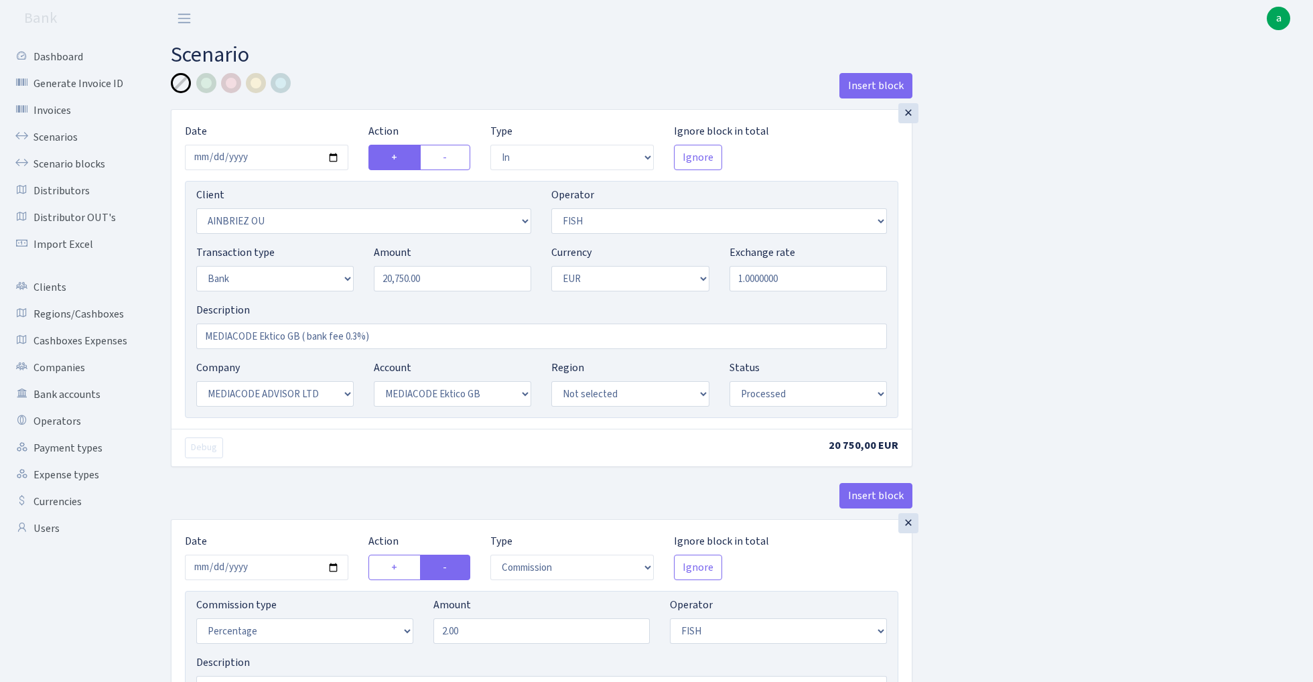
select select "processed"
click at [54, 137] on link "Scenarios" at bounding box center [74, 137] width 134 height 27
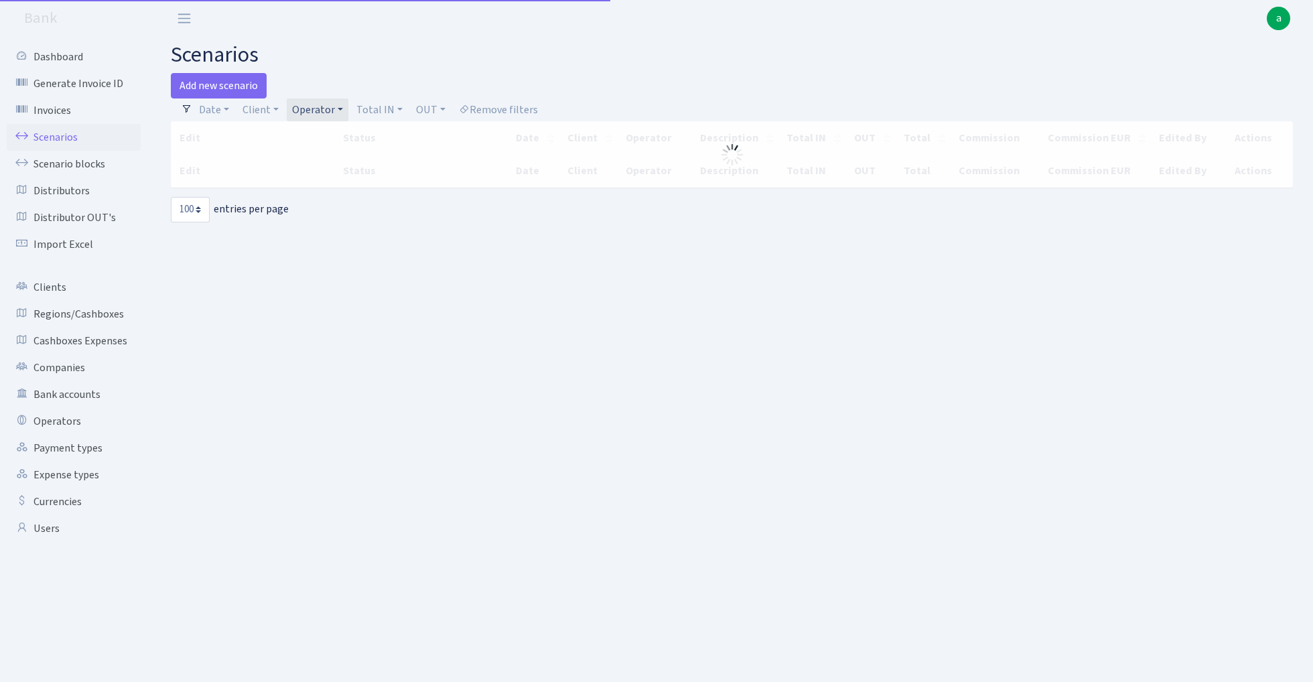
select select "100"
click at [231, 84] on link "Add new scenario" at bounding box center [219, 85] width 96 height 25
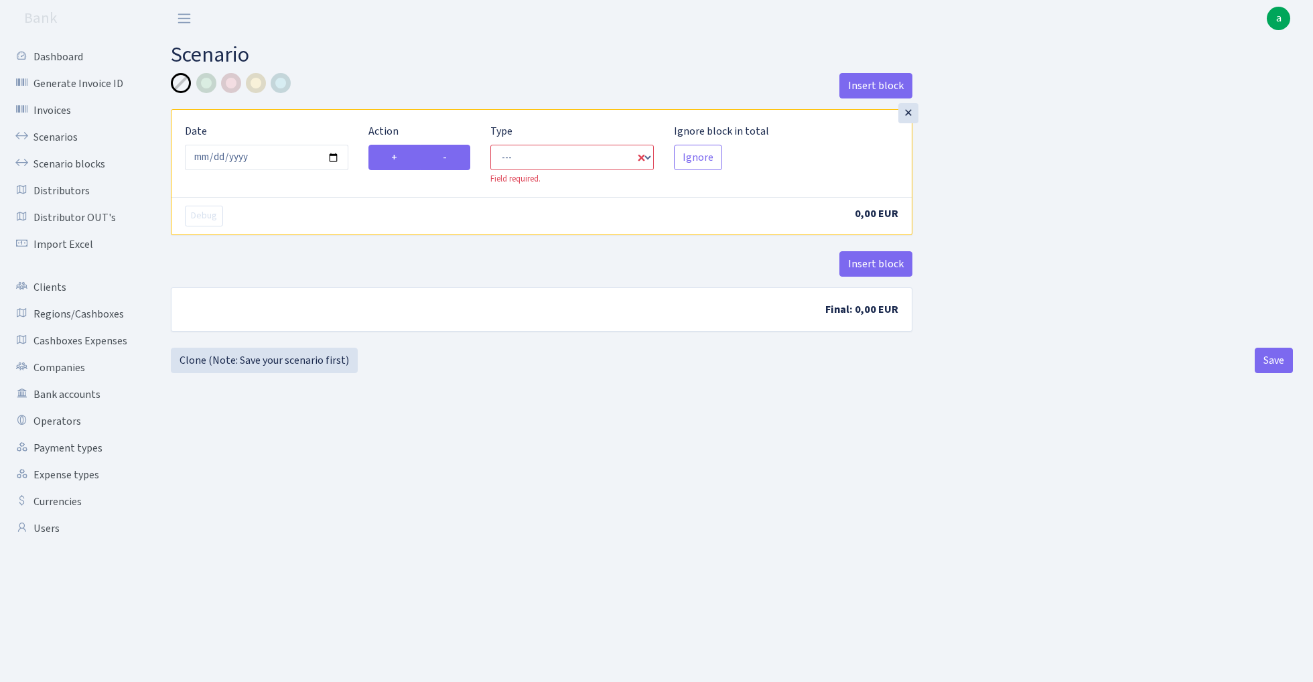
click at [458, 151] on label "-" at bounding box center [445, 157] width 50 height 25
click at [452, 151] on input "-" at bounding box center [447, 153] width 9 height 9
radio input "true"
radio input "false"
select select "out"
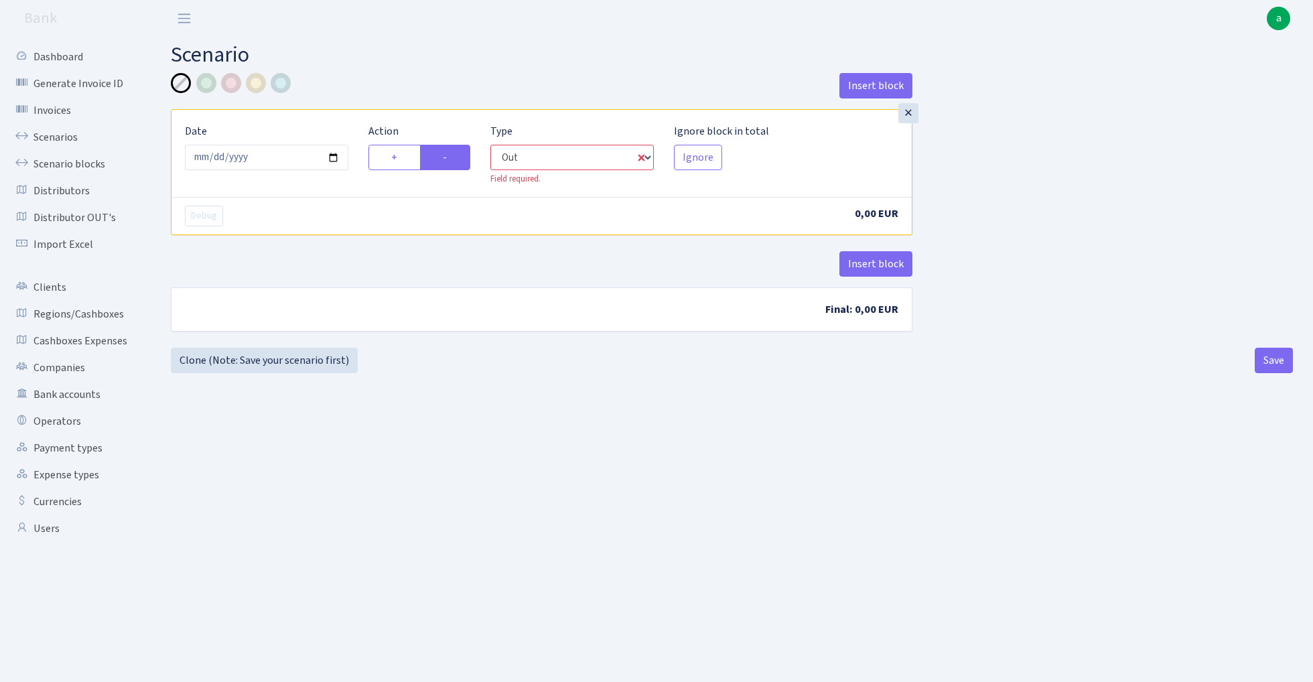
select select "1"
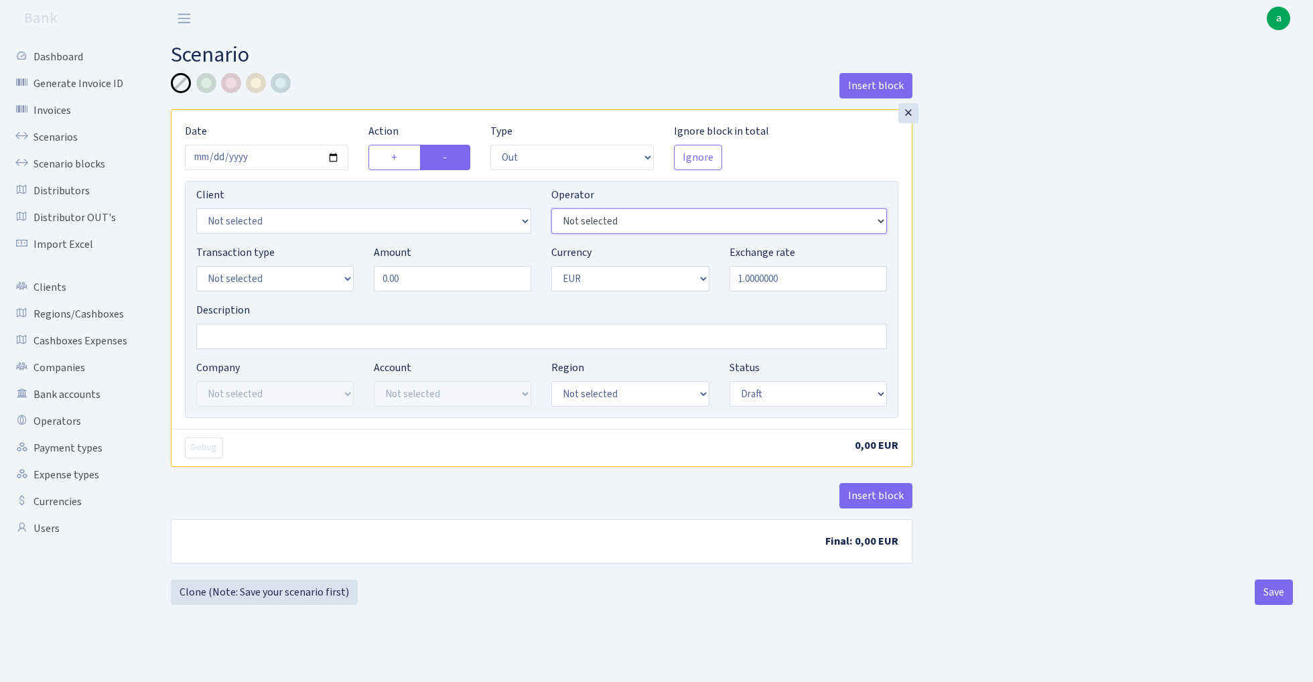
select select "15"
select select "2080"
select select "5"
click at [430, 288] on input "0.00" at bounding box center [452, 278] width 157 height 25
click at [430, 287] on input "0.00" at bounding box center [452, 278] width 157 height 25
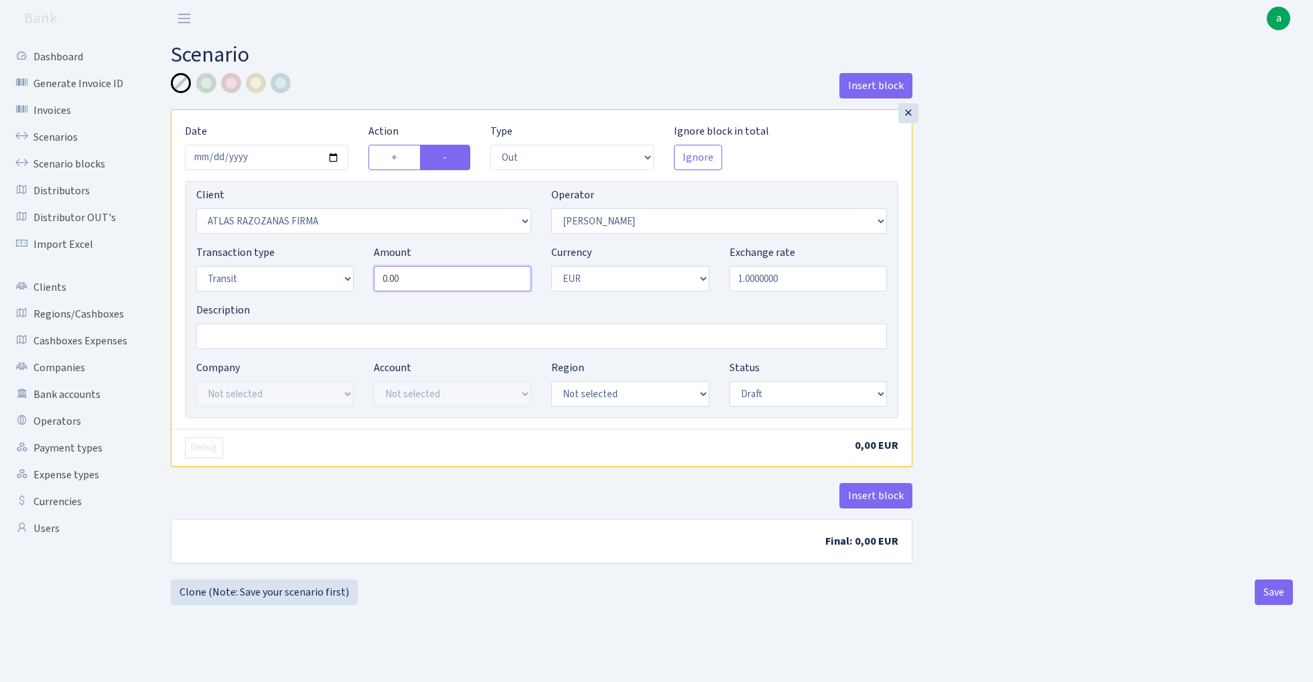
paste input "33190.33"
type input "33,190.33"
click at [273, 348] on input "Description" at bounding box center [541, 336] width 691 height 25
type input "981 - [PERSON_NAME] bez VAT"
select select "processed"
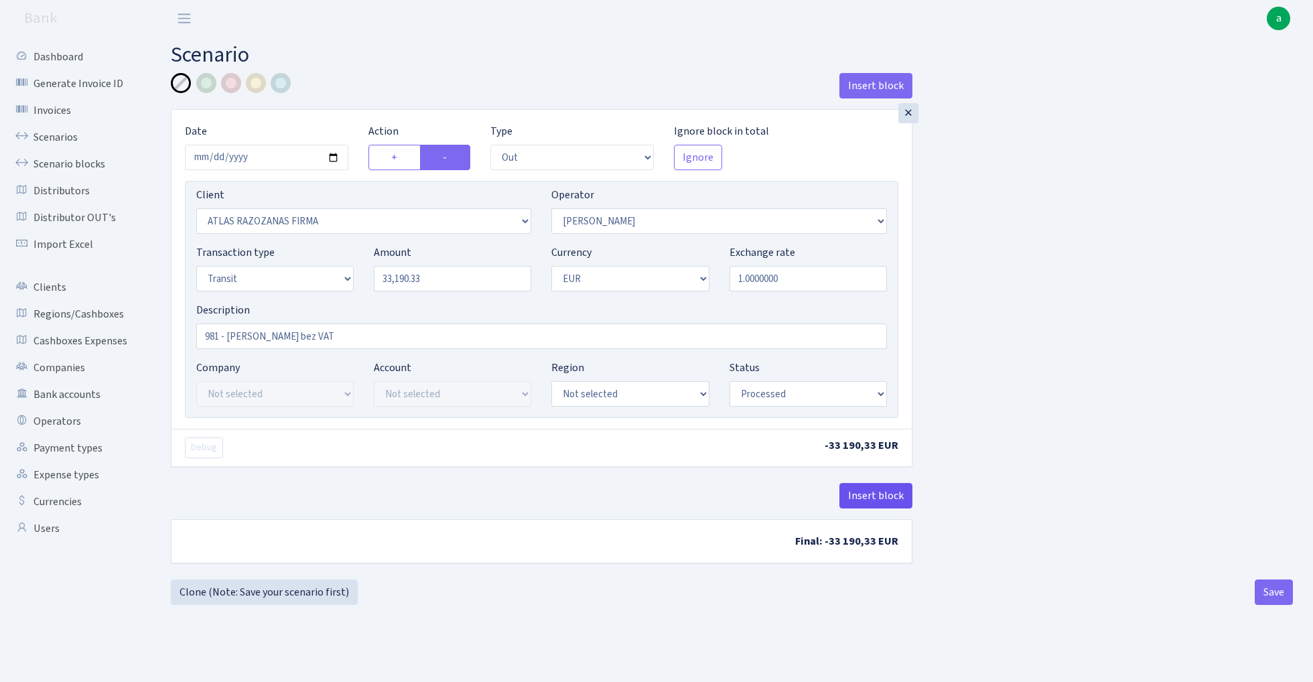
click at [872, 499] on button "Insert block" at bounding box center [876, 495] width 73 height 25
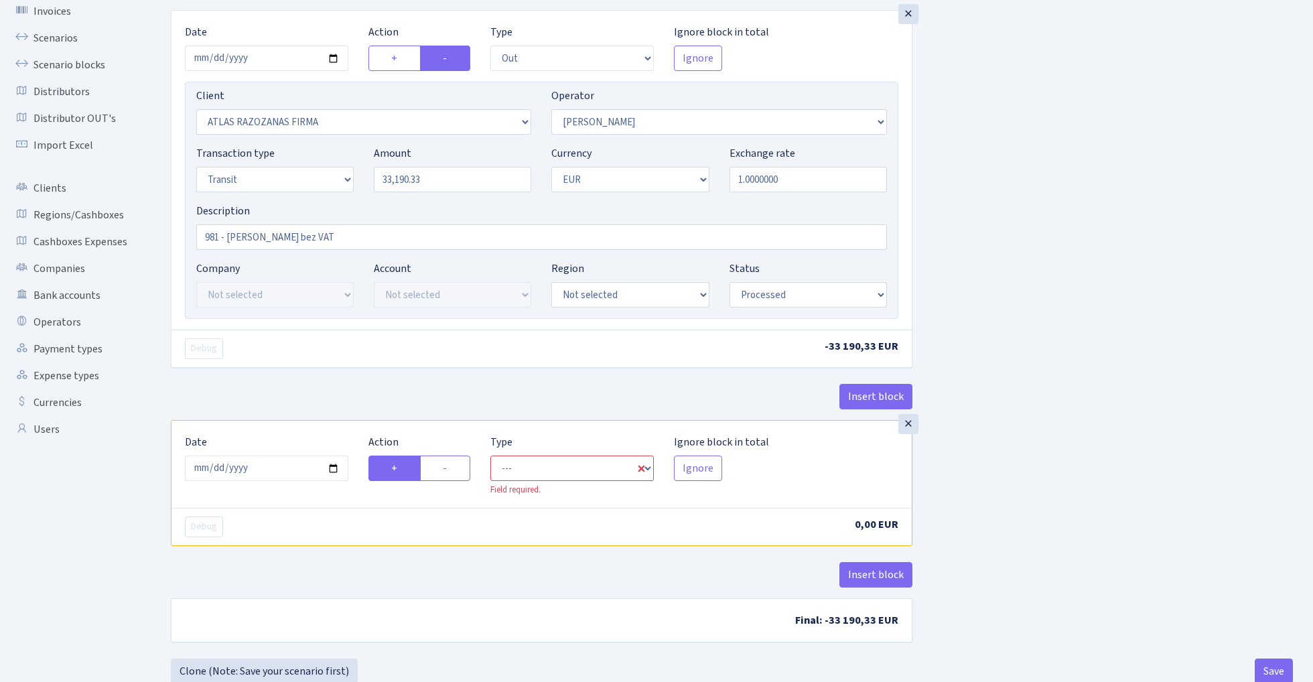
scroll to position [100, 0]
click at [449, 467] on label "-" at bounding box center [445, 467] width 50 height 25
click at [449, 467] on input "-" at bounding box center [447, 464] width 9 height 9
radio input "true"
radio input "false"
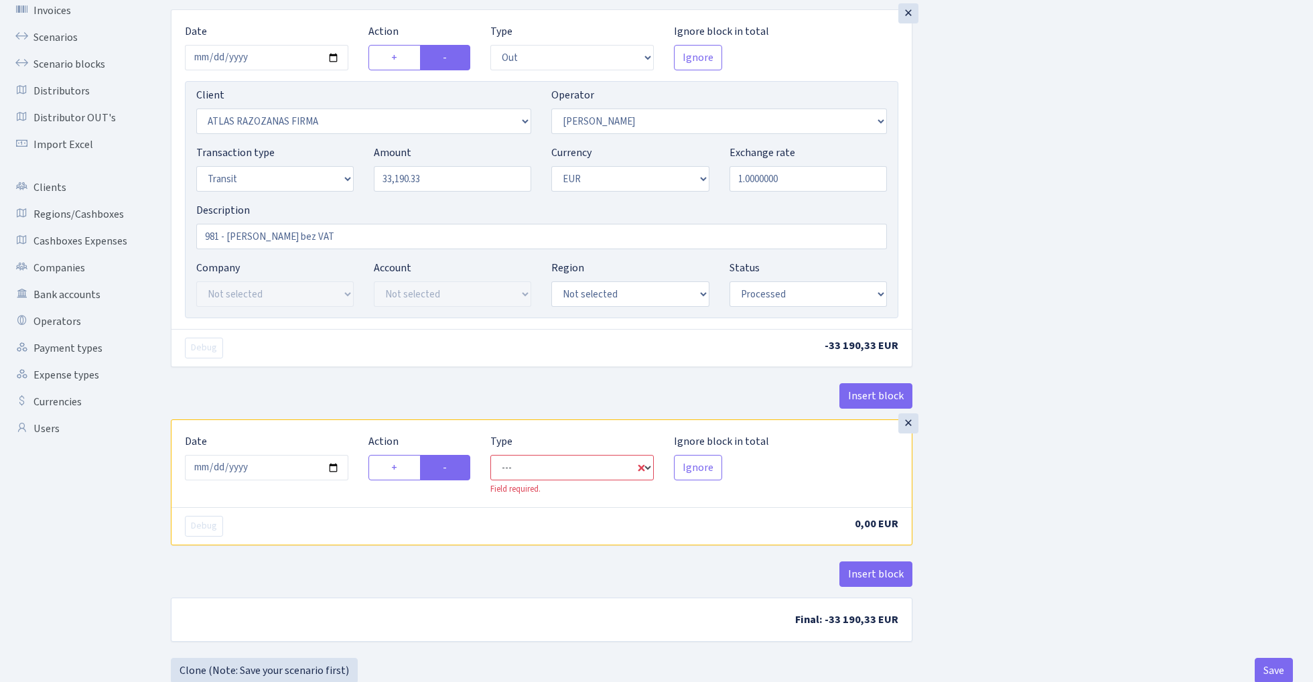
select select "commission"
select select "15"
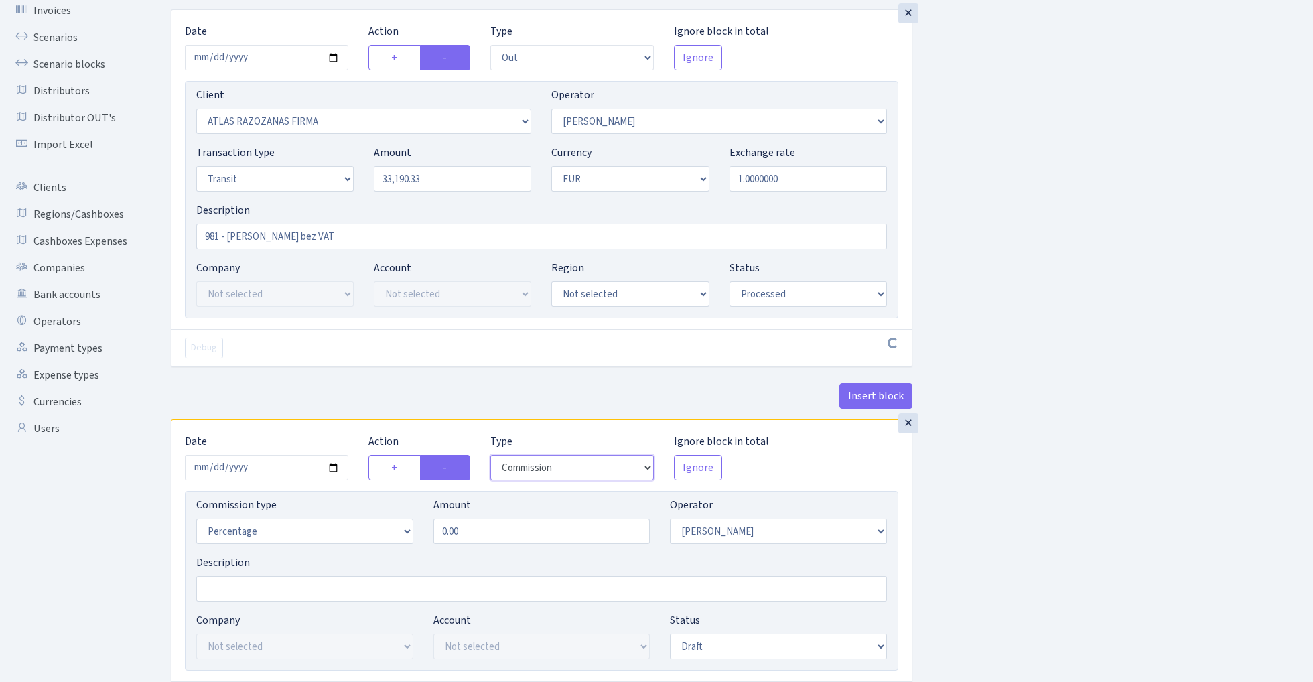
scroll to position [125, 0]
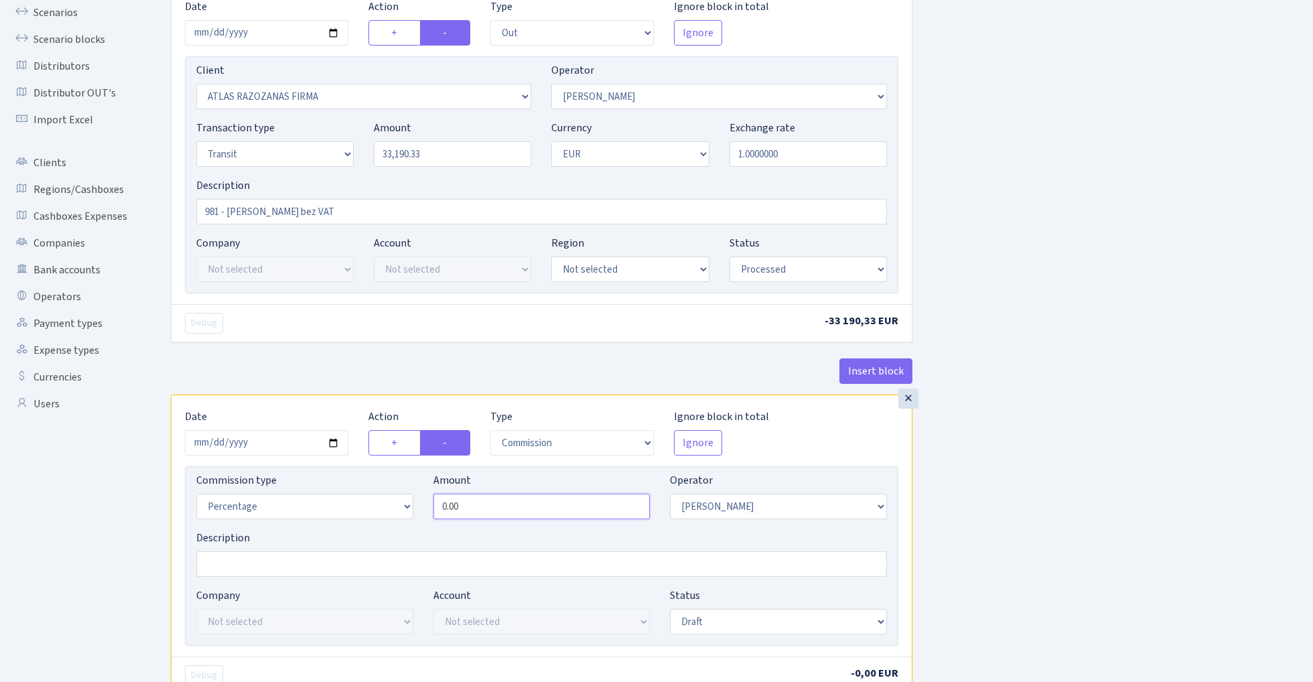
click at [520, 510] on input "0.00" at bounding box center [542, 506] width 217 height 25
type input "2.20"
click at [1033, 517] on div "Insert block × Date [DATE] Action + - Type --- In Out Commission Field required…" at bounding box center [732, 375] width 1142 height 854
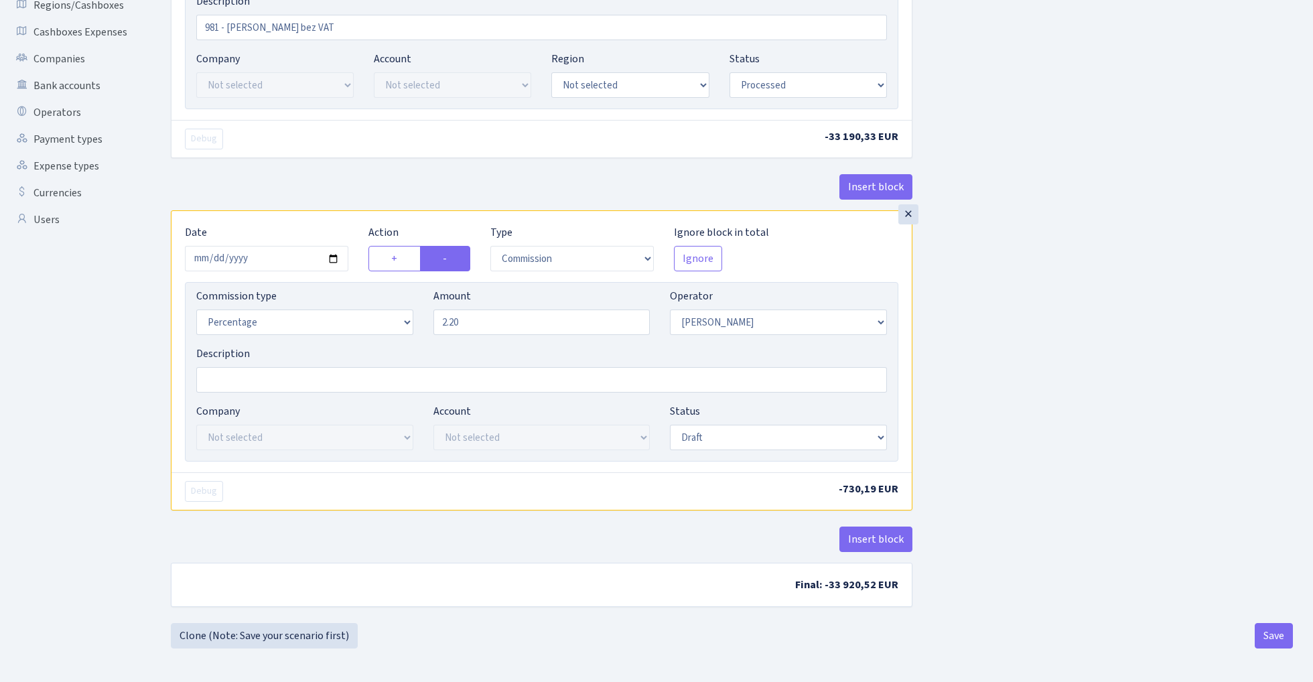
scroll to position [312, 0]
select select "processed"
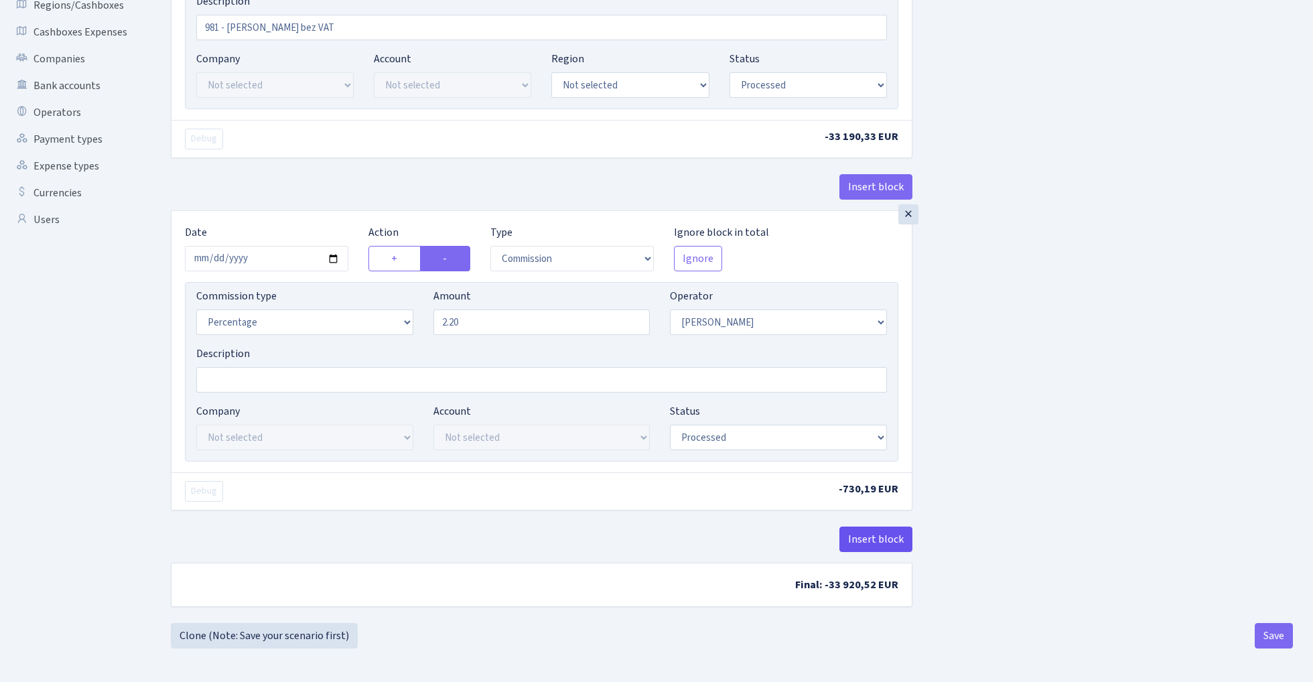
click at [891, 541] on button "Insert block" at bounding box center [876, 539] width 73 height 25
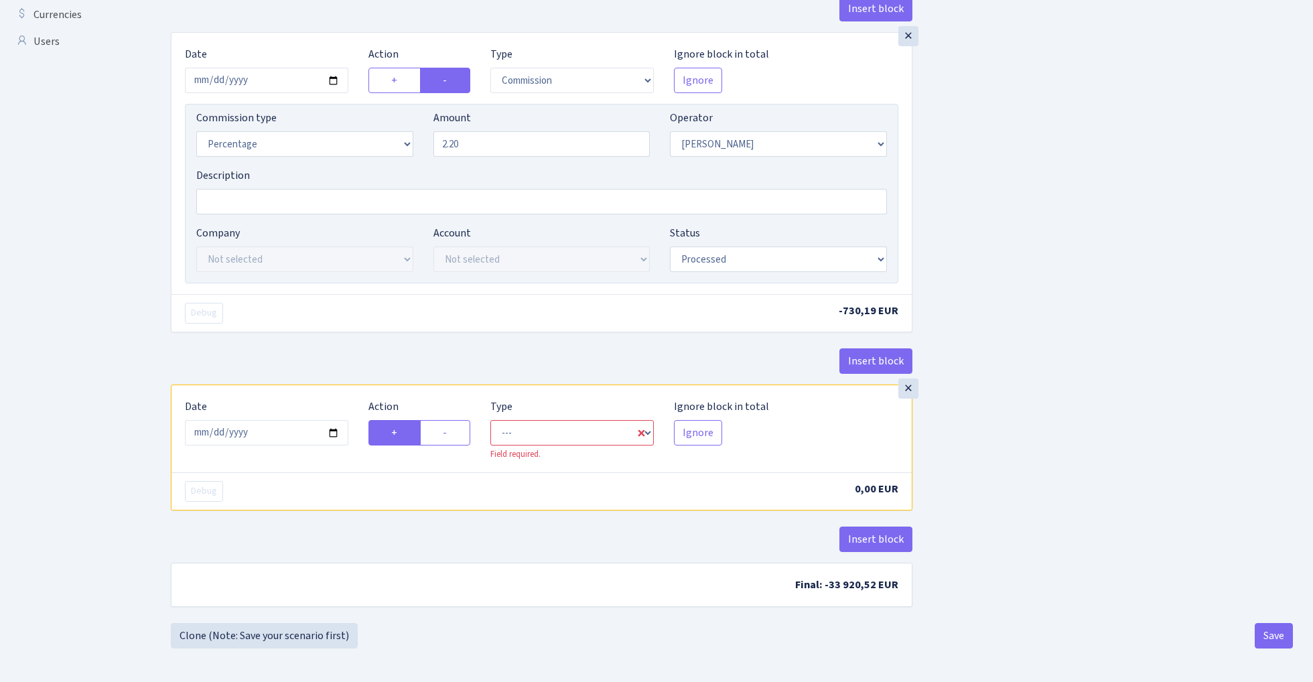
scroll to position [491, 0]
select select "in"
select select "15"
select select "1"
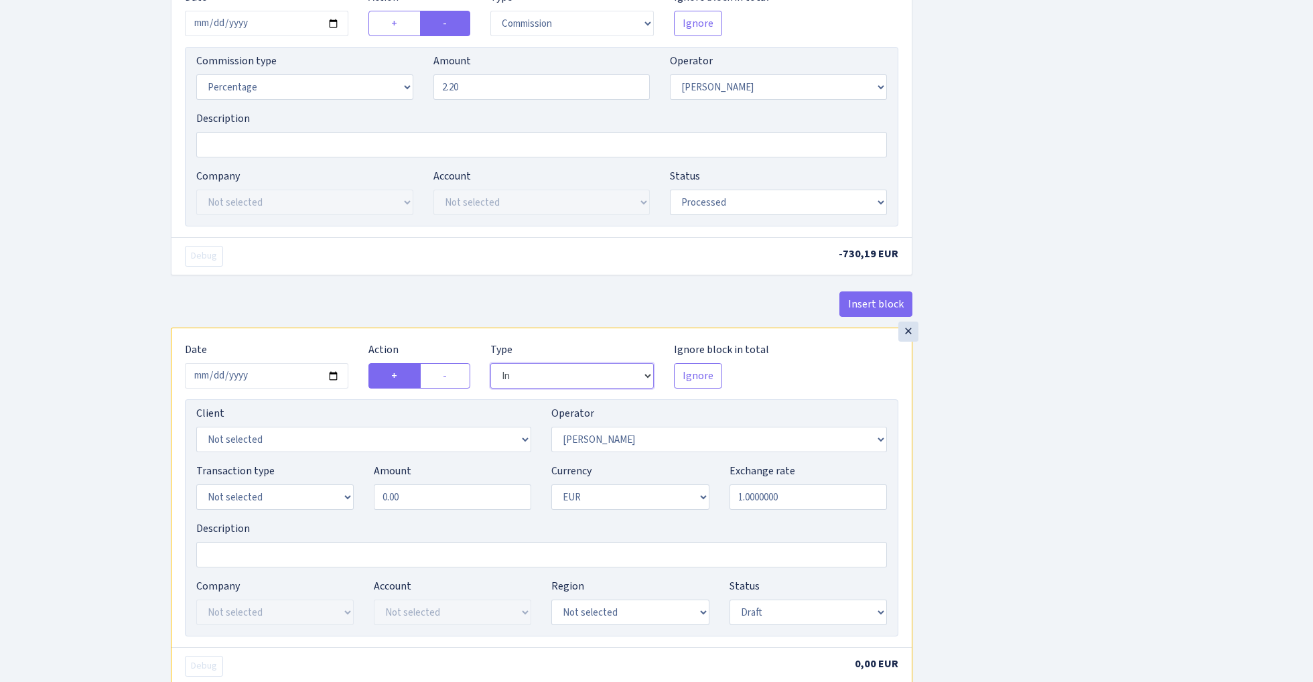
scroll to position [557, 0]
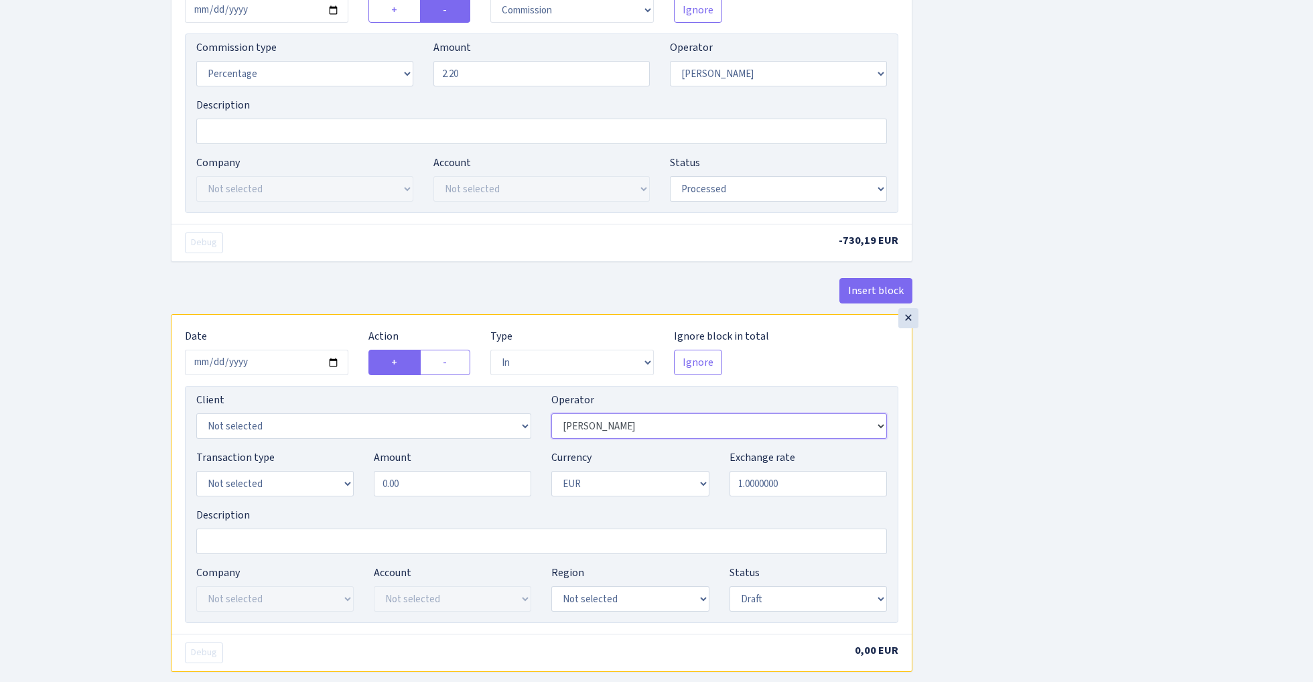
select select "61"
select select "2442"
select select "5"
click at [414, 497] on input "0.00" at bounding box center [452, 483] width 157 height 25
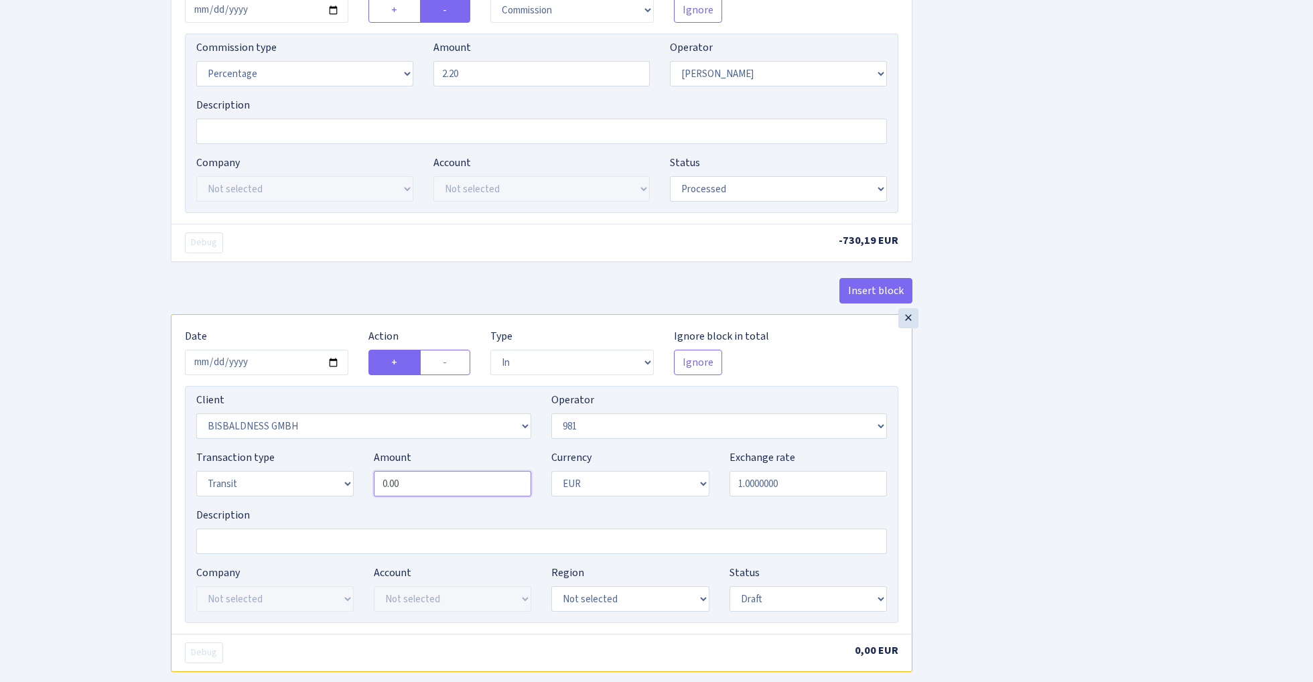
paste input "33190.33"
type input "33,190.33"
click at [1100, 367] on div "Insert block × Date 2025-10-06 Action + - Type --- In Out Commission Field requ…" at bounding box center [732, 150] width 1142 height 1269
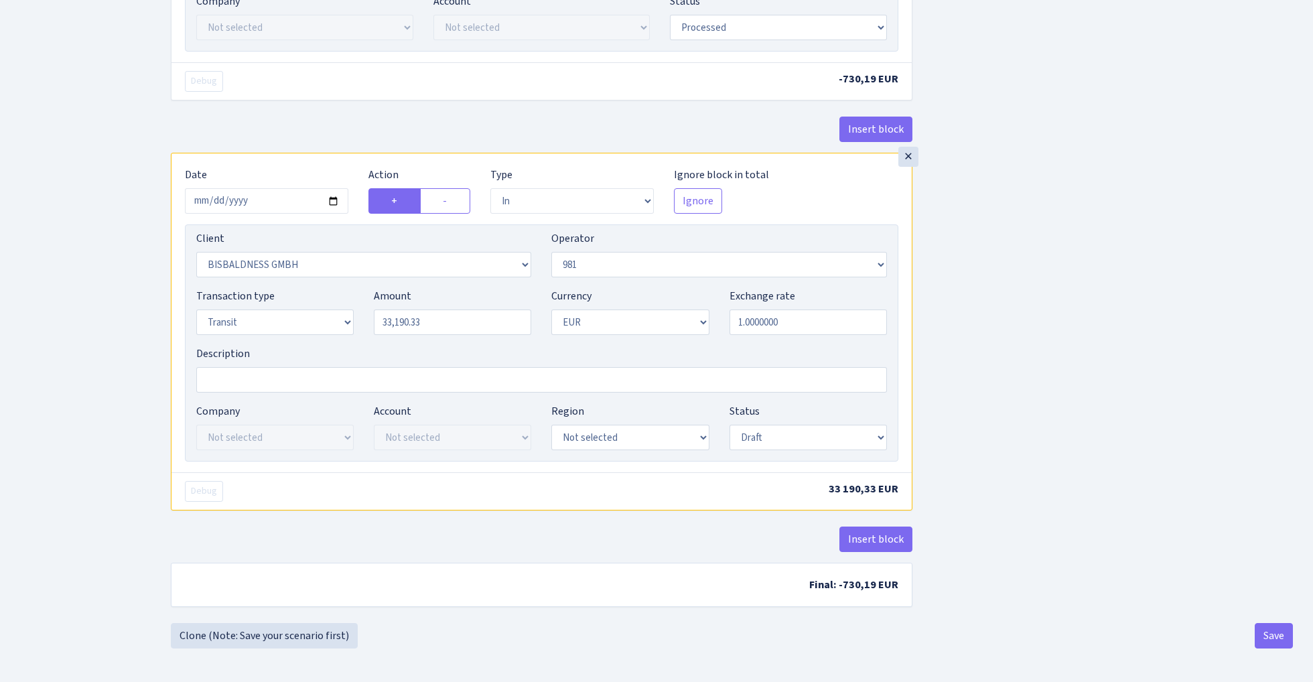
scroll to position [724, 0]
select select "processed"
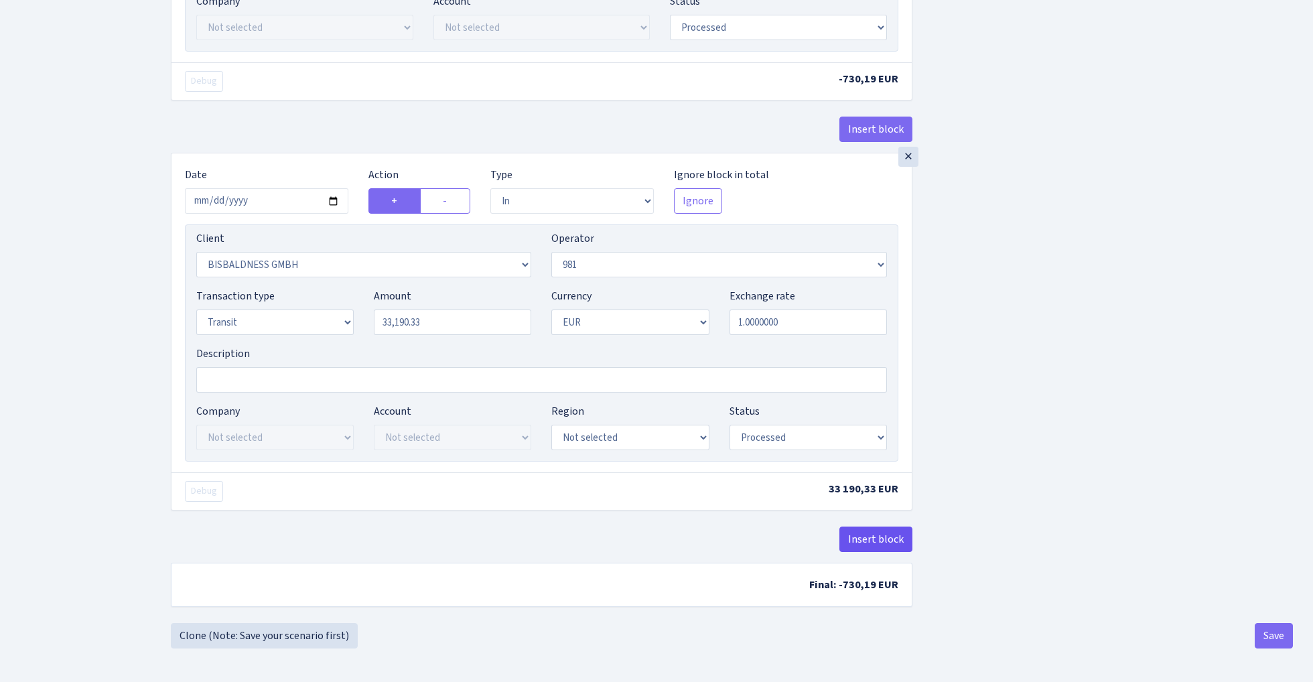
click at [888, 542] on button "Insert block" at bounding box center [876, 539] width 73 height 25
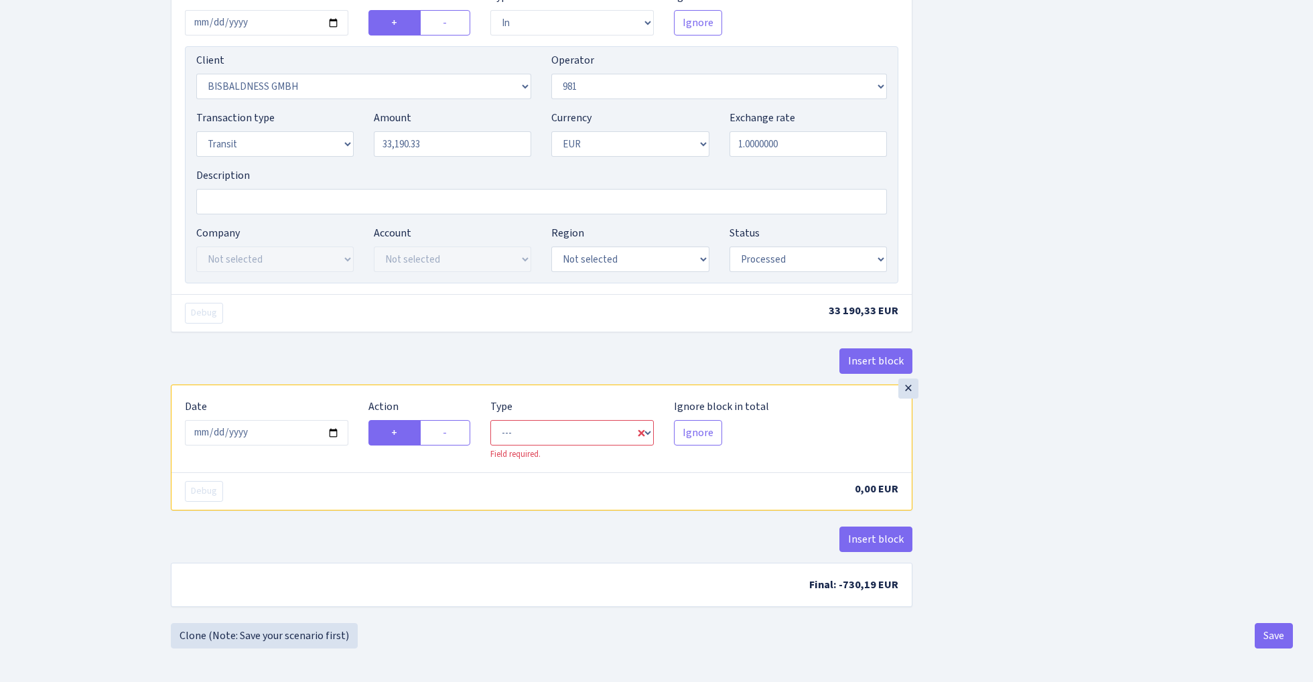
scroll to position [903, 0]
select select "commission"
select select "61"
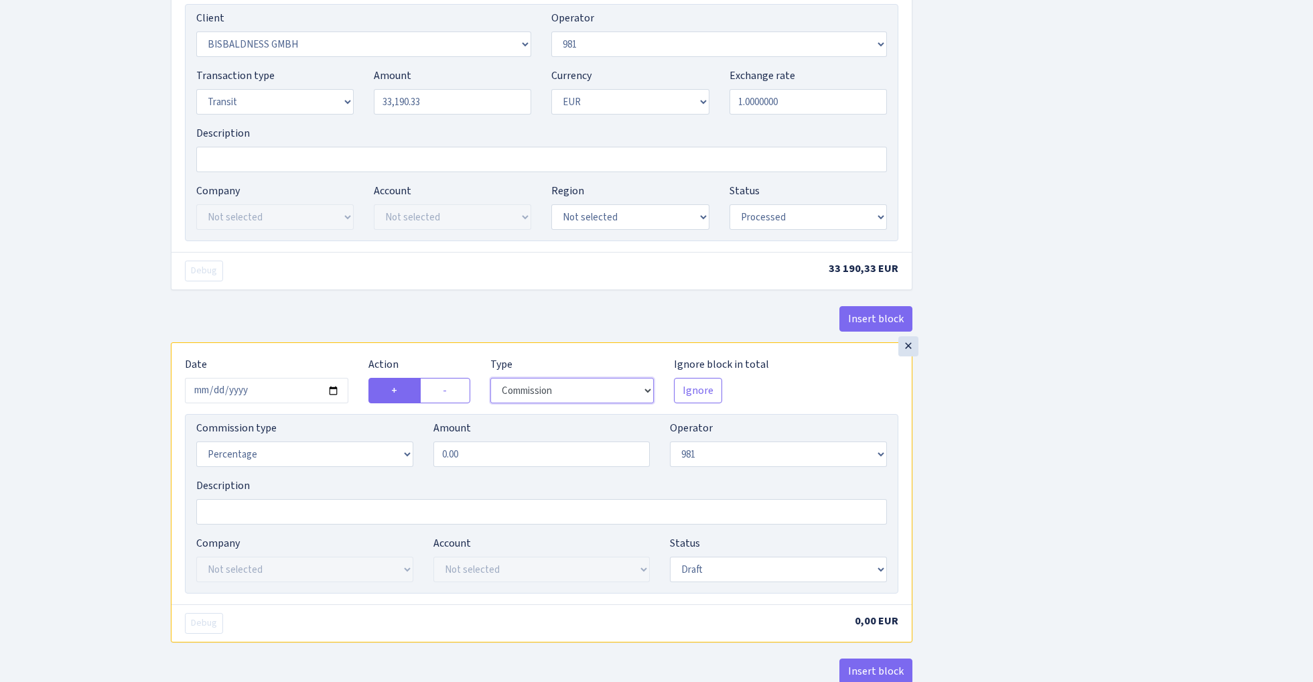
scroll to position [945, 0]
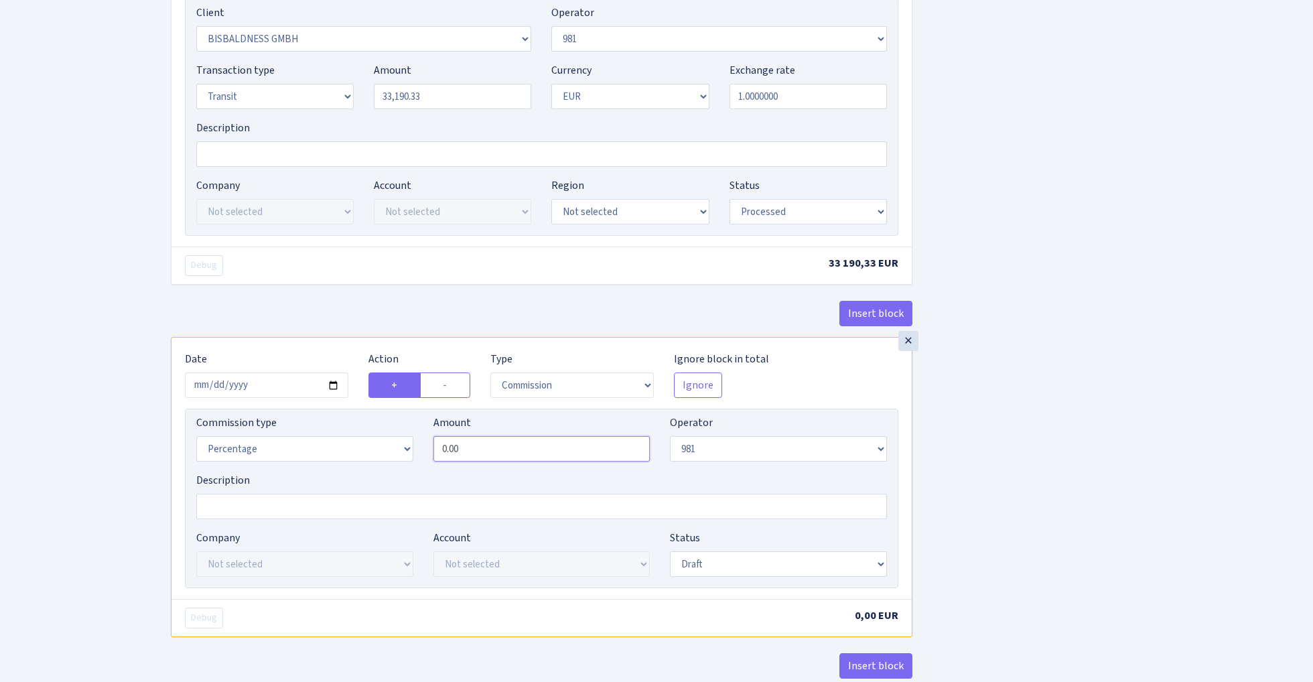
click at [521, 454] on input "0.00" at bounding box center [542, 448] width 217 height 25
type input "1.00"
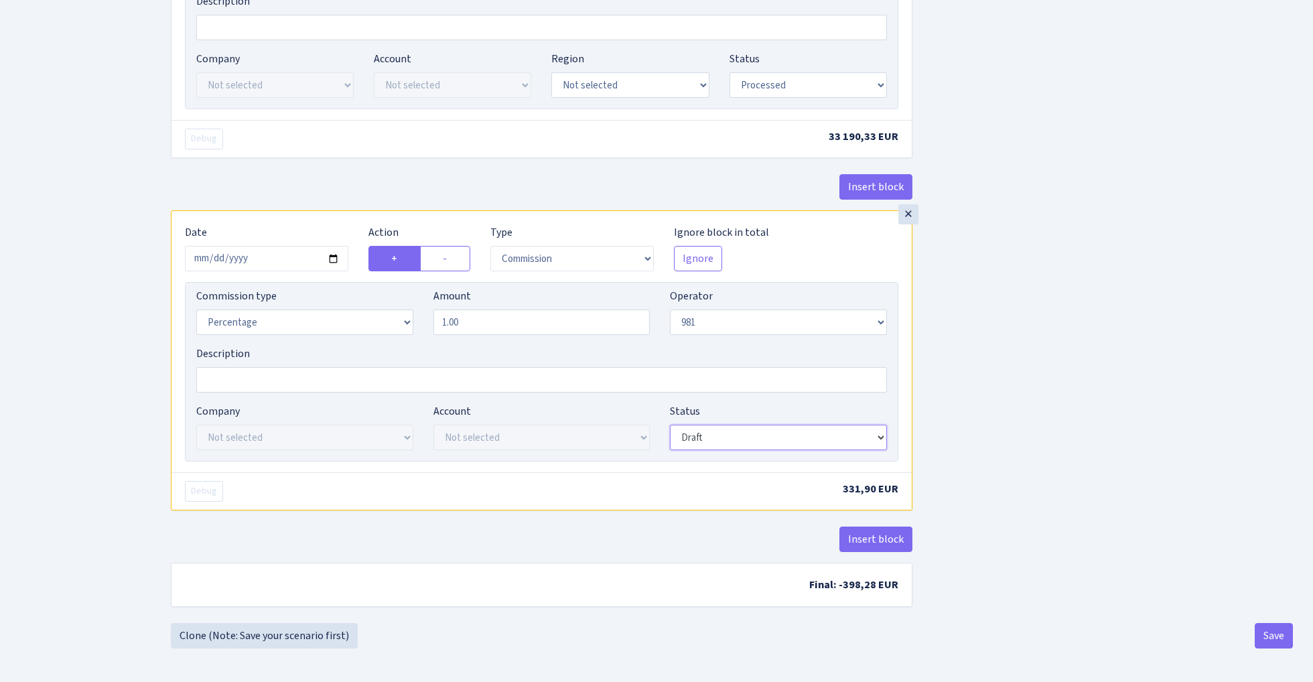
select select "processed"
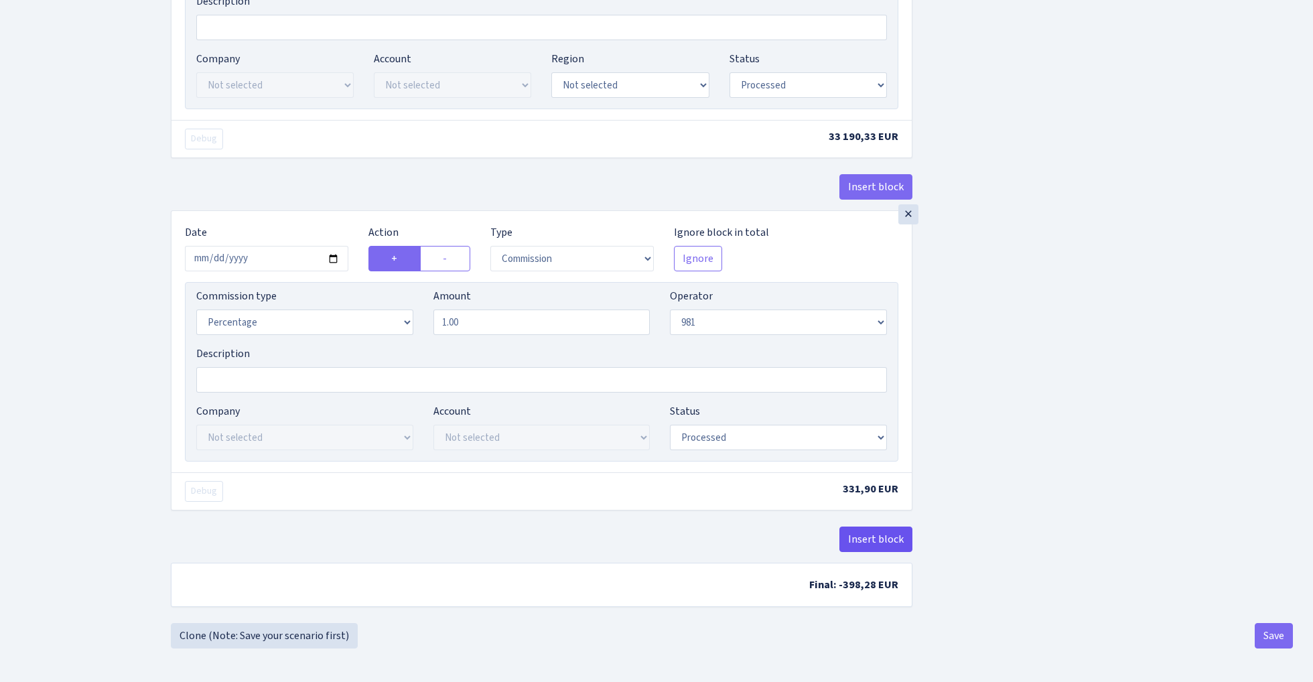
click at [885, 534] on button "Insert block" at bounding box center [876, 539] width 73 height 25
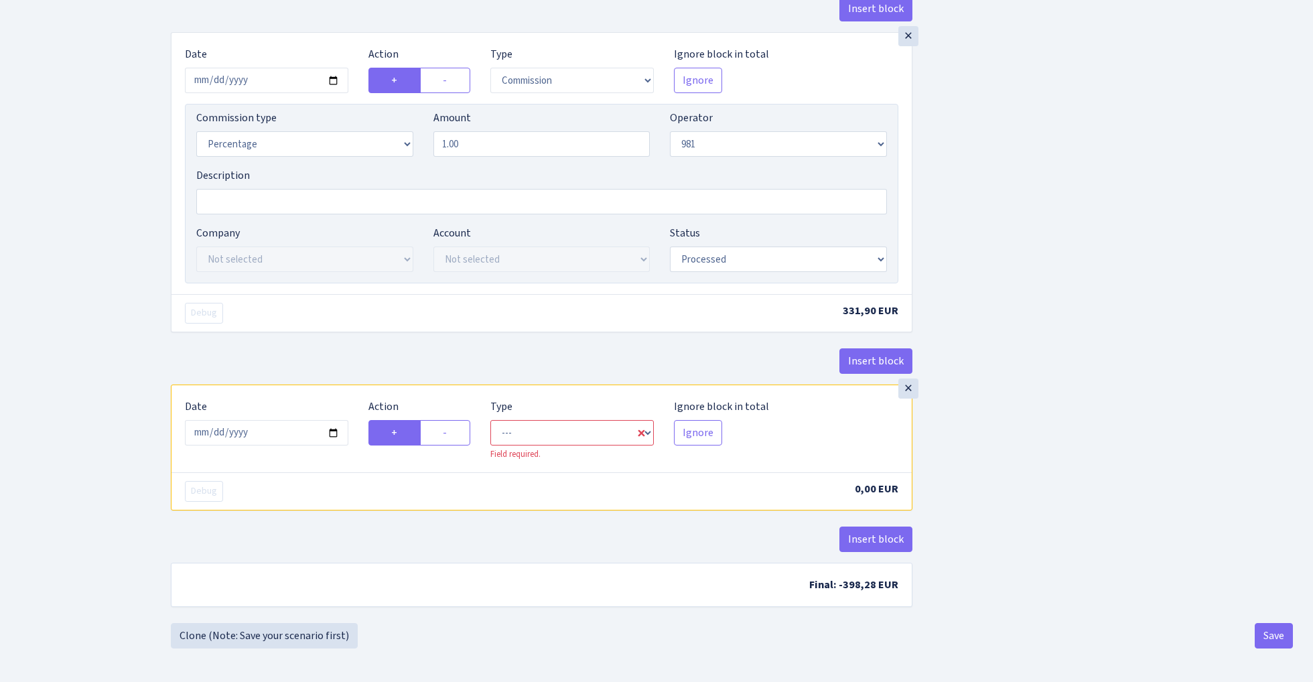
scroll to position [1257, 0]
select select "commission"
select select "61"
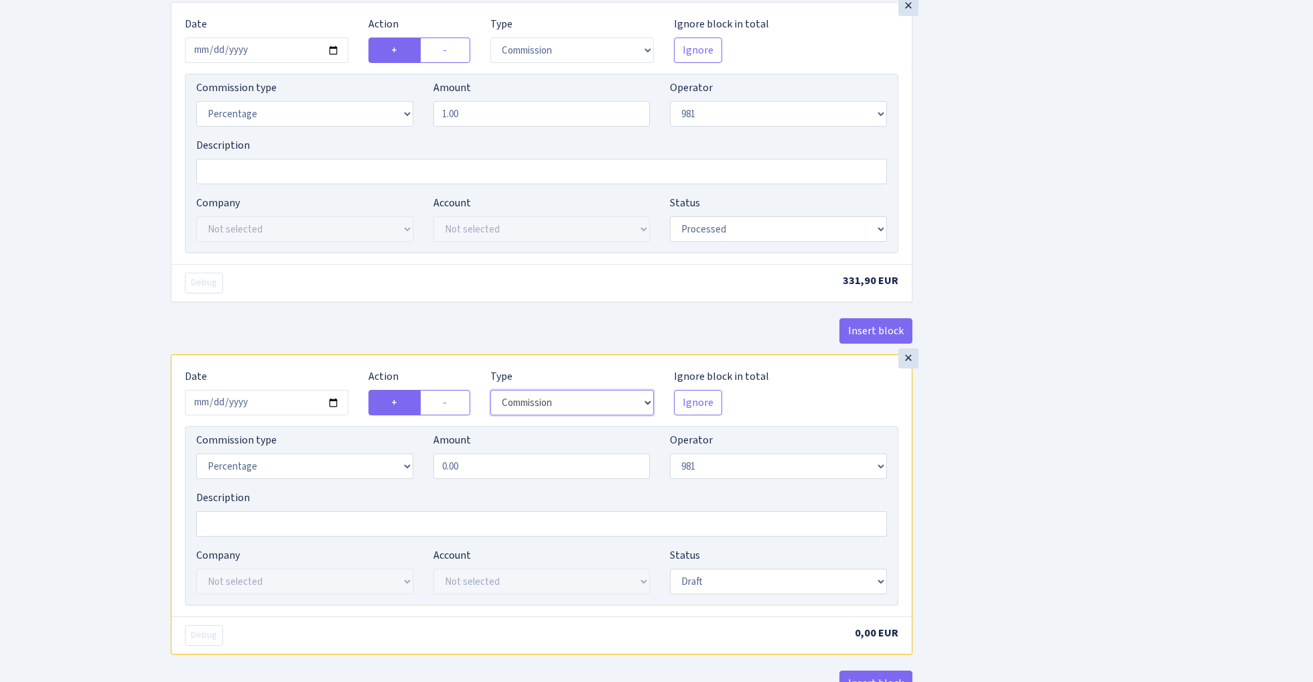
scroll to position [1284, 0]
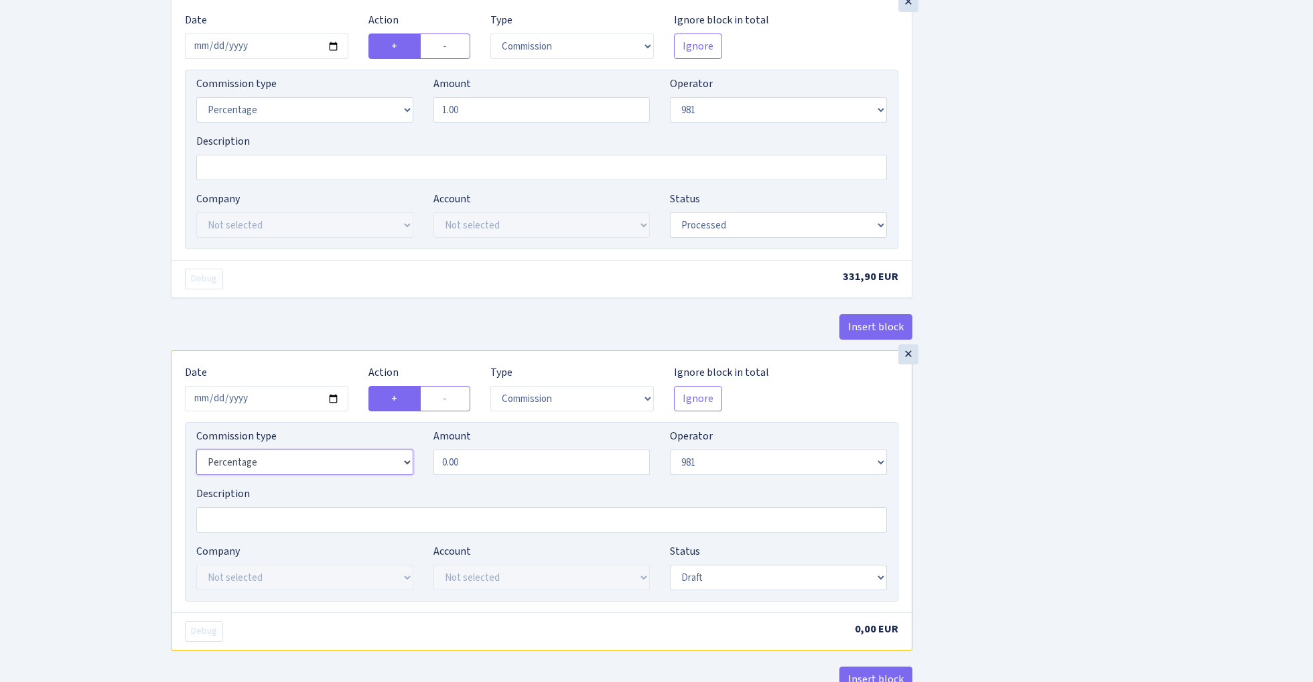
select select "fixed"
click at [539, 475] on input "0.00" at bounding box center [542, 462] width 217 height 25
type input "60.00"
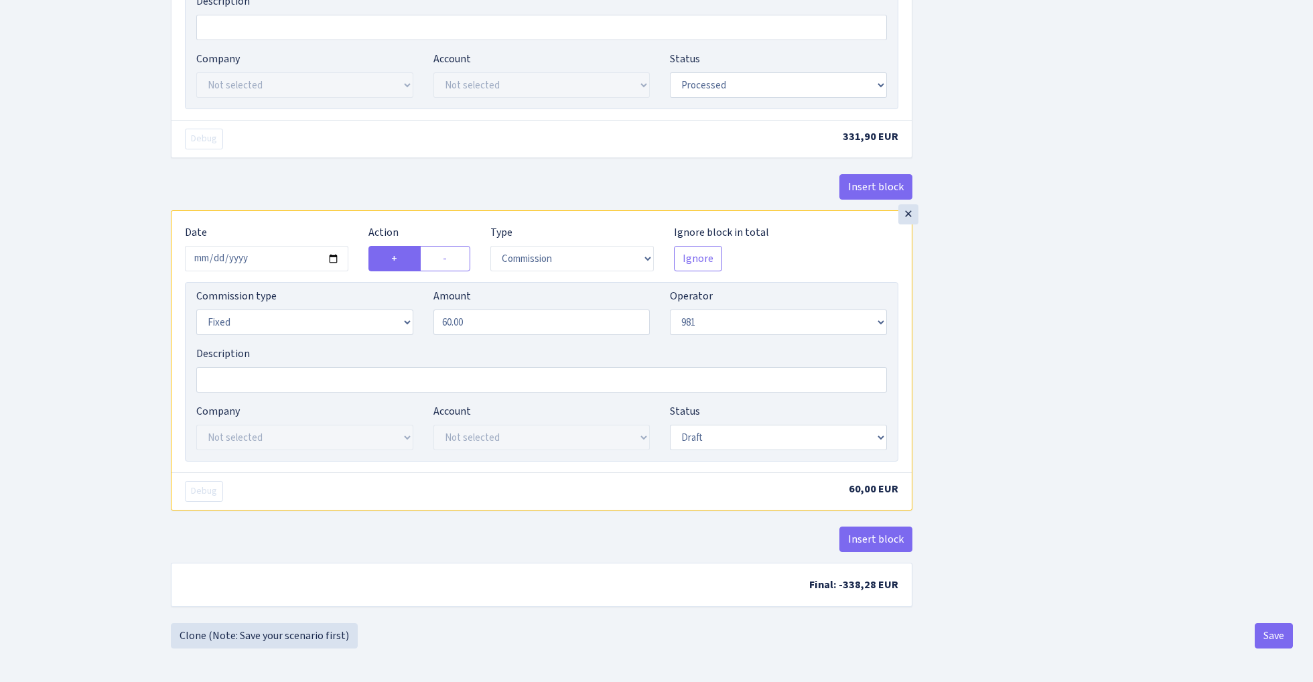
scroll to position [1433, 0]
select select "processed"
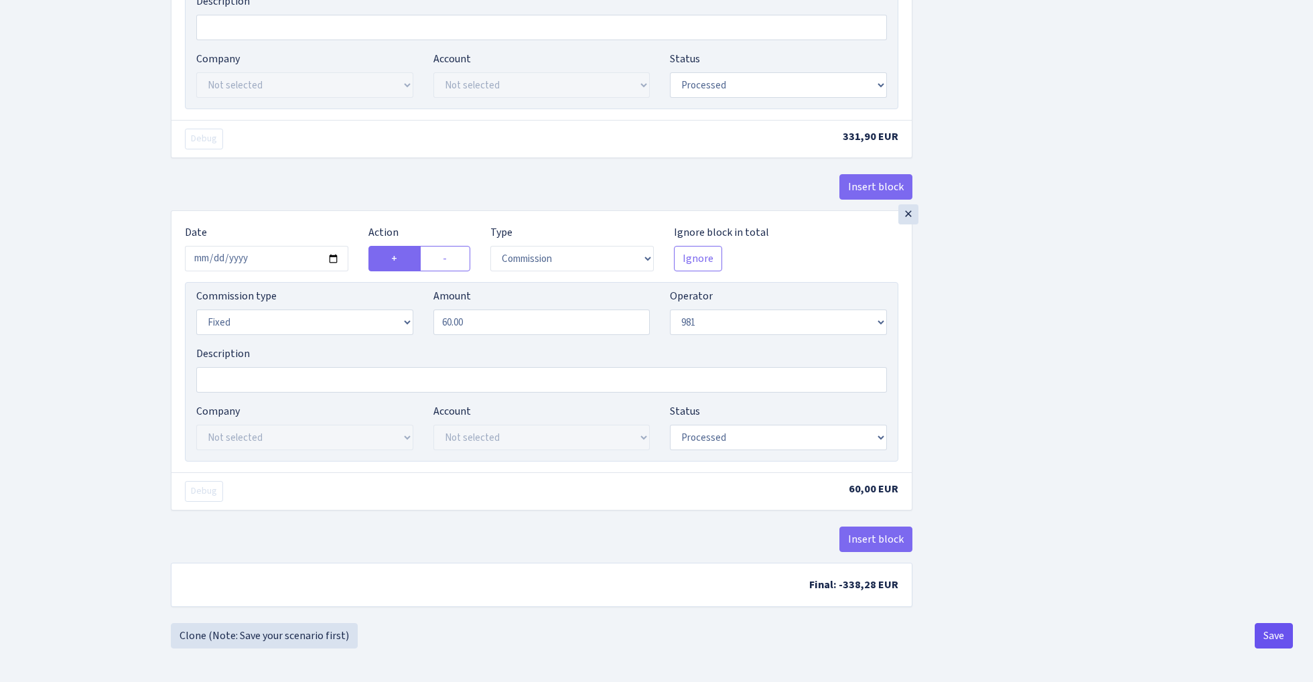
click at [1268, 629] on button "Save" at bounding box center [1274, 635] width 38 height 25
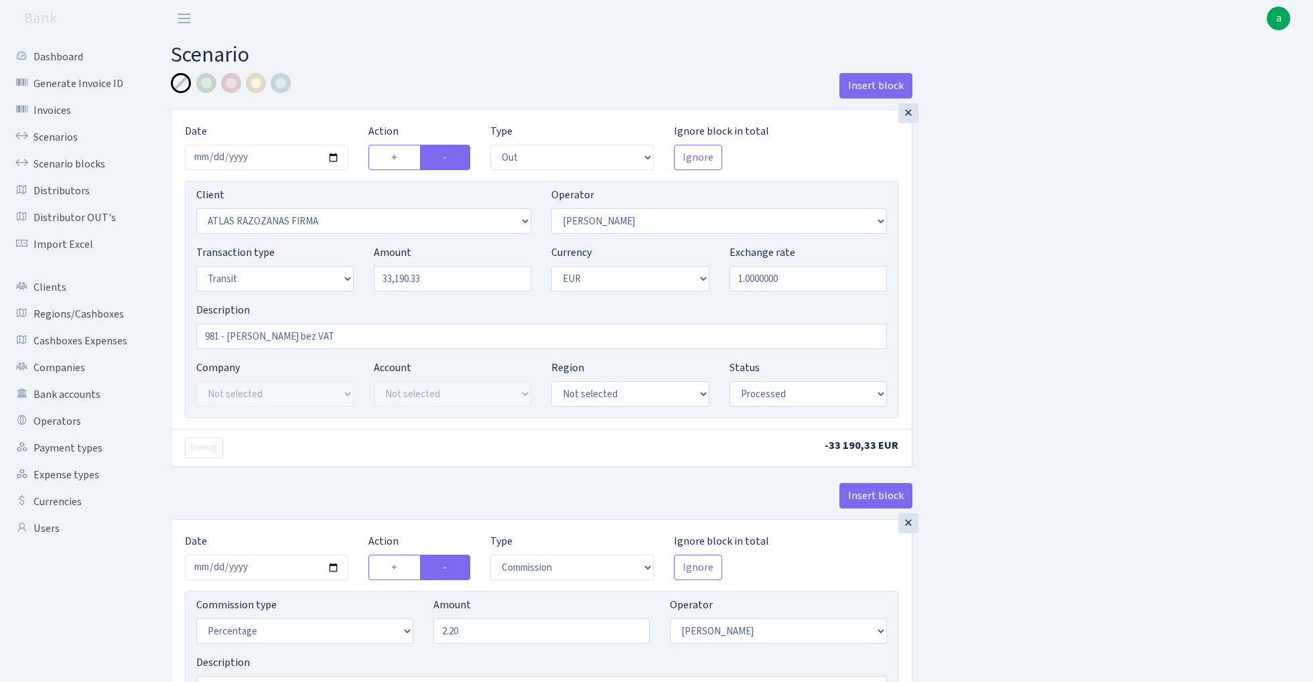
select select "out"
select select "2080"
select select "15"
select select "5"
select select "1"
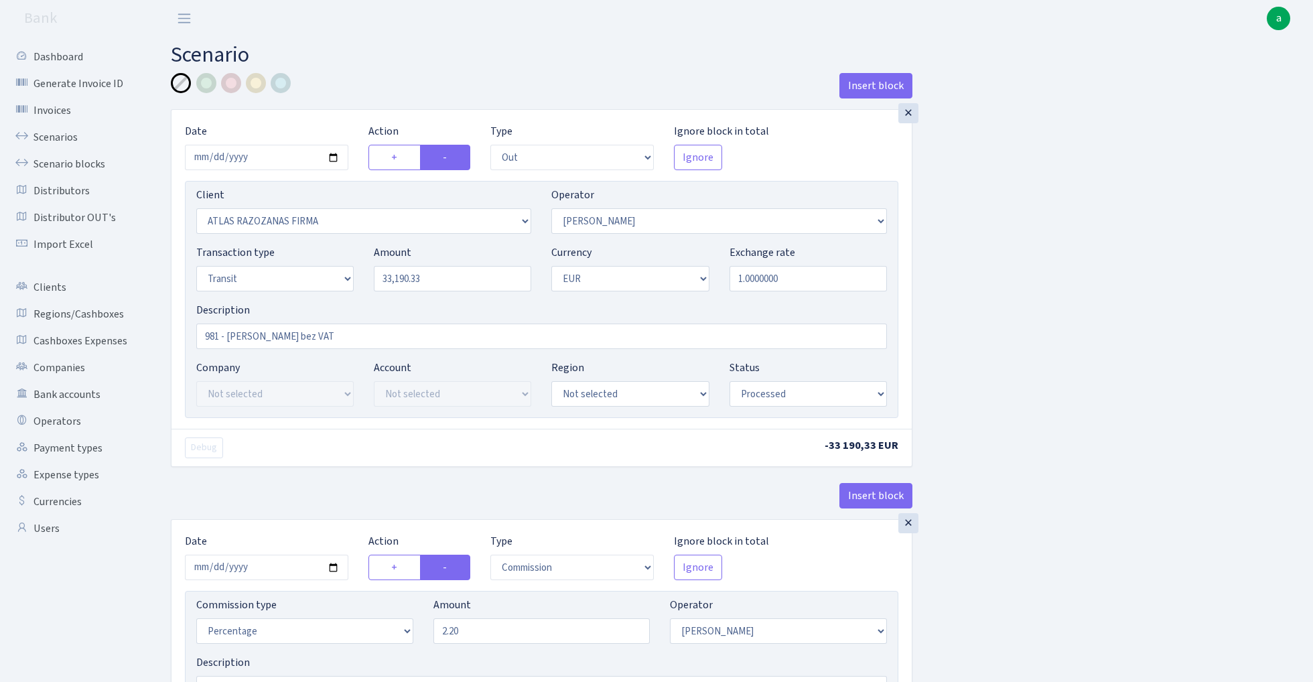
select select "processed"
select select "commission"
select select "15"
select select "processed"
select select "in"
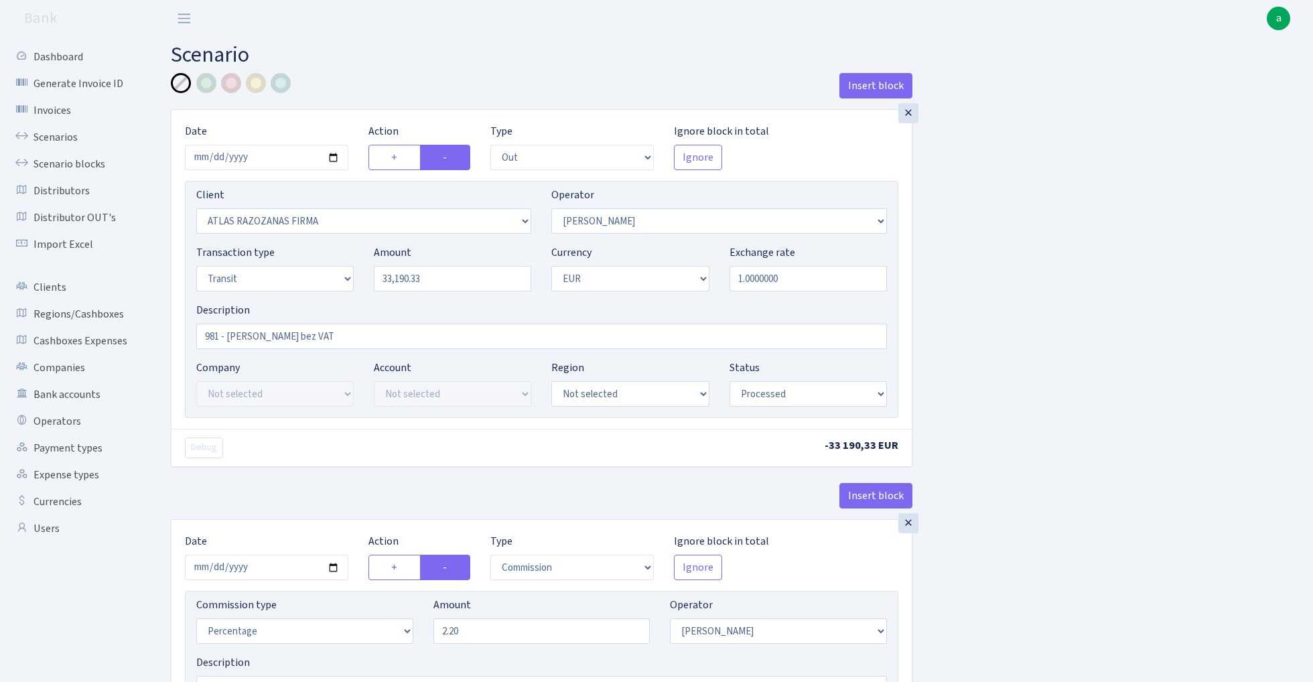
select select "2442"
select select "61"
select select "5"
select select "1"
select select "processed"
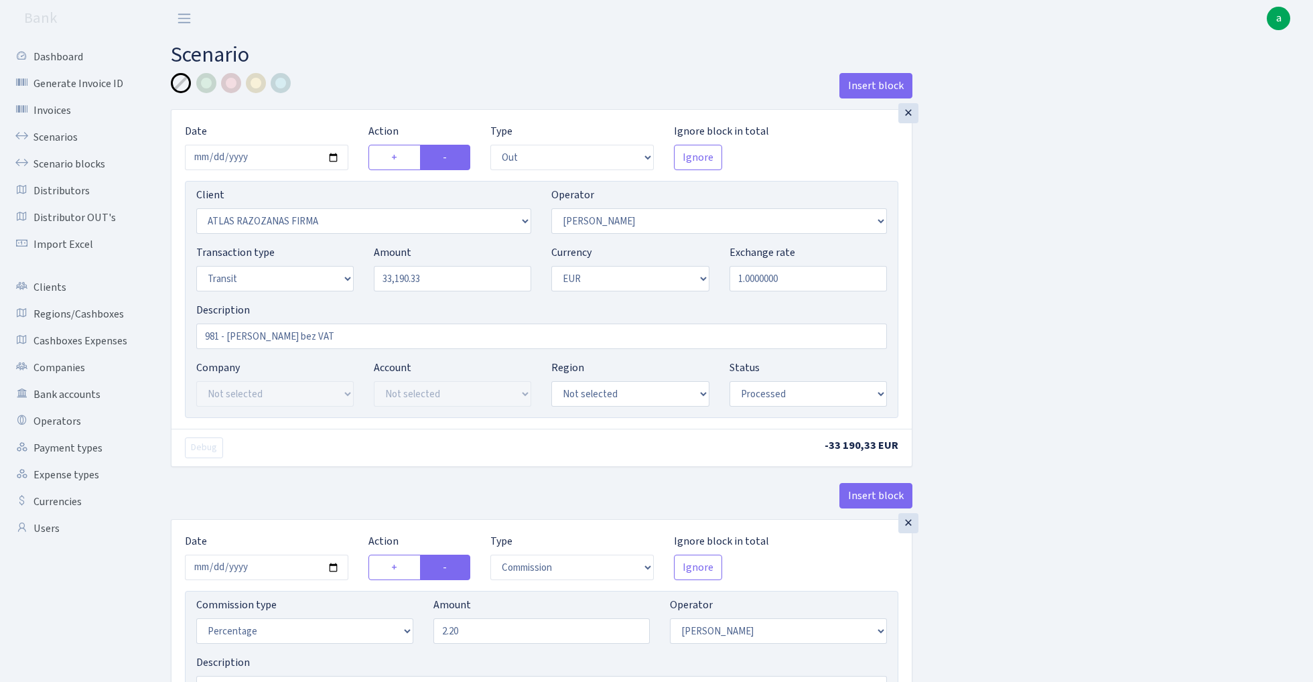
select select "commission"
select select "61"
select select "processed"
select select "commission"
select select "fixed"
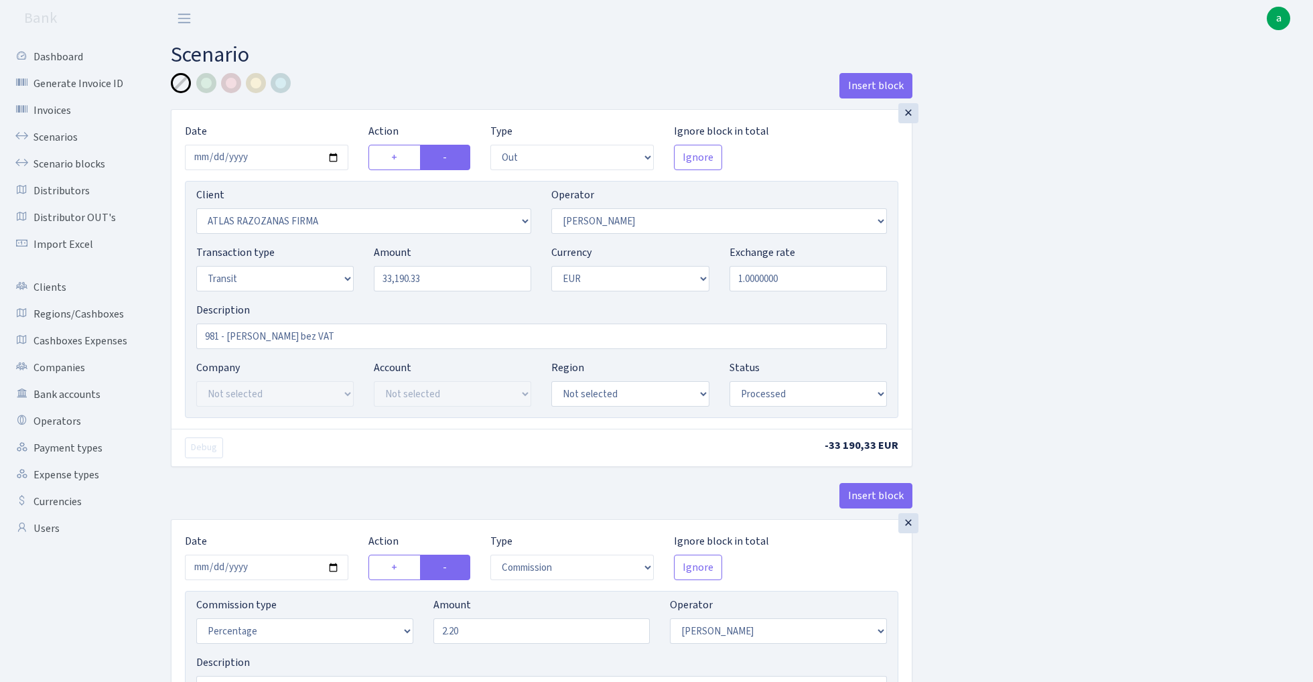
select select "61"
select select "processed"
click at [55, 135] on link "Scenarios" at bounding box center [74, 137] width 134 height 27
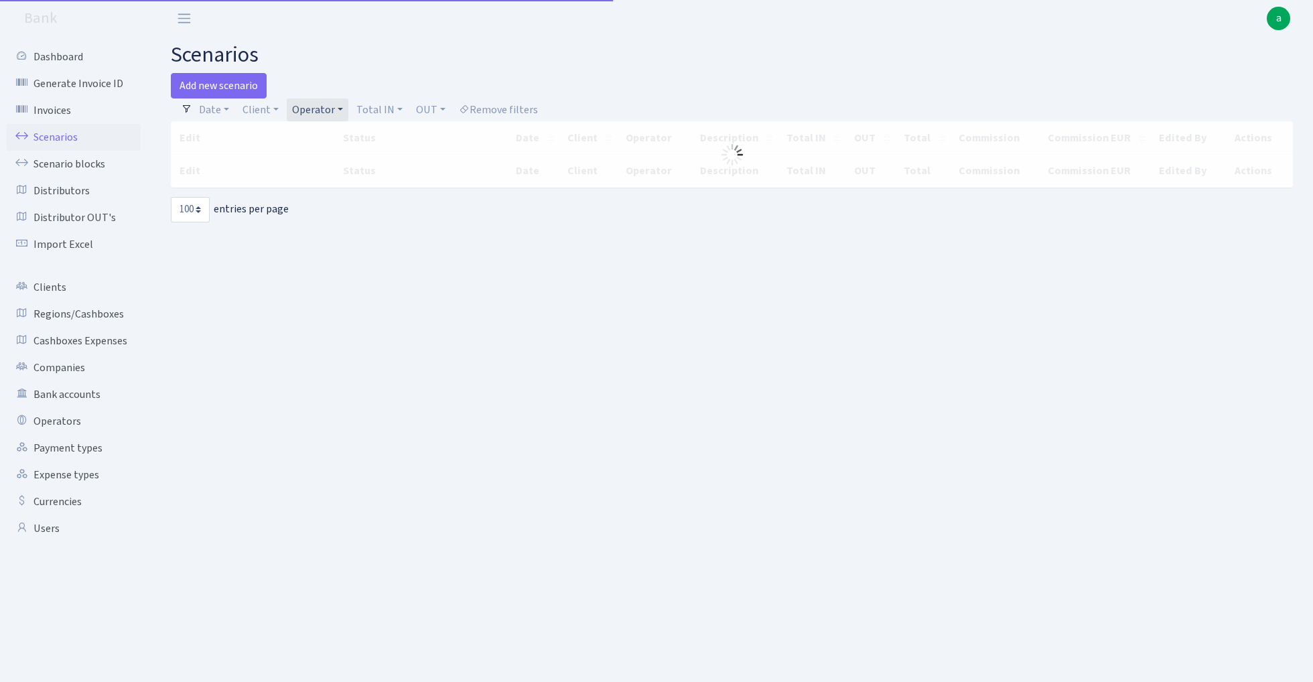
select select "100"
click at [316, 108] on link "Operator" at bounding box center [318, 109] width 62 height 23
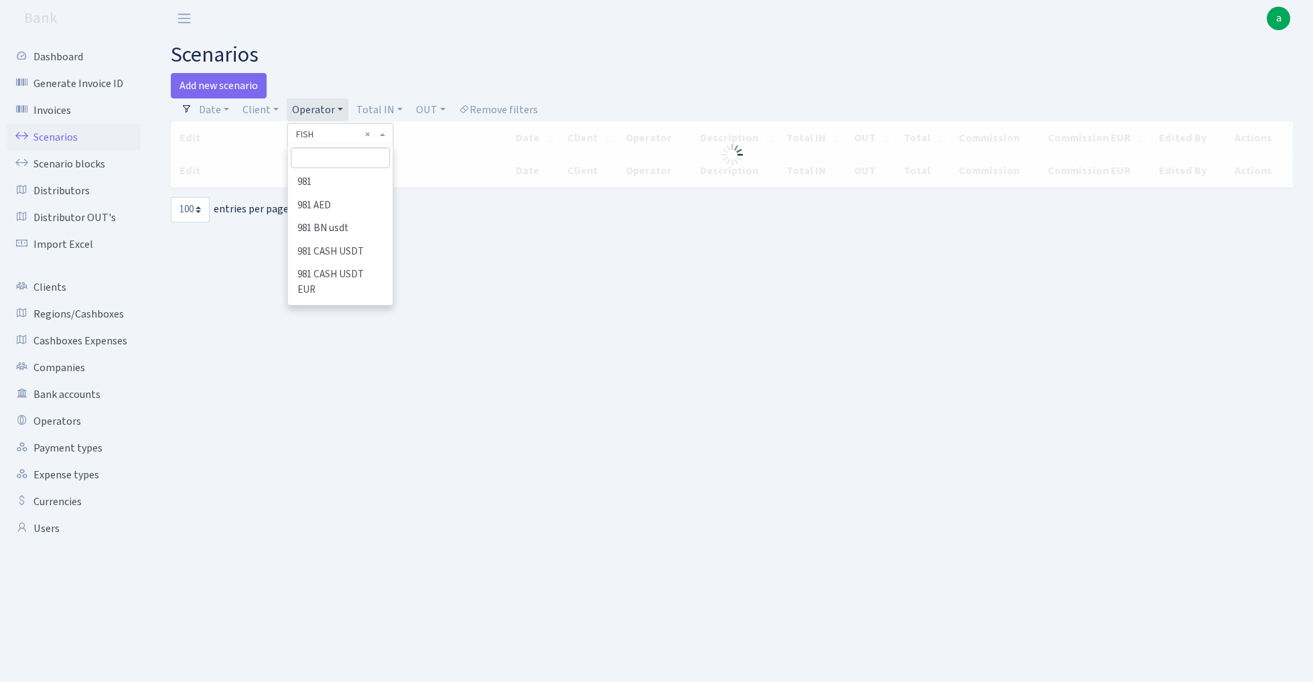
scroll to position [2568, 0]
click at [320, 151] on input "search" at bounding box center [340, 157] width 98 height 21
type input "[PERSON_NAME]"
click at [336, 247] on li "[PERSON_NAME]" at bounding box center [339, 258] width 101 height 23
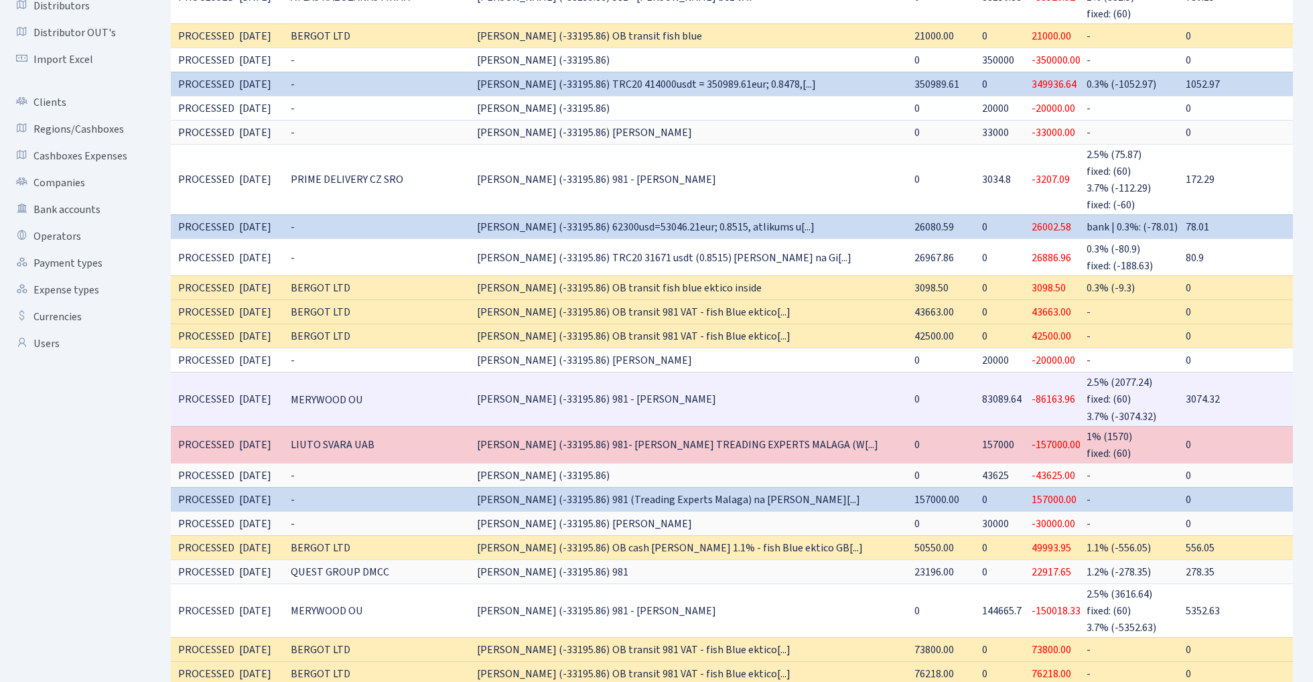
scroll to position [0, 72]
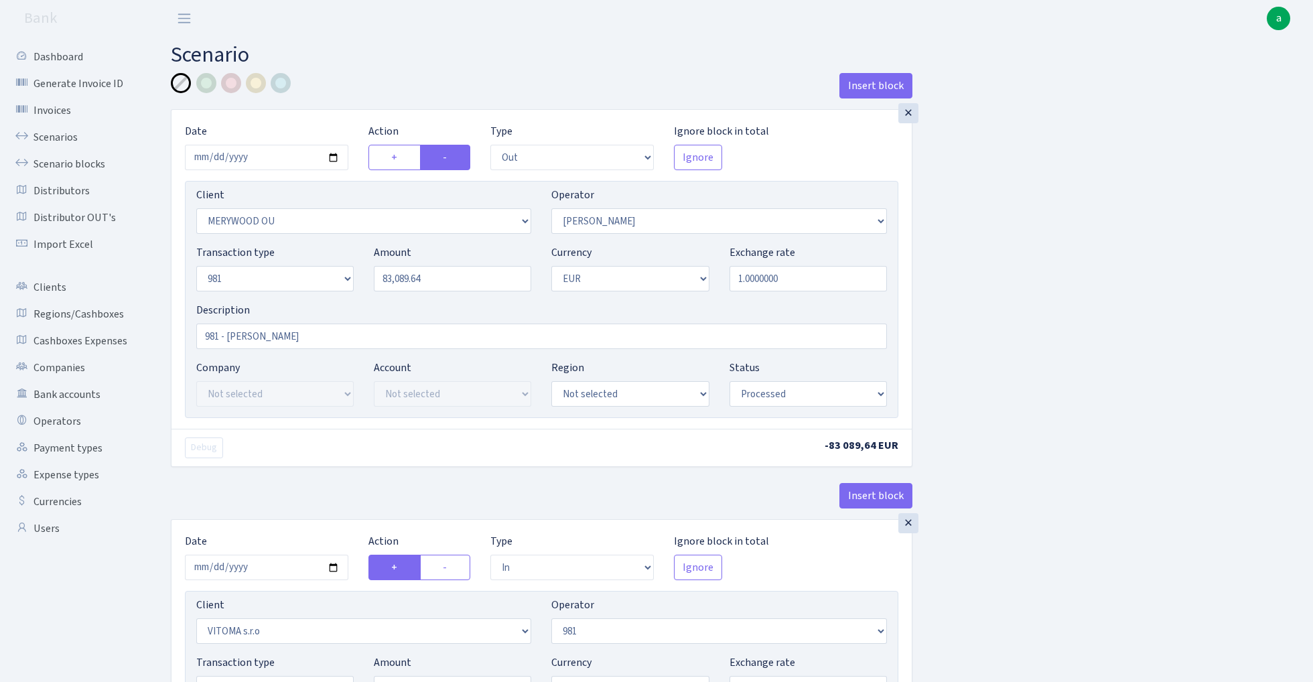
select select "out"
select select "2277"
select select "15"
select select "8"
select select "1"
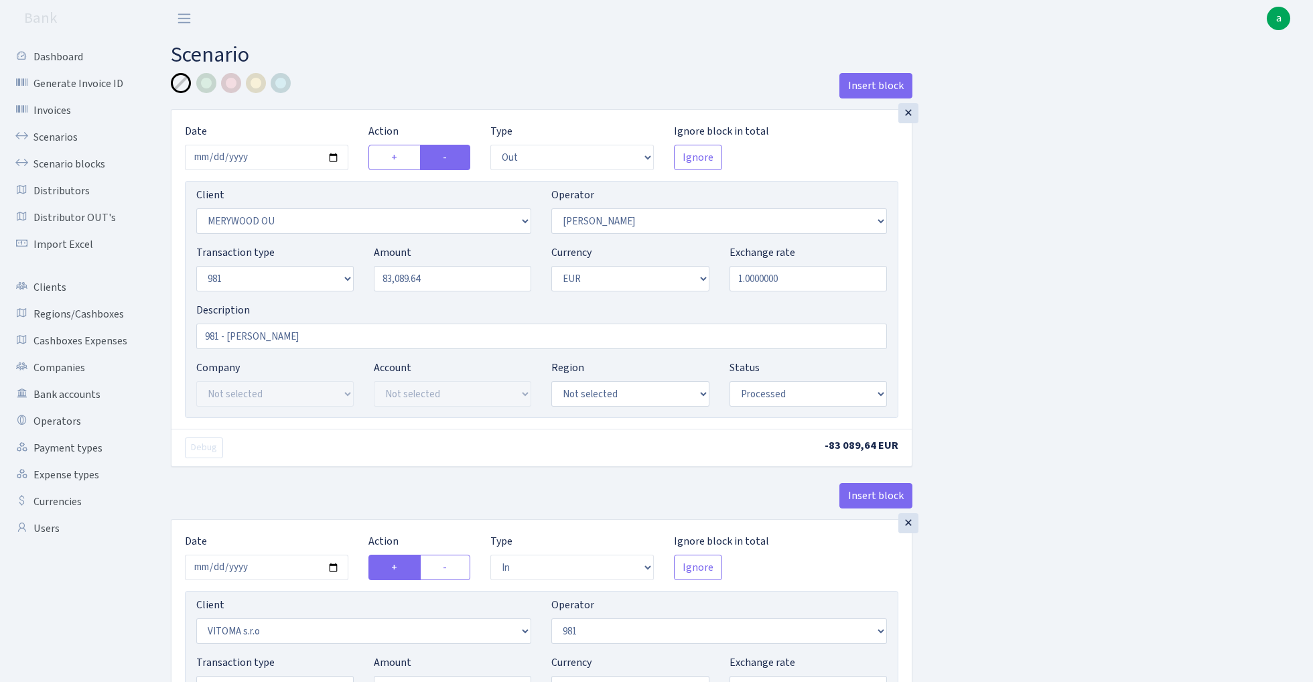
select select "processed"
select select "in"
select select "2129"
select select "61"
select select "8"
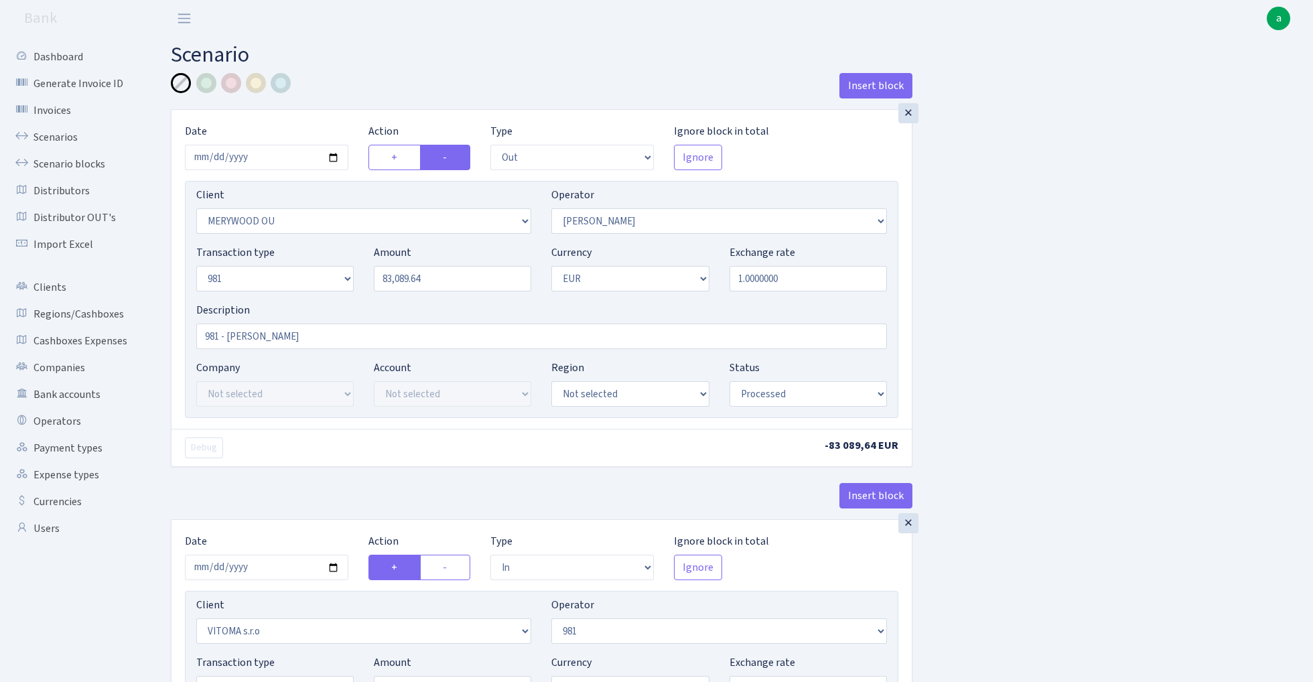
select select "1"
select select "processed"
select select "commission"
select select "61"
select select "processed"
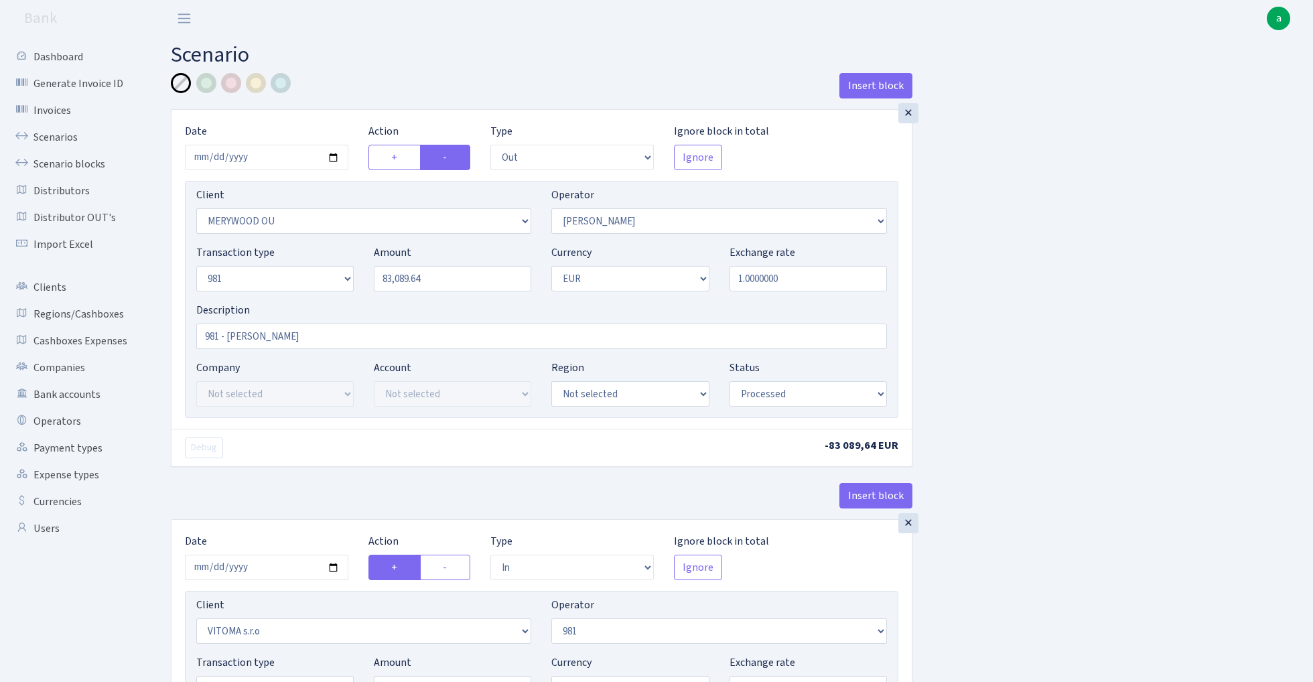
select select "commission"
select select "fixed"
select select "61"
select select "processed"
select select "commission"
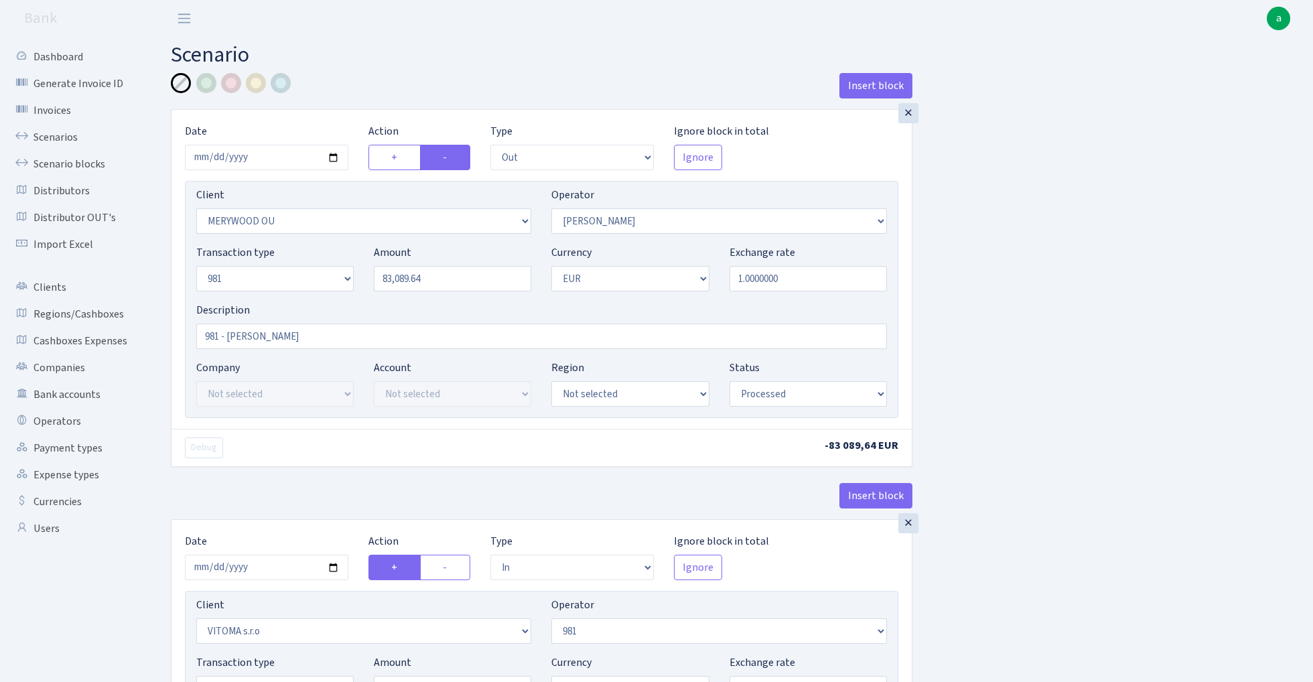
select select "15"
select select "processed"
click at [283, 161] on input "[DATE]" at bounding box center [266, 157] width 163 height 25
type input "[DATE]"
click at [376, 113] on div "× Date [DATE] Action + - Type --- In Out Commission Field required. [GEOGRAPHIC…" at bounding box center [542, 269] width 740 height 319
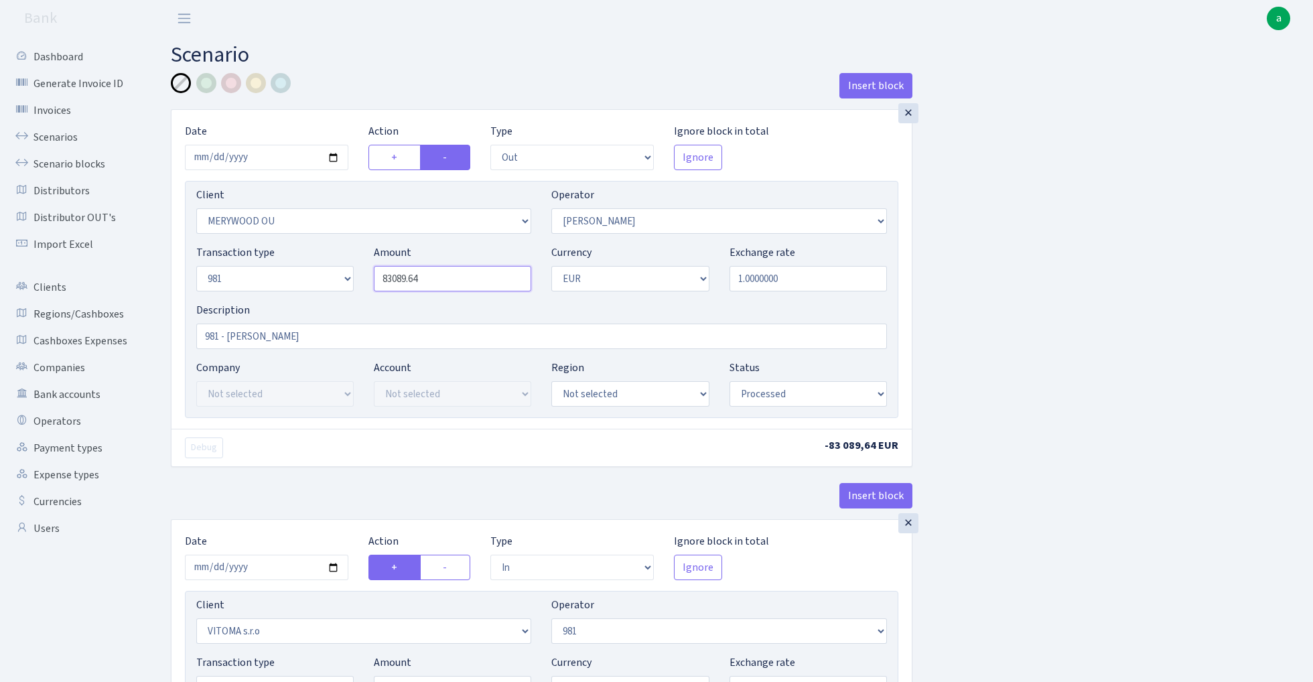
click at [459, 275] on input "83089.64" at bounding box center [452, 278] width 157 height 25
paste input "91401.0"
type input "91,401.04"
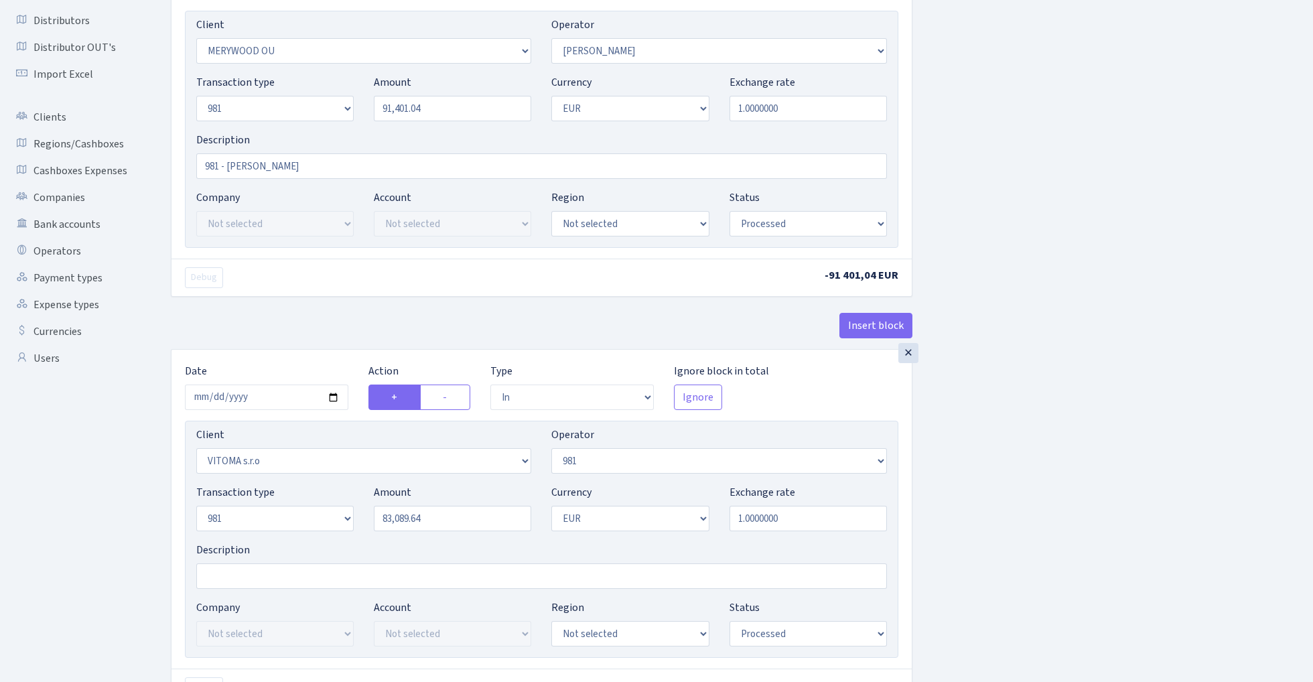
scroll to position [259, 0]
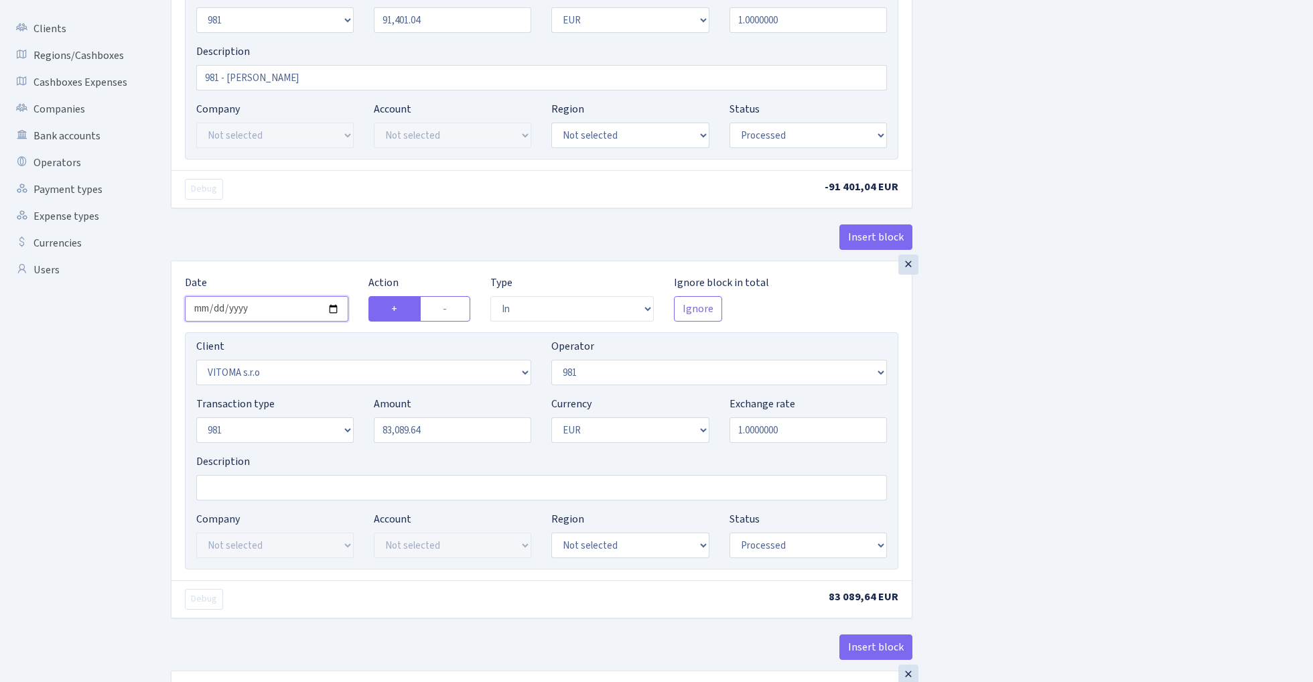
click at [259, 312] on input "2025-09-12" at bounding box center [266, 308] width 163 height 25
type input "2025-10-06"
click at [326, 253] on div "Insert block" at bounding box center [542, 242] width 742 height 36
click at [443, 427] on input "83089.64" at bounding box center [452, 429] width 157 height 25
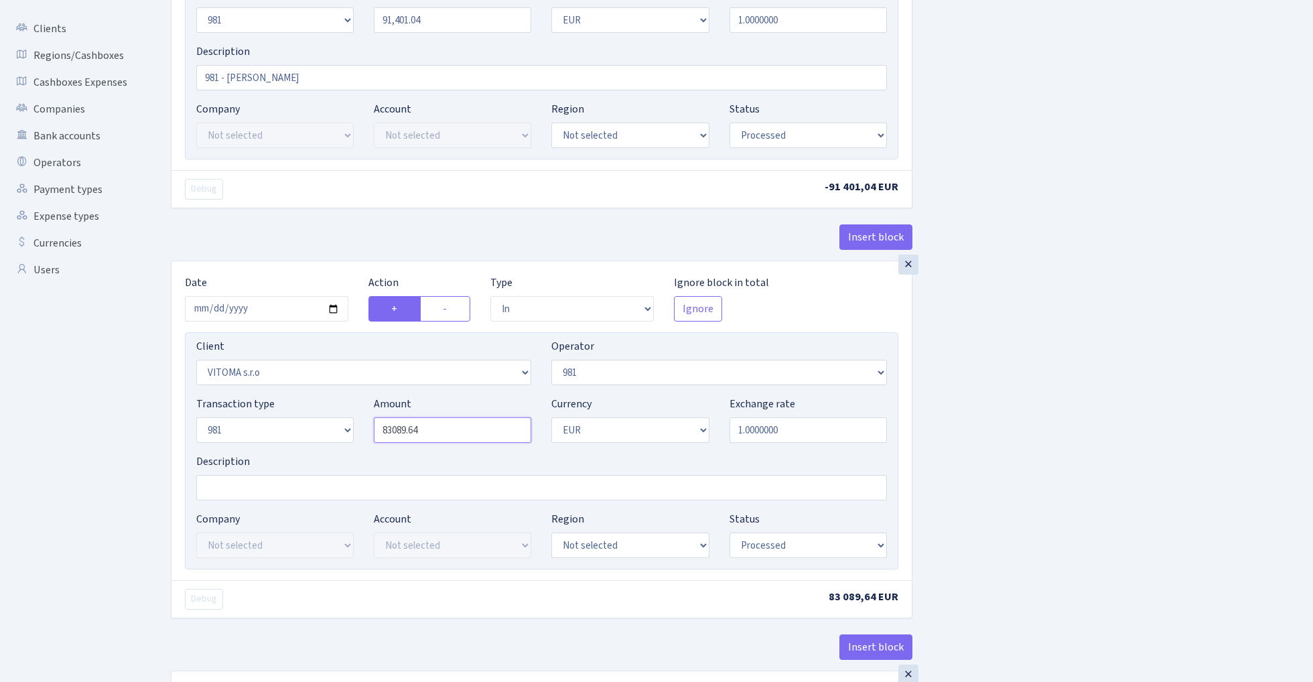
paste input "91401.0"
type input "91,401.04"
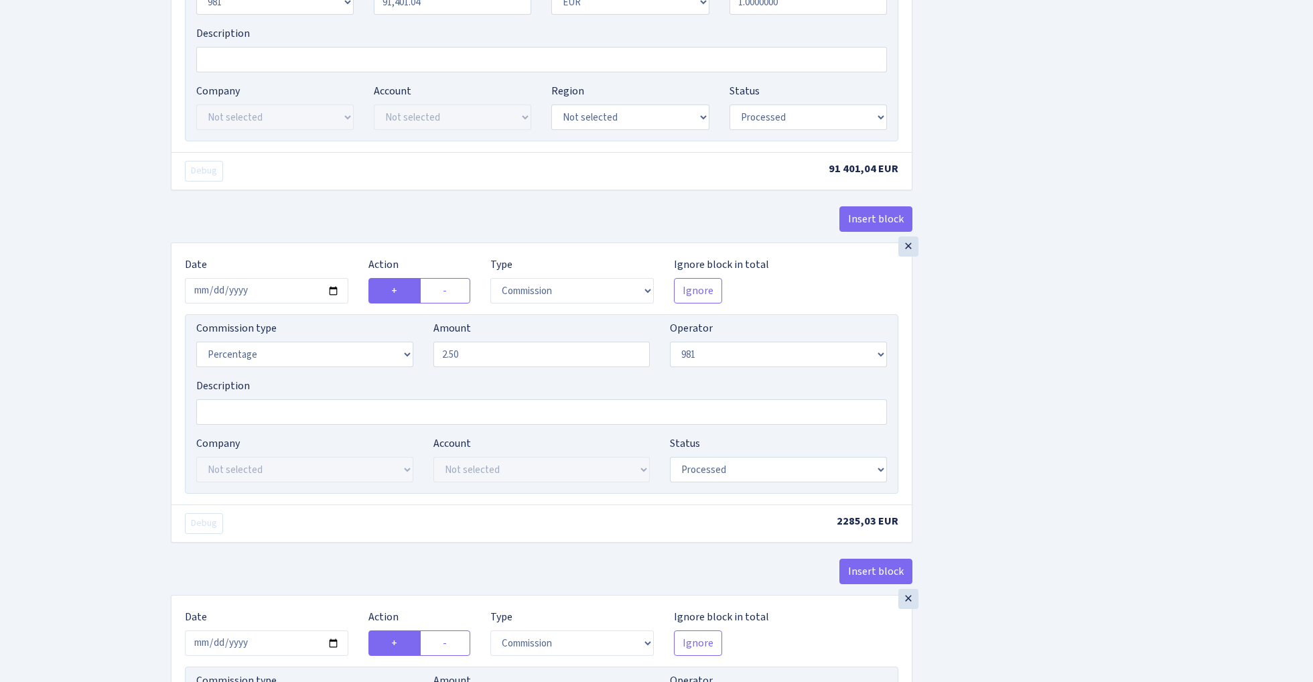
scroll to position [698, 0]
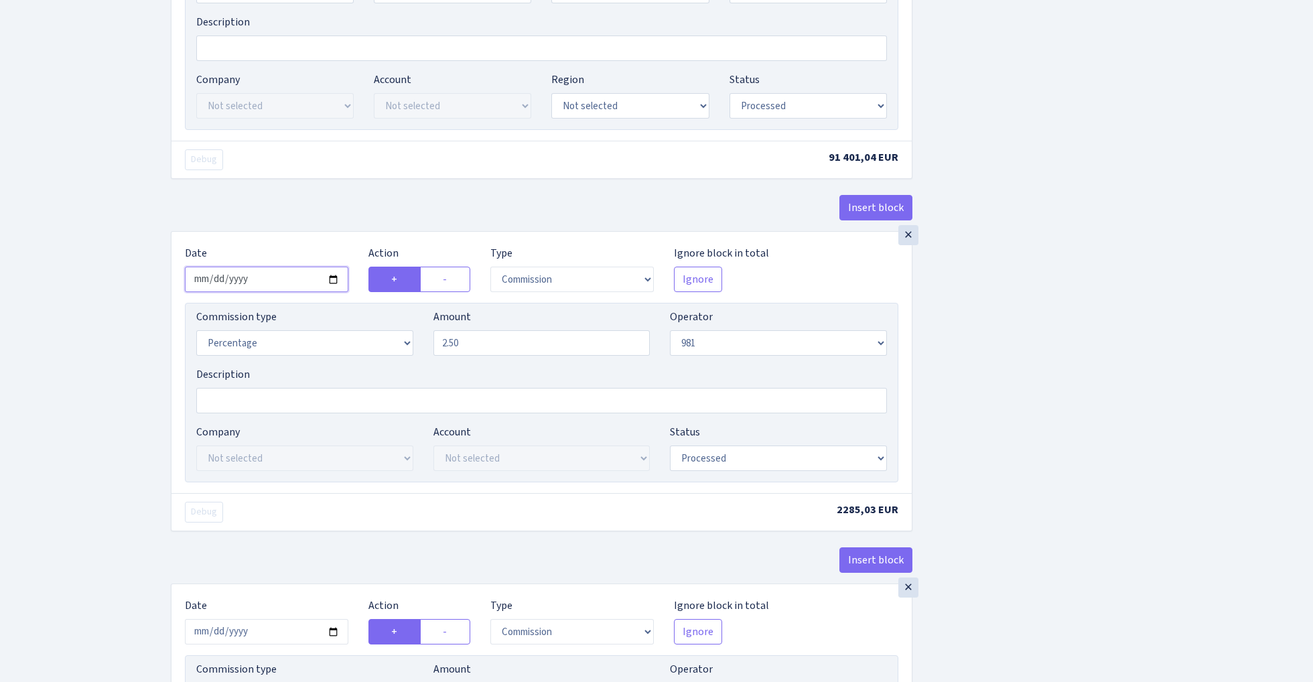
click at [288, 274] on input "2025-09-12" at bounding box center [266, 279] width 163 height 25
type input "2025-10-06"
click at [316, 216] on div "Insert block" at bounding box center [542, 213] width 742 height 36
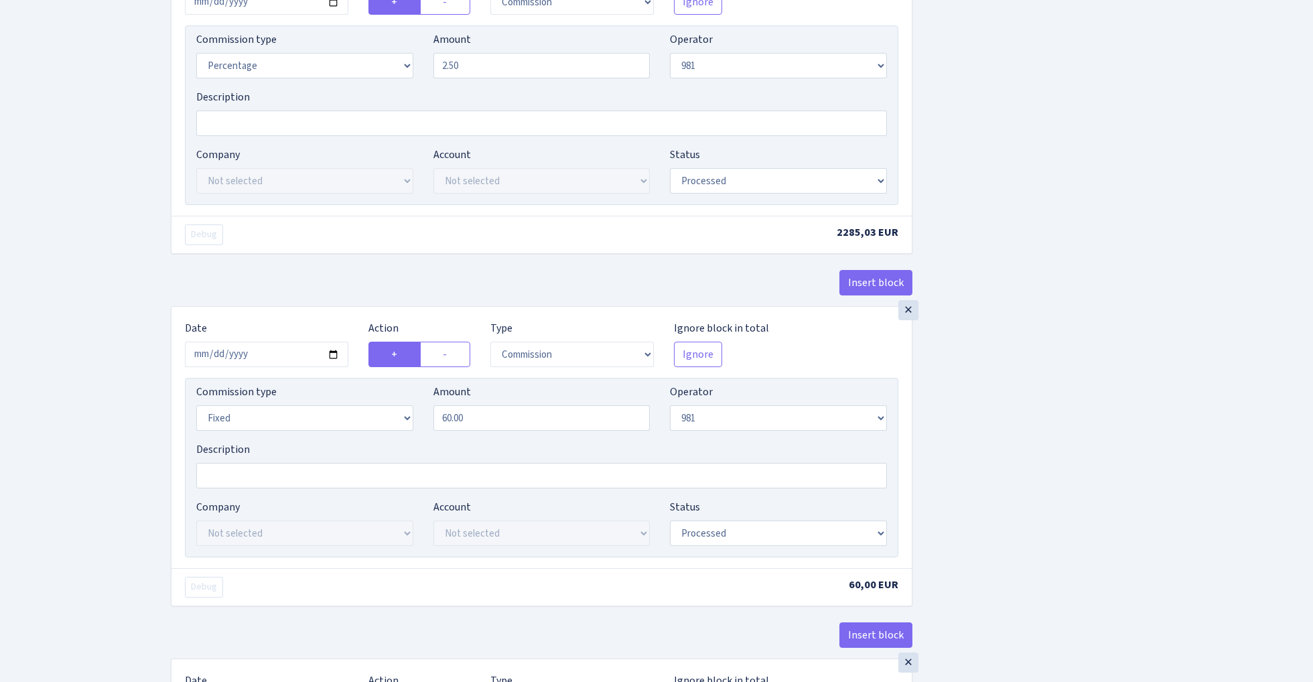
scroll to position [1054, 0]
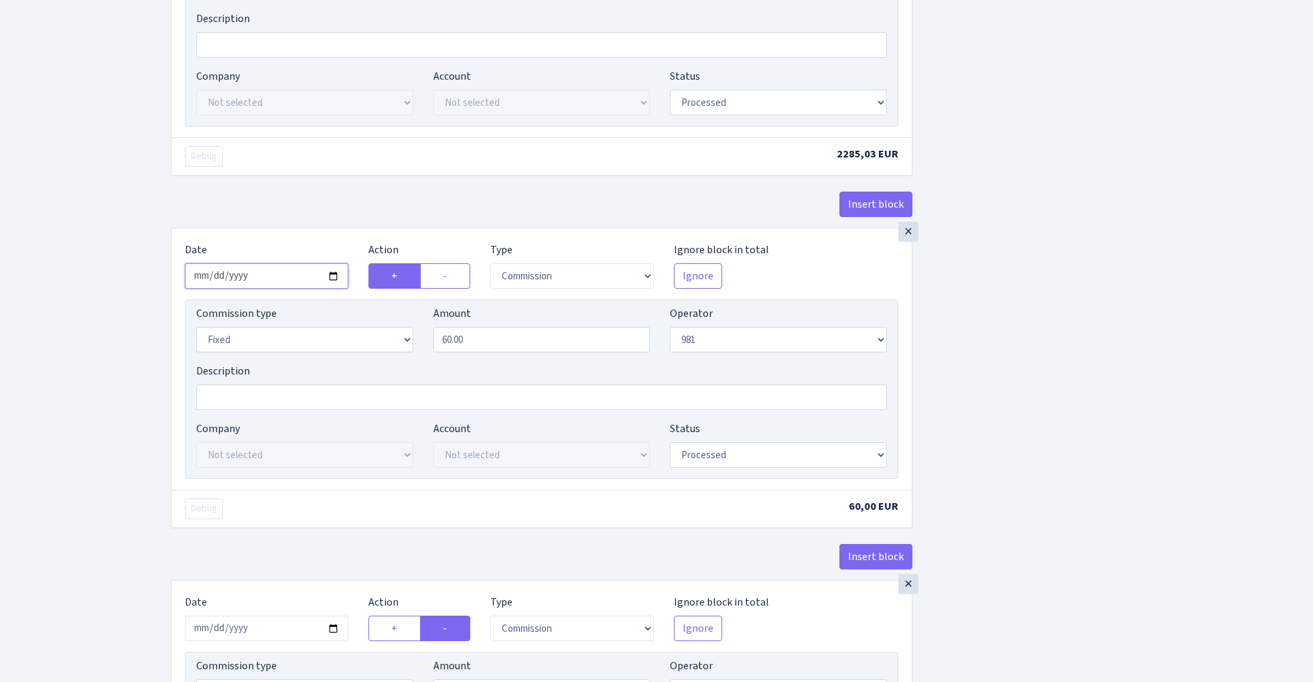
click at [261, 283] on input "2025-09-12" at bounding box center [266, 275] width 163 height 25
type input "2025-10-06"
click at [304, 205] on div "Insert block" at bounding box center [542, 210] width 742 height 36
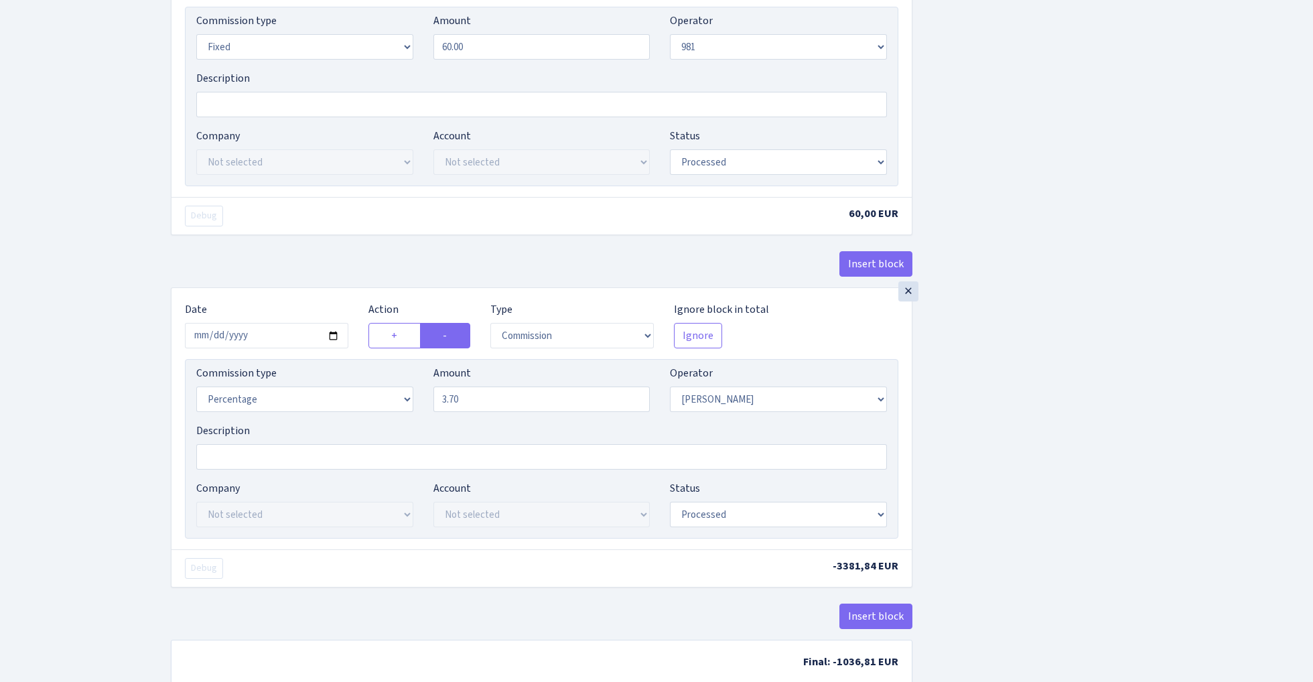
scroll to position [1354, 0]
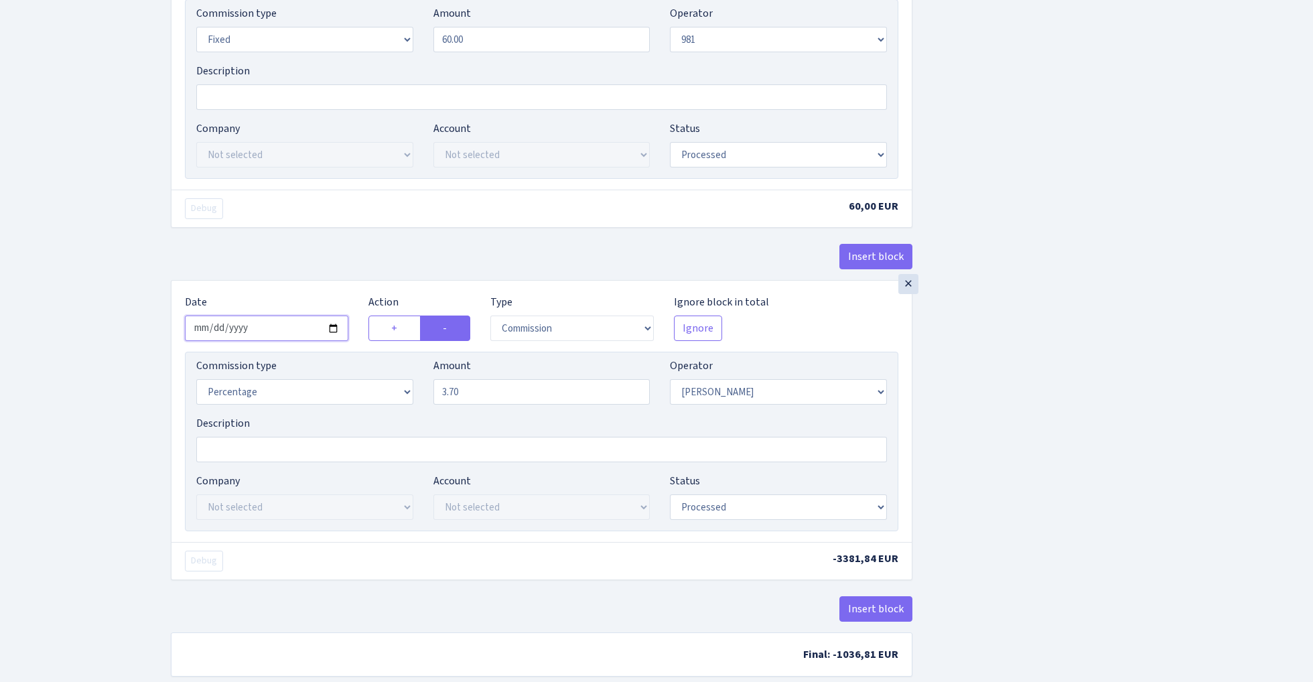
click at [275, 334] on input "2025-09-12" at bounding box center [266, 328] width 163 height 25
type input "2025-10-06"
click at [338, 258] on div "Insert block" at bounding box center [542, 262] width 742 height 36
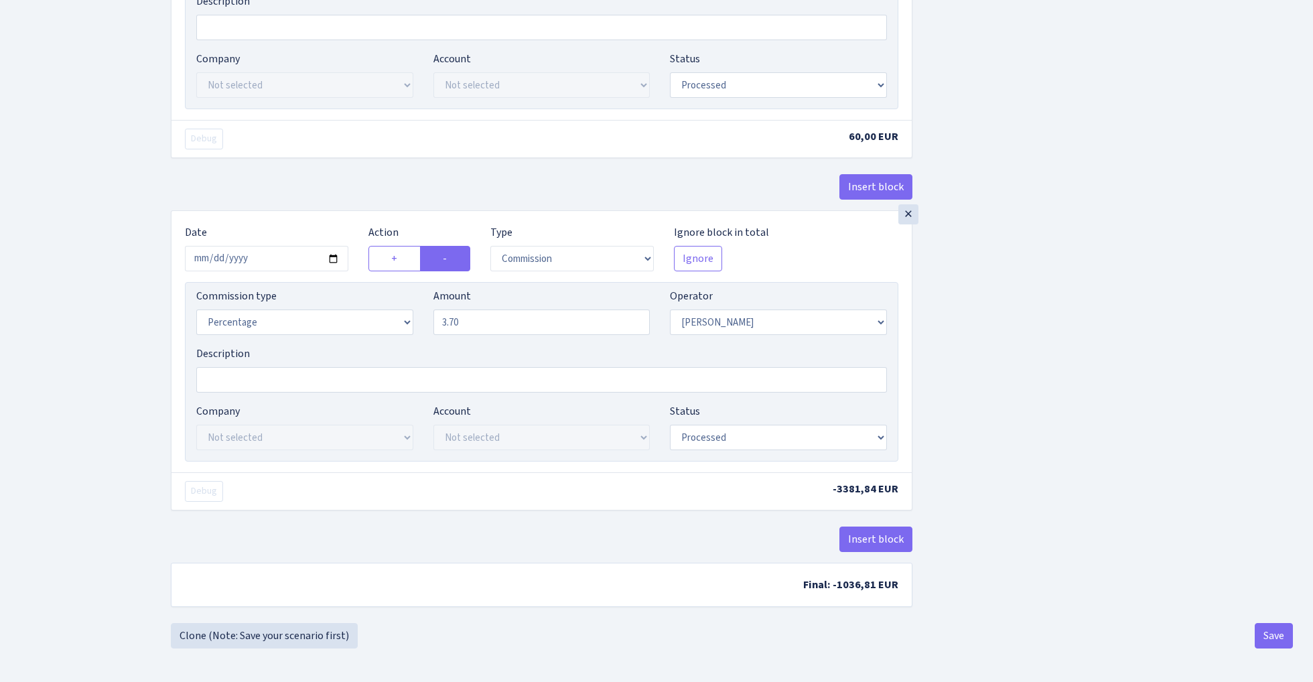
scroll to position [1433, 0]
click at [1266, 639] on button "Save" at bounding box center [1274, 635] width 38 height 25
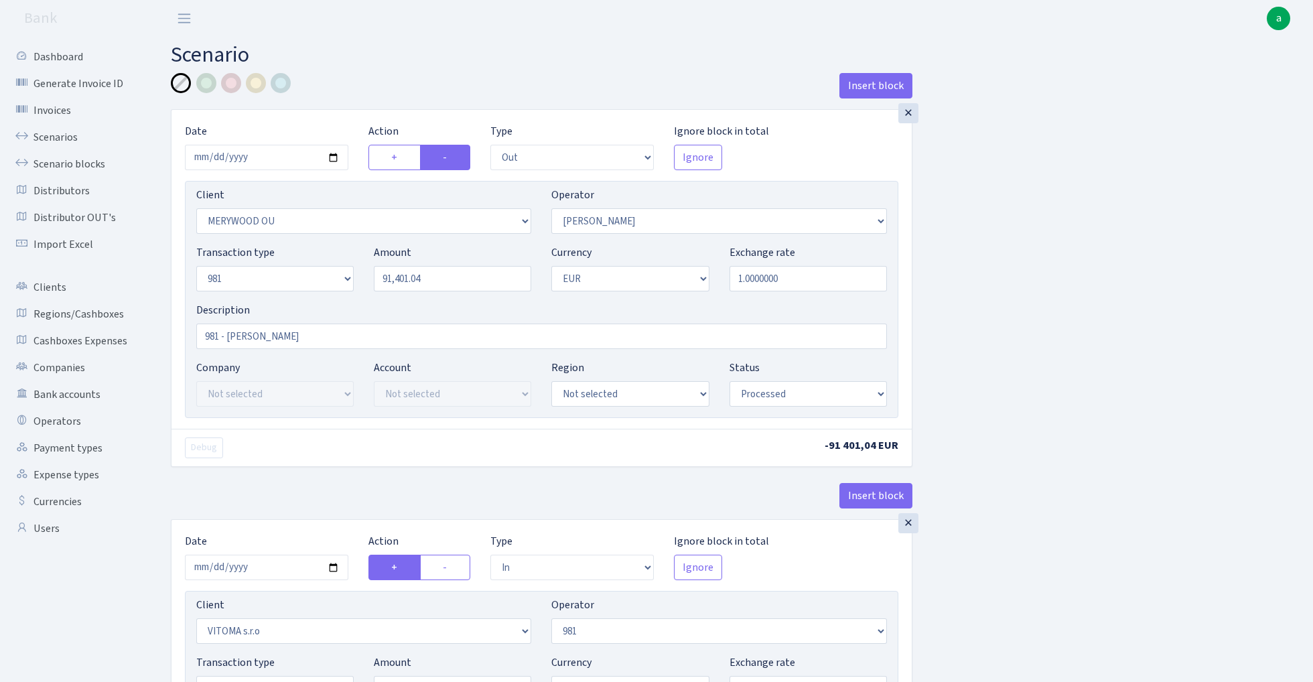
select select "out"
select select "2277"
select select "15"
select select "8"
select select "1"
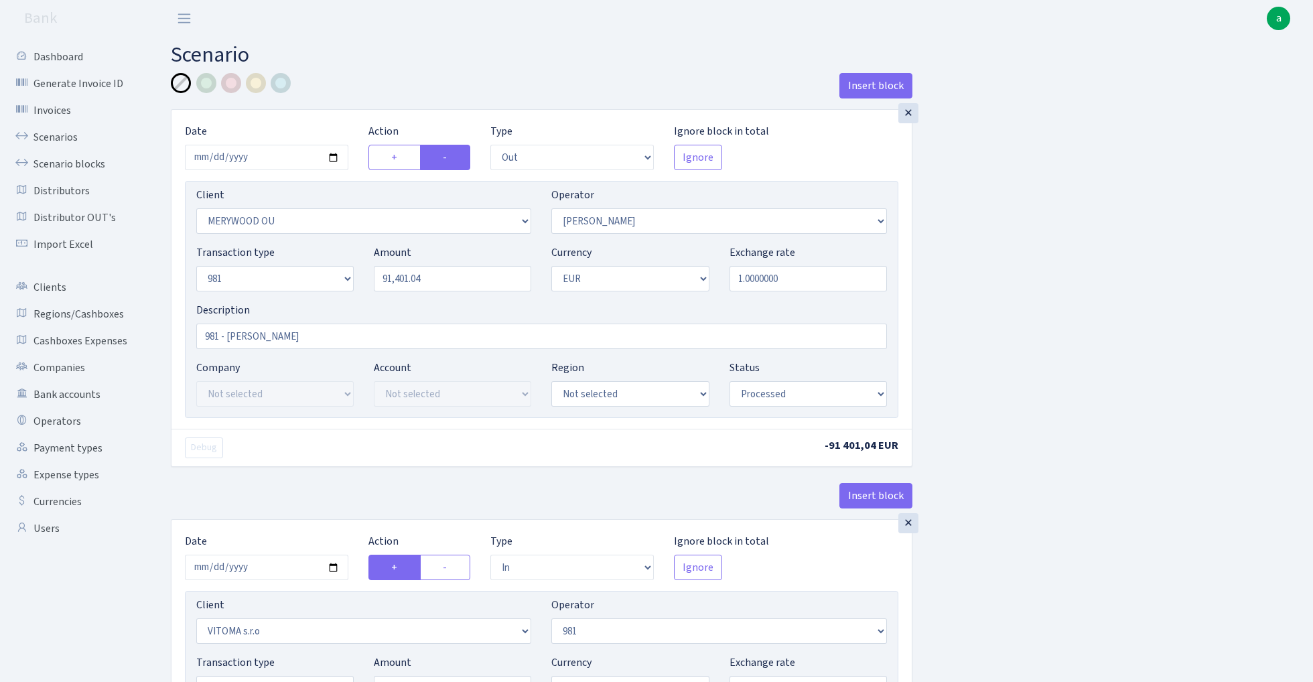
select select "processed"
select select "in"
select select "2129"
select select "61"
select select "8"
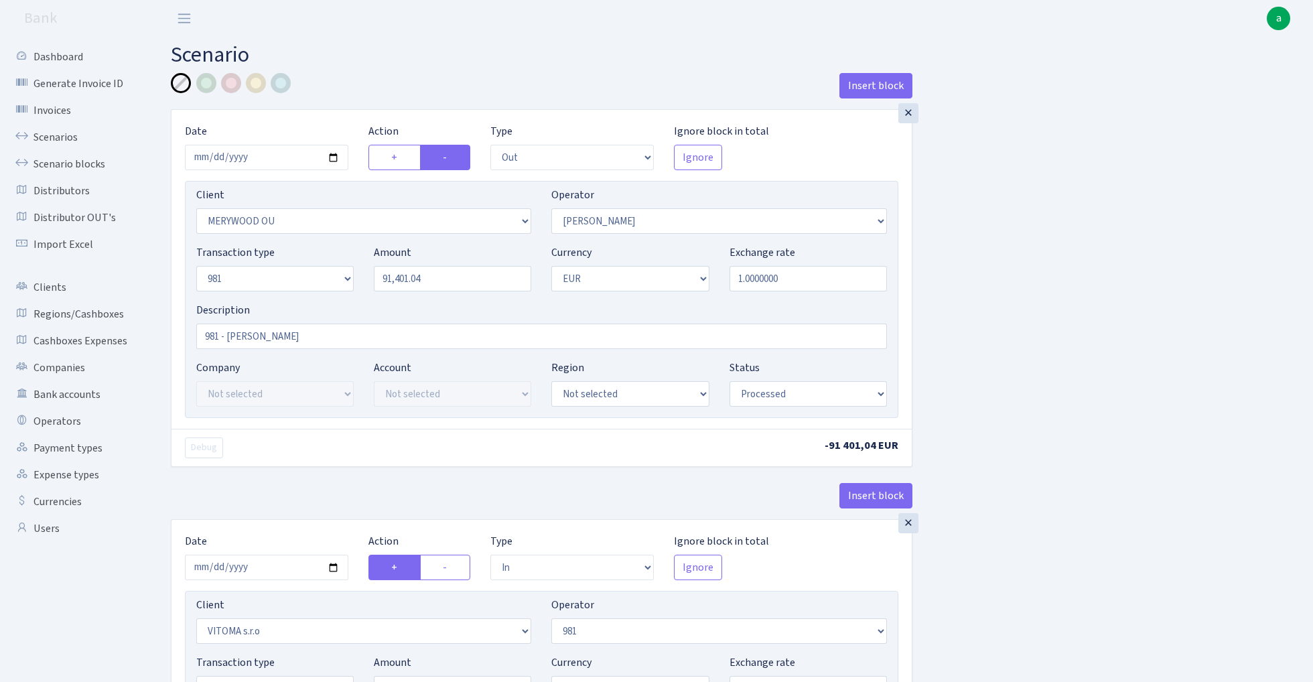
select select "1"
select select "processed"
select select "commission"
select select "61"
select select "processed"
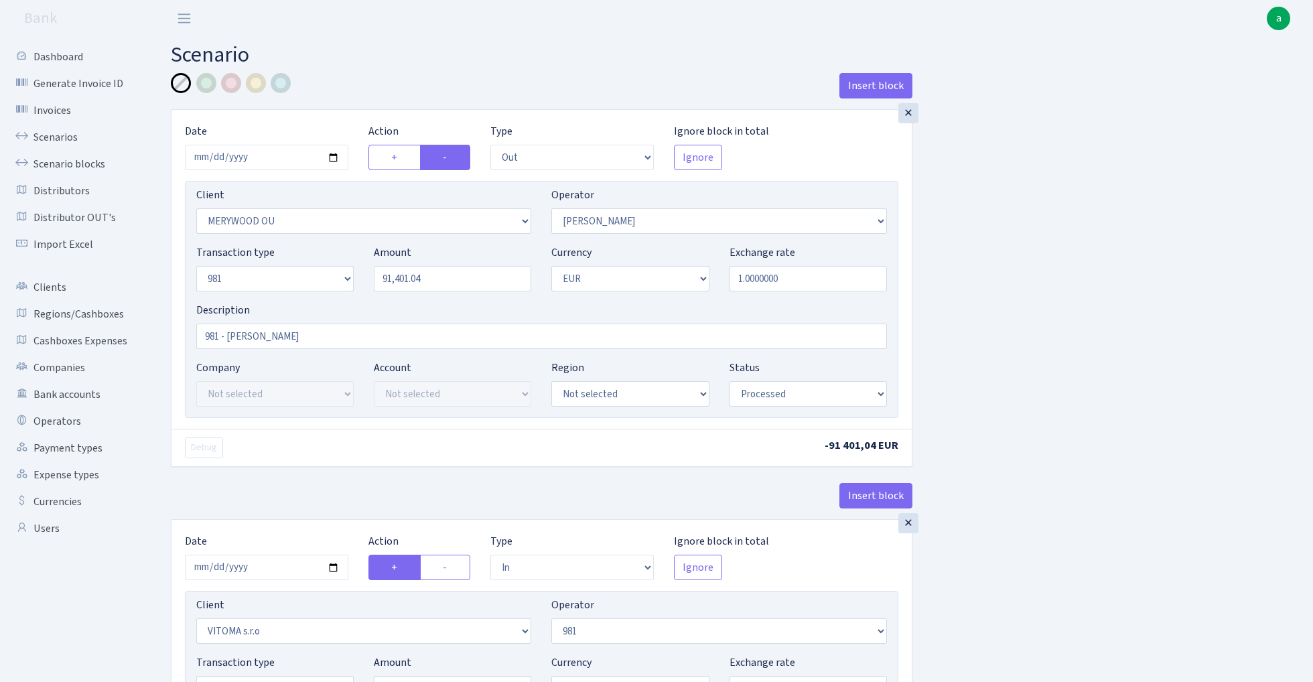
select select "commission"
select select "fixed"
select select "61"
select select "processed"
select select "commission"
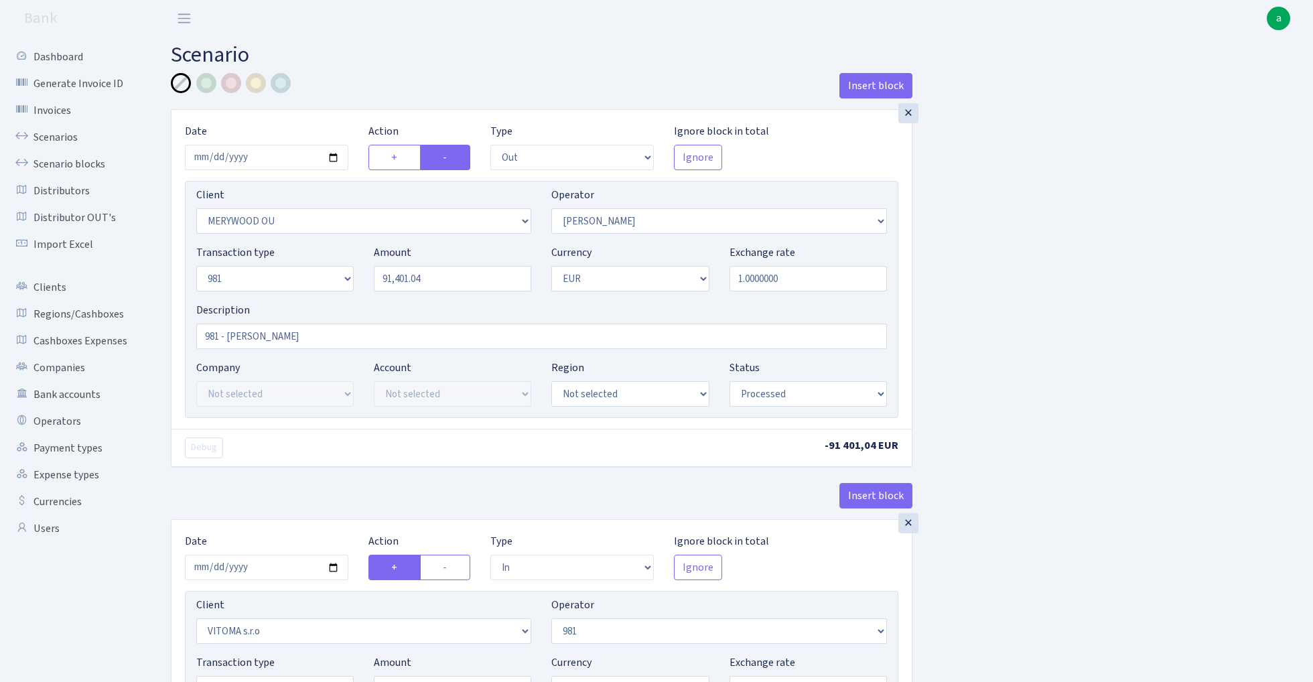
select select "15"
select select "processed"
click at [58, 138] on link "Scenarios" at bounding box center [74, 137] width 134 height 27
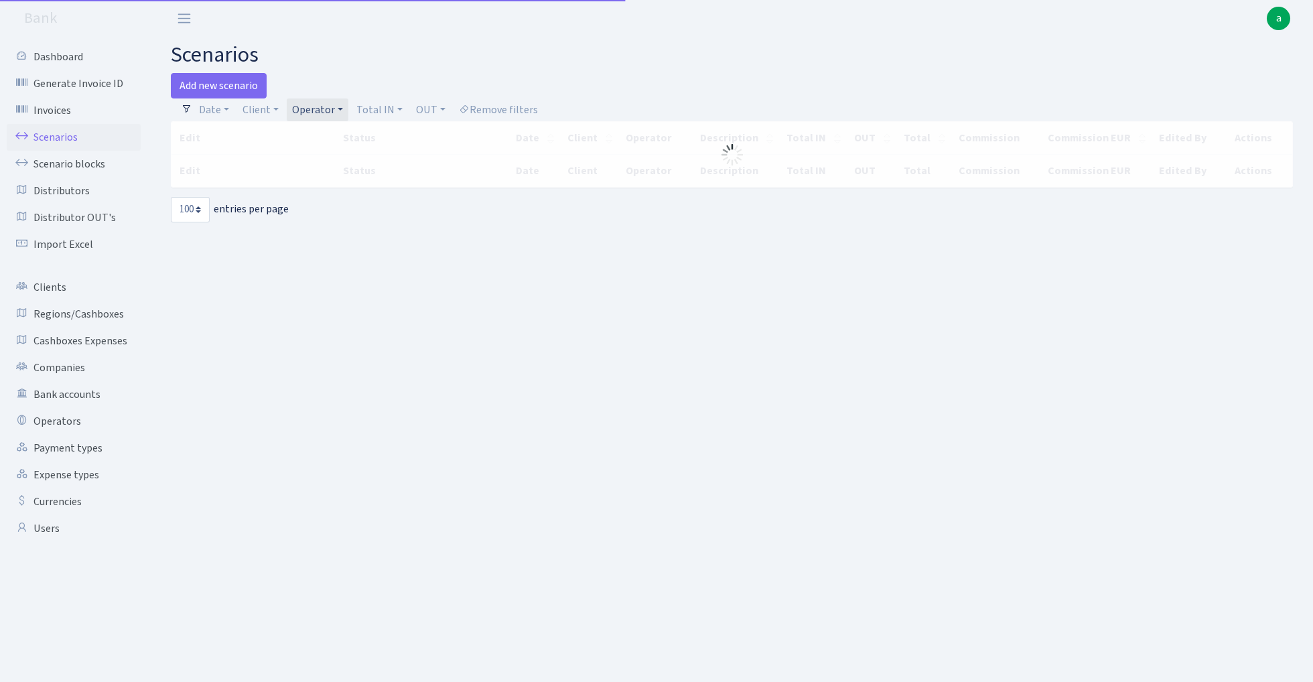
select select "100"
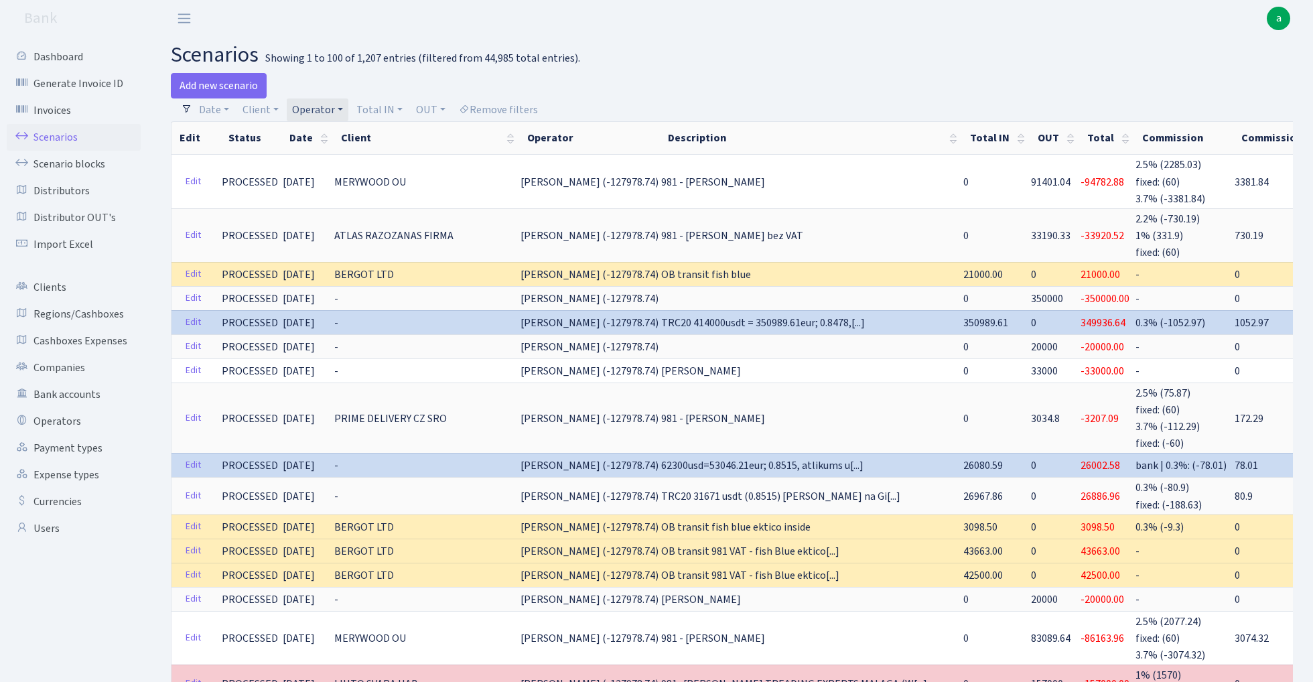
click at [312, 110] on link "Operator" at bounding box center [318, 109] width 62 height 23
click at [322, 159] on input "search" at bounding box center [340, 157] width 98 height 21
type input "[PERSON_NAME]"
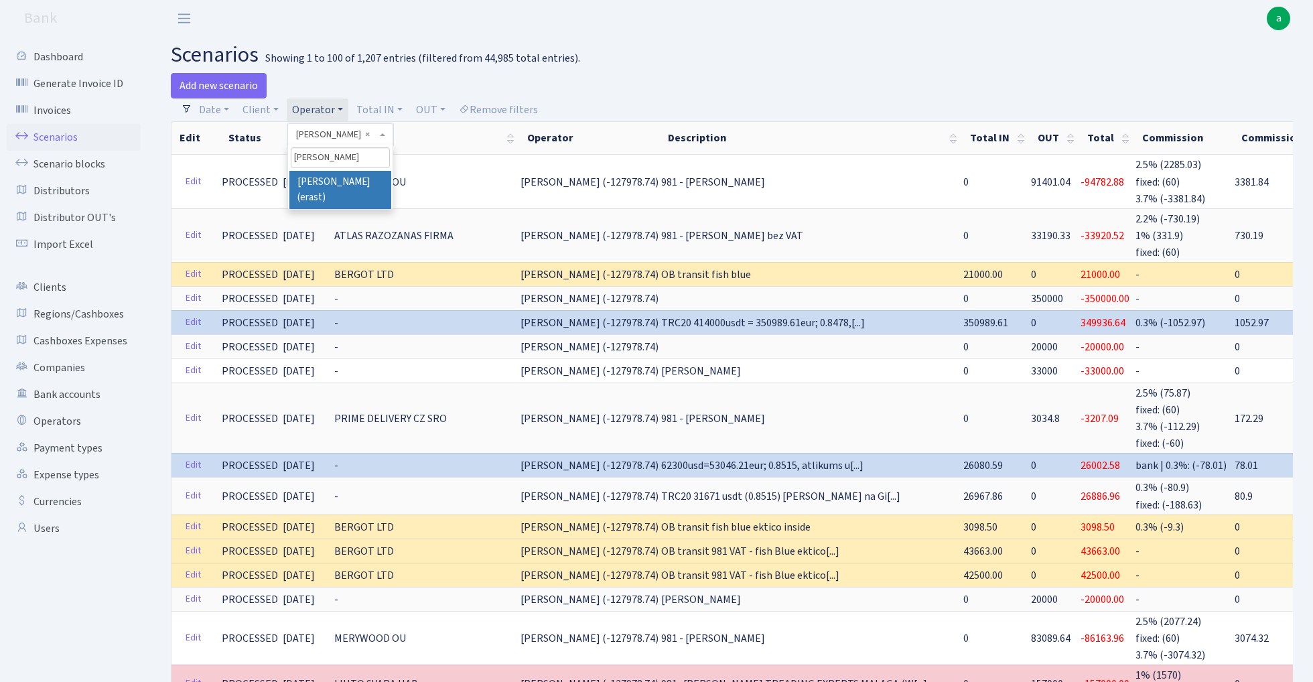
click at [346, 186] on li "[PERSON_NAME] (erast)" at bounding box center [339, 190] width 101 height 38
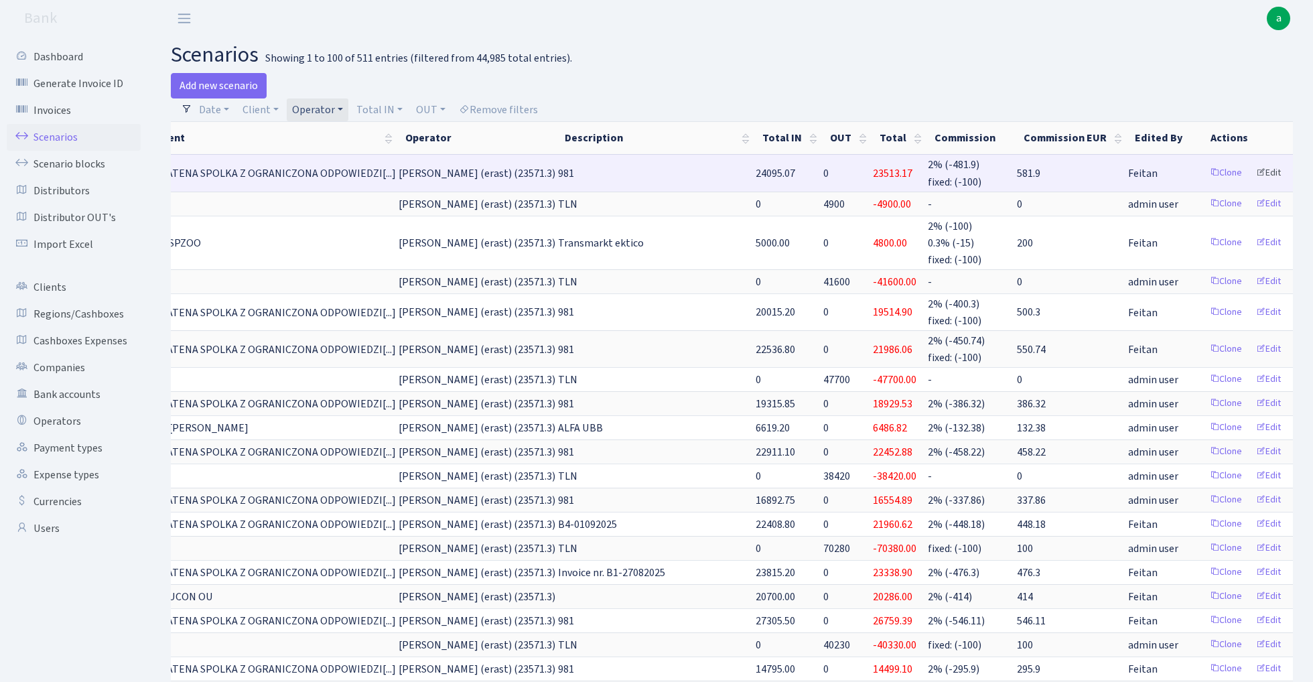
scroll to position [0, 185]
click at [1205, 170] on link "Clone" at bounding box center [1227, 173] width 44 height 21
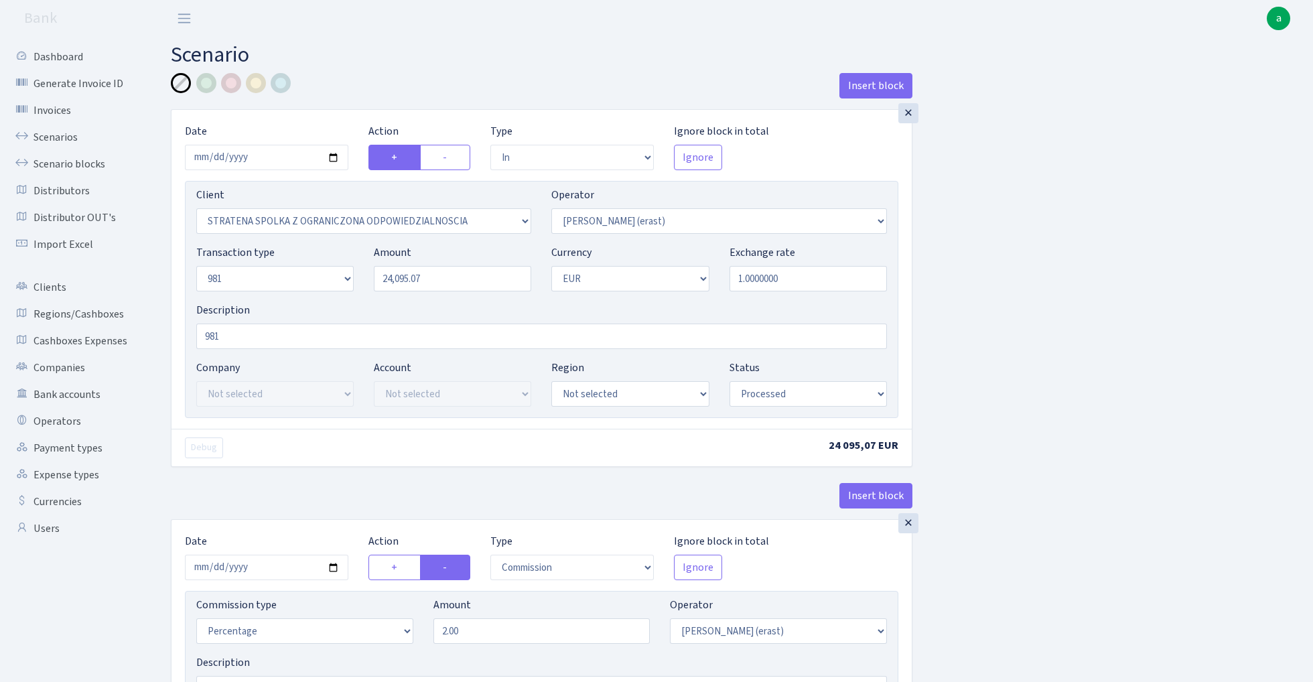
select select "in"
select select "3300"
select select "155"
select select "8"
select select "1"
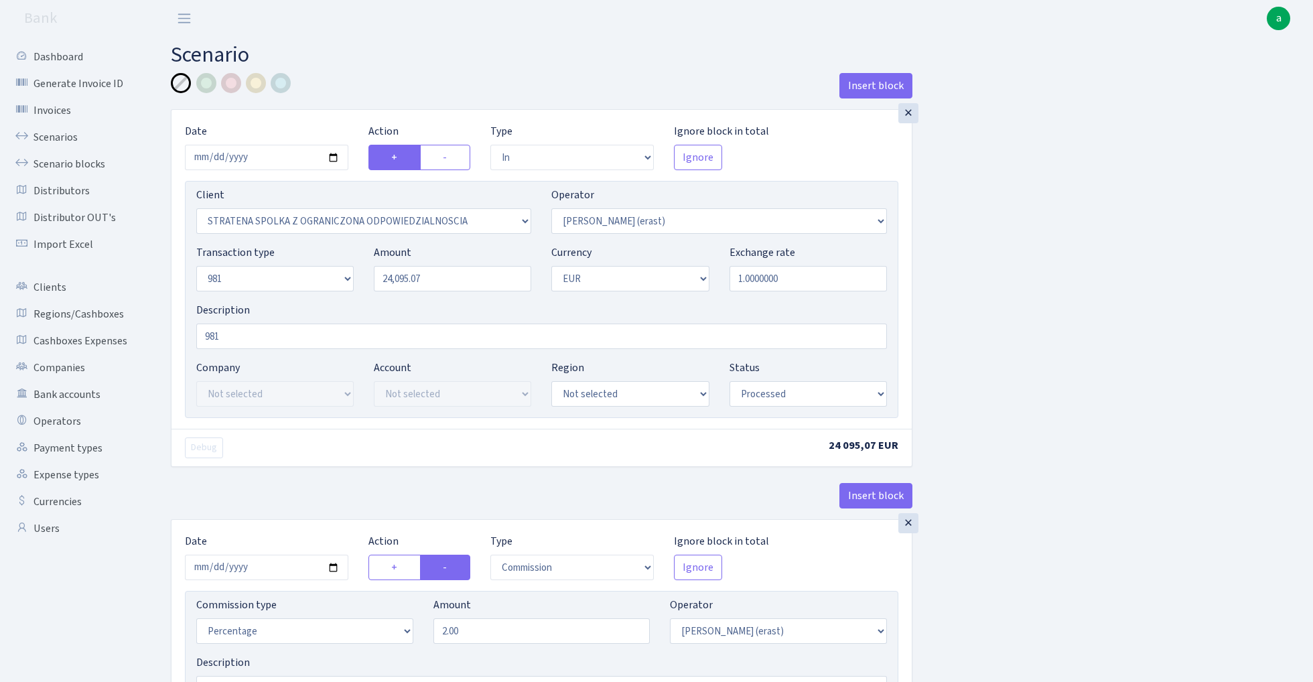
select select "processed"
select select "commission"
select select "155"
select select "processed"
select select "out"
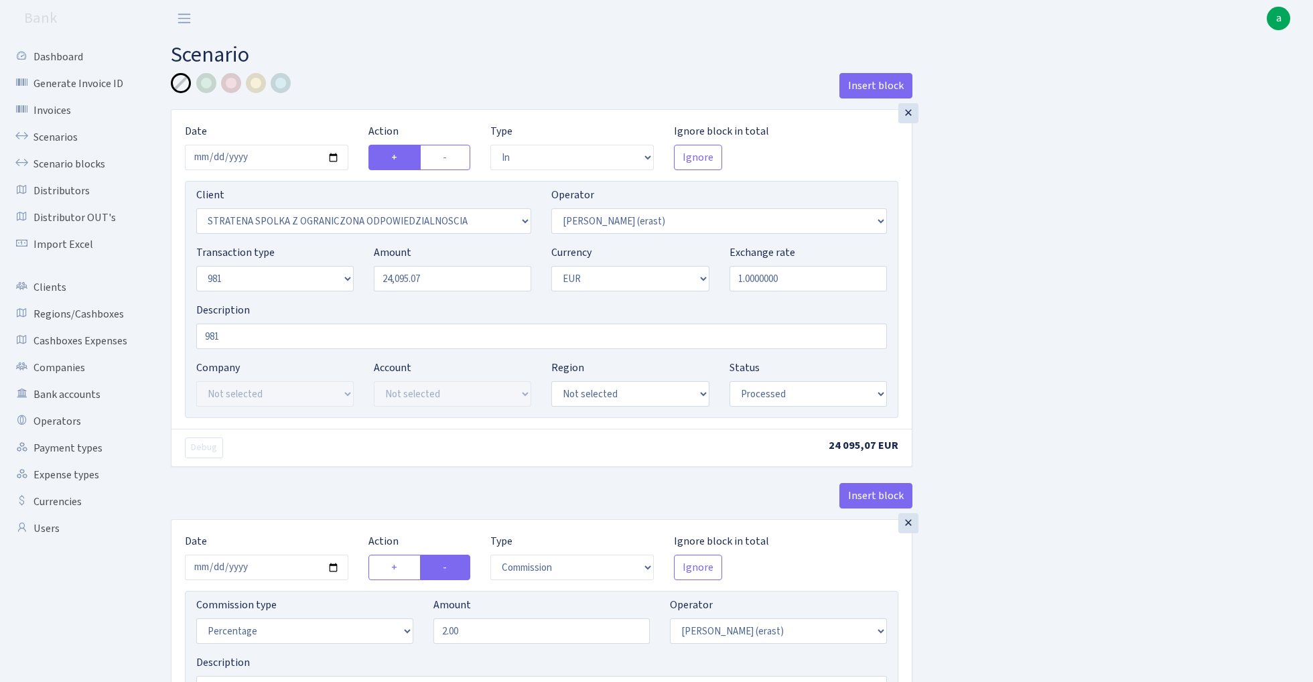
select select "2442"
select select "61"
select select "8"
select select "1"
select select "processed"
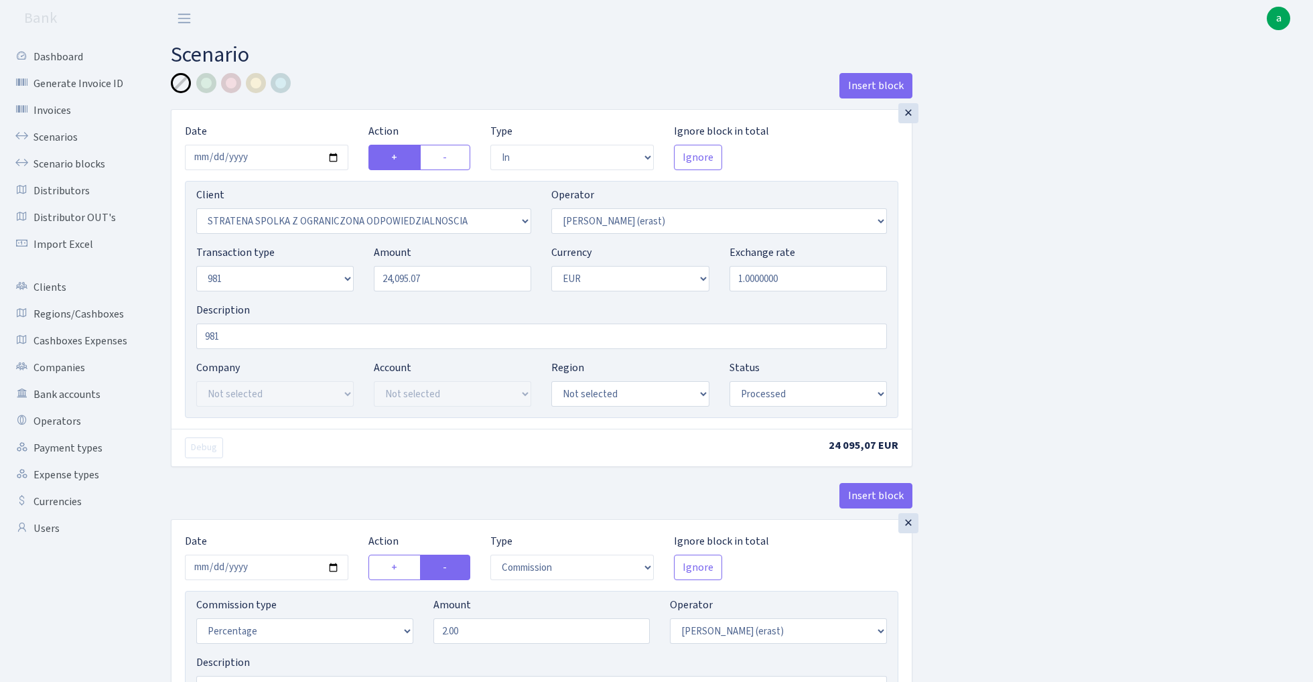
select select "commission"
select select "fixed"
select select "155"
select select "processed"
click at [267, 157] on input "2025-10-03" at bounding box center [266, 157] width 163 height 25
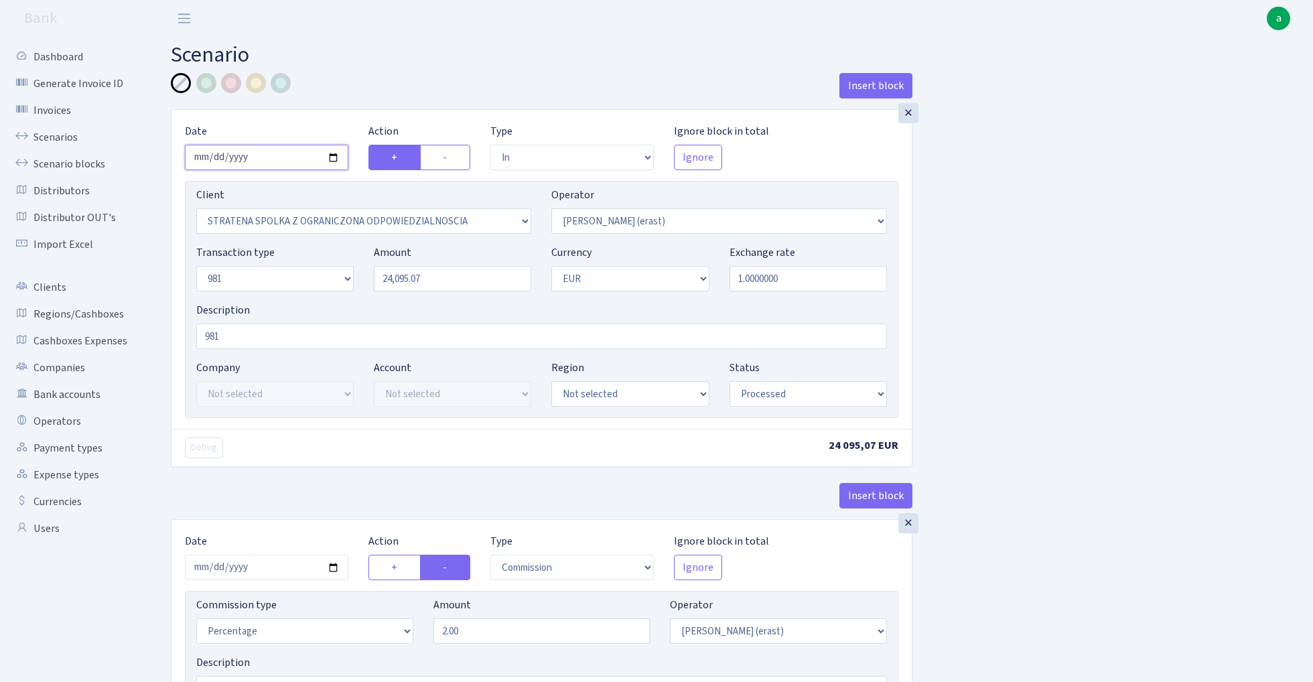
type input "[DATE]"
click at [403, 66] on h2 "Scenario" at bounding box center [732, 54] width 1122 height 25
click at [432, 277] on input "24095.07" at bounding box center [452, 278] width 157 height 25
paste input "18872.60"
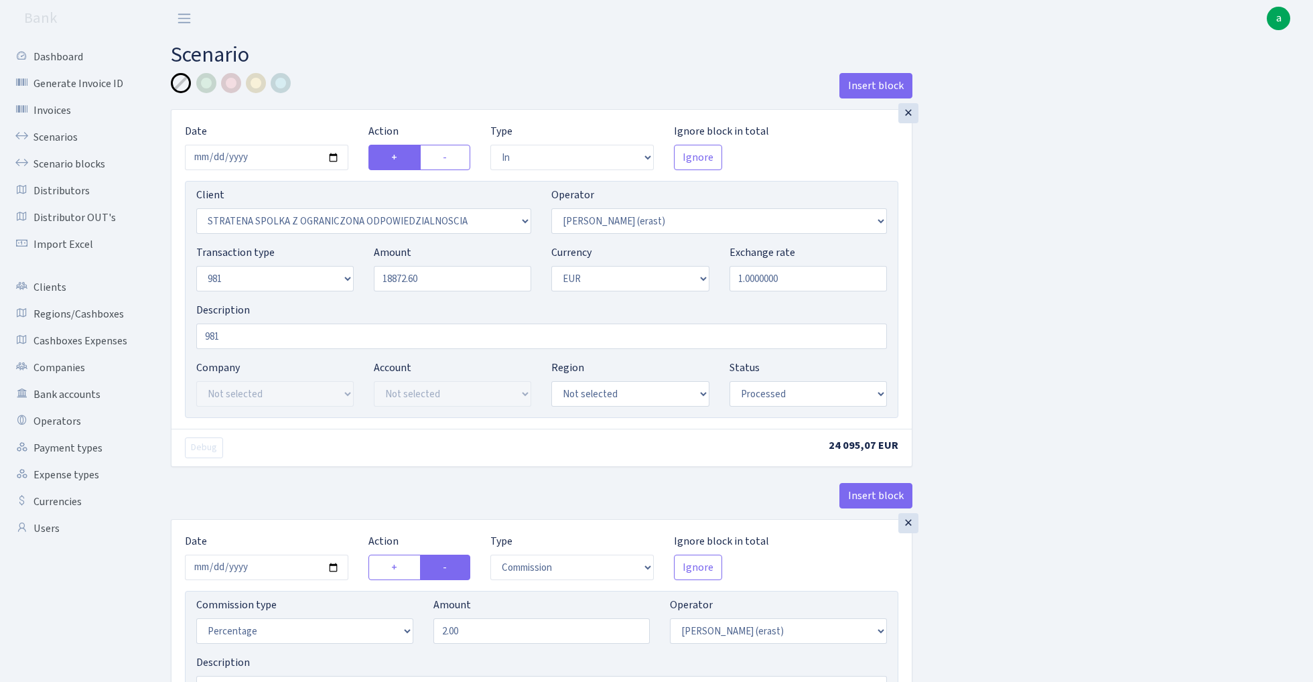
type input "18,872.60"
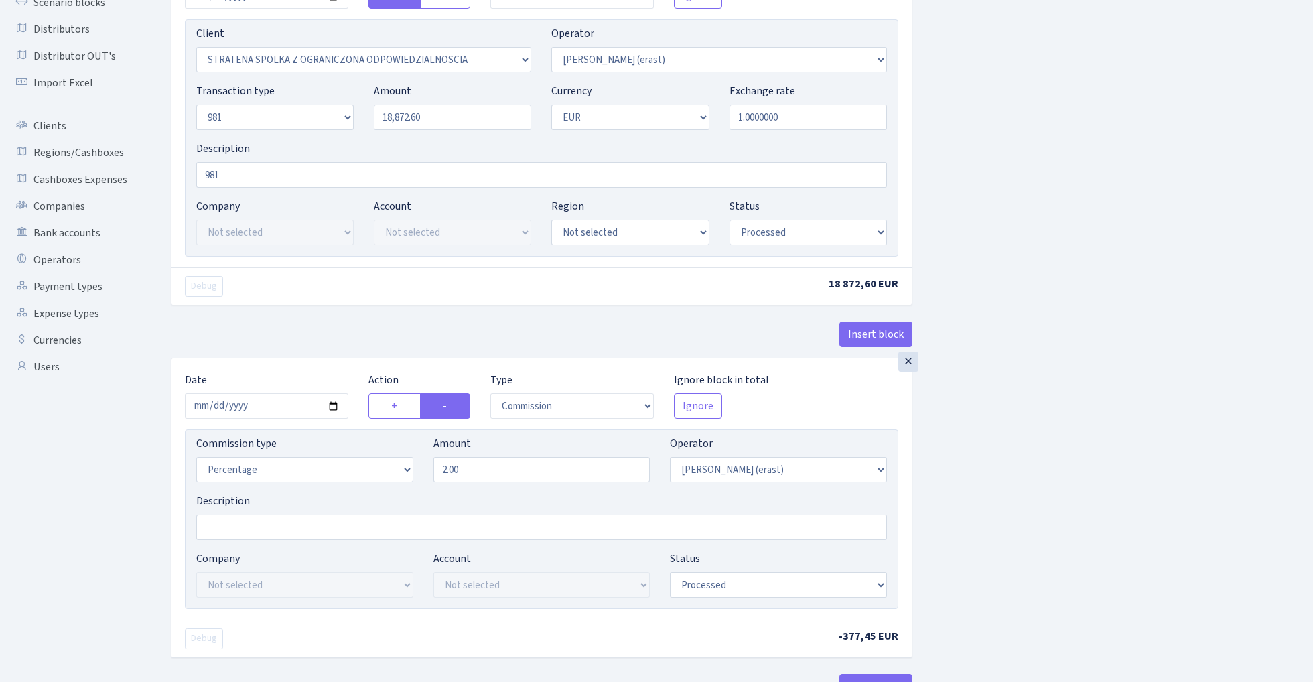
scroll to position [210, 0]
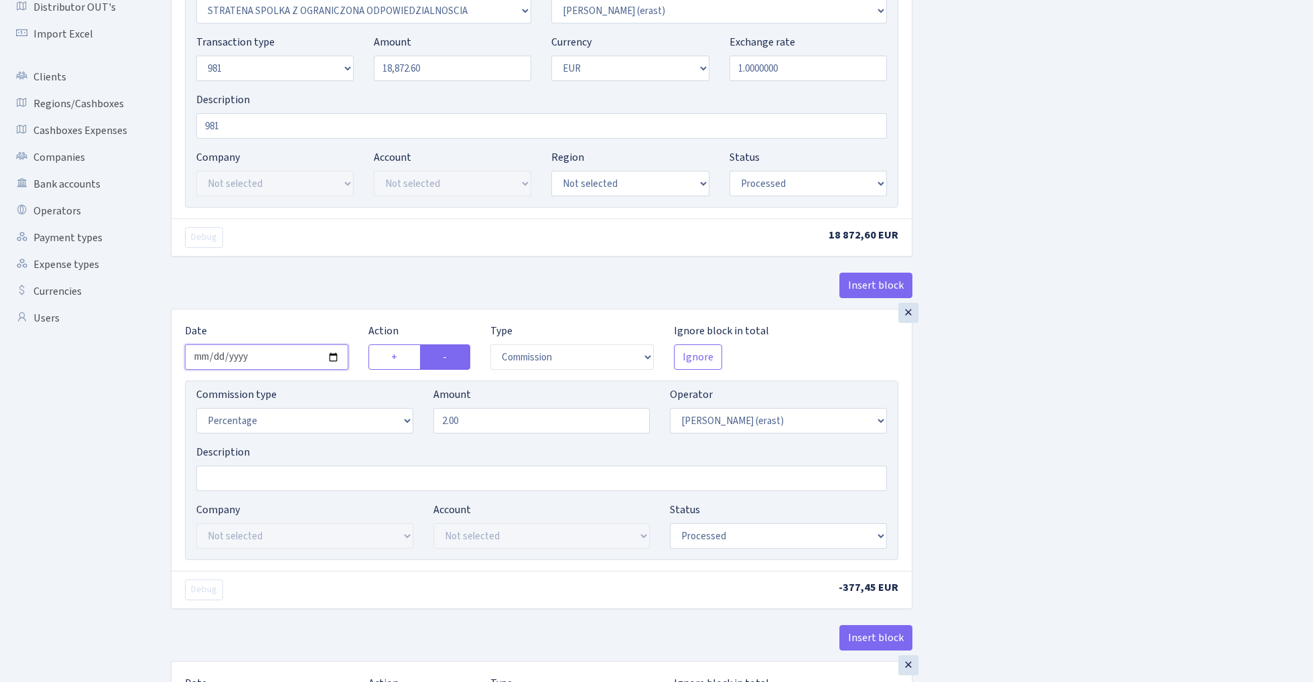
click at [258, 357] on input "2025-10-03" at bounding box center [266, 356] width 163 height 25
type input "2025-10-06"
click at [290, 246] on div "Debug" at bounding box center [358, 237] width 367 height 21
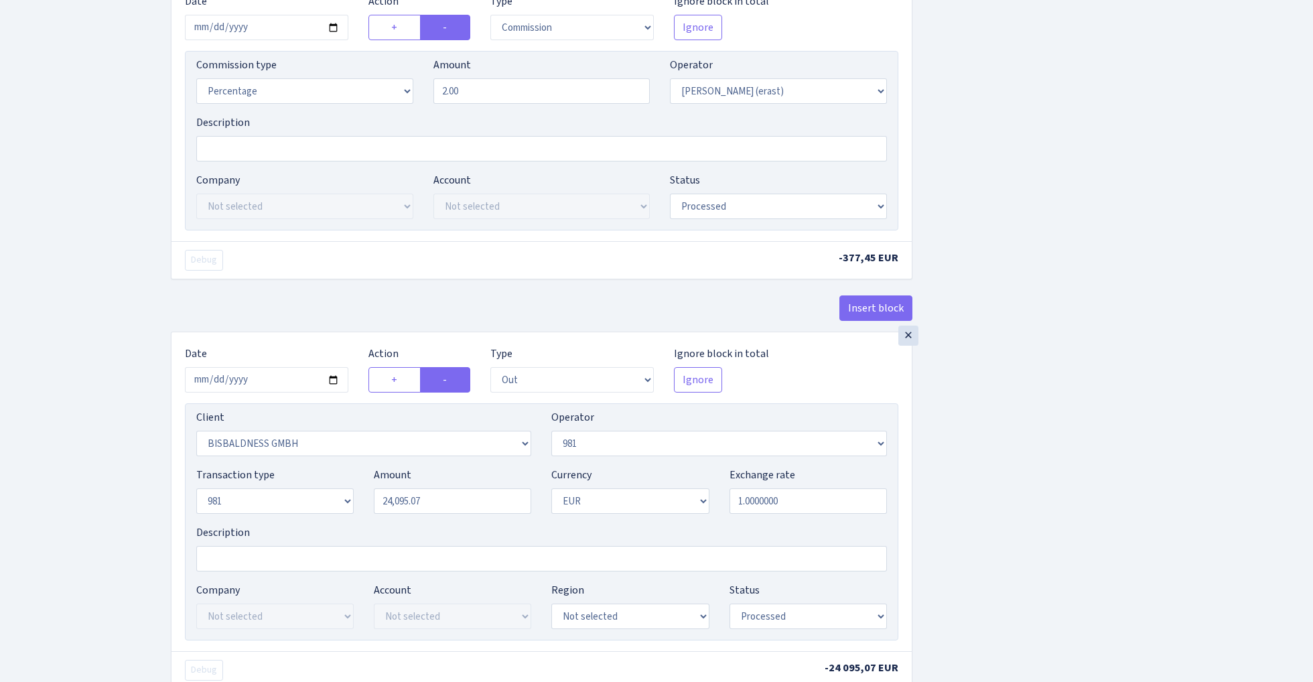
scroll to position [600, 0]
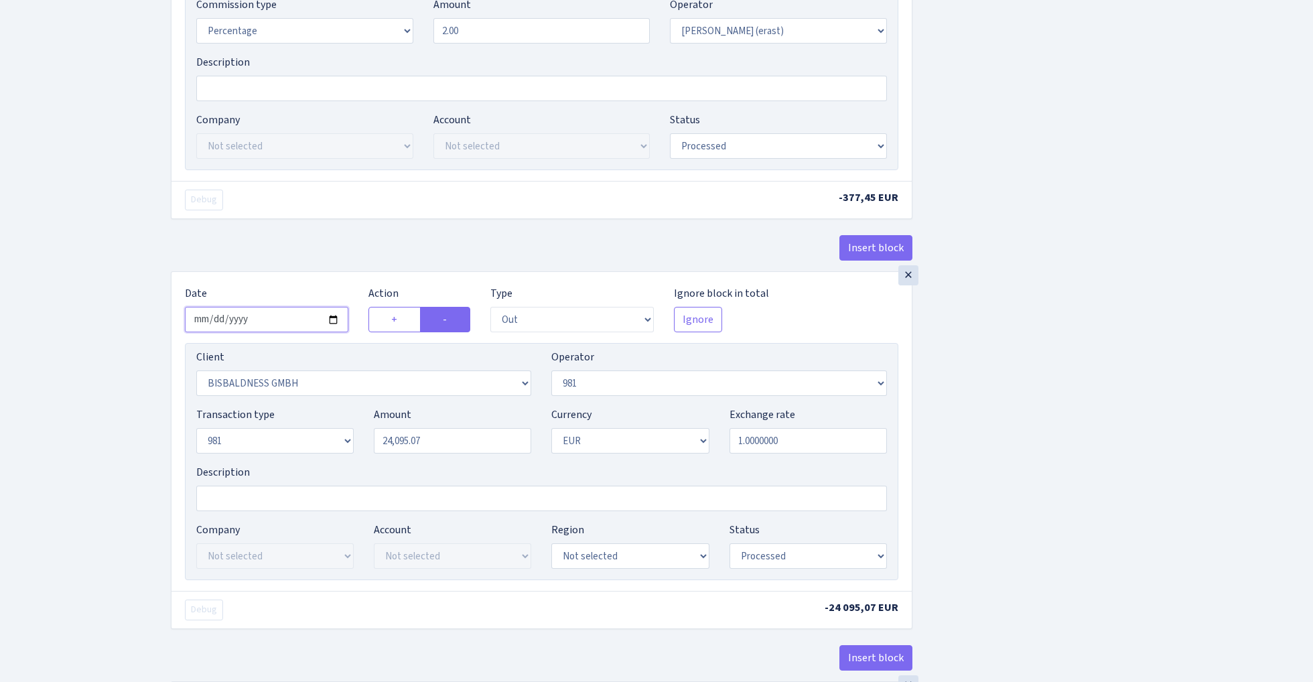
click at [268, 320] on input "2025-10-03" at bounding box center [266, 319] width 163 height 25
type input "2025-10-06"
click at [370, 200] on div "Debug" at bounding box center [358, 200] width 367 height 21
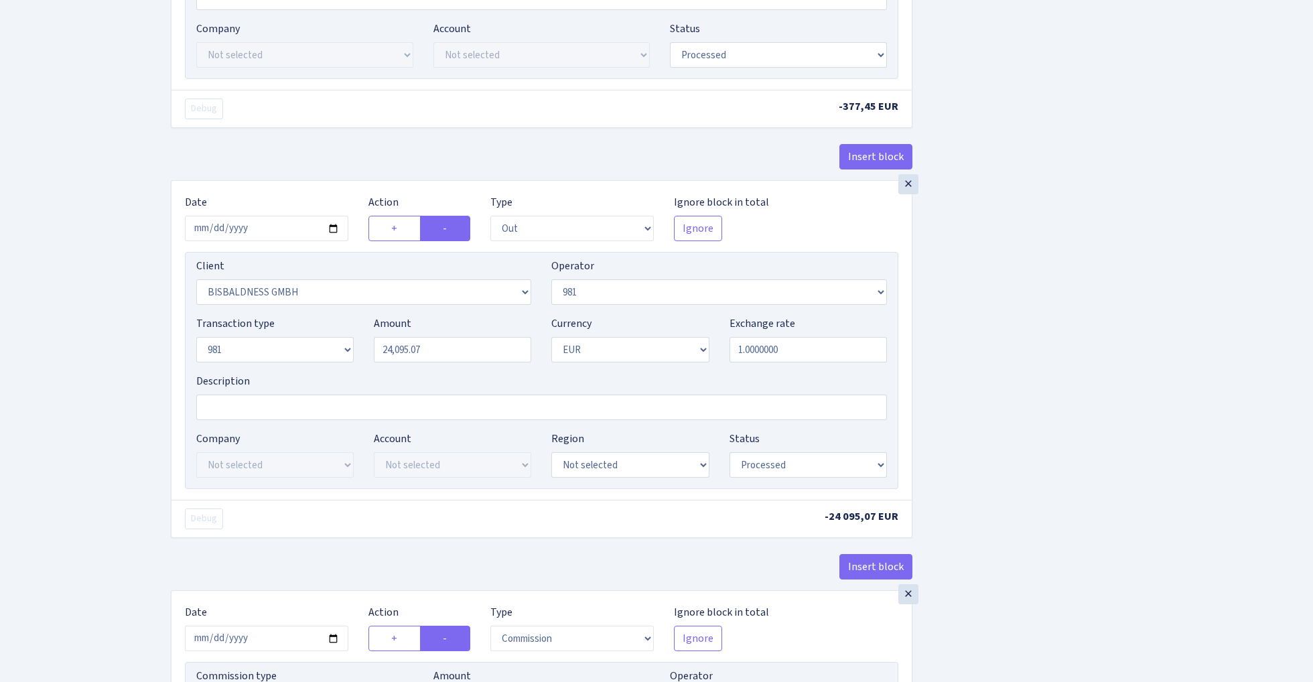
scroll to position [724, 0]
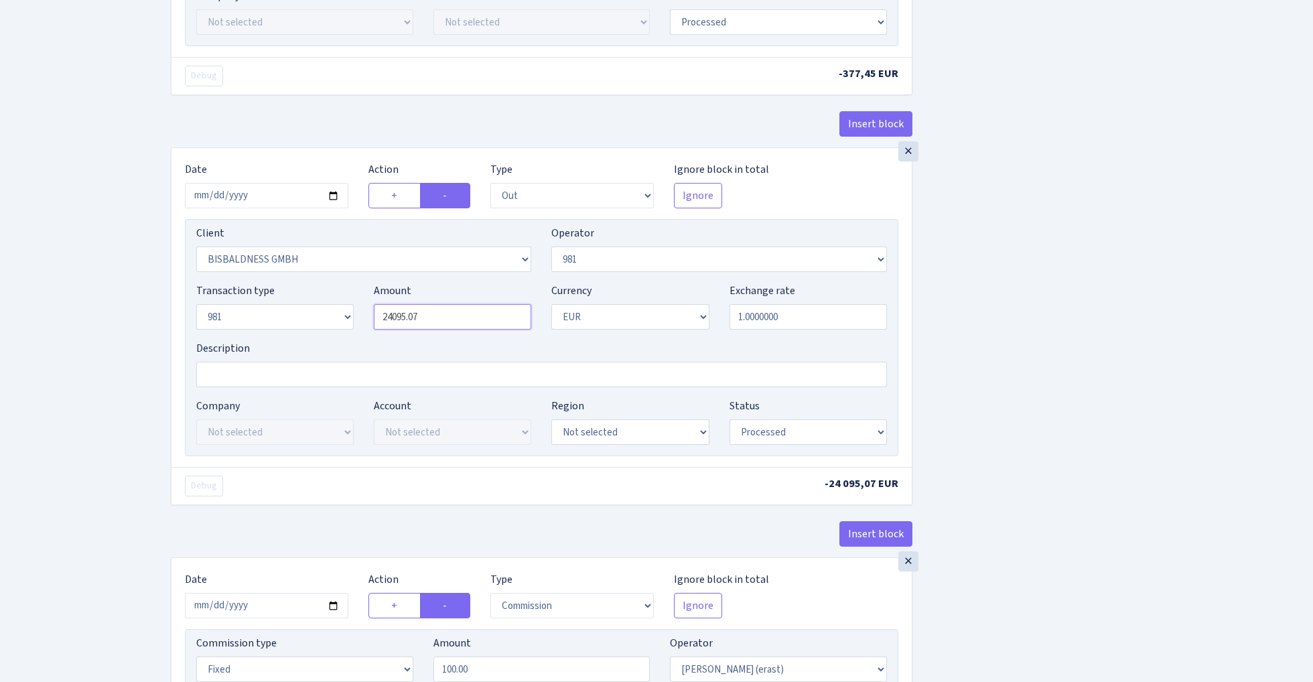
click at [448, 320] on input "24095.07" at bounding box center [452, 316] width 157 height 25
paste input "18872.60"
type input "18,872.60"
click at [1011, 285] on div "Insert block × Date 2025-10-06 Action + - Type --- In Out Commission Field requ…" at bounding box center [732, 160] width 1142 height 1622
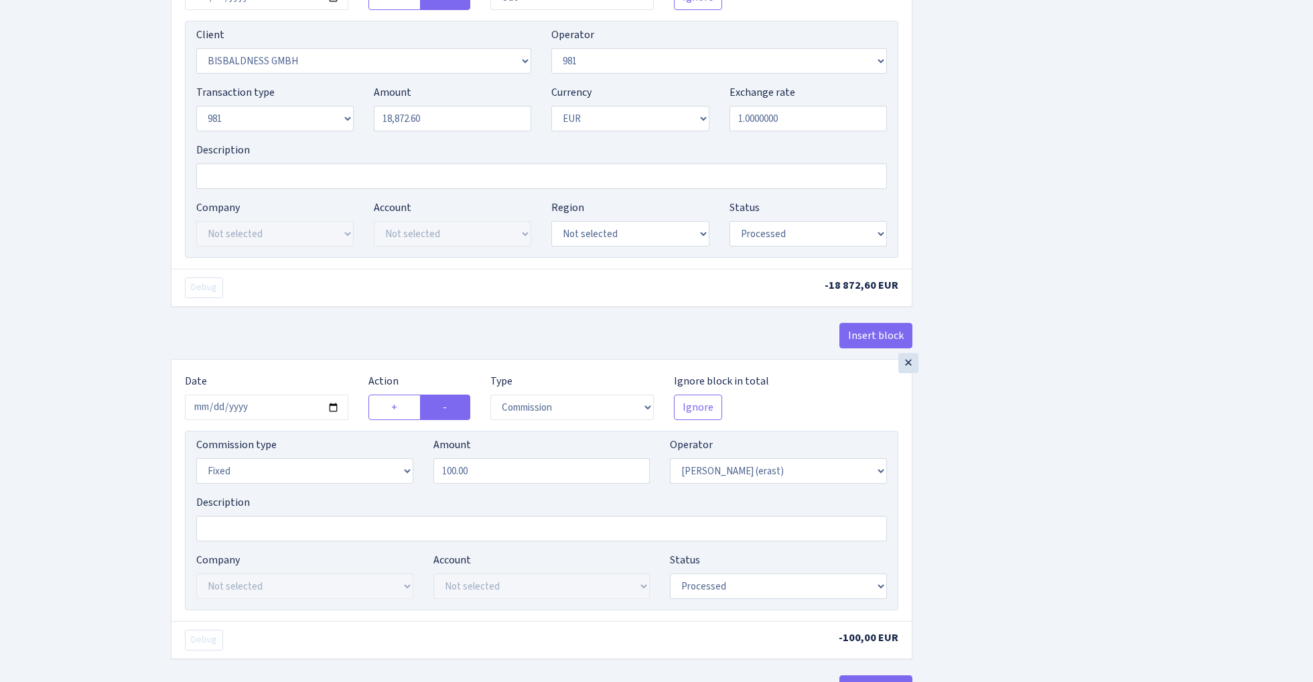
scroll to position [1067, 0]
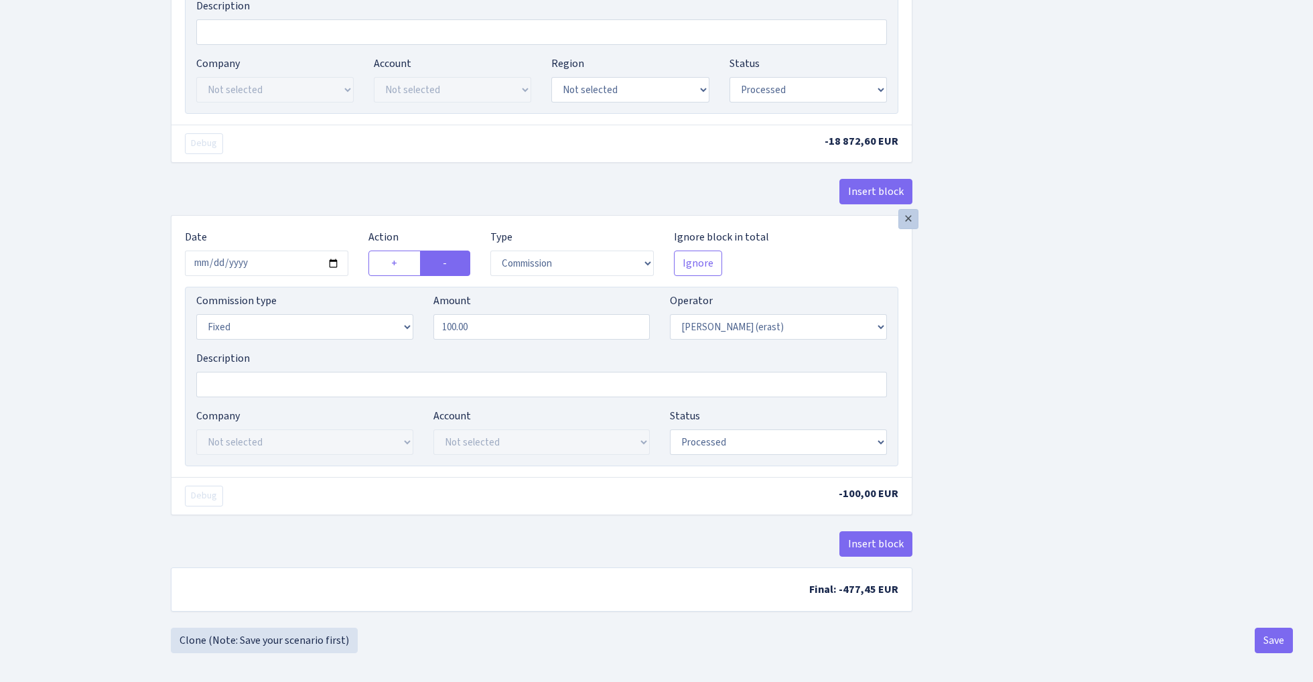
click at [909, 229] on div "×" at bounding box center [909, 219] width 20 height 20
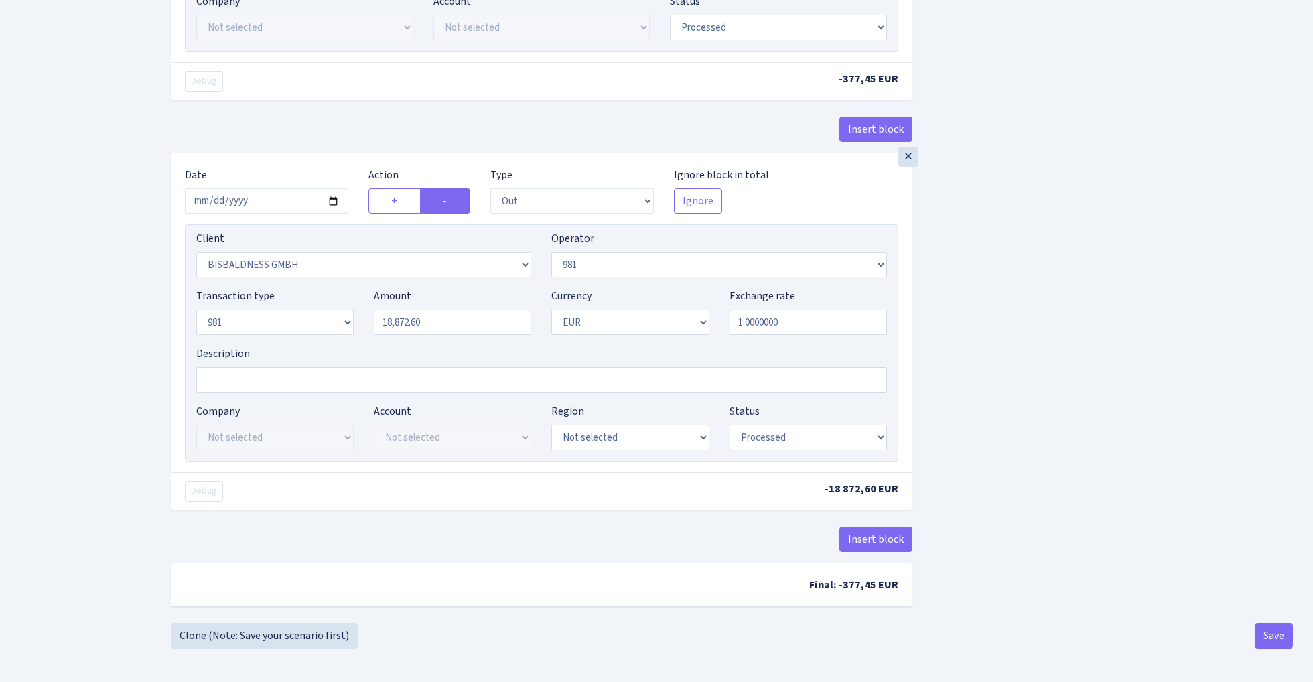
scroll to position [724, 0]
click at [1272, 637] on button "Save" at bounding box center [1274, 635] width 38 height 25
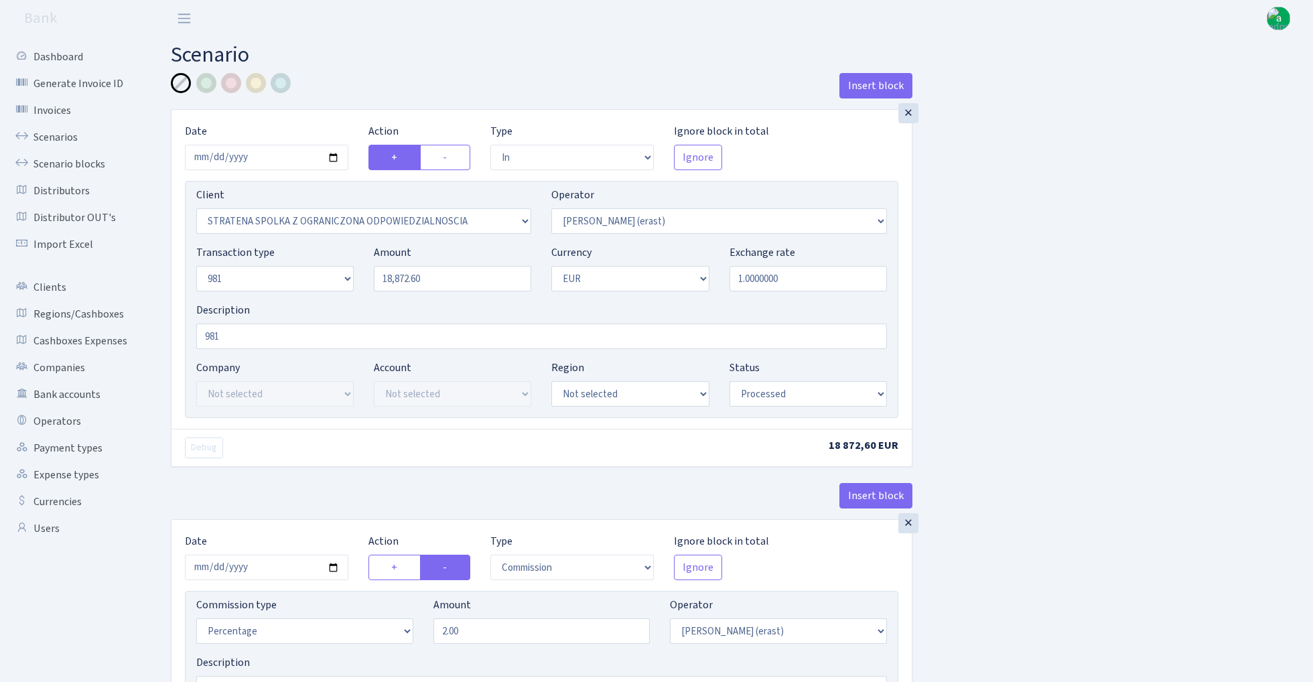
select select "in"
select select "3300"
select select "155"
select select "8"
select select "1"
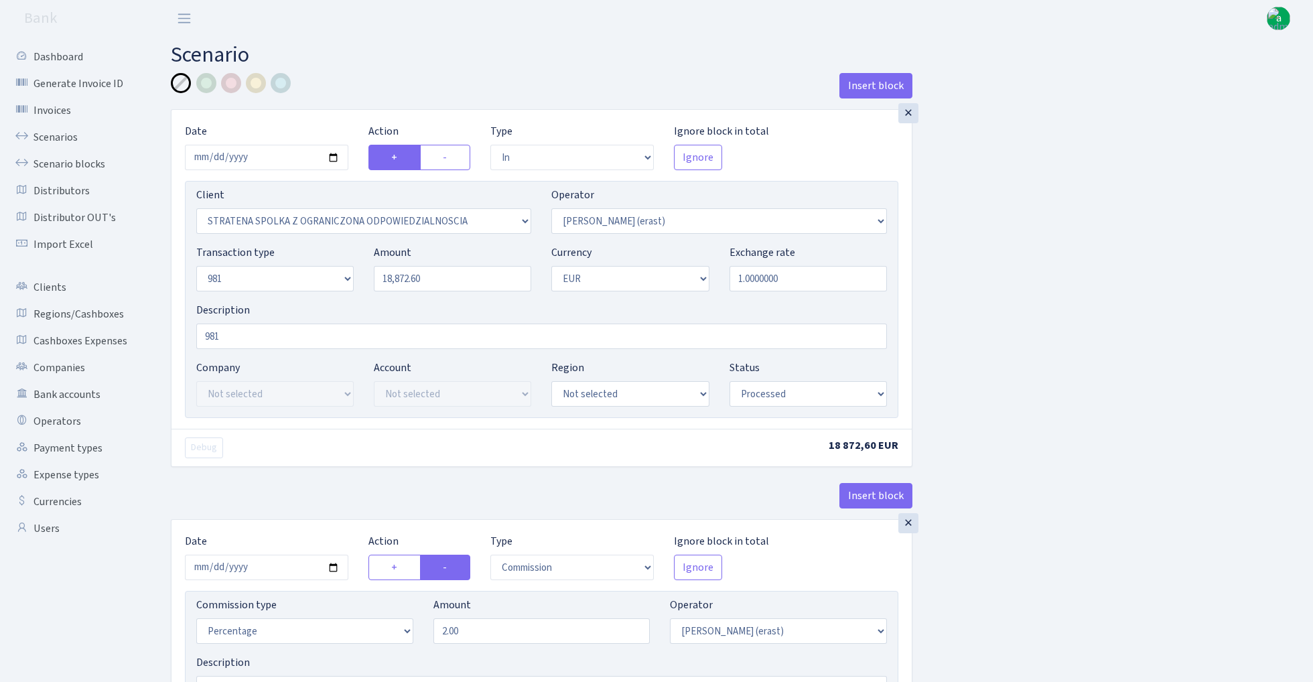
select select "processed"
select select "commission"
select select "155"
select select "processed"
select select "out"
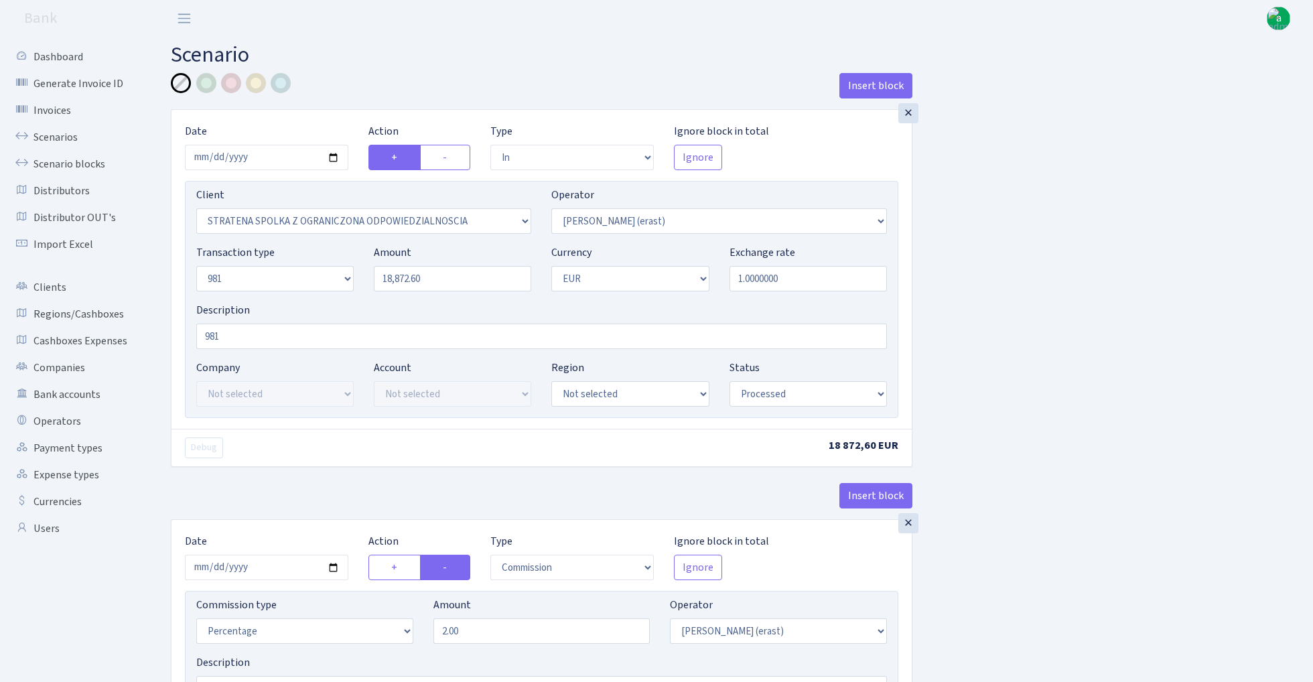
select select "2442"
select select "61"
select select "8"
select select "1"
select select "processed"
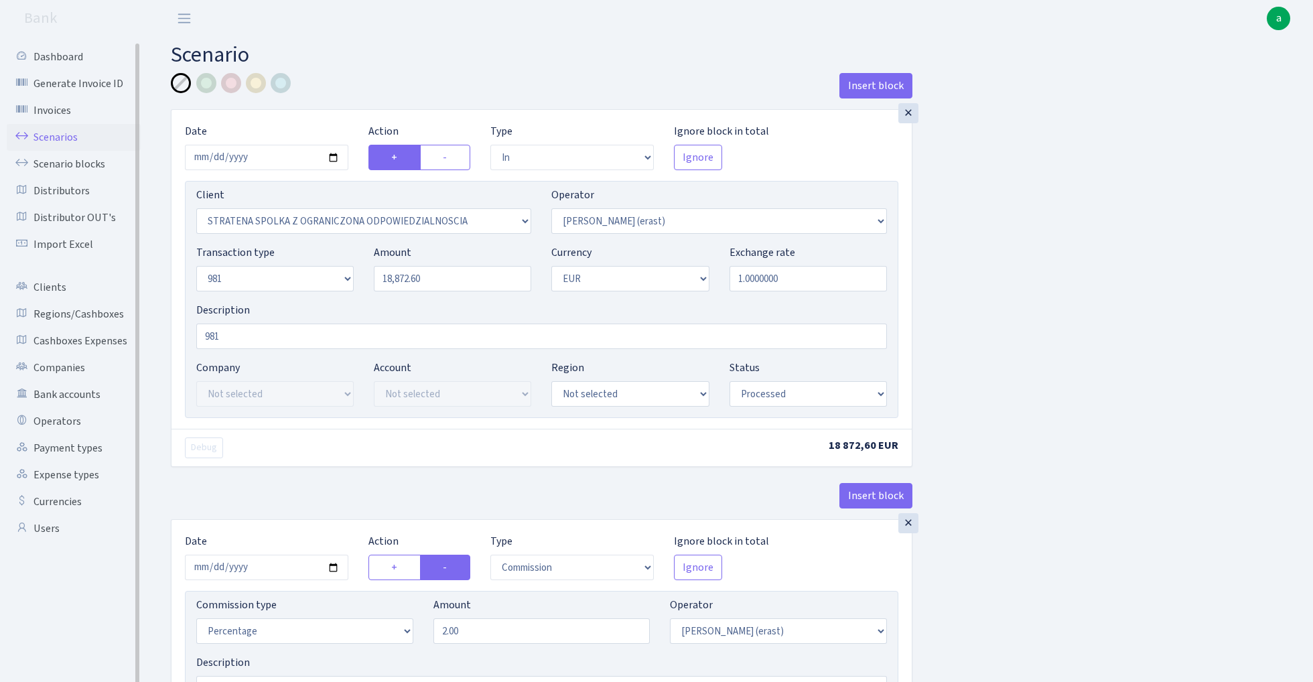
click at [68, 138] on link "Scenarios" at bounding box center [74, 137] width 134 height 27
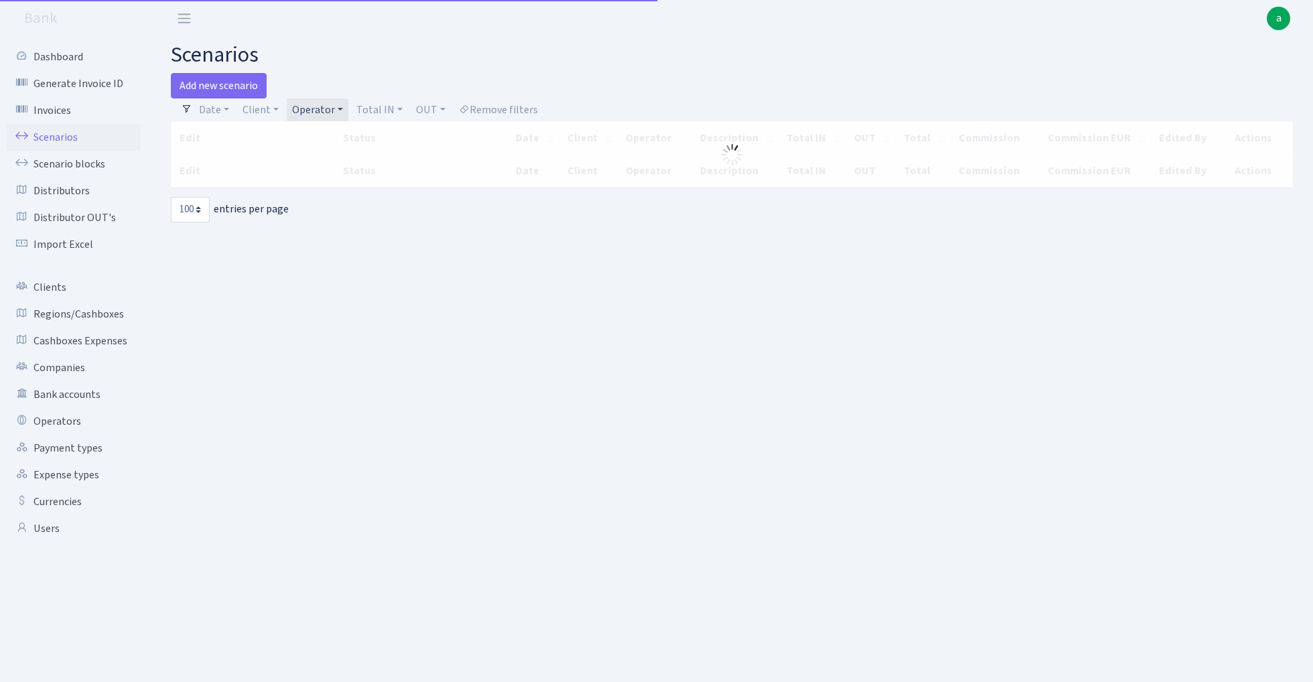
select select "100"
click at [312, 110] on link "Operator" at bounding box center [318, 109] width 62 height 23
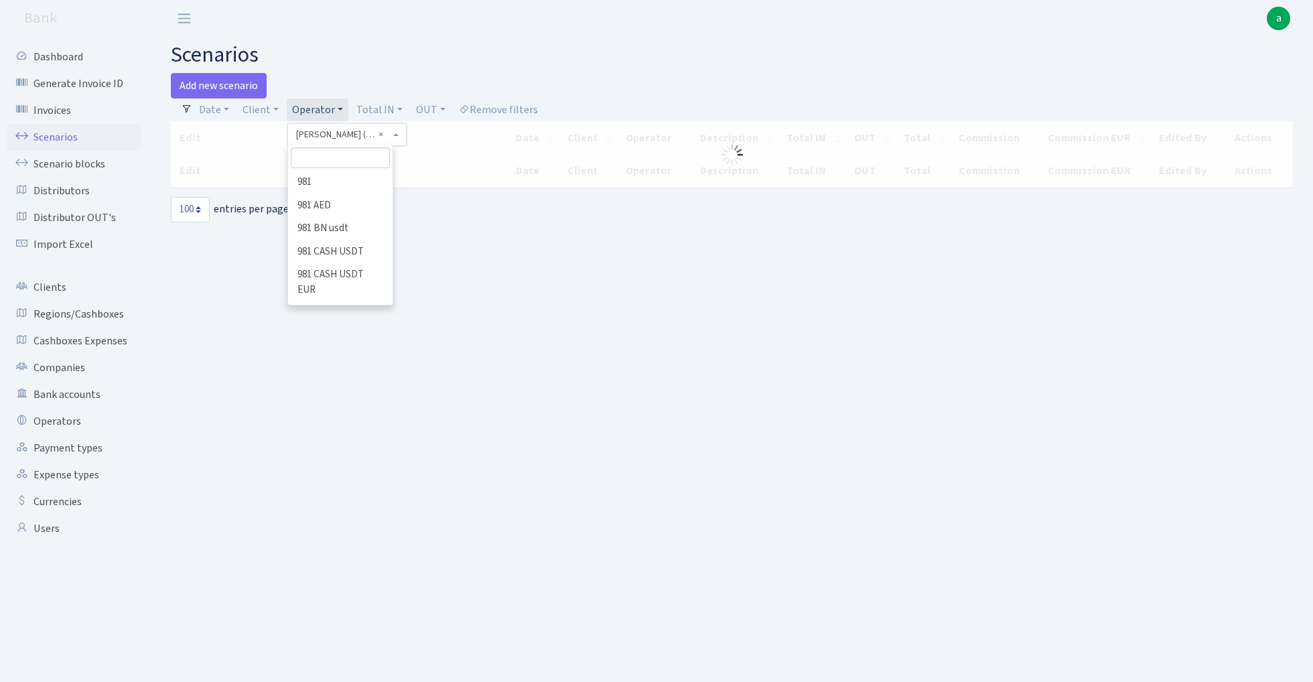
scroll to position [2412, 0]
click at [314, 151] on input "search" at bounding box center [340, 157] width 98 height 21
type input "dire"
click at [348, 181] on li "DIRECT" at bounding box center [339, 182] width 101 height 23
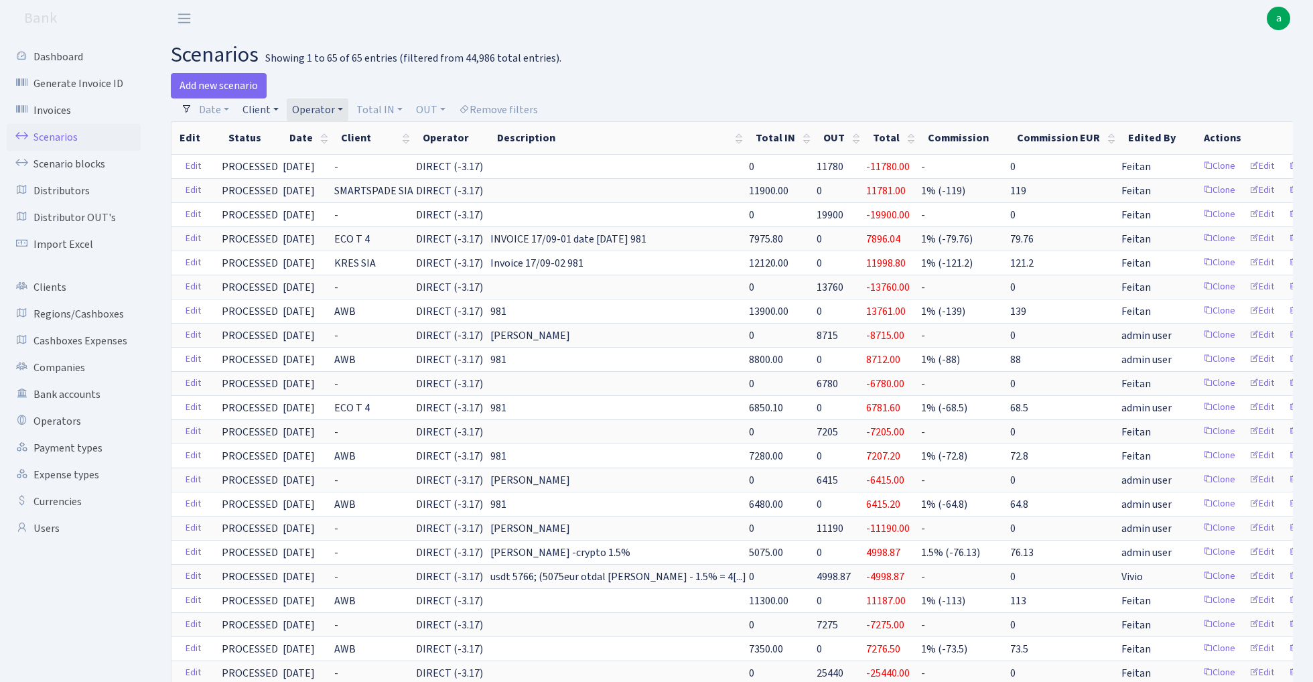
click at [263, 111] on link "Client" at bounding box center [260, 109] width 47 height 23
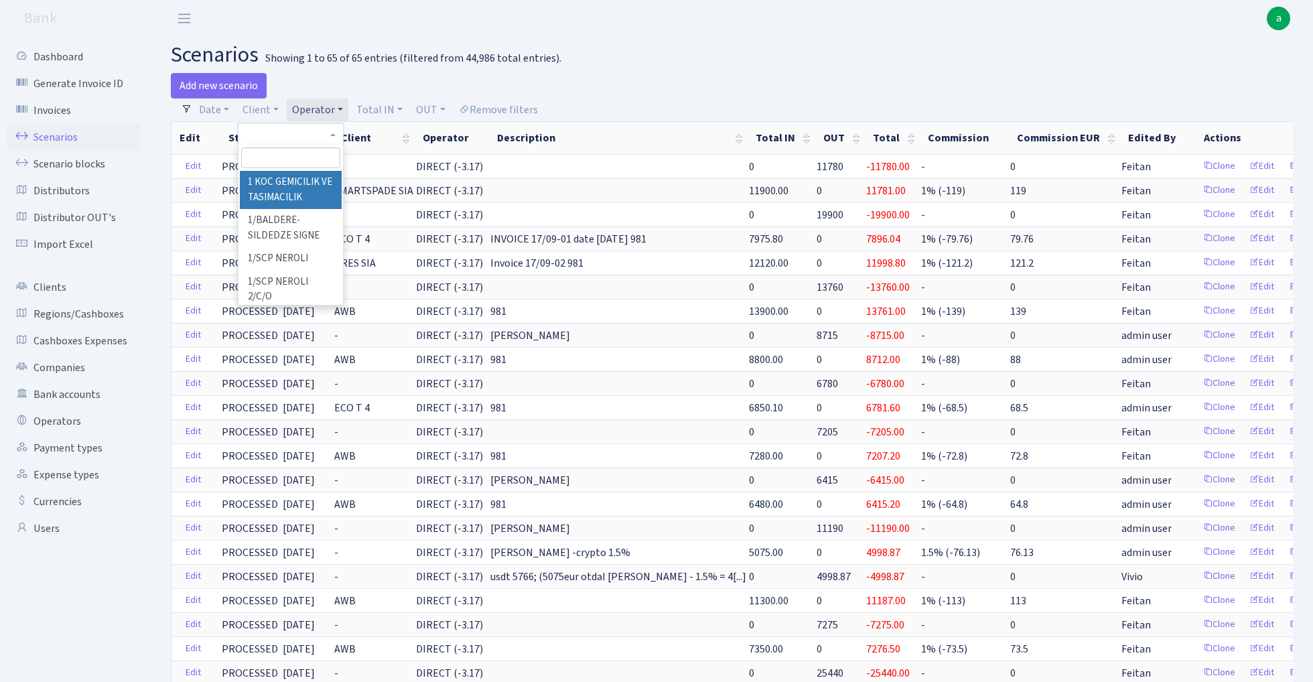
click at [272, 159] on input "search" at bounding box center [290, 157] width 98 height 21
type input "7"
click at [478, 76] on div "Add new scenario" at bounding box center [446, 85] width 551 height 25
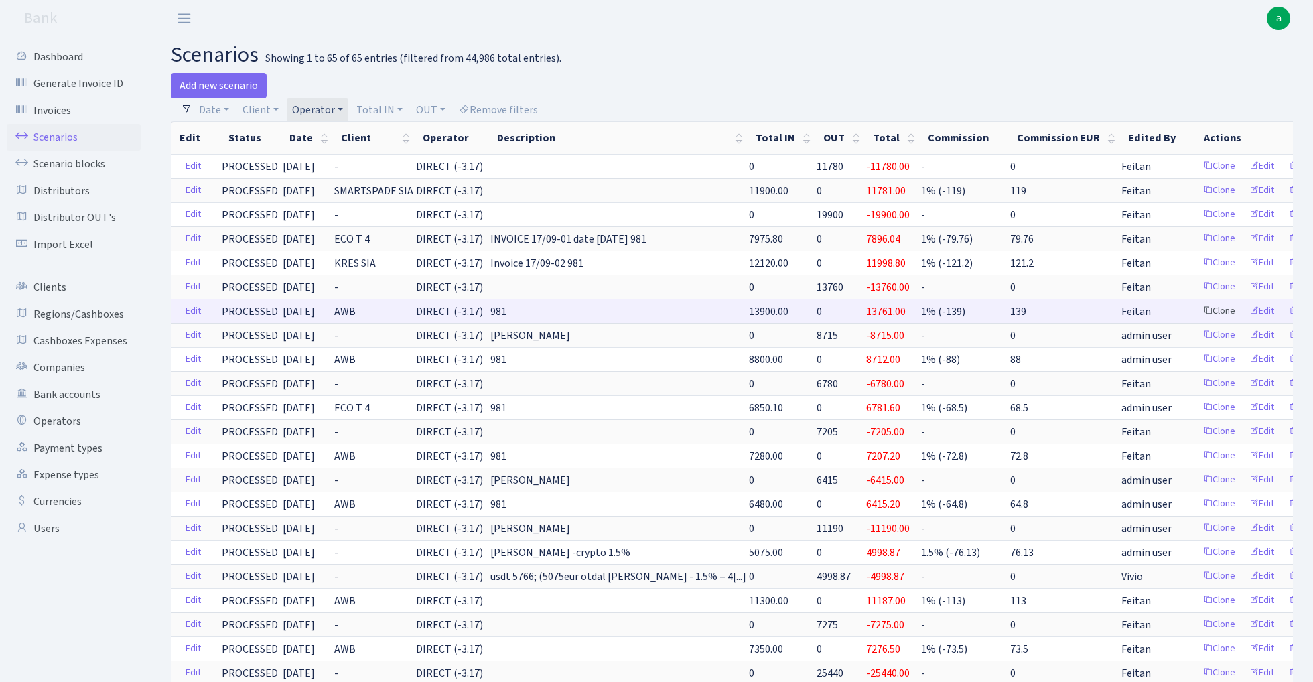
click at [1197, 309] on link "Clone" at bounding box center [1219, 311] width 44 height 21
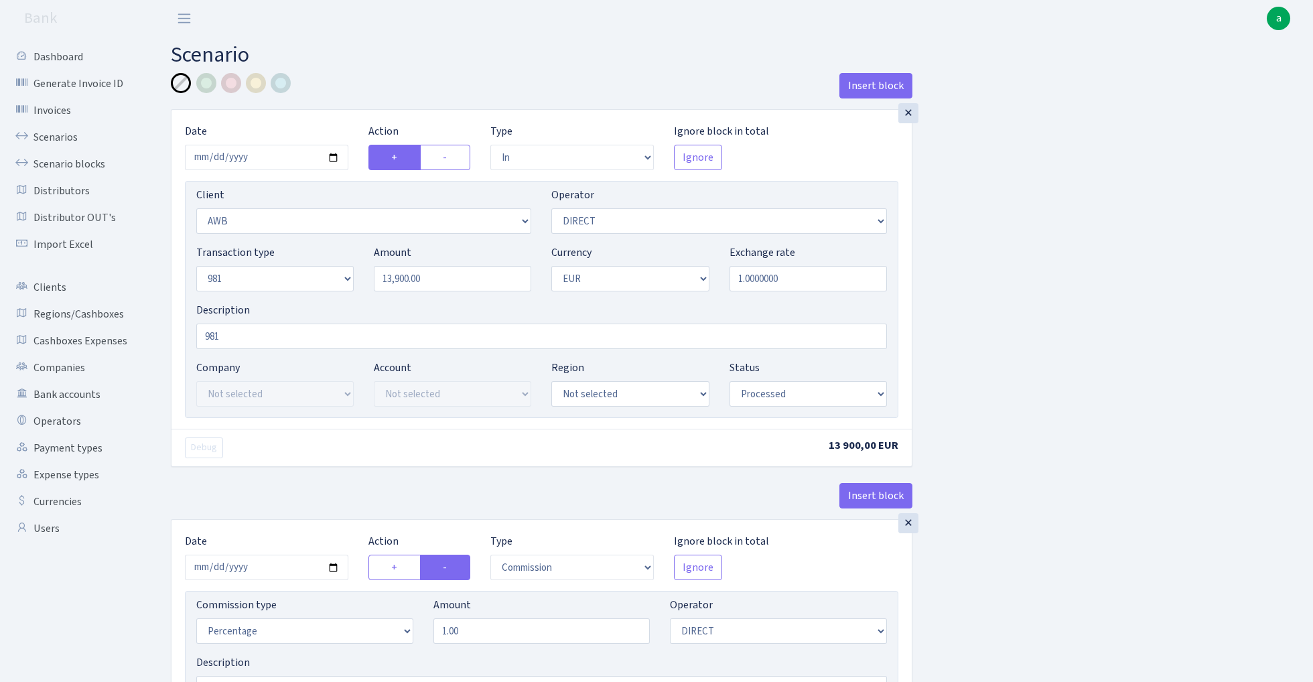
select select "in"
select select "3210"
select select "470"
select select "8"
select select "1"
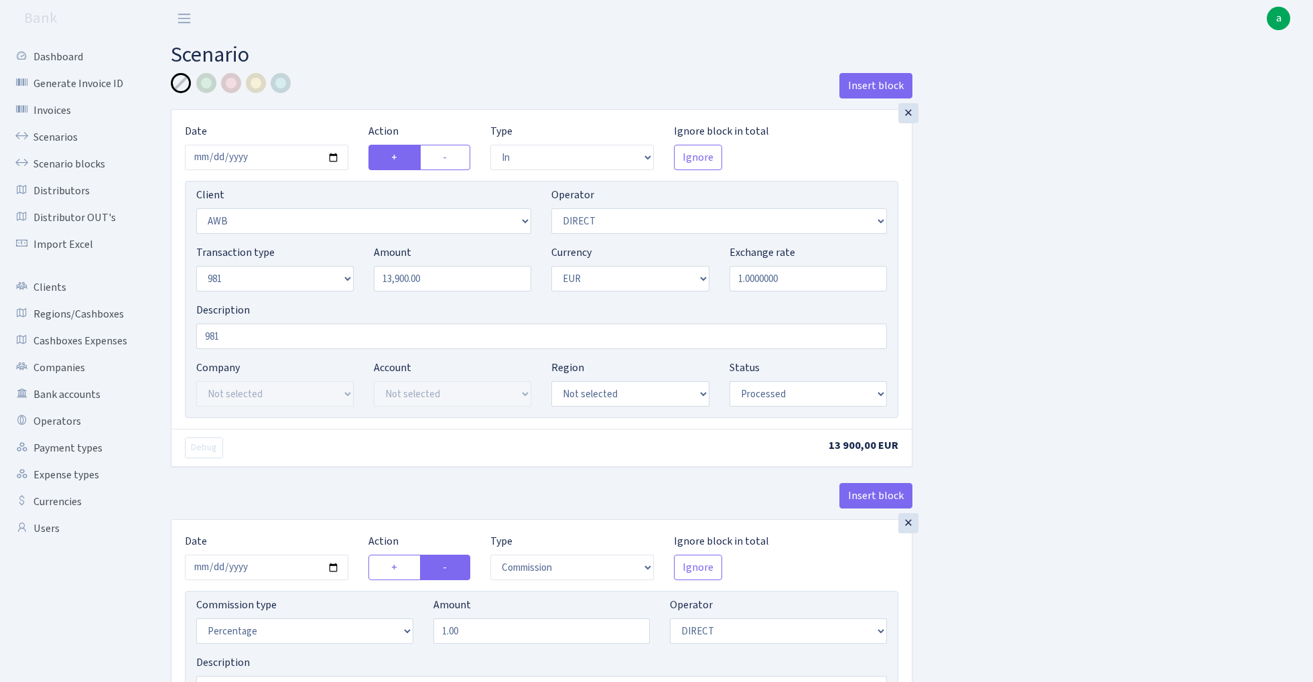
select select "processed"
select select "commission"
select select "470"
select select "processed"
select select "out"
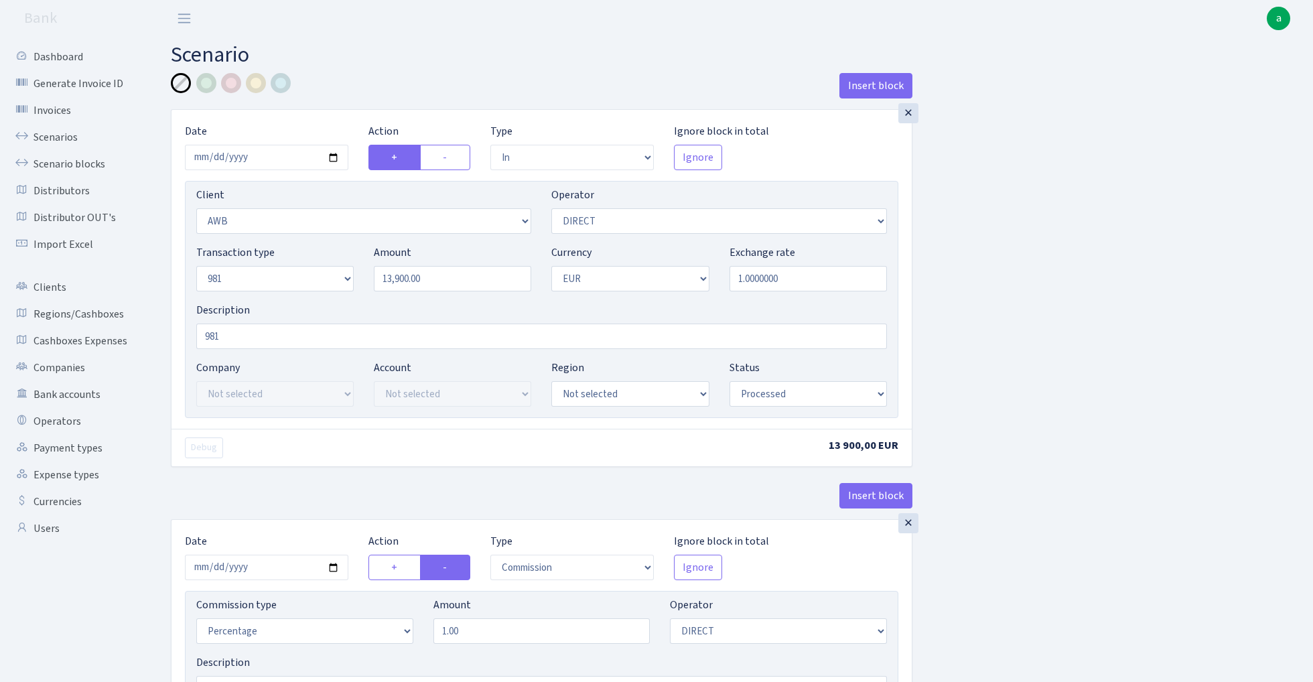
select select "342"
select select "61"
select select "8"
select select "1"
select select "processed"
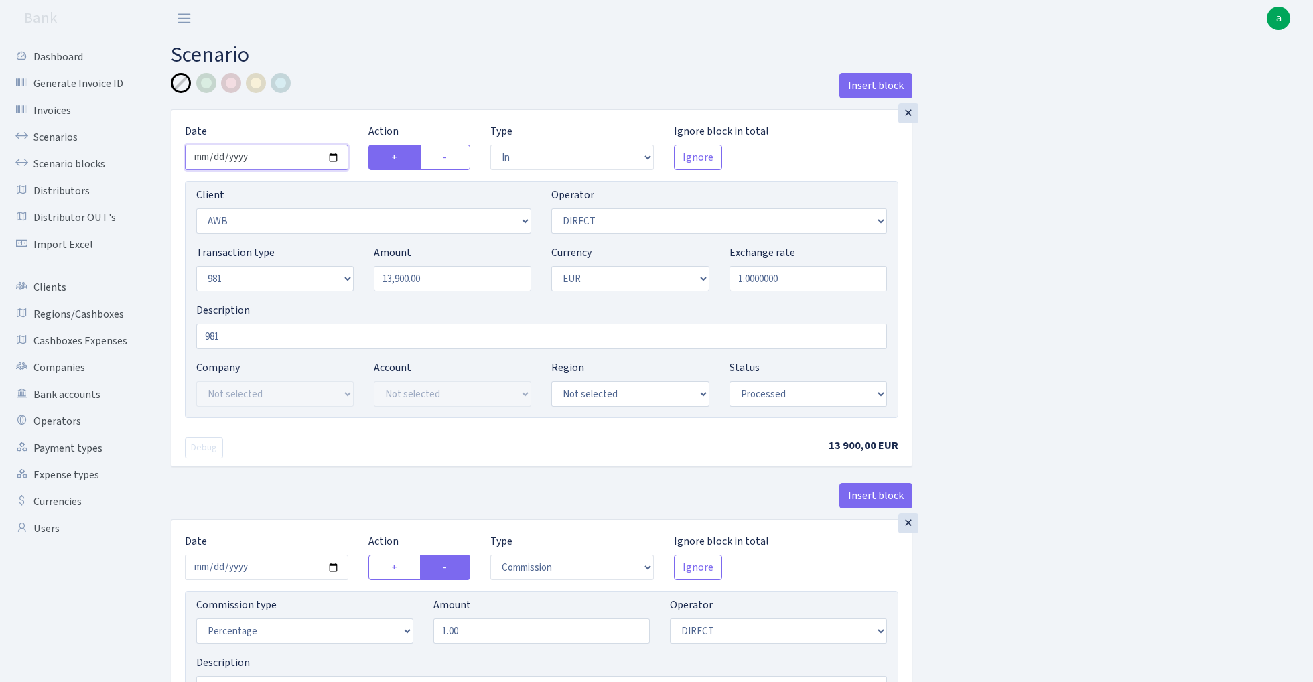
click at [264, 154] on input "2025-09-12" at bounding box center [266, 157] width 163 height 25
type input "[DATE]"
click at [376, 99] on div "Insert block" at bounding box center [542, 91] width 742 height 36
click at [436, 285] on input "13900.00" at bounding box center [452, 278] width 157 height 25
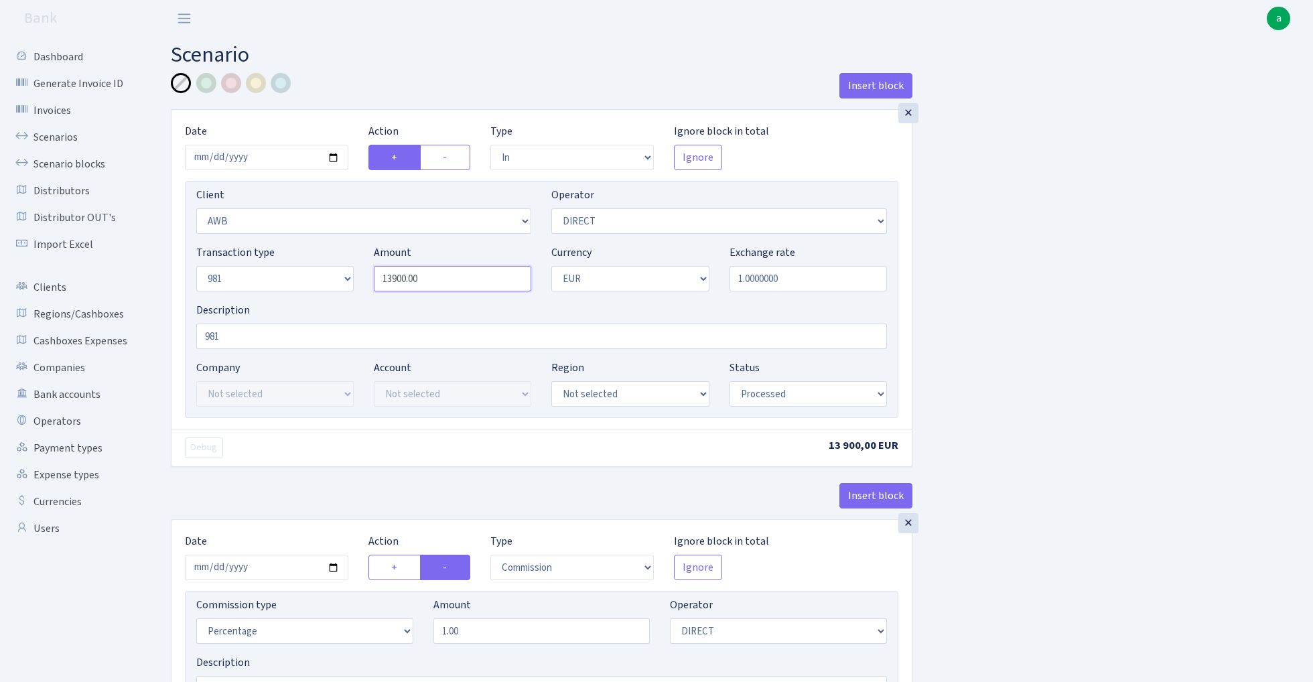
paste input "1395.22"
type input "11,395.22"
select select "3054"
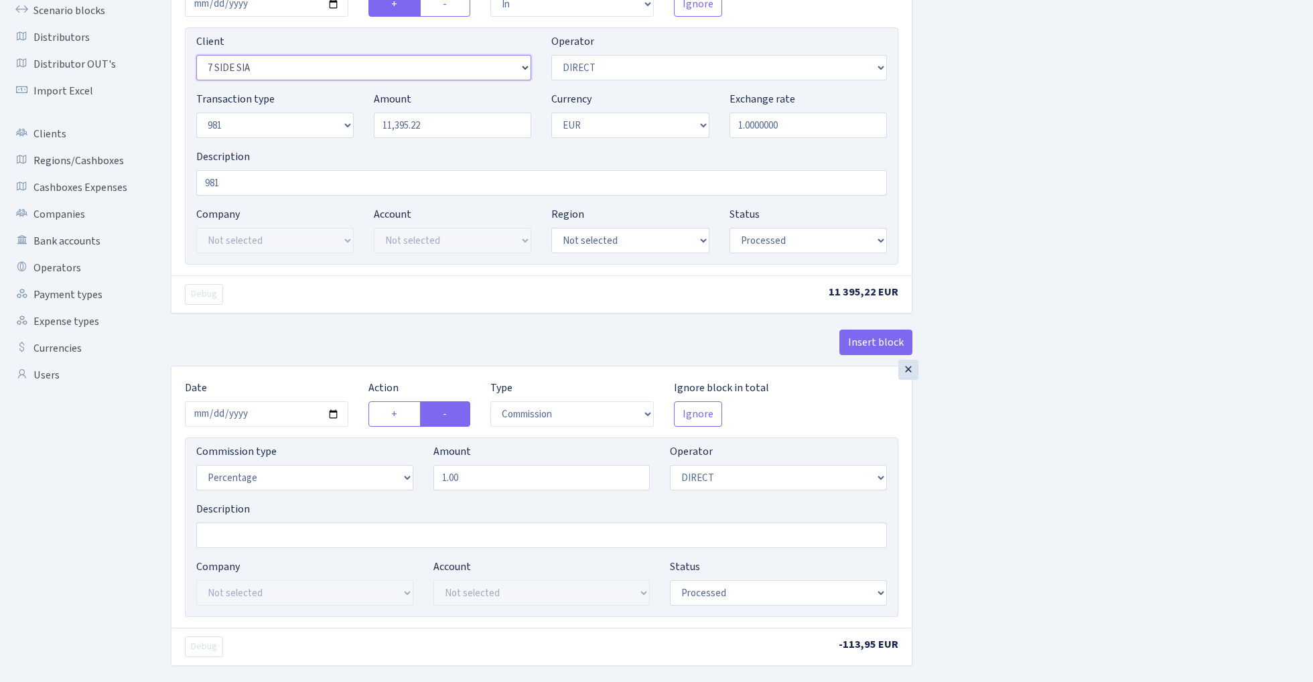
scroll to position [178, 0]
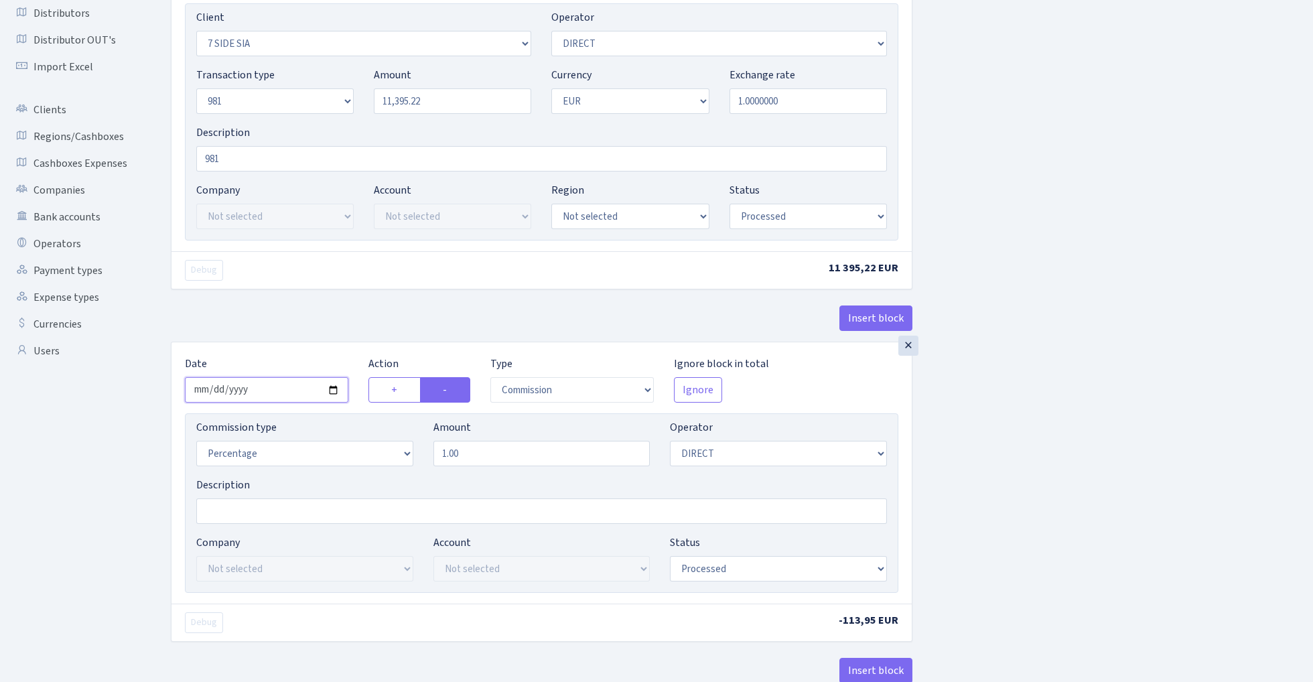
click at [257, 395] on input "2025-09-12" at bounding box center [266, 389] width 163 height 25
type input "2025-10-06"
click at [328, 293] on div "× Date 2025-10-06 Action + - Type --- In Out Commission Field required. Ignore …" at bounding box center [542, 137] width 742 height 410
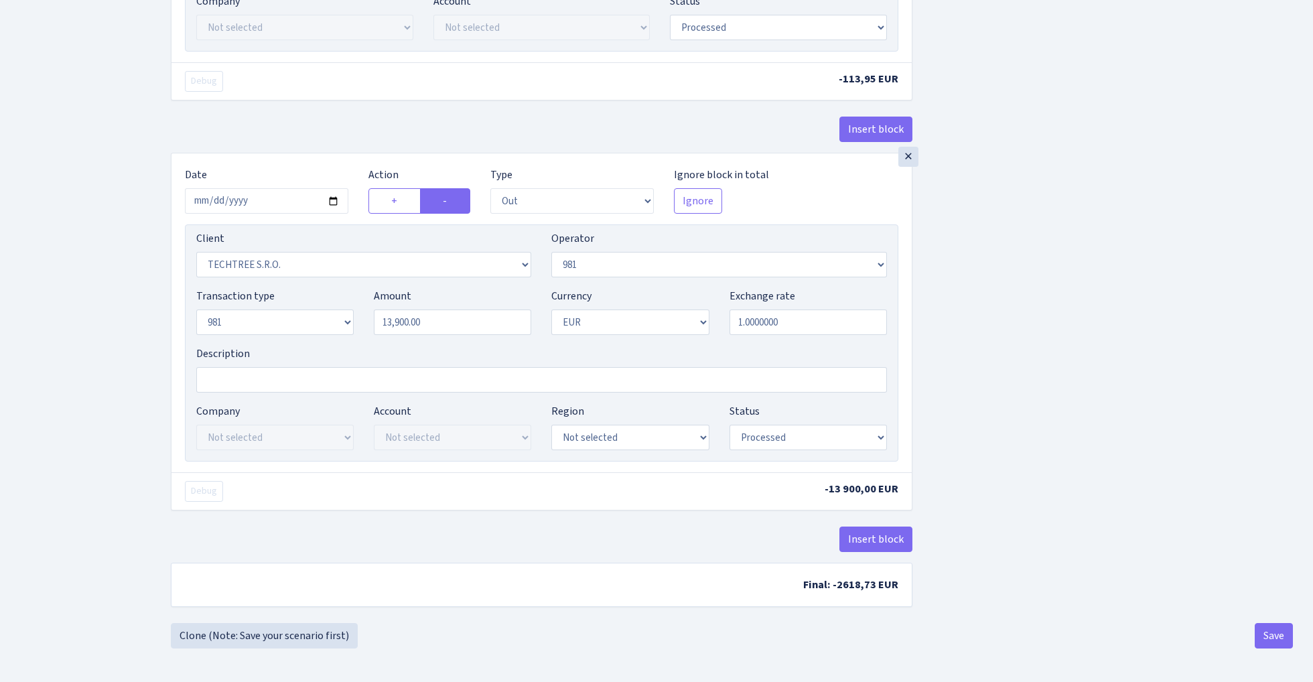
scroll to position [724, 0]
click at [261, 200] on input "2025-09-12" at bounding box center [266, 200] width 163 height 25
type input "2025-10-06"
click at [311, 135] on div "Insert block" at bounding box center [542, 135] width 742 height 36
select select "2129"
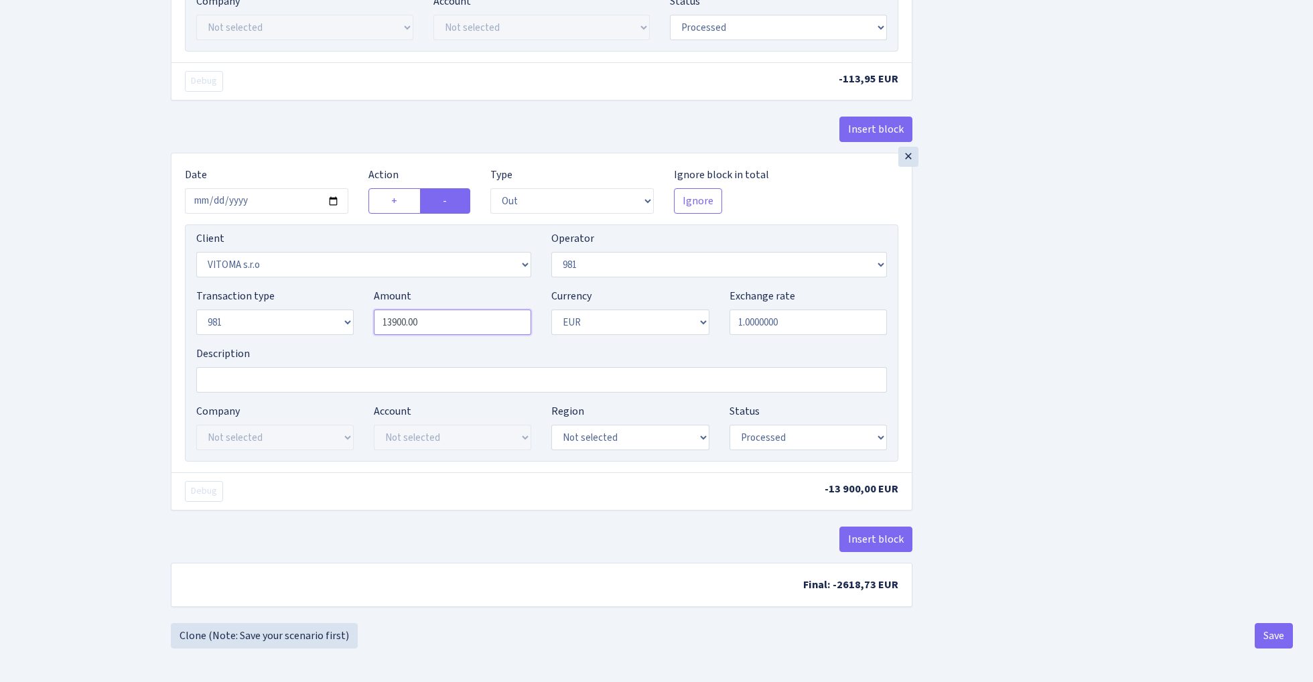
click at [491, 323] on input "13900.00" at bounding box center [452, 322] width 157 height 25
paste input "1395.22"
type input "11,395.22"
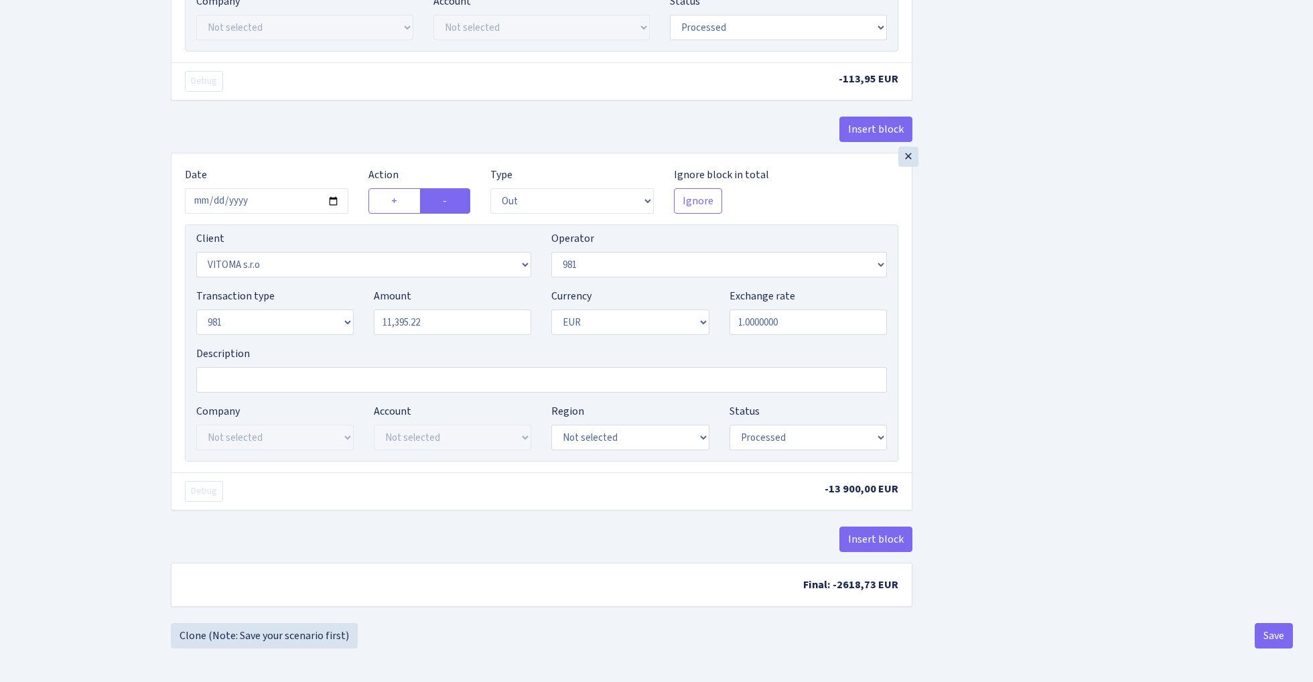
scroll to position [719, 0]
click at [1269, 645] on button "Save" at bounding box center [1274, 635] width 38 height 25
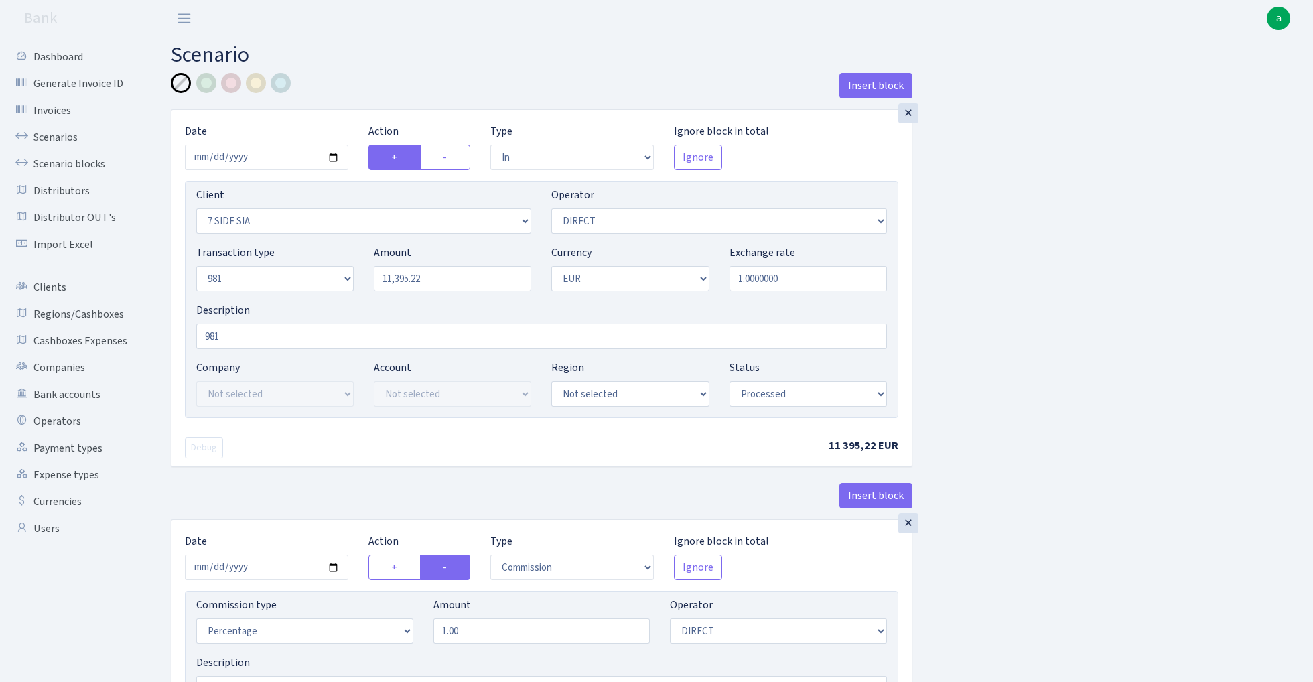
select select "in"
select select "3054"
select select "470"
select select "8"
select select "1"
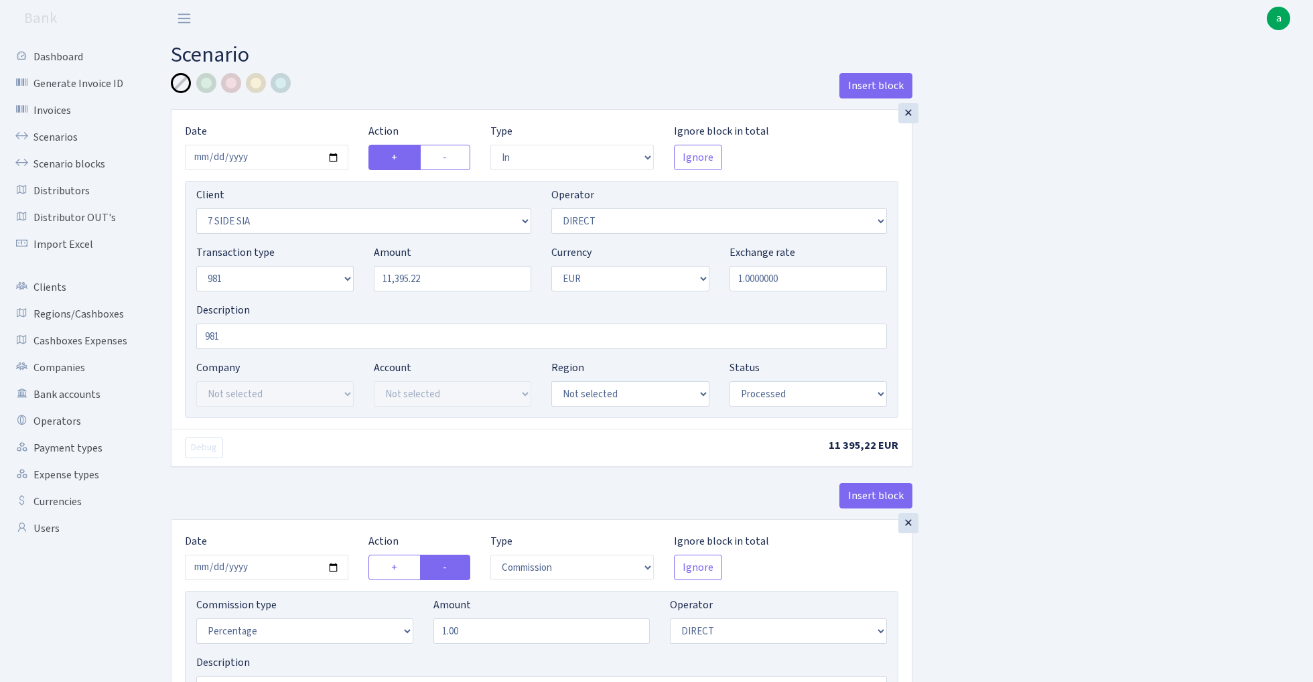
select select "processed"
select select "commission"
select select "470"
select select "processed"
select select "out"
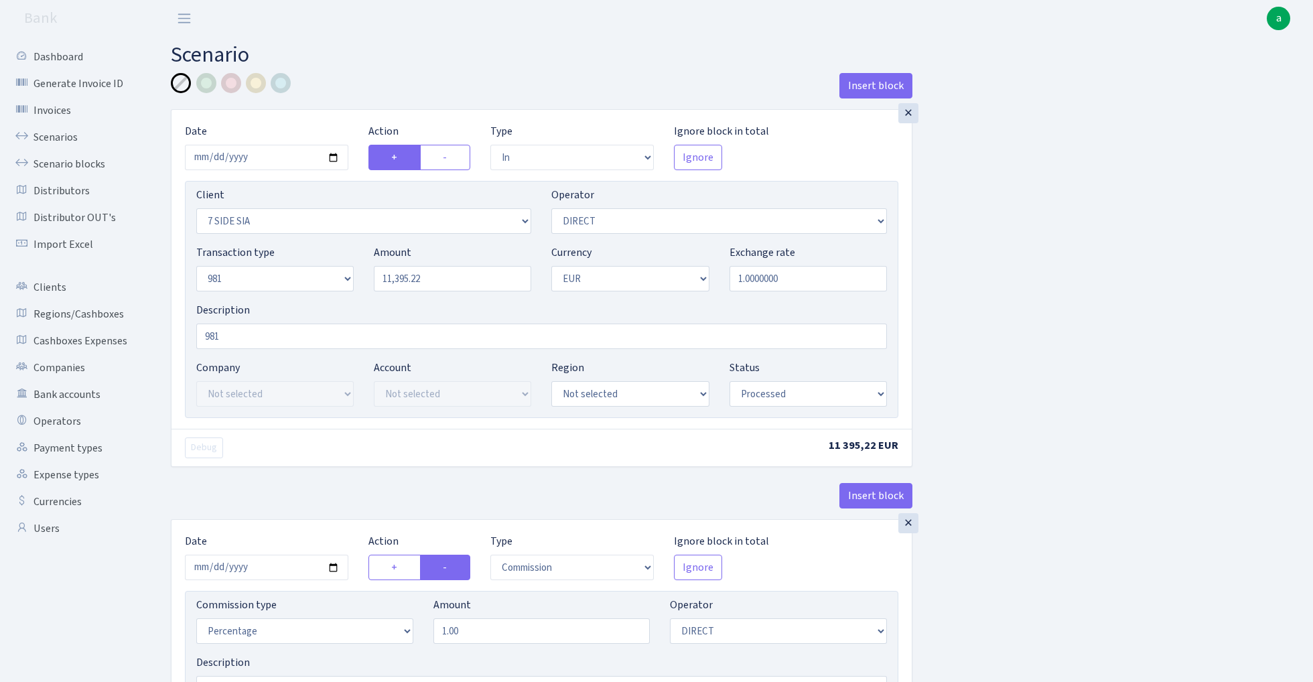
select select "2129"
select select "61"
select select "8"
select select "1"
select select "processed"
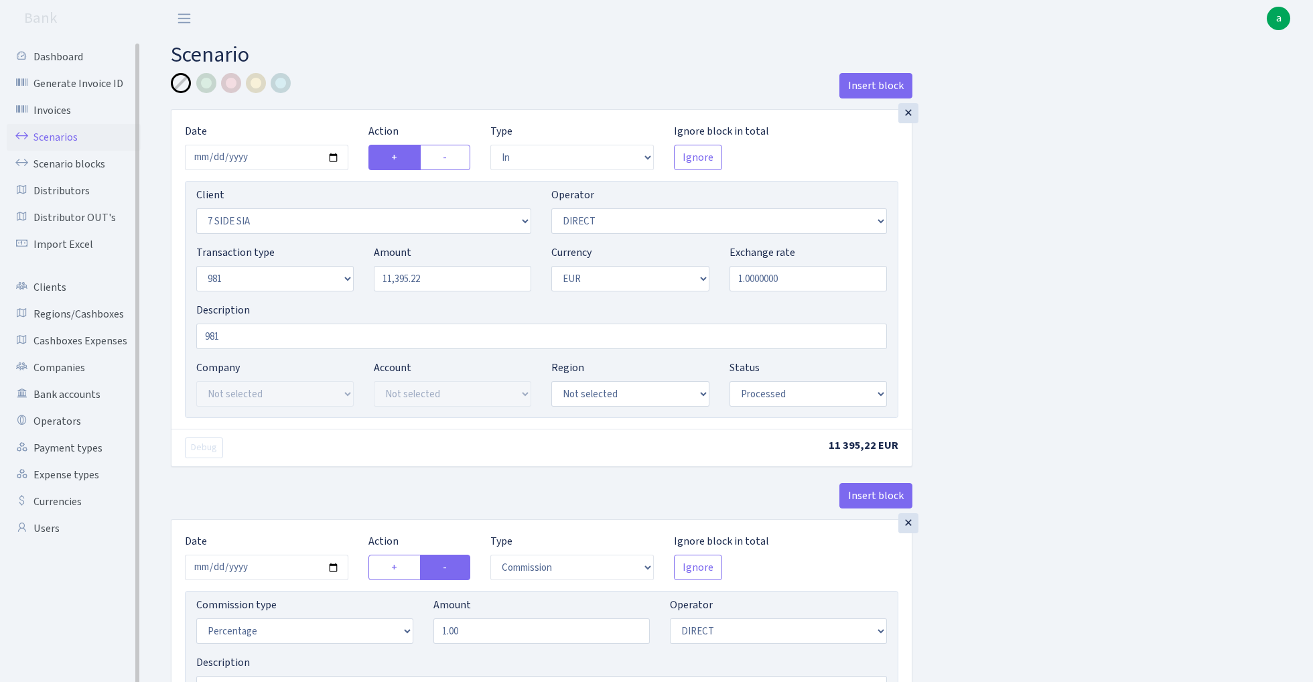
click at [66, 135] on link "Scenarios" at bounding box center [74, 137] width 134 height 27
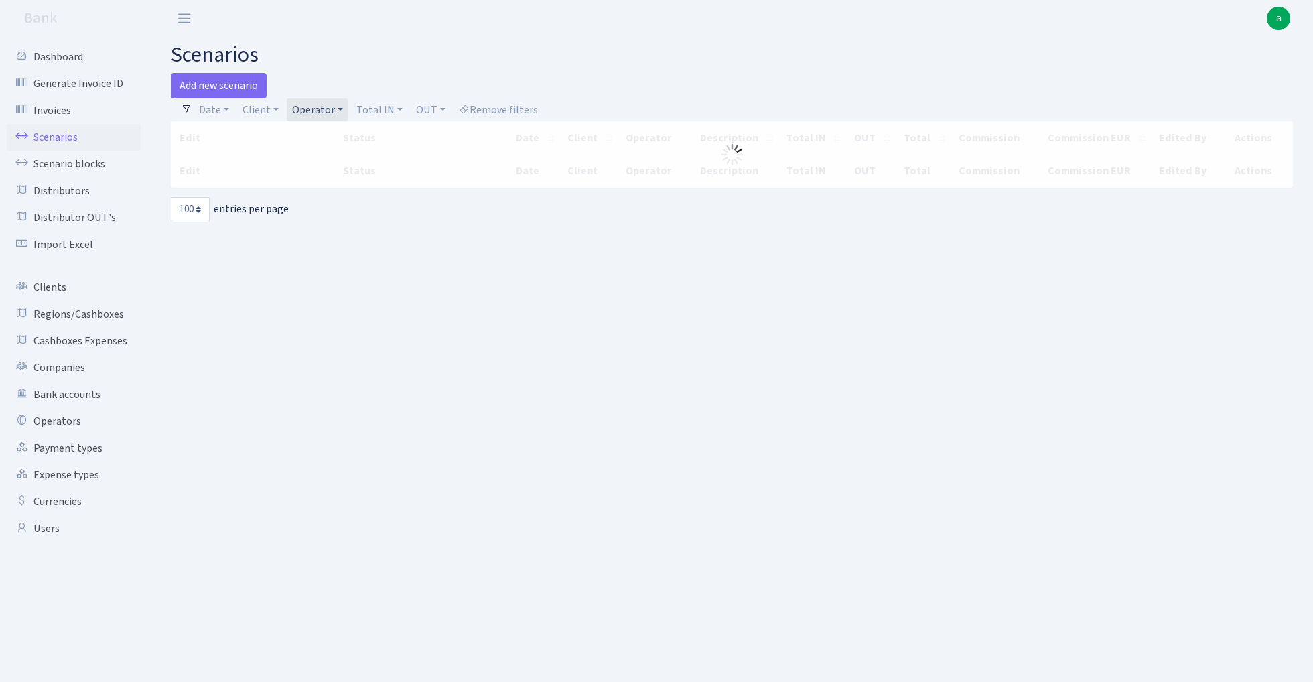
select select "100"
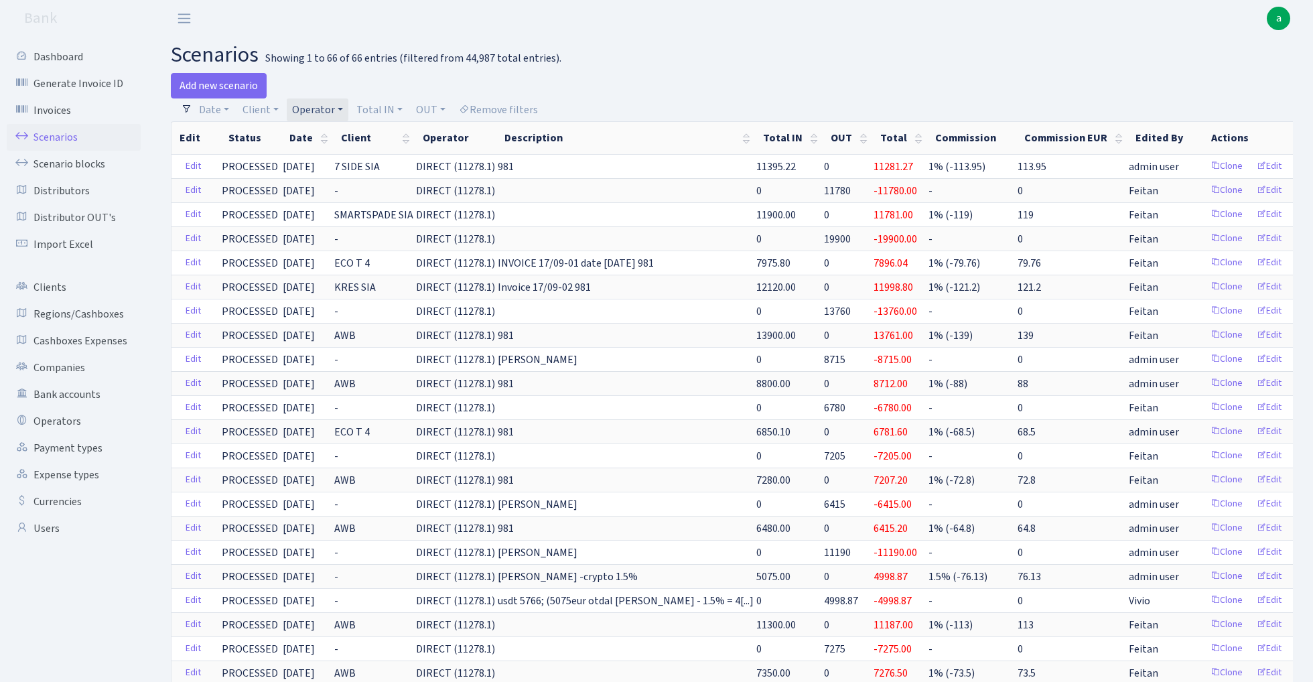
click at [315, 106] on link "Operator" at bounding box center [318, 109] width 62 height 23
click at [323, 156] on input "search" at bounding box center [340, 157] width 98 height 21
type input "sve"
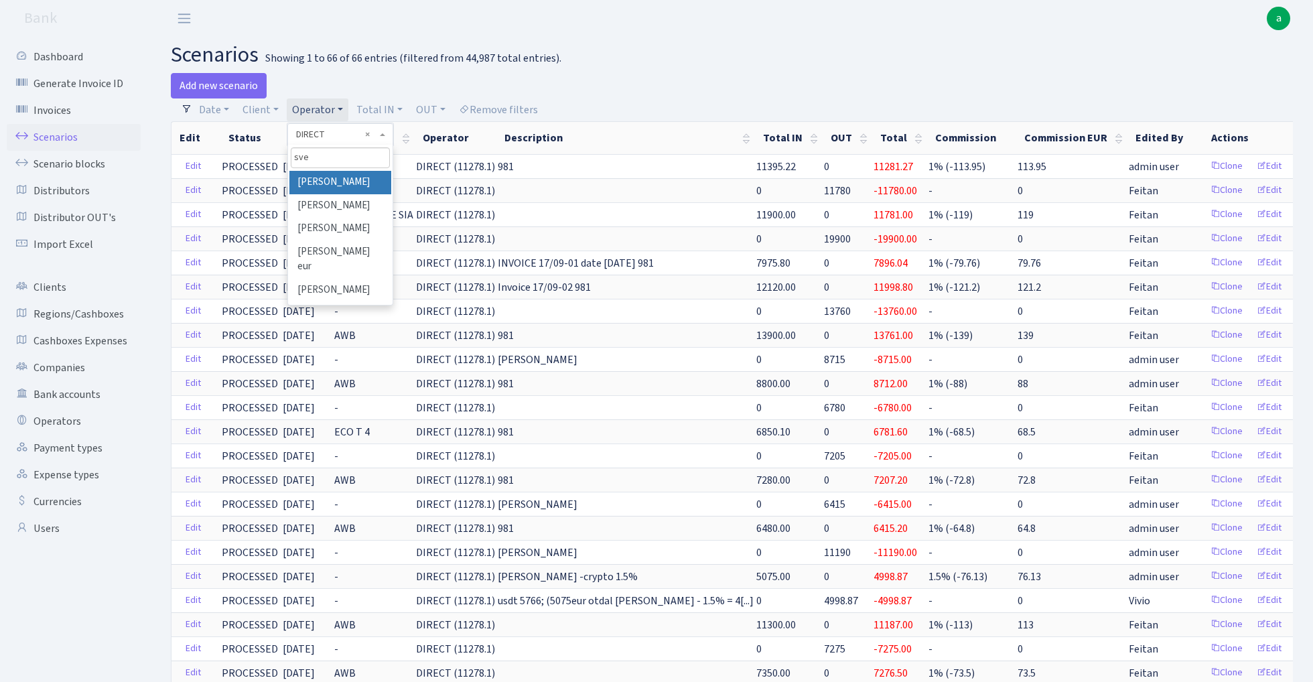
click at [333, 180] on li "[PERSON_NAME]" at bounding box center [339, 182] width 101 height 23
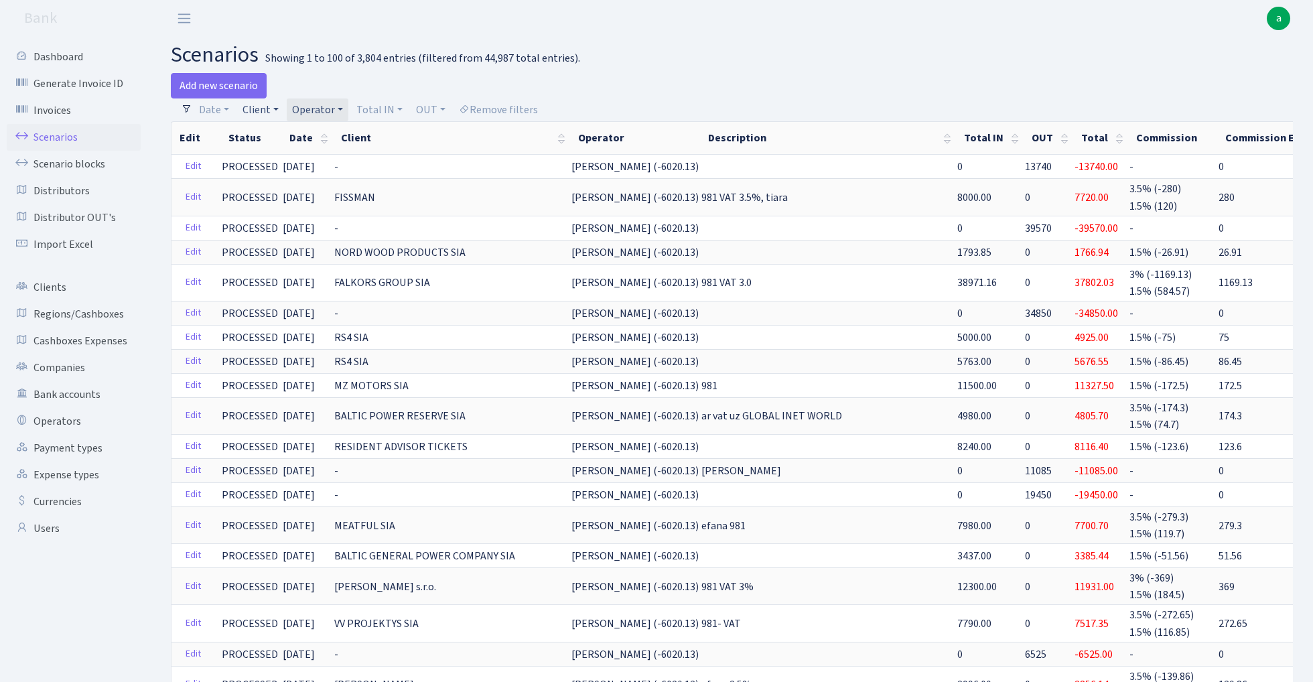
click at [258, 113] on link "Client" at bounding box center [260, 109] width 47 height 23
click at [269, 163] on input "search" at bounding box center [290, 157] width 98 height 21
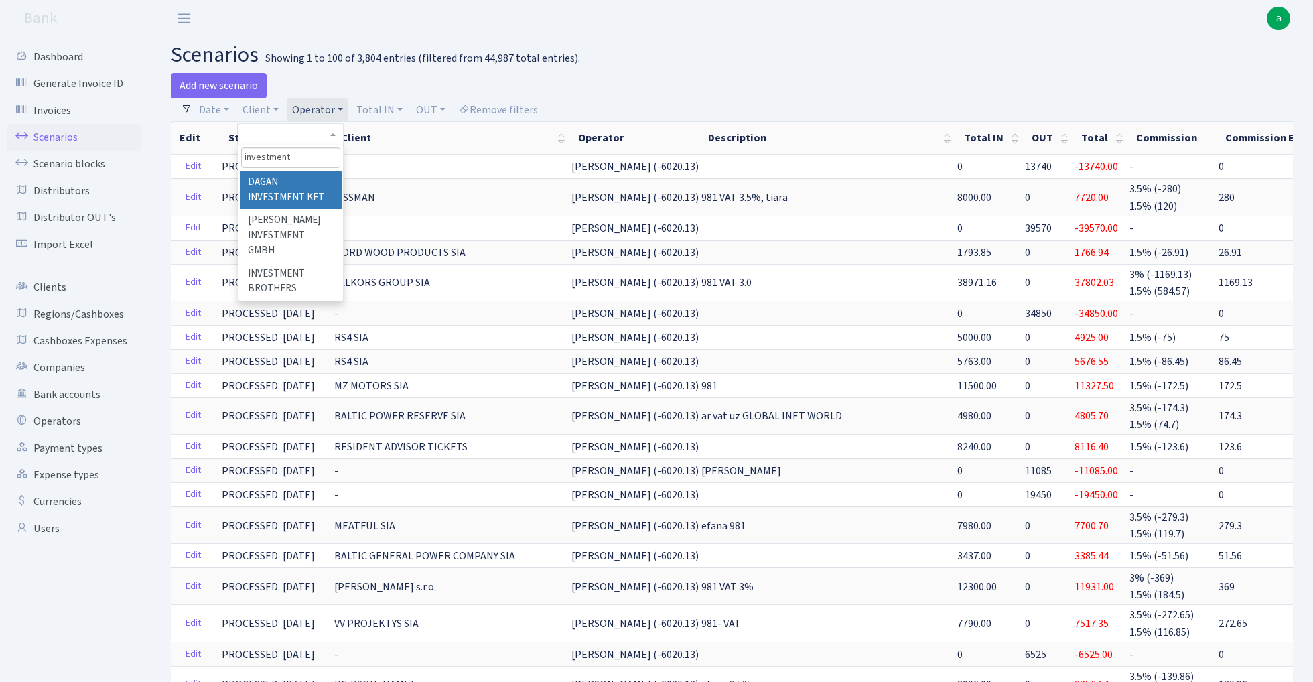
type input "investment b"
click at [596, 46] on h2 "scenarios Showing 1 to 100 of 3,804 entries (filtered from 44,987 total entries…" at bounding box center [732, 54] width 1122 height 25
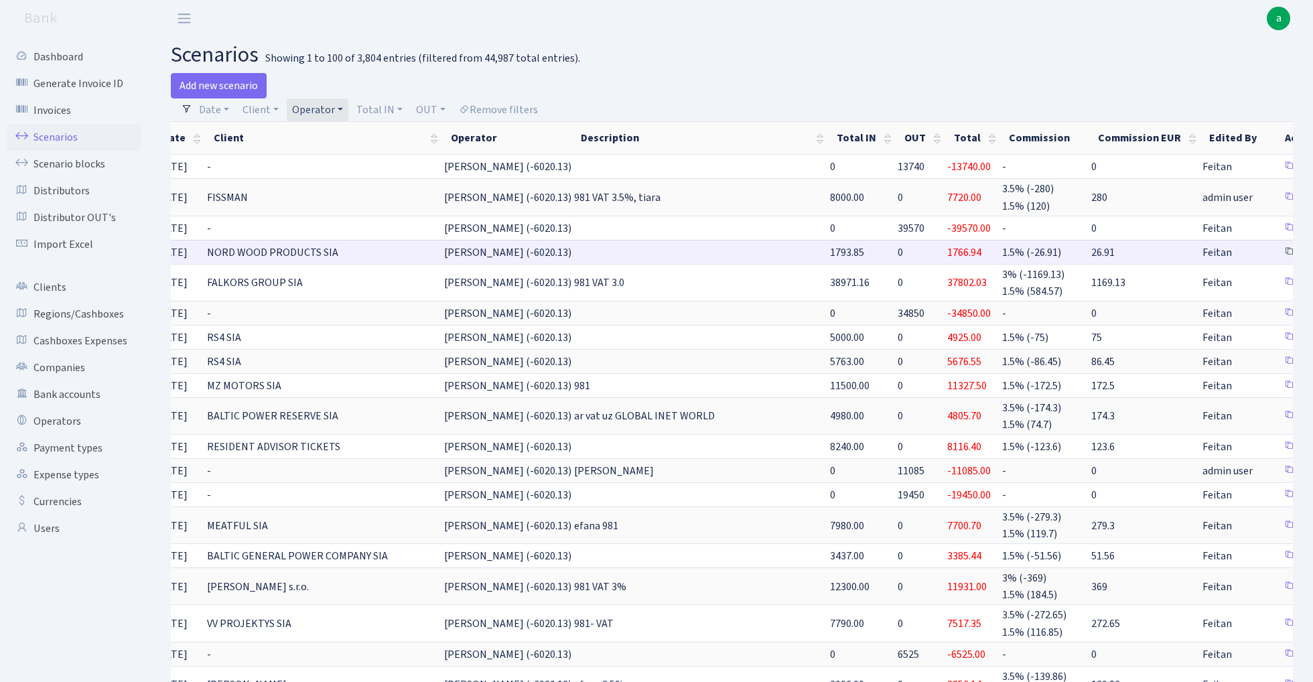
scroll to position [0, 127]
click at [1279, 249] on link "Clone" at bounding box center [1301, 252] width 44 height 21
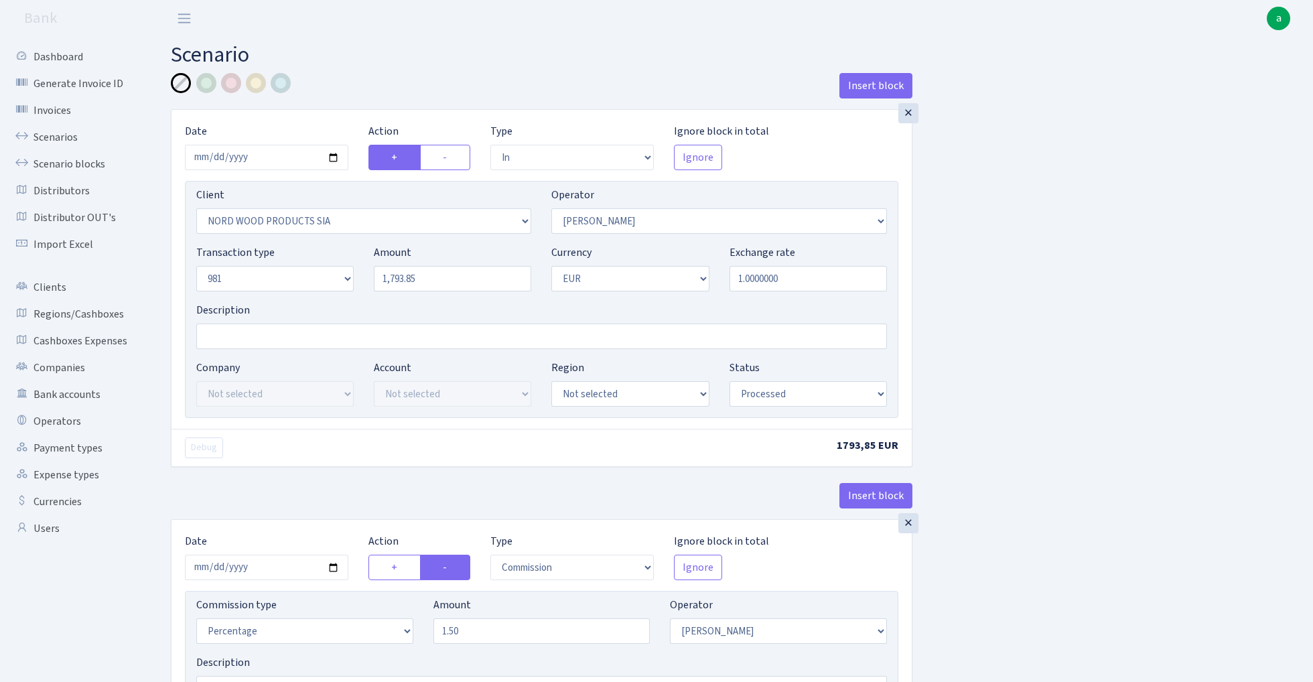
select select "in"
select select "271"
select select "2"
select select "8"
select select "1"
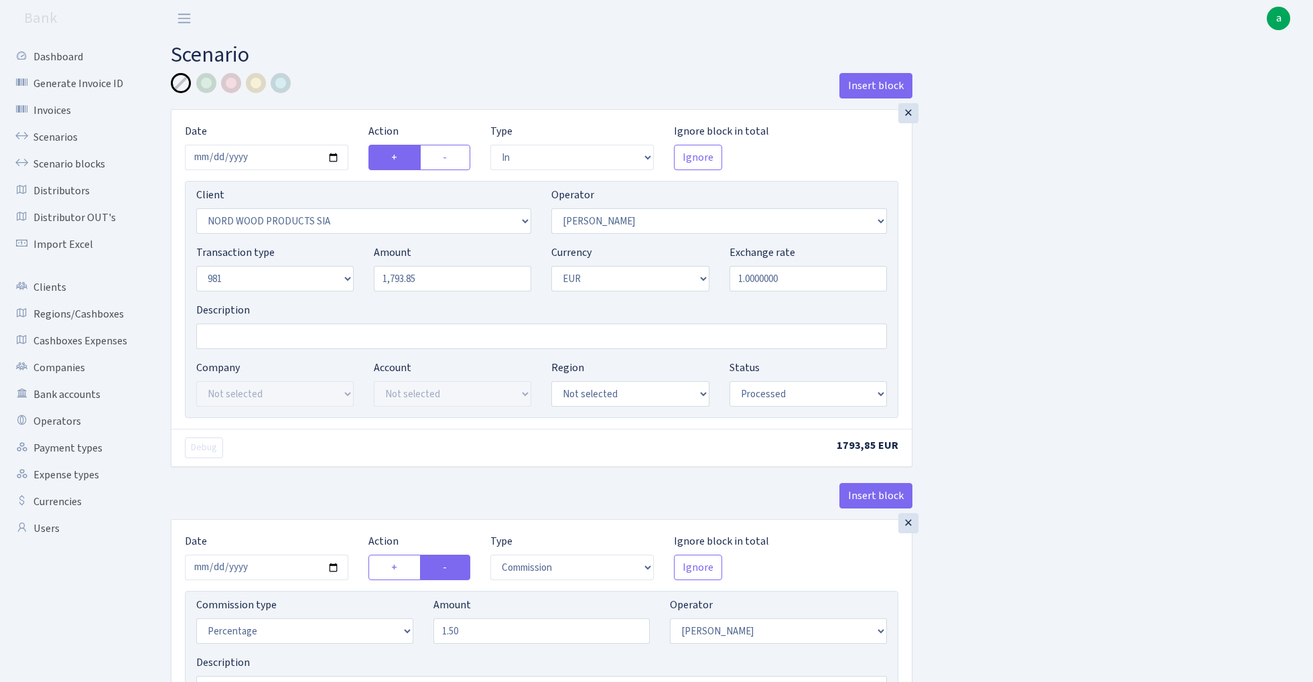
select select "processed"
select select "commission"
select select "2"
select select "processed"
select select "out"
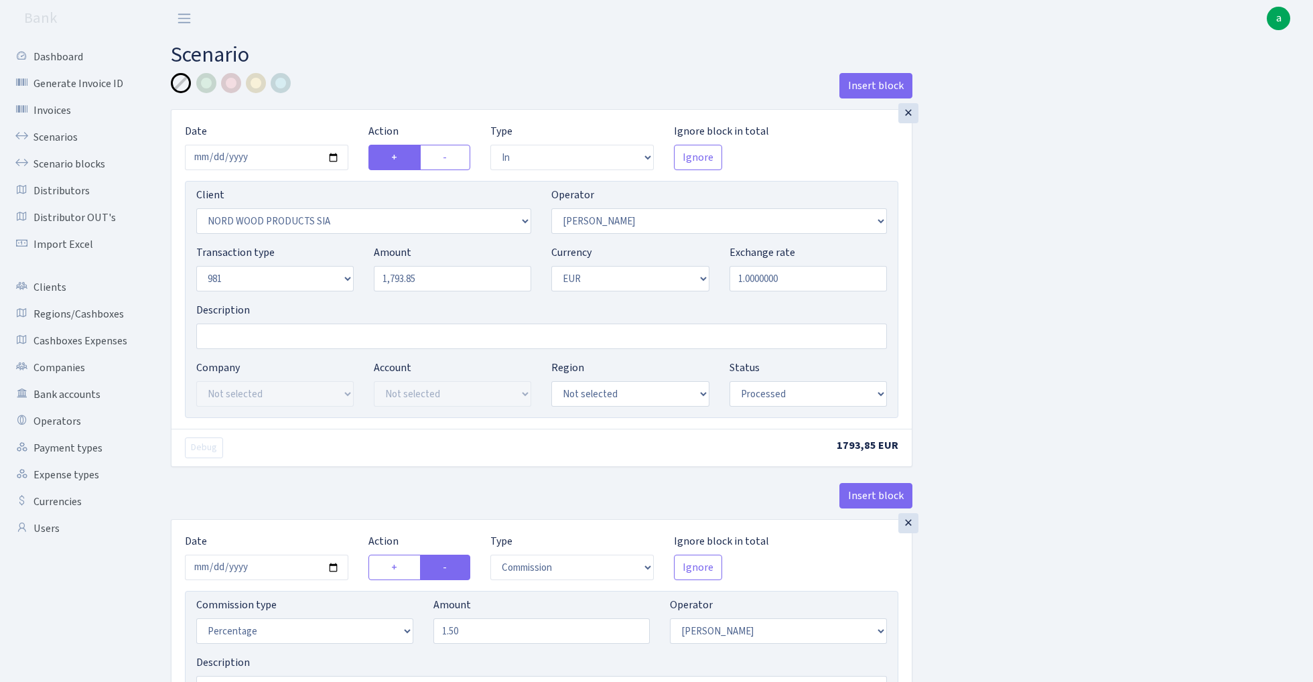
select select "2129"
select select "61"
select select "8"
select select "1"
select select "processed"
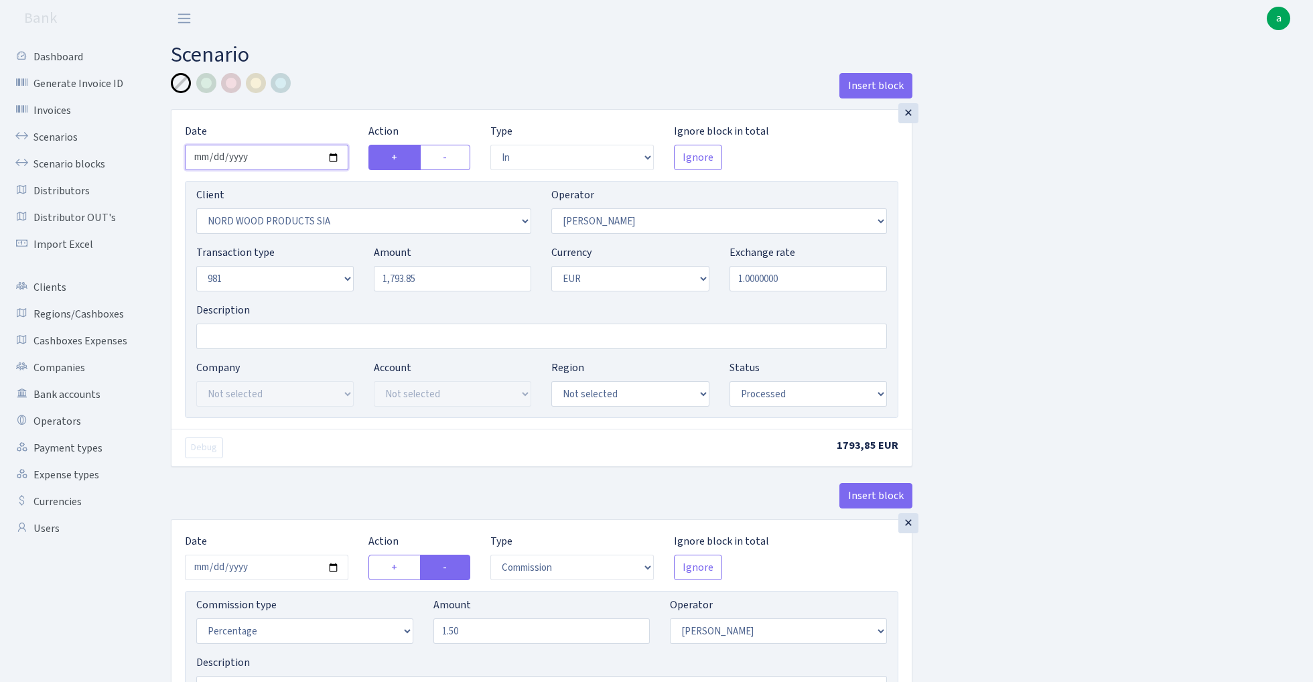
click at [255, 156] on input "[DATE]" at bounding box center [266, 157] width 163 height 25
type input "[DATE]"
click at [375, 98] on div "Insert block" at bounding box center [542, 91] width 742 height 36
select select "2599"
click at [250, 338] on input "Description" at bounding box center [541, 336] width 691 height 25
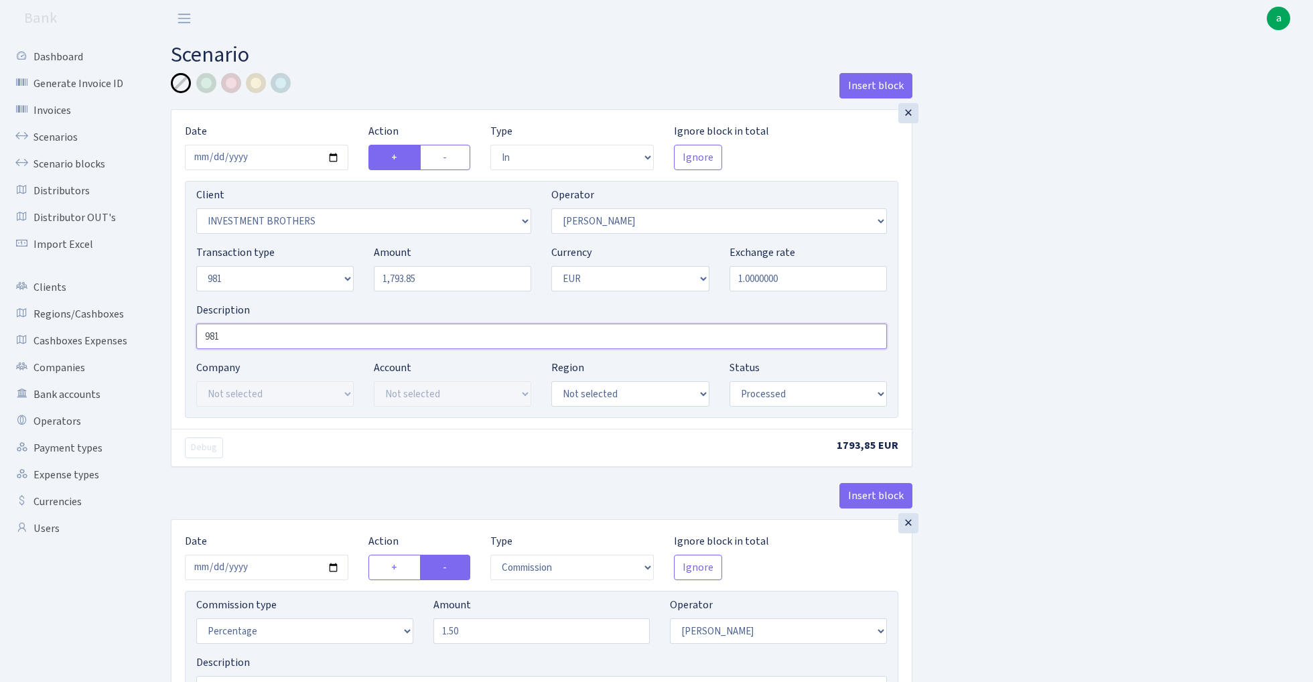
type input "981"
click at [446, 275] on input "1793.85" at bounding box center [452, 278] width 157 height 25
type input "7,500.00"
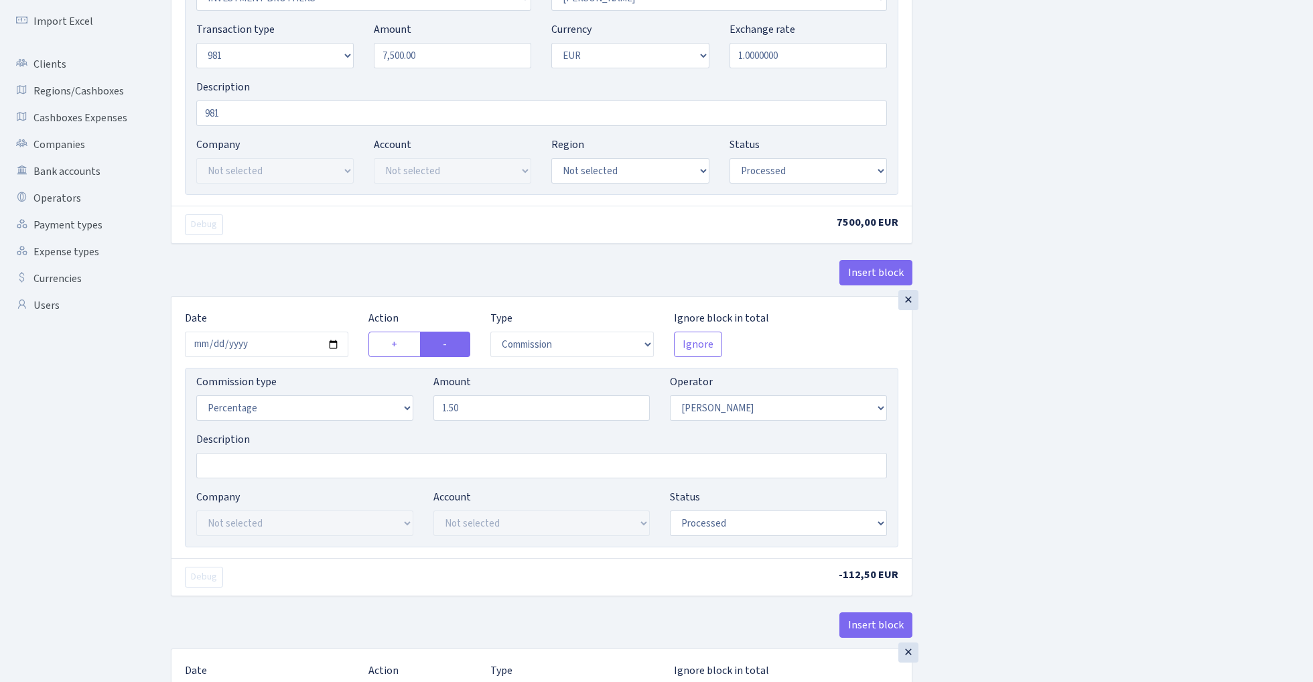
scroll to position [243, 0]
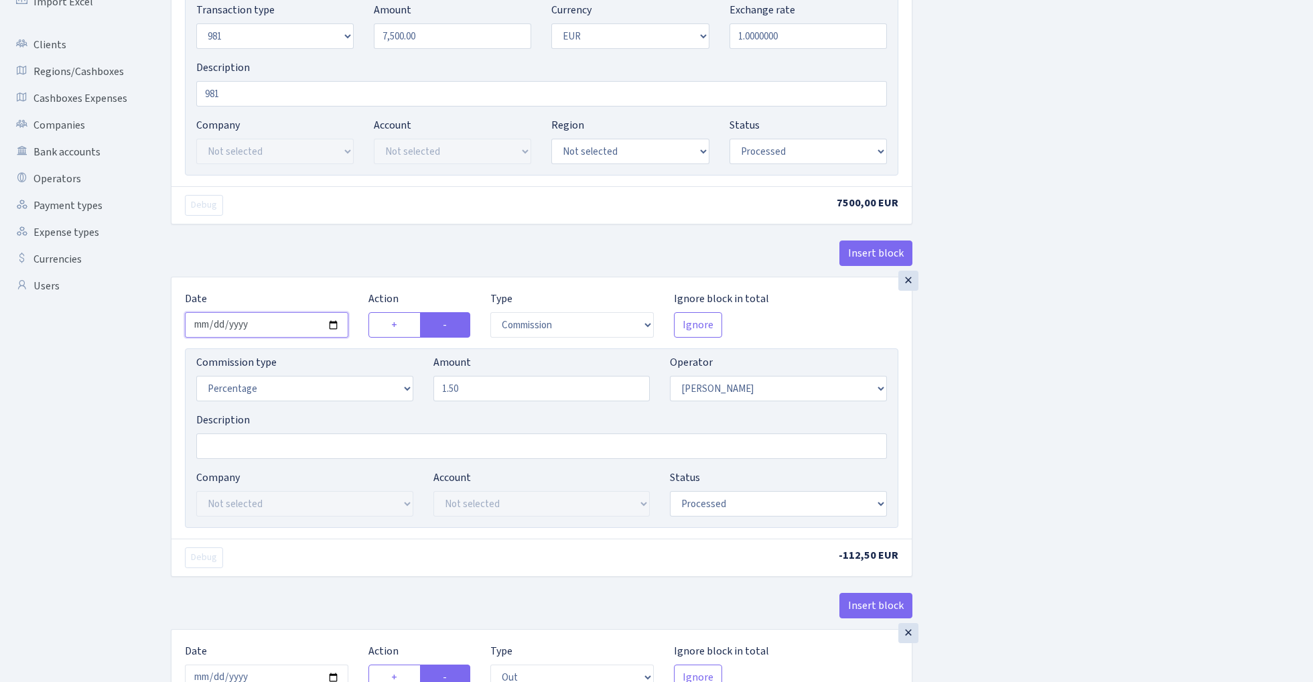
click at [257, 328] on input "[DATE]" at bounding box center [266, 324] width 163 height 25
type input "[DATE]"
click at [310, 214] on div "Debug" at bounding box center [358, 205] width 367 height 21
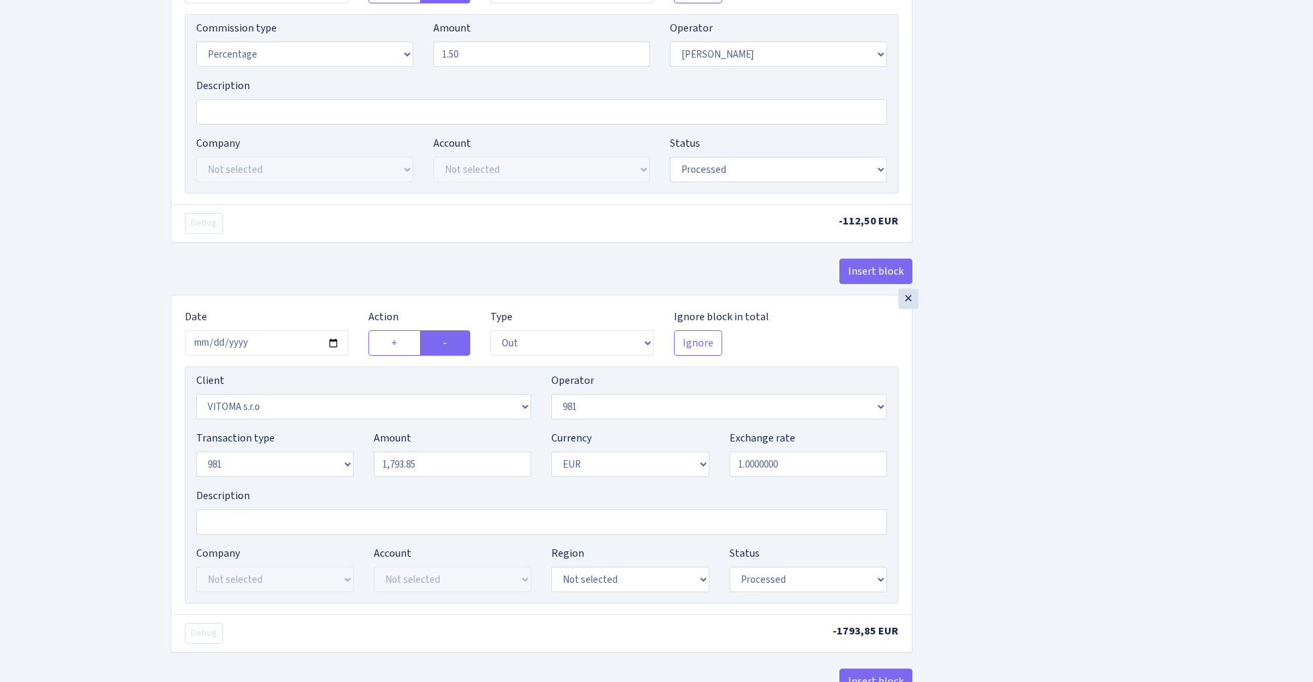
scroll to position [625, 0]
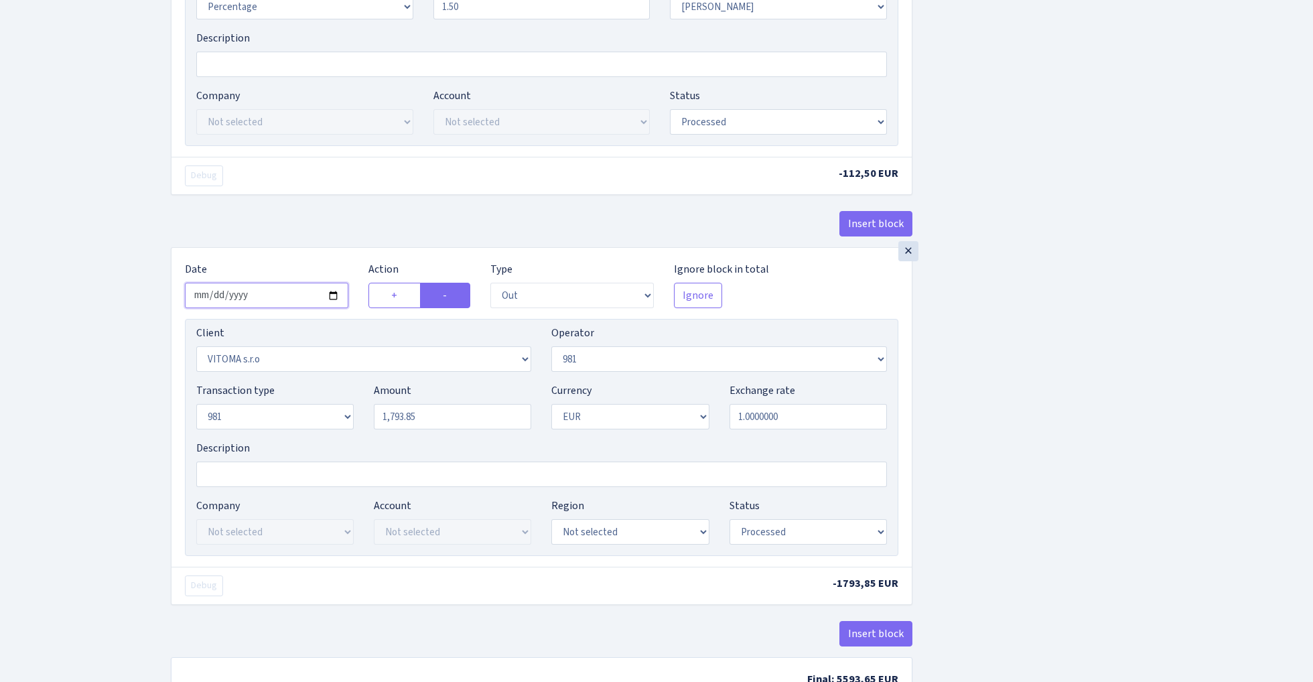
click at [271, 301] on input "[DATE]" at bounding box center [266, 295] width 163 height 25
type input "[DATE]"
click at [375, 216] on div "Insert block" at bounding box center [542, 229] width 742 height 36
click at [452, 421] on input "1793.85" at bounding box center [452, 416] width 157 height 25
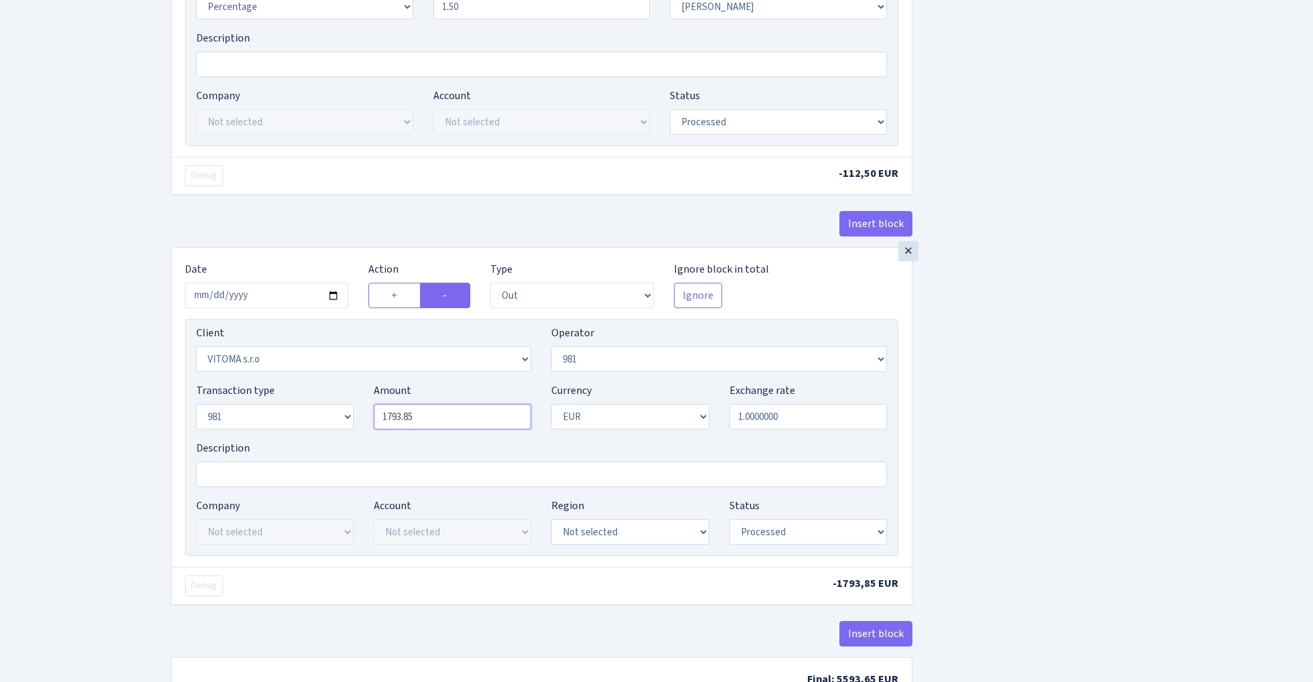
paste input "7500"
type input "7,500.00"
select select "342"
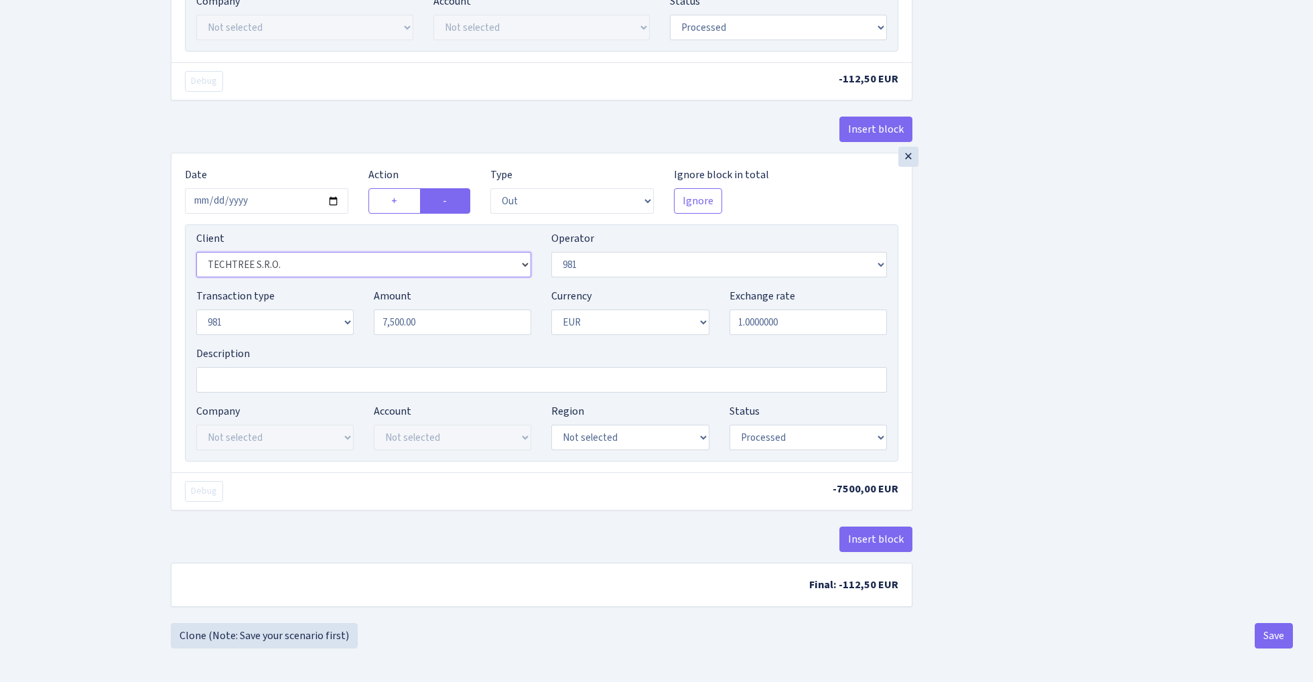
scroll to position [724, 0]
click at [1270, 633] on button "Save" at bounding box center [1274, 635] width 38 height 25
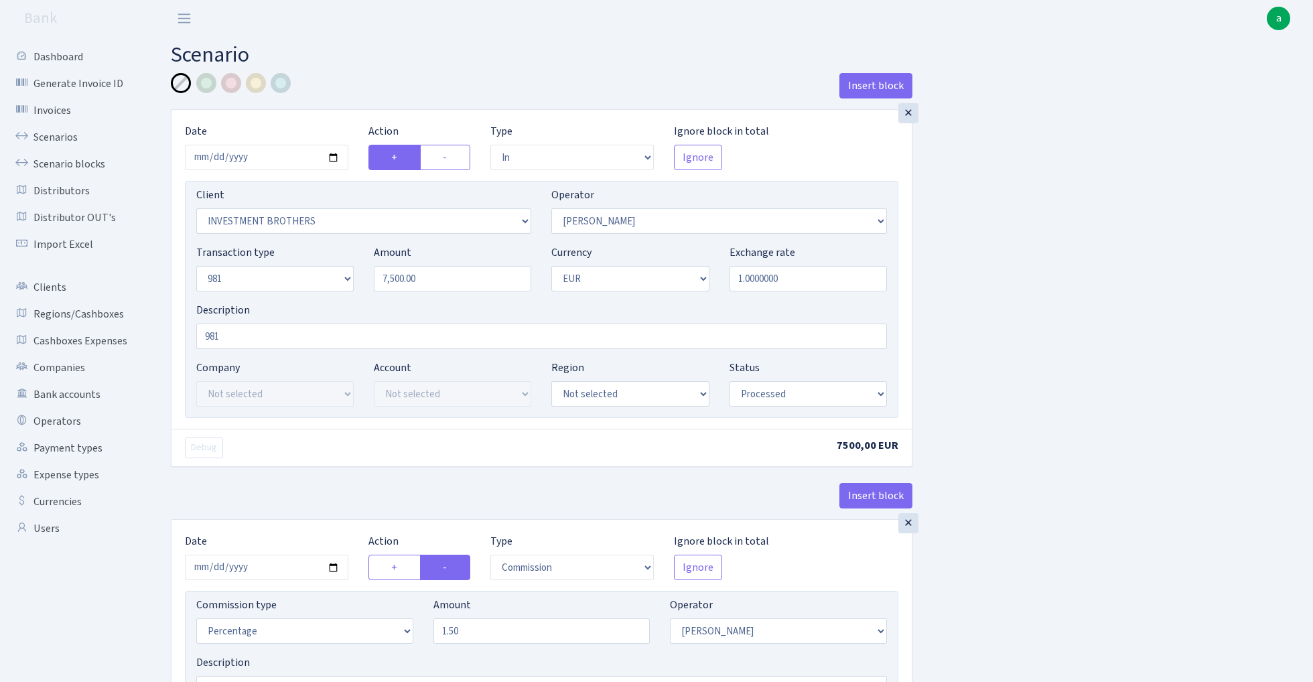
select select "in"
select select "2599"
select select "2"
select select "8"
select select "1"
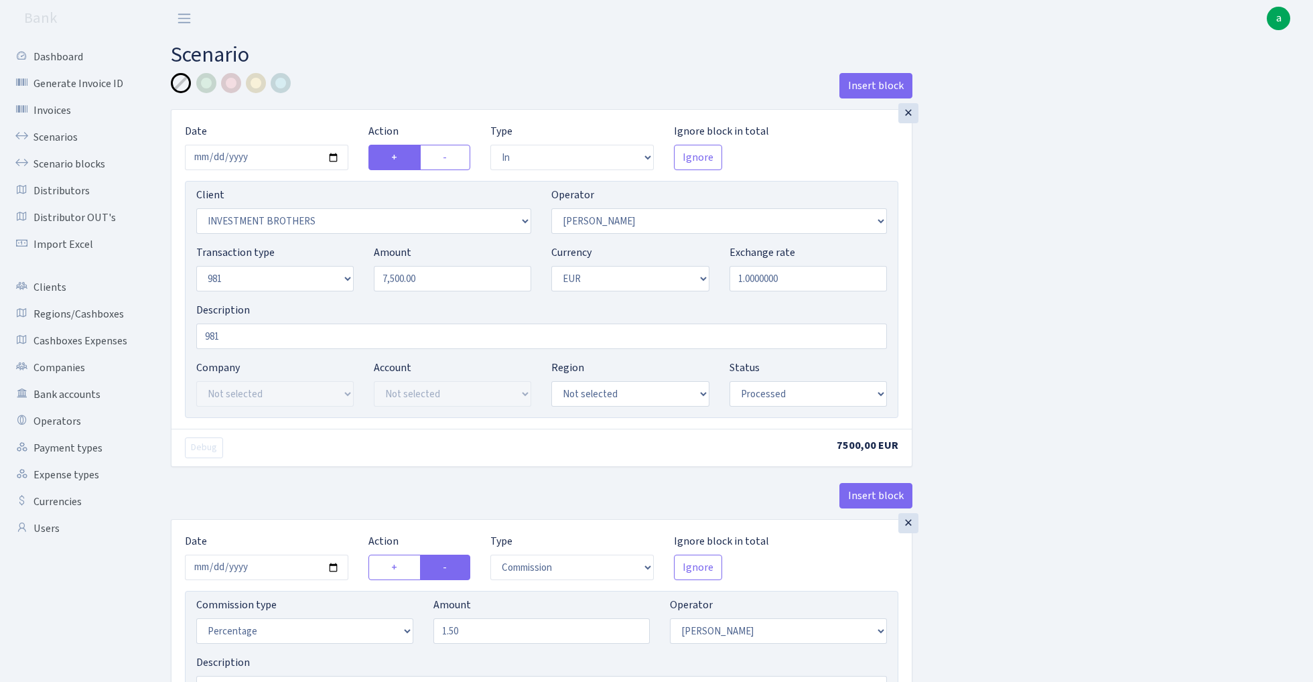
select select "processed"
select select "commission"
select select "2"
select select "processed"
select select "out"
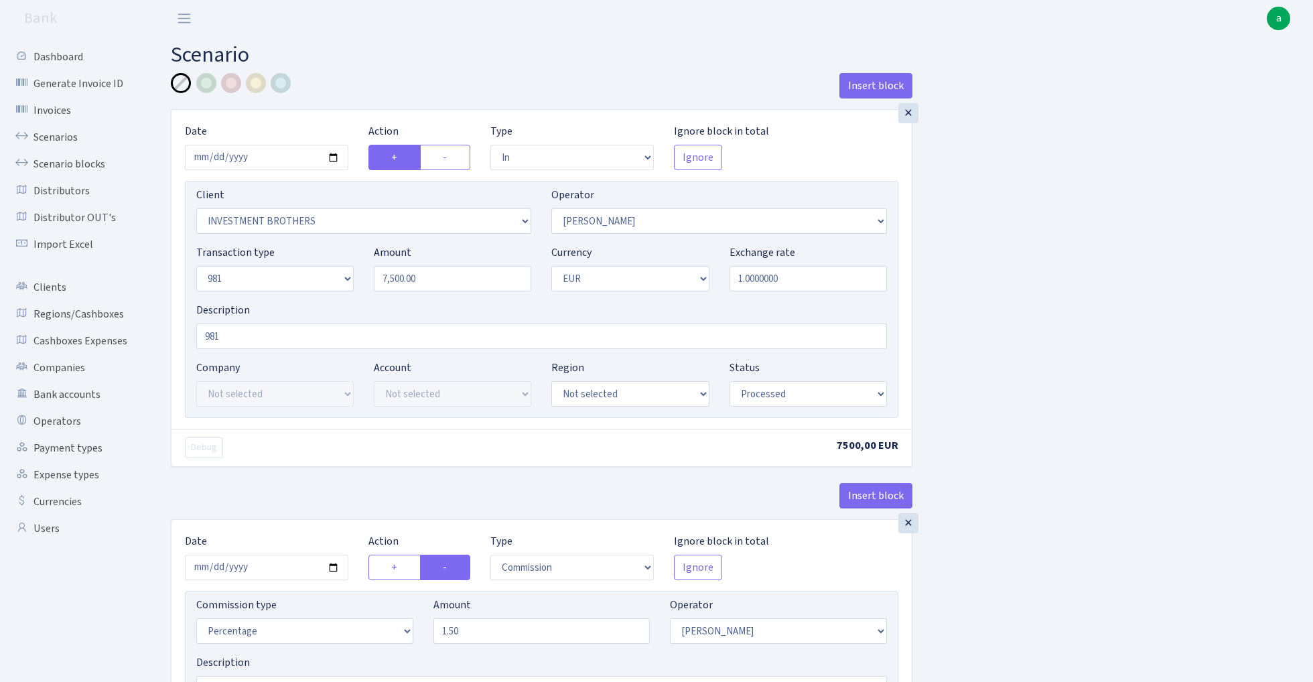
select select "342"
select select "61"
select select "8"
select select "1"
select select "processed"
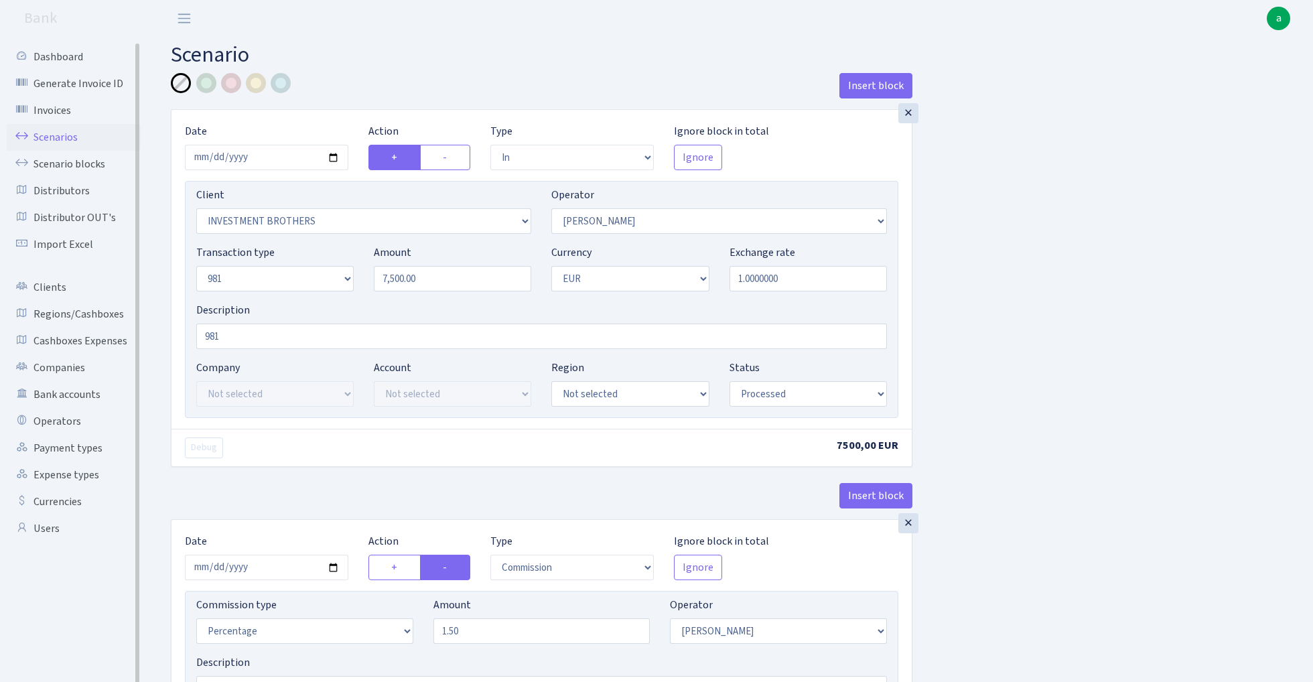
click at [65, 137] on link "Scenarios" at bounding box center [74, 137] width 134 height 27
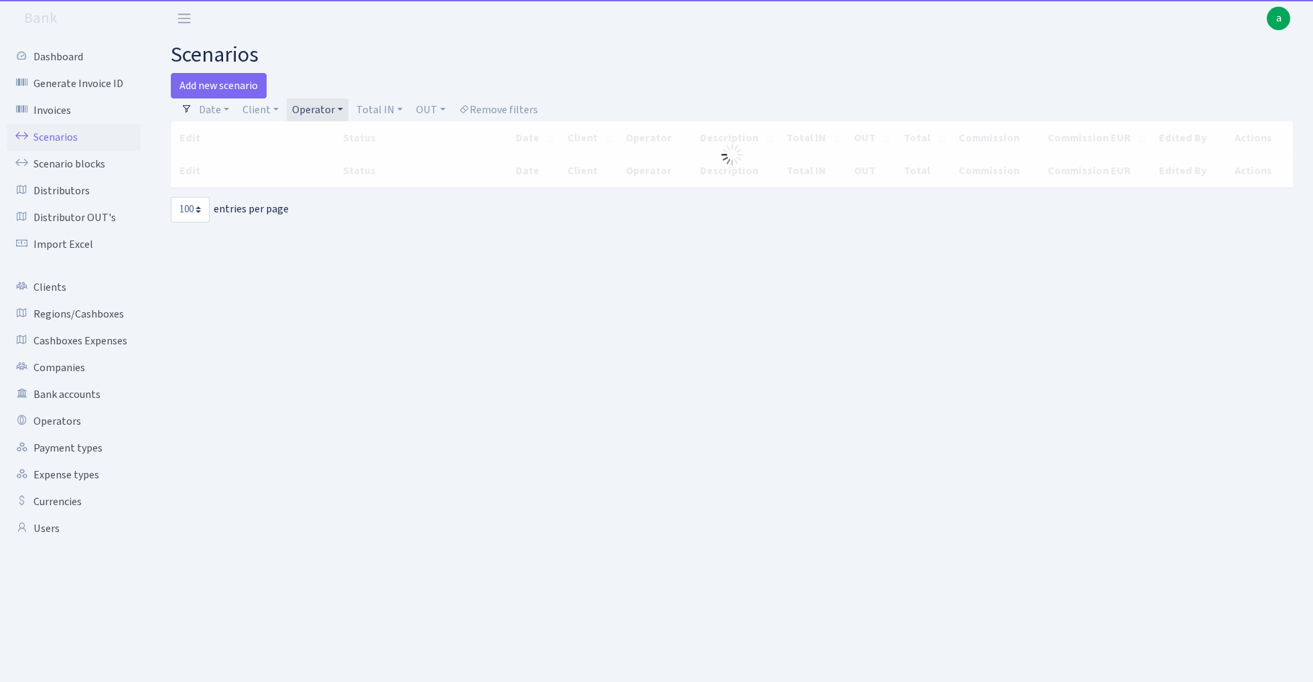
select select "100"
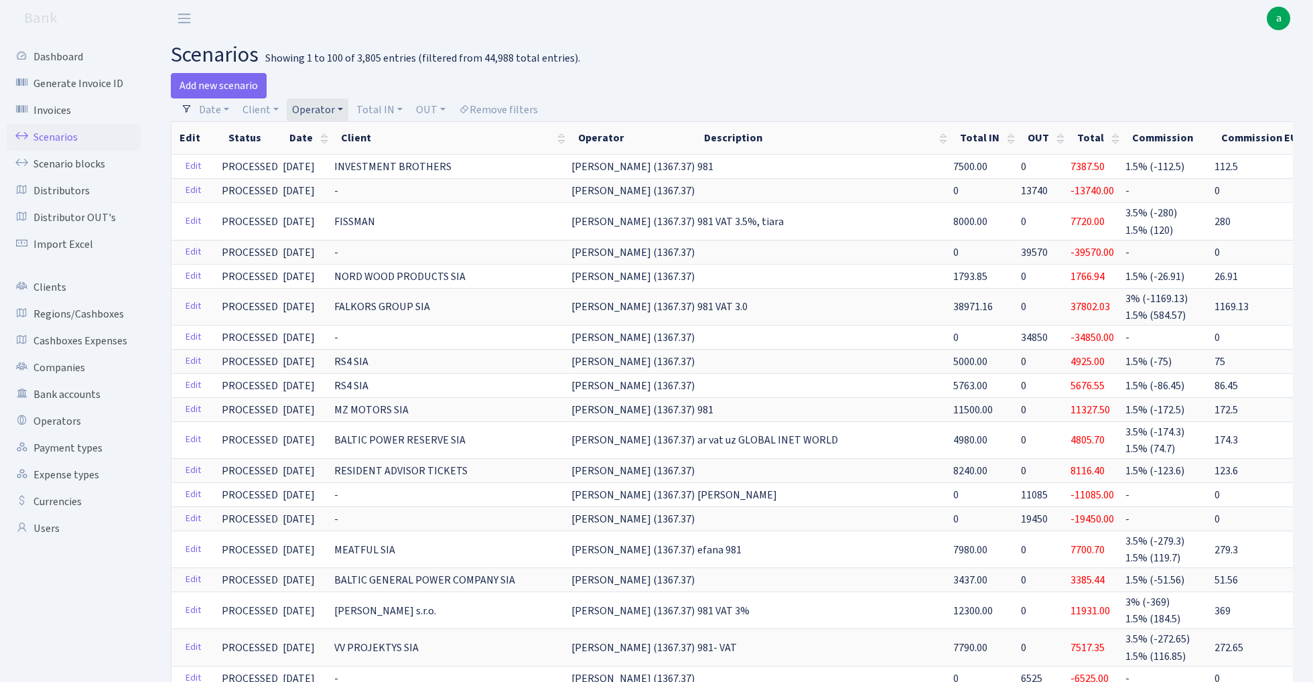
click at [311, 108] on link "Operator" at bounding box center [318, 109] width 62 height 23
click at [318, 155] on input "search" at bounding box center [340, 157] width 98 height 21
type input "direc"
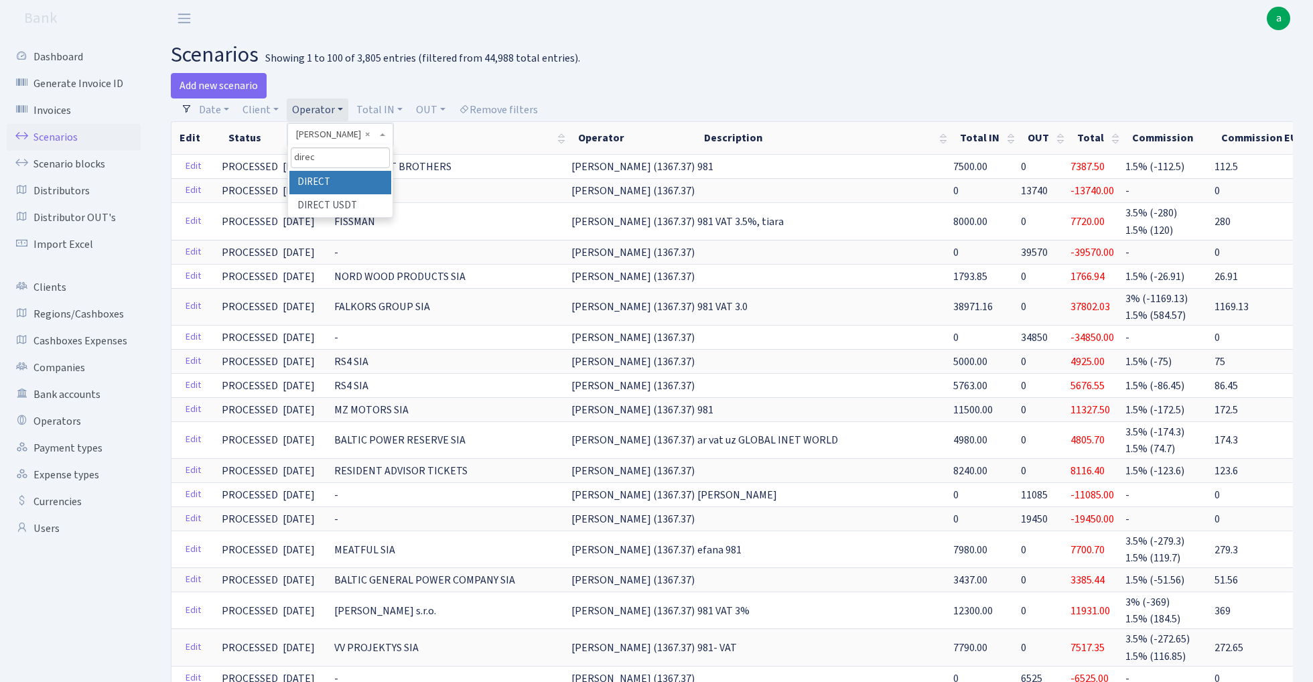
click at [335, 181] on li "DIRECT" at bounding box center [339, 182] width 101 height 23
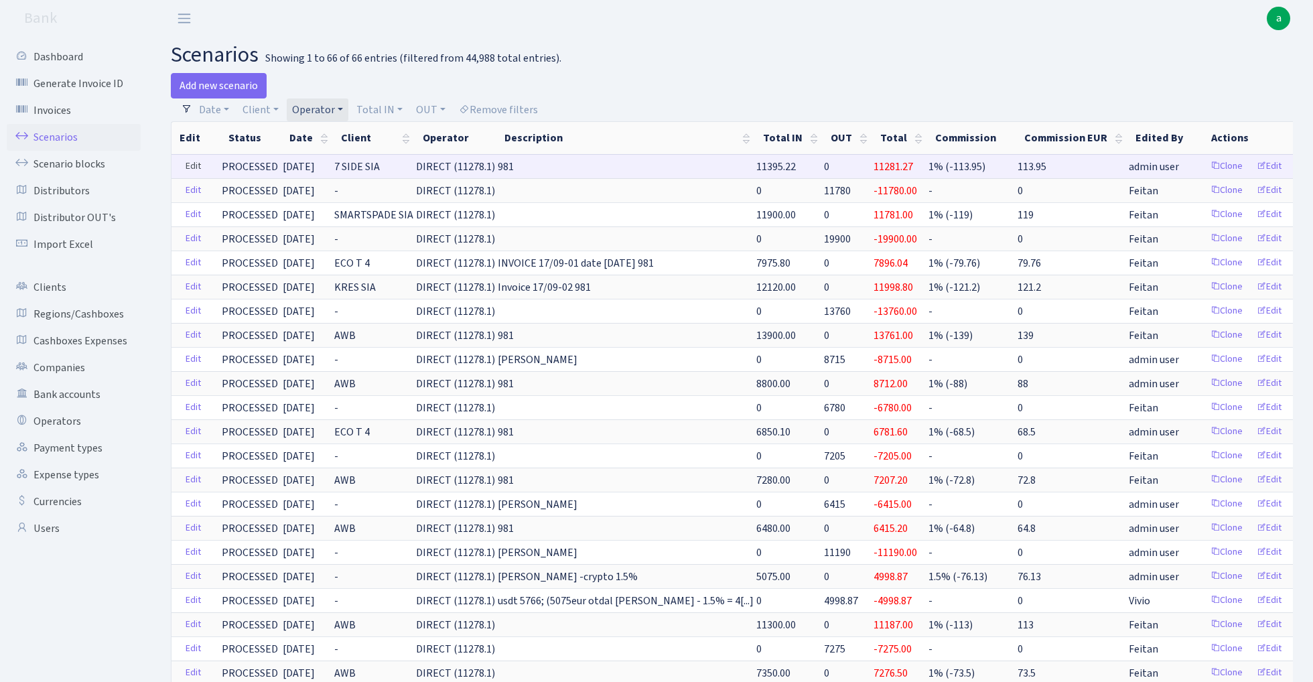
click at [197, 162] on link "Edit" at bounding box center [193, 166] width 27 height 21
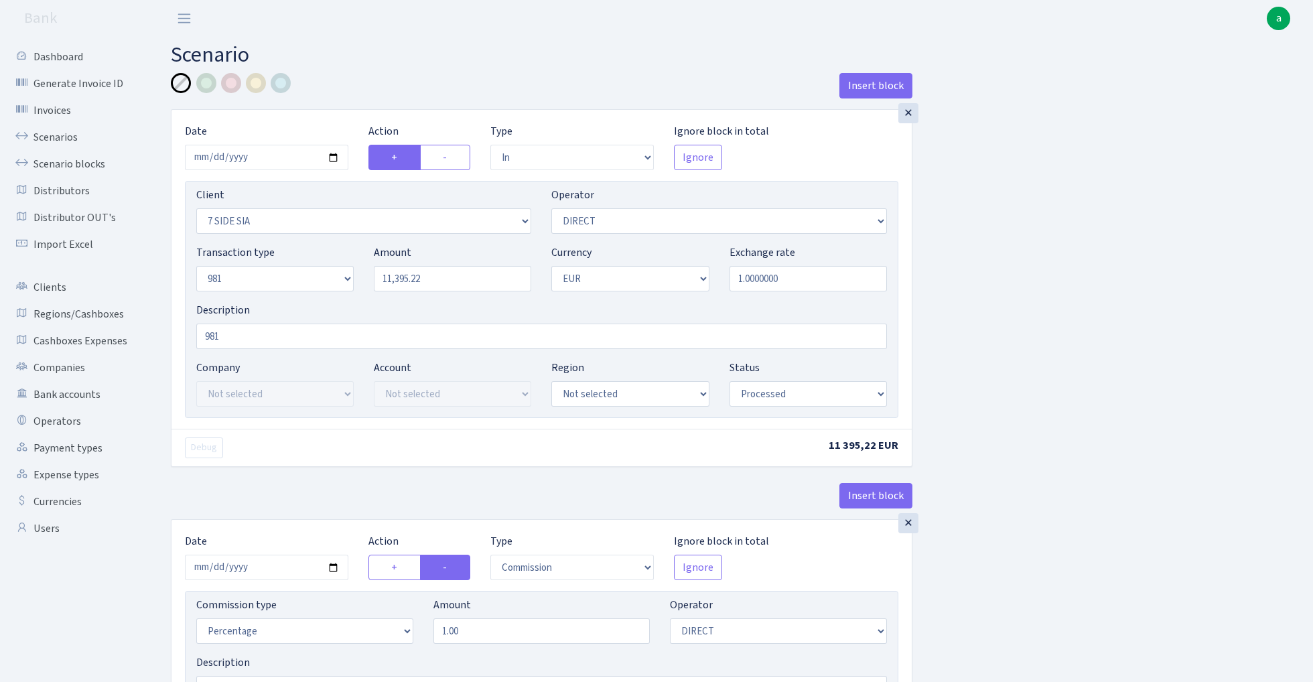
select select "in"
select select "3054"
select select "470"
select select "8"
select select "1"
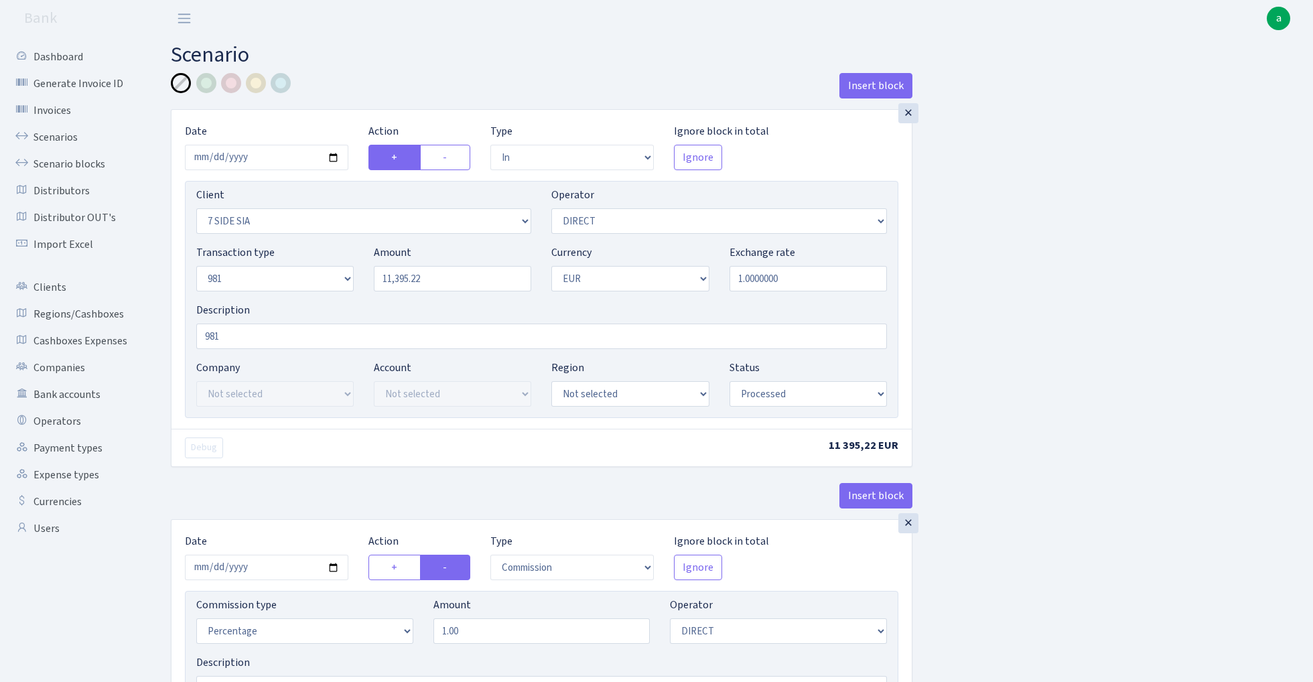
select select "processed"
select select "commission"
select select "470"
select select "processed"
select select "out"
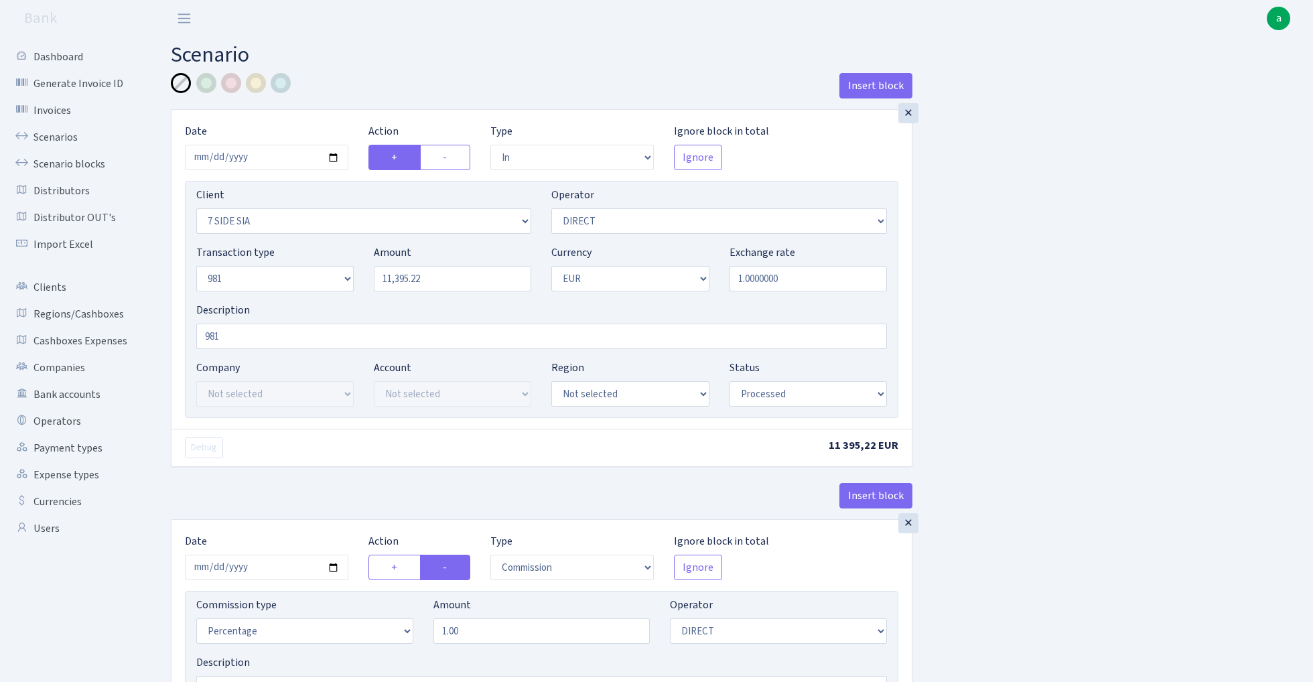
select select "2129"
select select "61"
select select "8"
select select "1"
select select "processed"
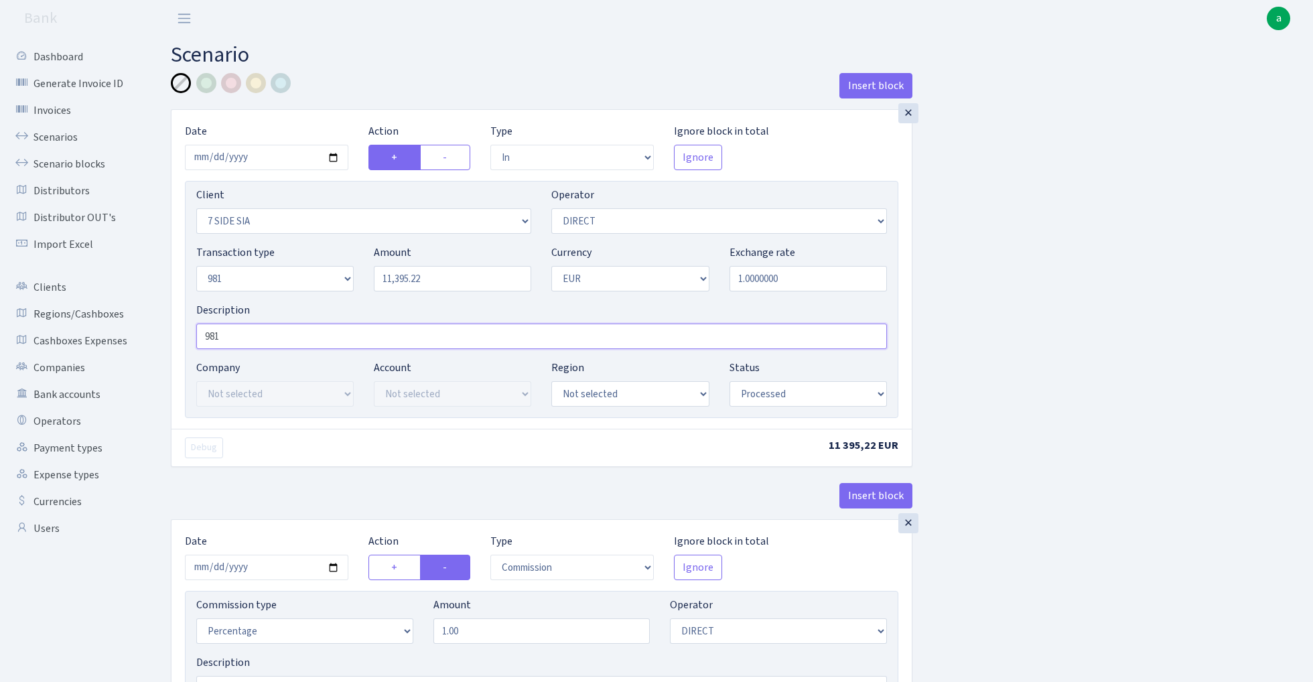
click at [253, 340] on input "981" at bounding box center [541, 336] width 691 height 25
type input "981 sven na transut"
select select "2"
click at [261, 83] on div at bounding box center [256, 83] width 20 height 20
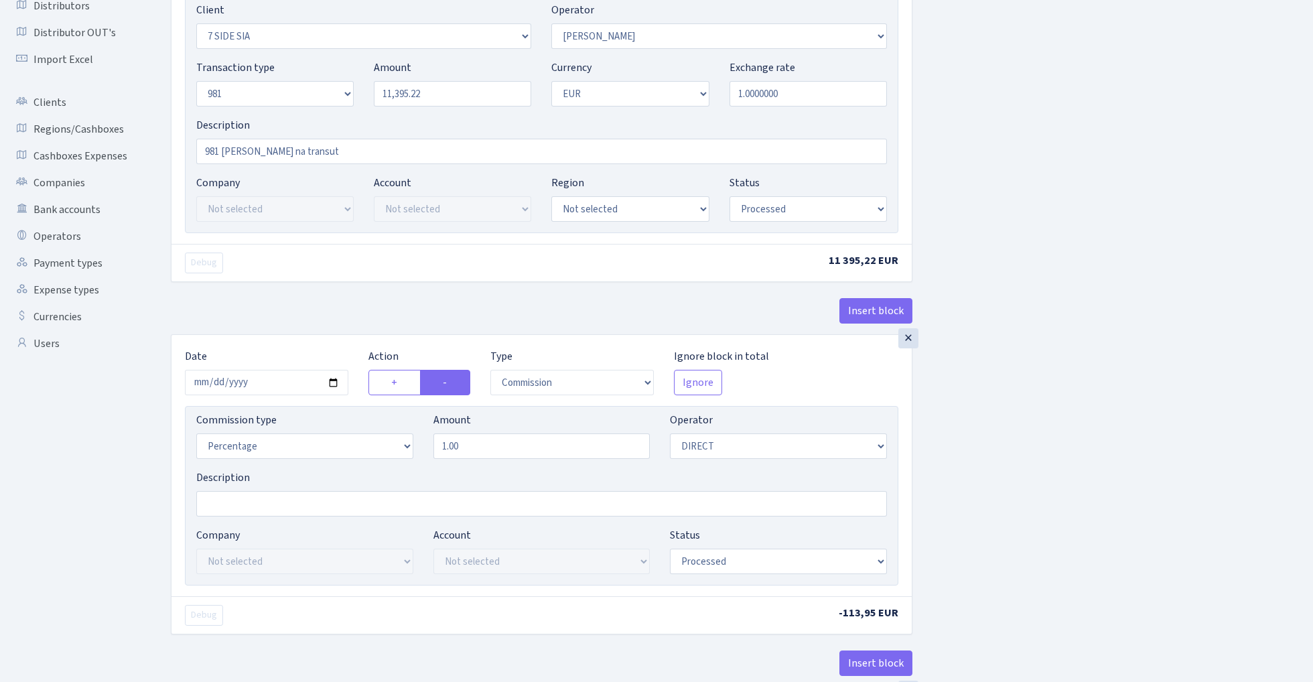
scroll to position [189, 0]
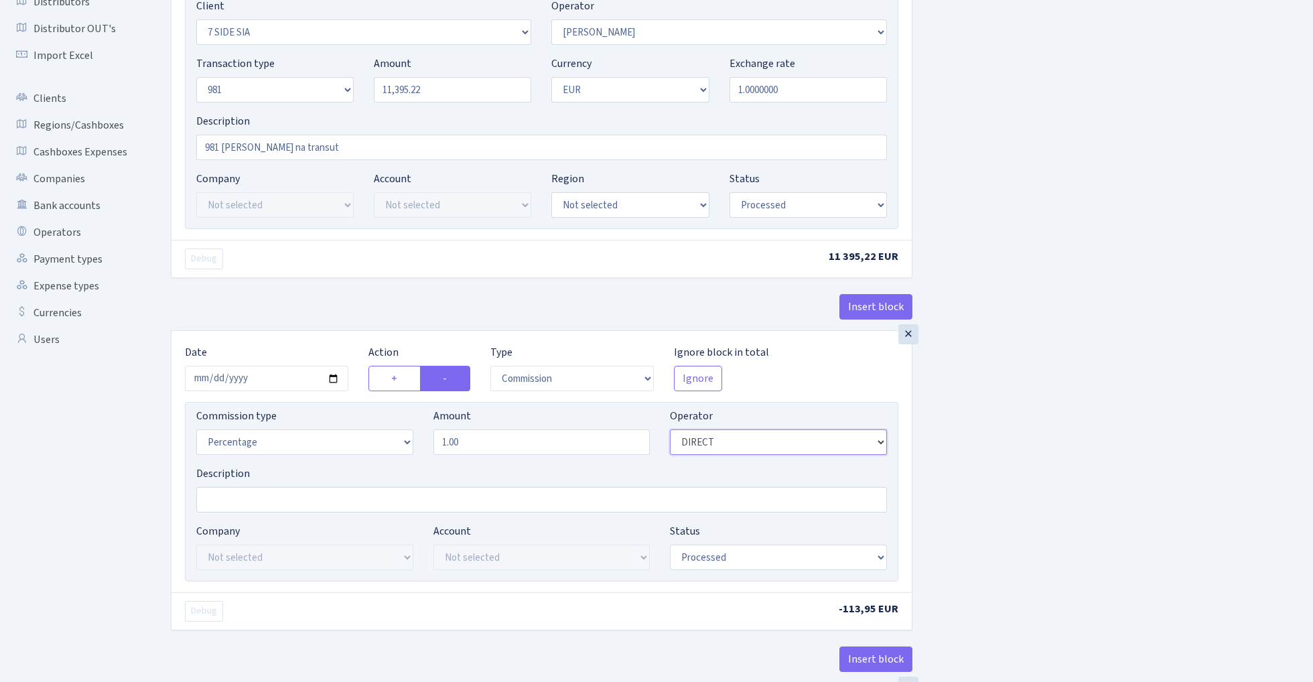
select select "2"
click at [470, 444] on input "1.00" at bounding box center [542, 442] width 217 height 25
type input "0.00"
click at [1029, 313] on div "Insert block × Date 2025-10-06 Action + - Type --- In Out Commission Field requ…" at bounding box center [732, 518] width 1142 height 1269
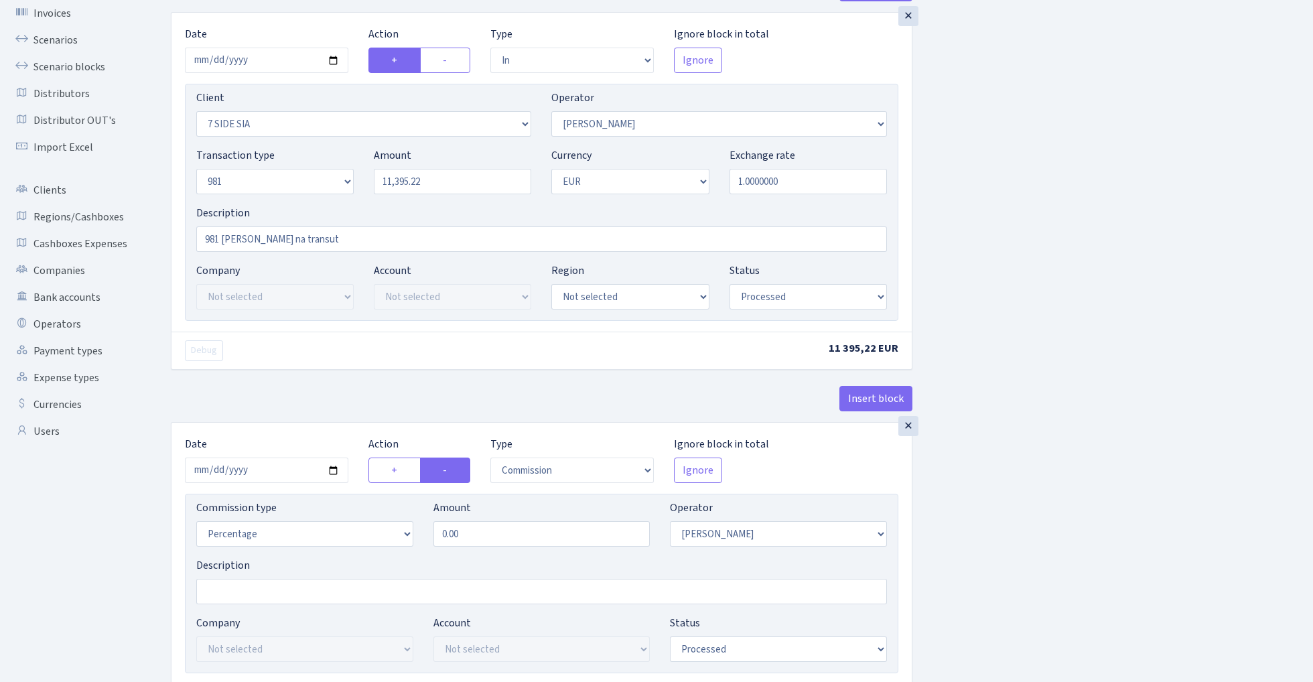
scroll to position [73, 0]
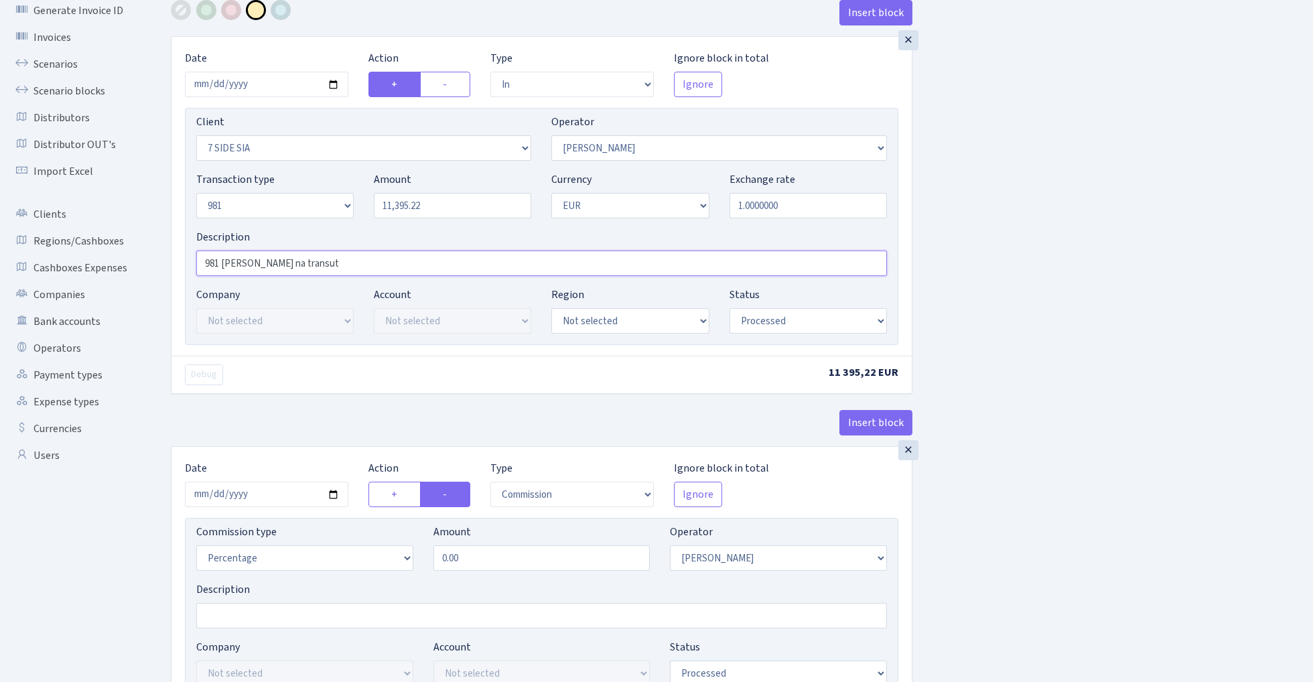
click at [328, 264] on input "981 sven na transut" at bounding box center [541, 263] width 691 height 25
type input "981 sven na transit 2.5%+80 pp"
click at [909, 452] on div "×" at bounding box center [909, 450] width 20 height 20
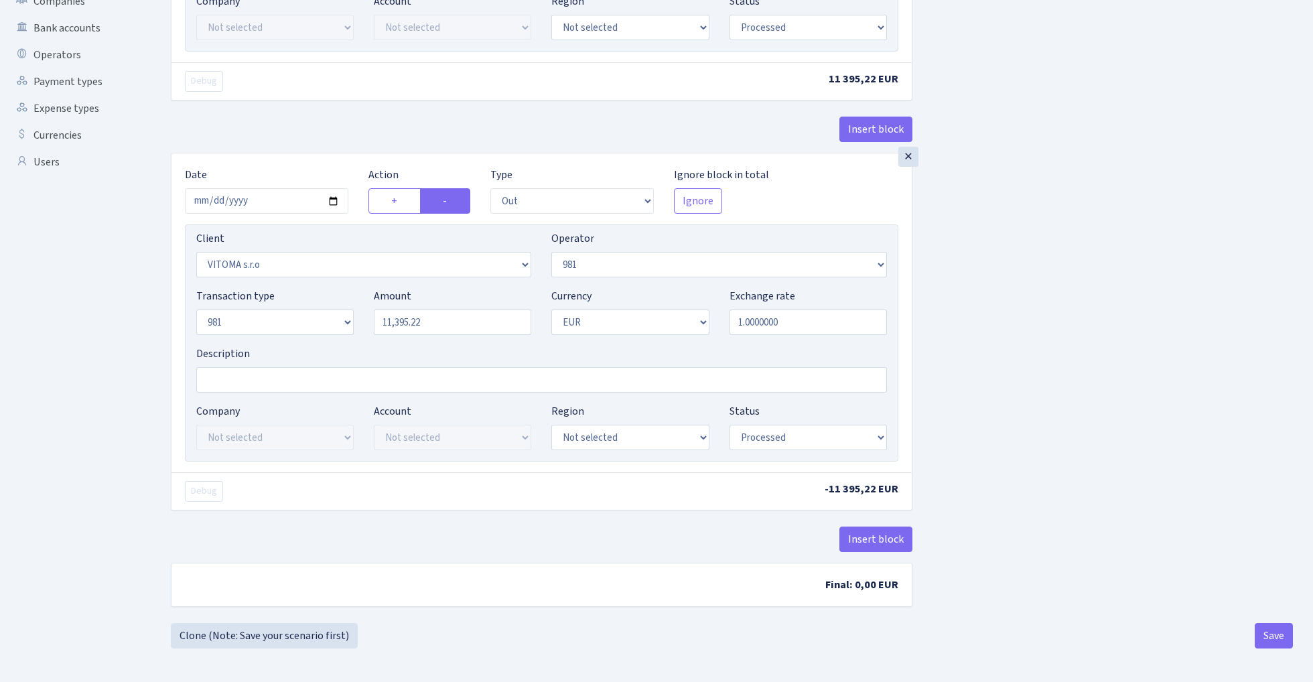
scroll to position [371, 0]
click at [1274, 637] on button "Save" at bounding box center [1274, 635] width 38 height 25
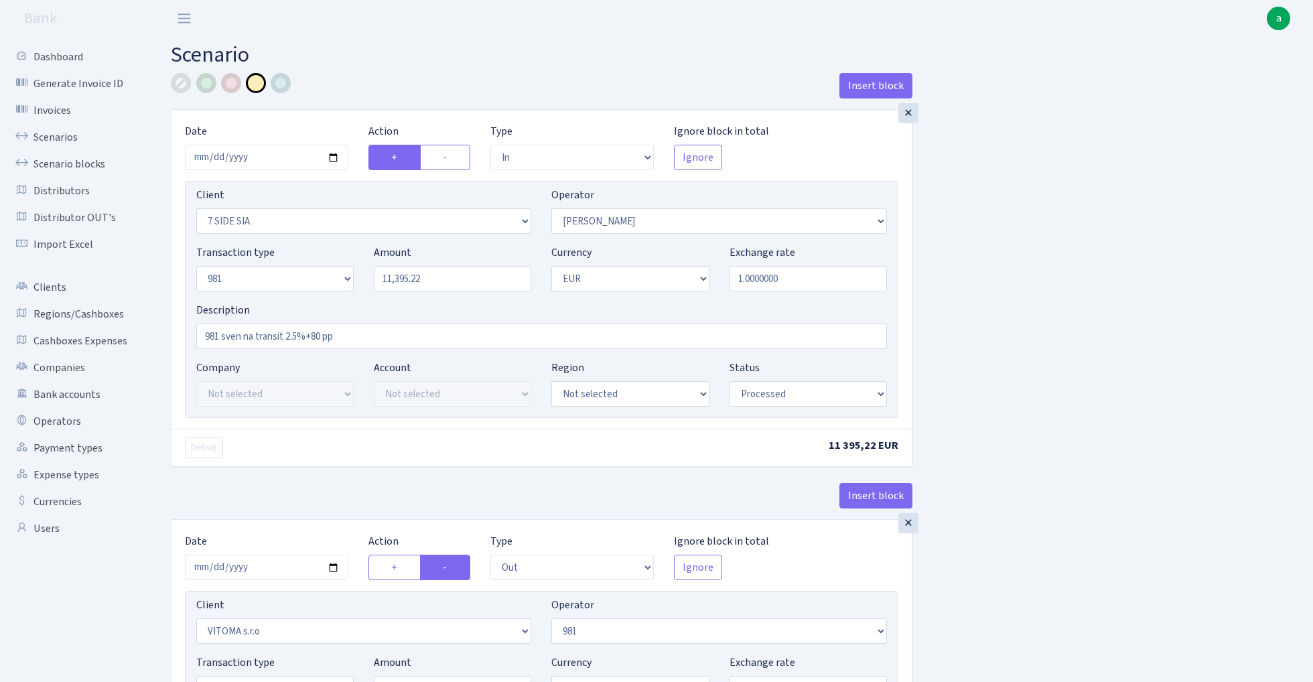
select select "in"
select select "3054"
select select "2"
select select "8"
select select "1"
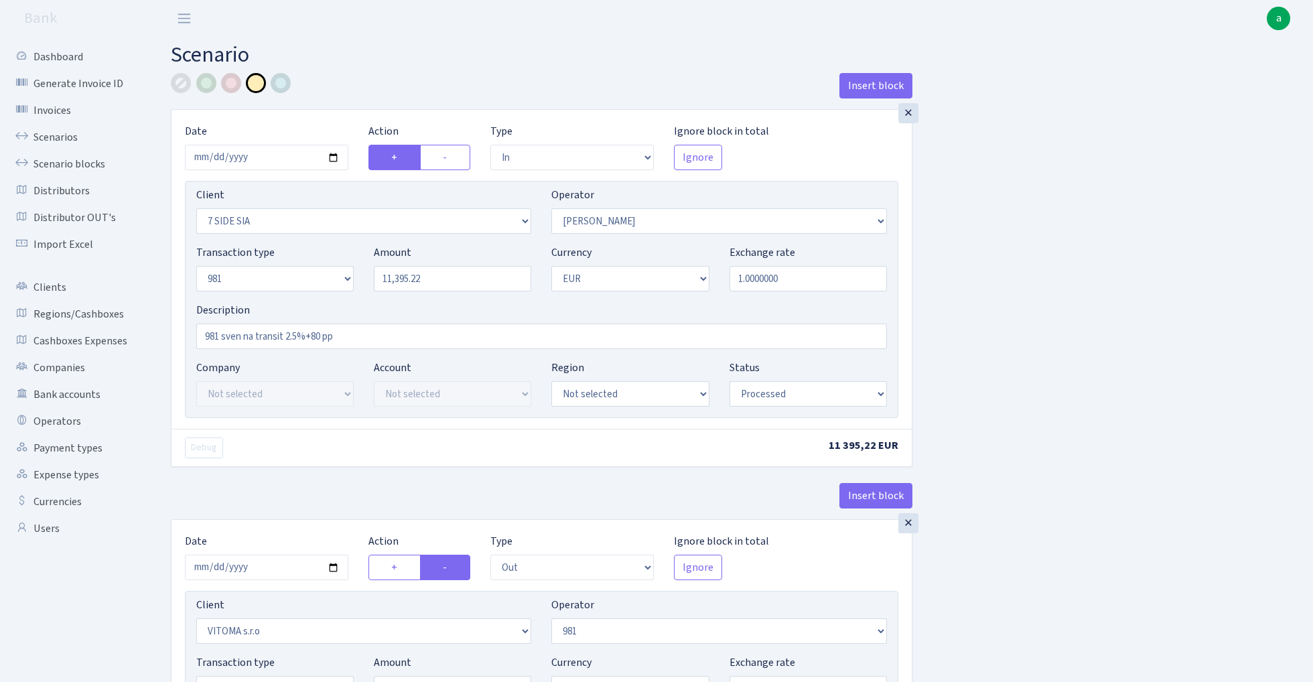
select select "processed"
select select "out"
select select "2129"
select select "61"
select select "8"
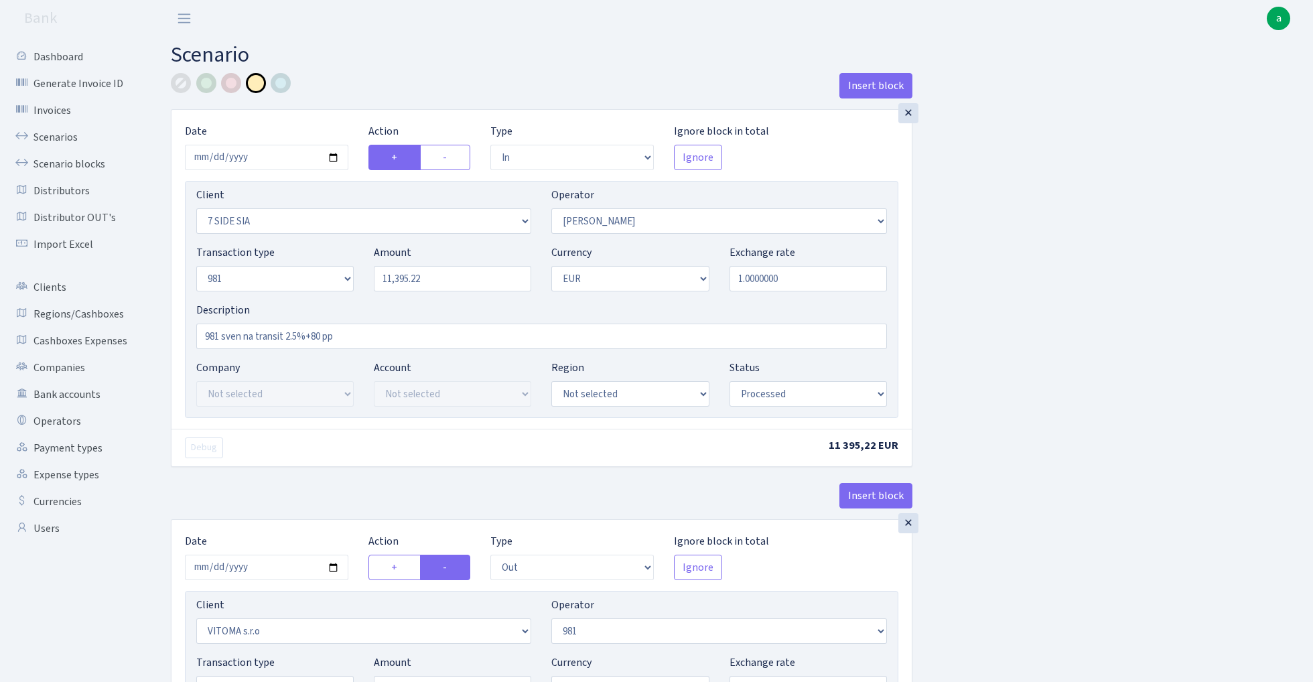
select select "1"
select select "processed"
click at [46, 134] on link "Scenarios" at bounding box center [74, 137] width 134 height 27
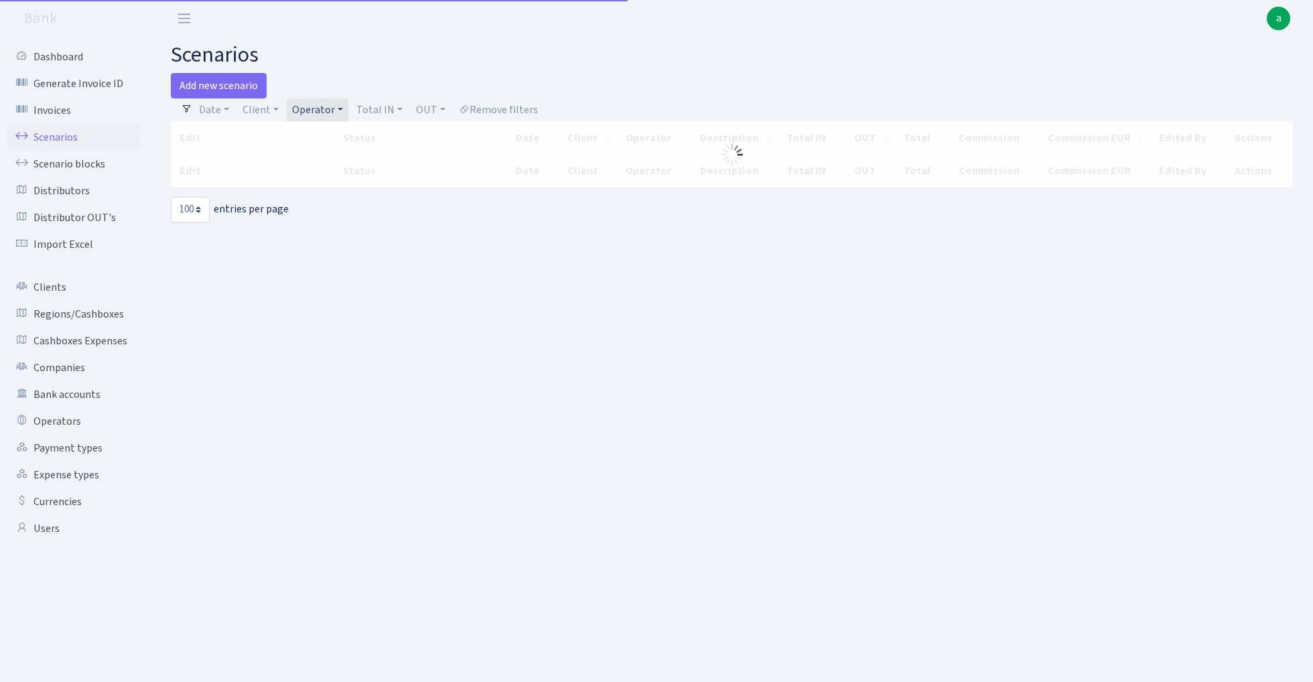
select select "100"
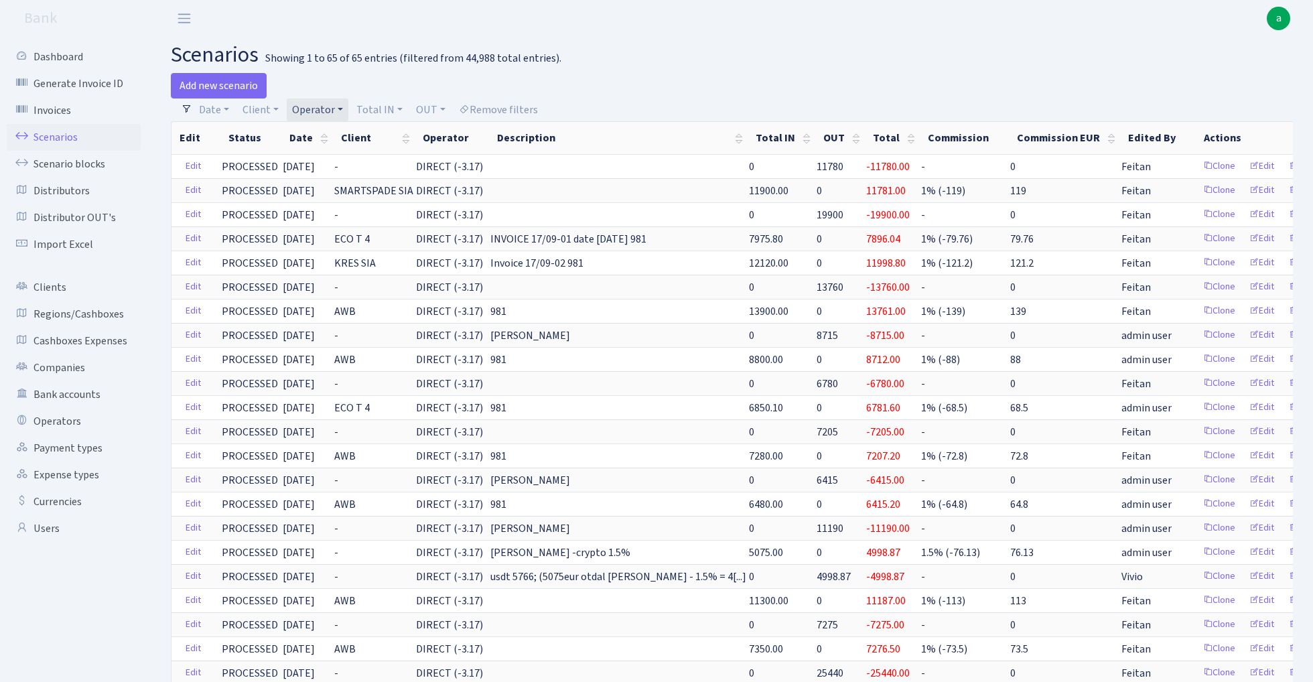
click at [323, 107] on link "Operator" at bounding box center [318, 109] width 62 height 23
click at [700, 49] on h2 "scenarios Showing 1 to 65 of 65 entries (filtered from 44,988 total entries)." at bounding box center [732, 54] width 1122 height 25
click at [43, 137] on link "Scenarios" at bounding box center [74, 137] width 134 height 27
